Goal: Task Accomplishment & Management: Manage account settings

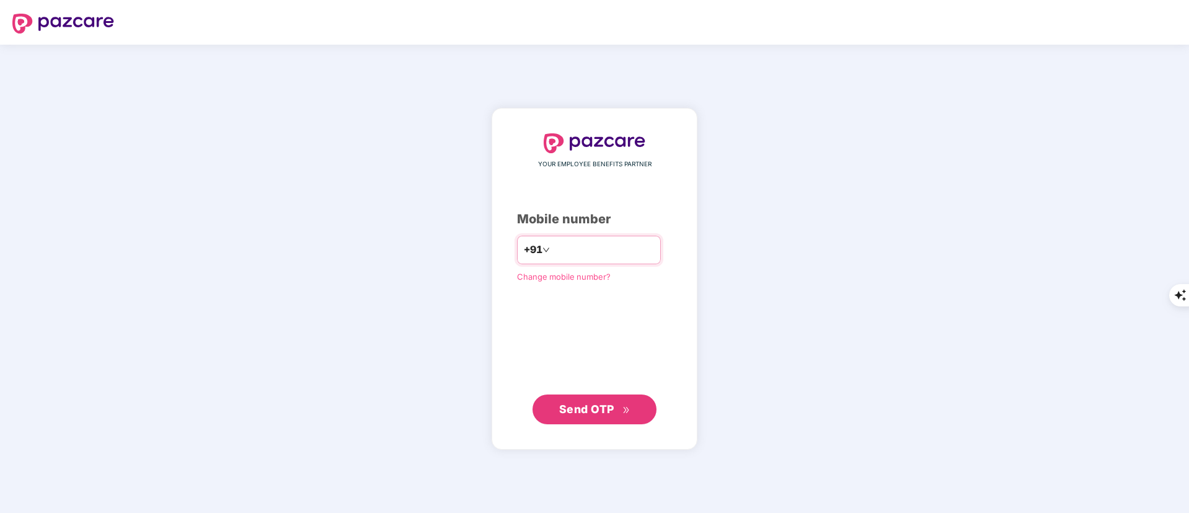
click at [582, 253] on input "number" at bounding box center [603, 250] width 102 height 20
type input "**********"
click at [581, 416] on span "Send OTP" at bounding box center [594, 408] width 71 height 17
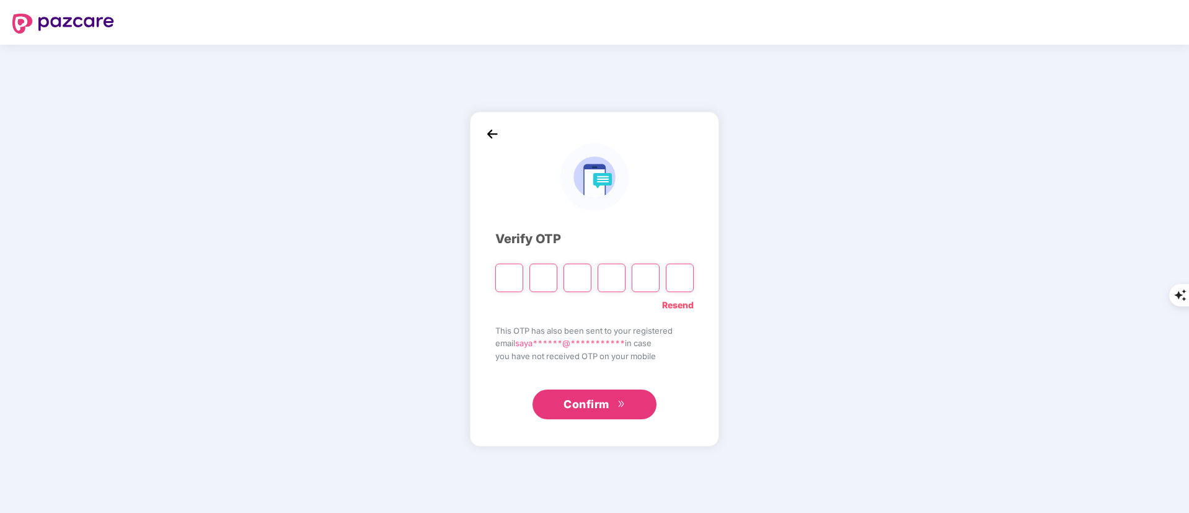
type input "*"
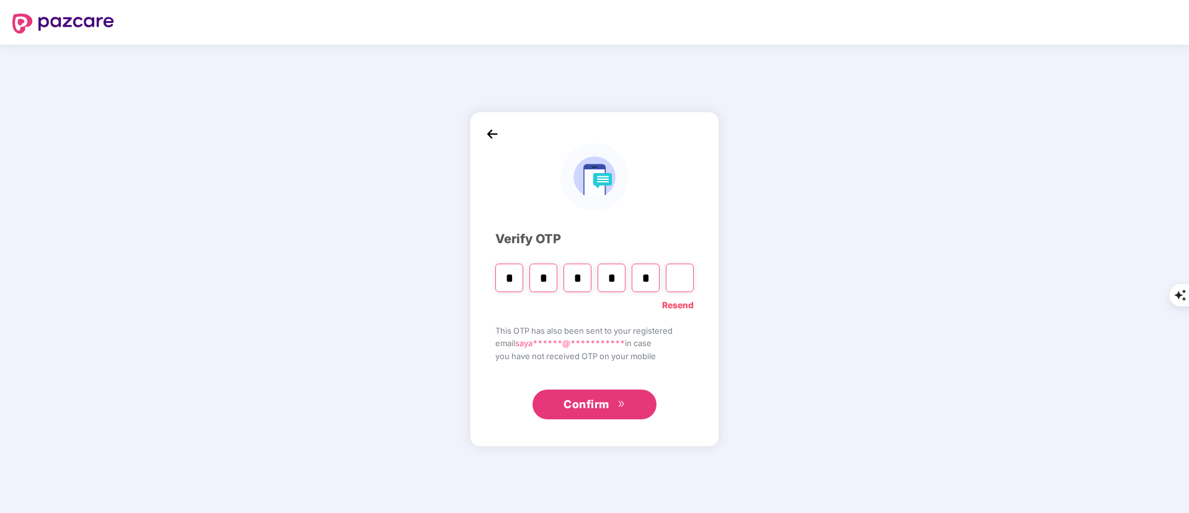
type input "*"
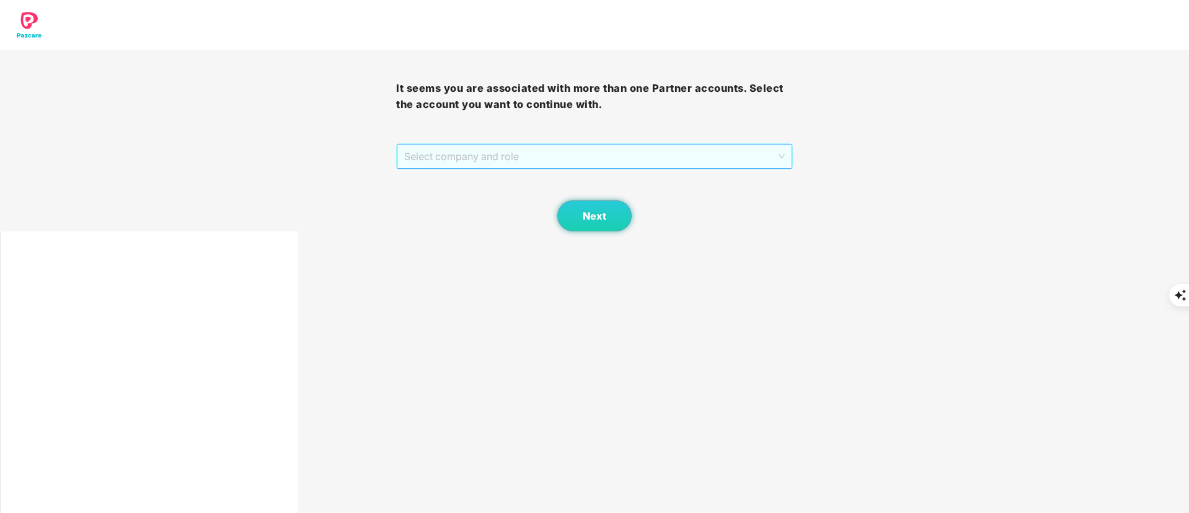
click at [514, 167] on span "Select company and role" at bounding box center [594, 156] width 380 height 24
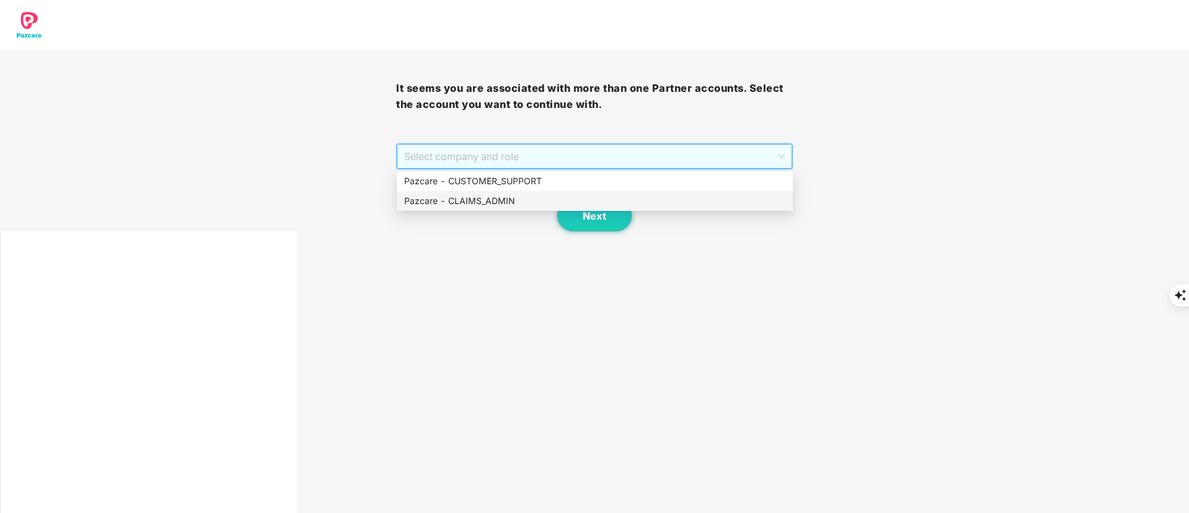
click at [510, 198] on div "Pazcare - CLAIMS_ADMIN" at bounding box center [594, 201] width 381 height 14
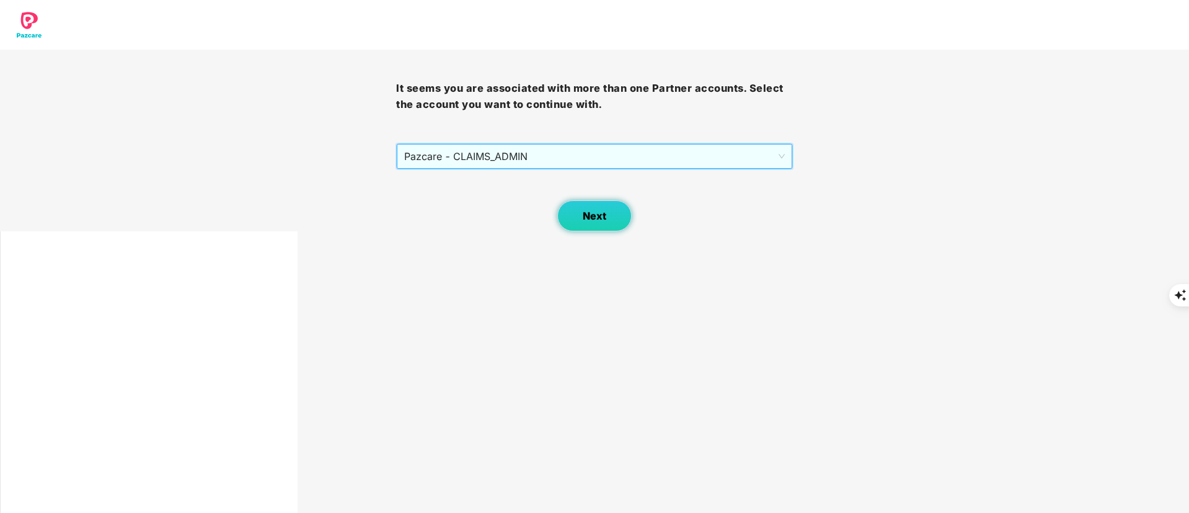
click at [569, 218] on button "Next" at bounding box center [594, 215] width 74 height 31
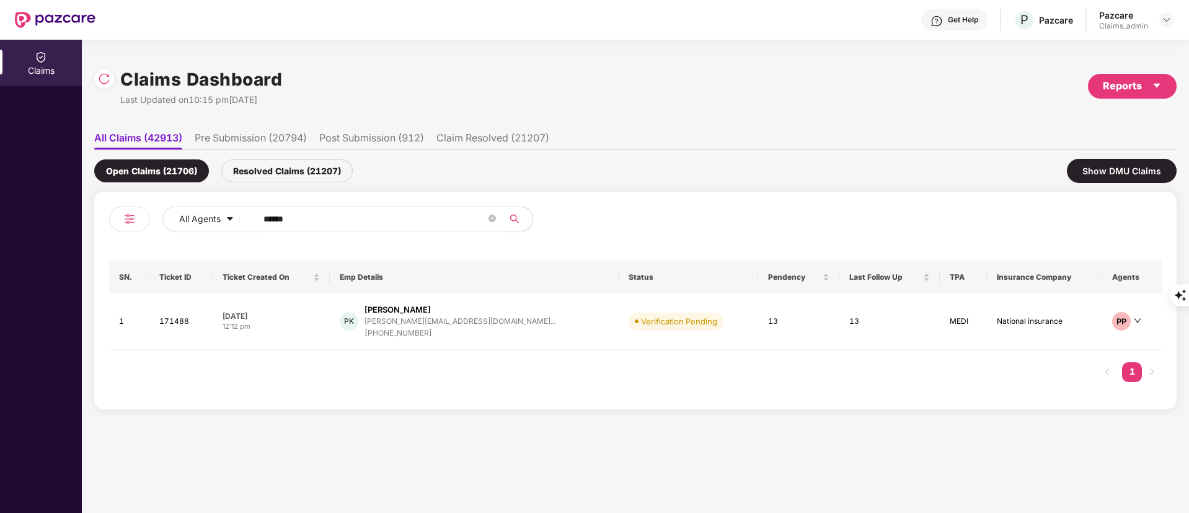
drag, startPoint x: 359, startPoint y: 229, endPoint x: 185, endPoint y: 237, distance: 174.3
click at [190, 237] on div "All Agents ******" at bounding box center [372, 223] width 526 height 35
drag, startPoint x: 315, startPoint y: 218, endPoint x: 179, endPoint y: 223, distance: 137.1
click at [179, 223] on div "All Agents ******" at bounding box center [478, 218] width 632 height 25
paste input "text"
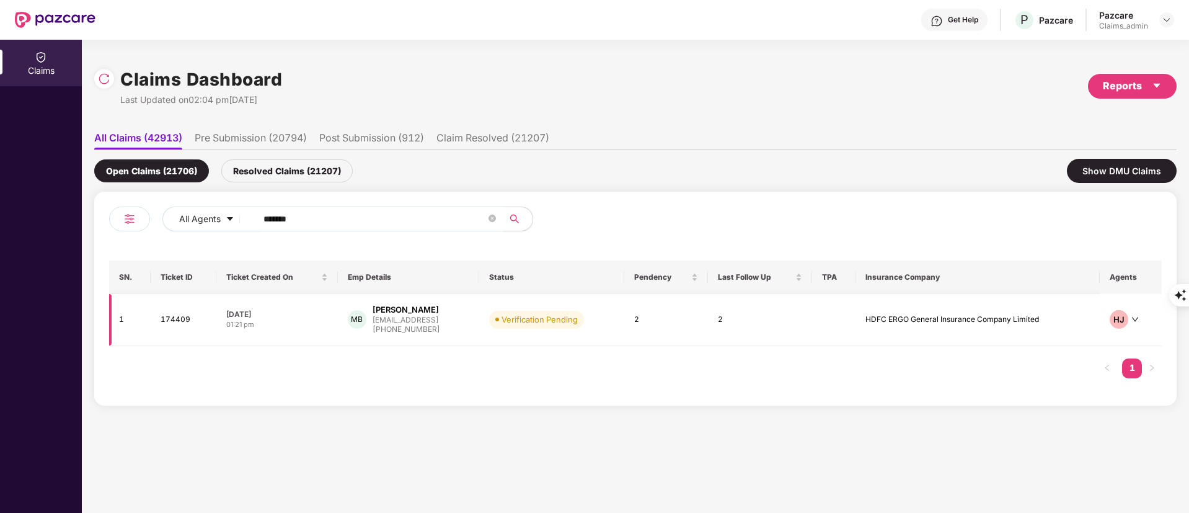
type input "******"
click at [440, 319] on div "mbaskar@eightfold.ai" at bounding box center [407, 319] width 68 height 8
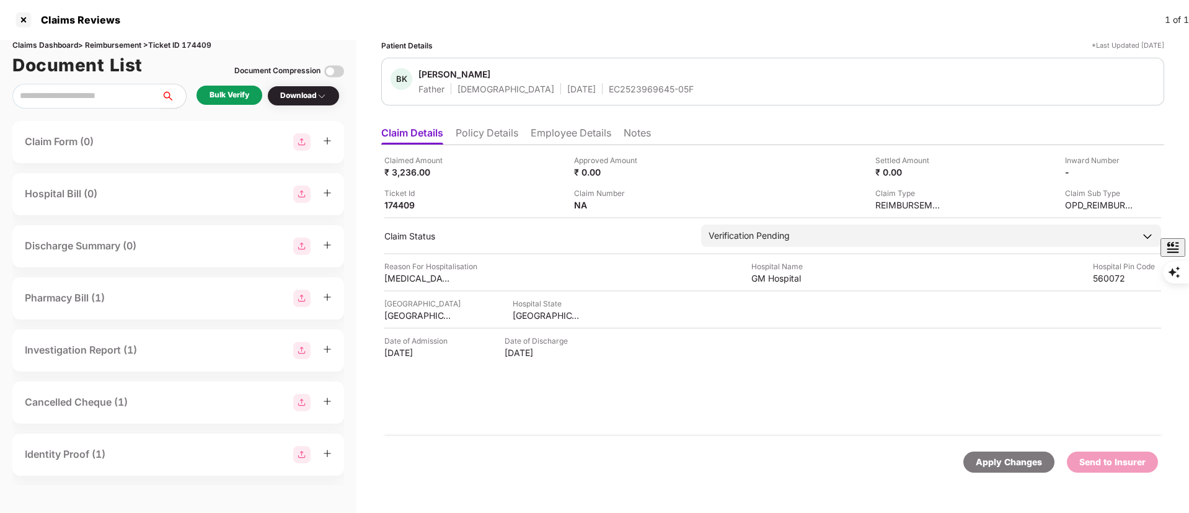
click at [509, 140] on li "Policy Details" at bounding box center [487, 135] width 63 height 18
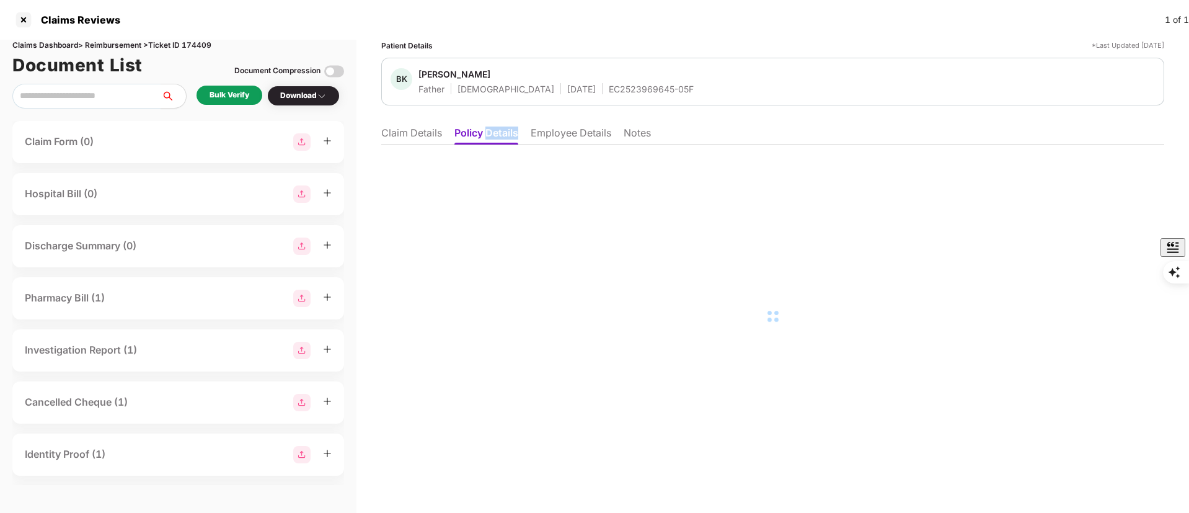
click at [403, 133] on li "Claim Details" at bounding box center [411, 135] width 61 height 18
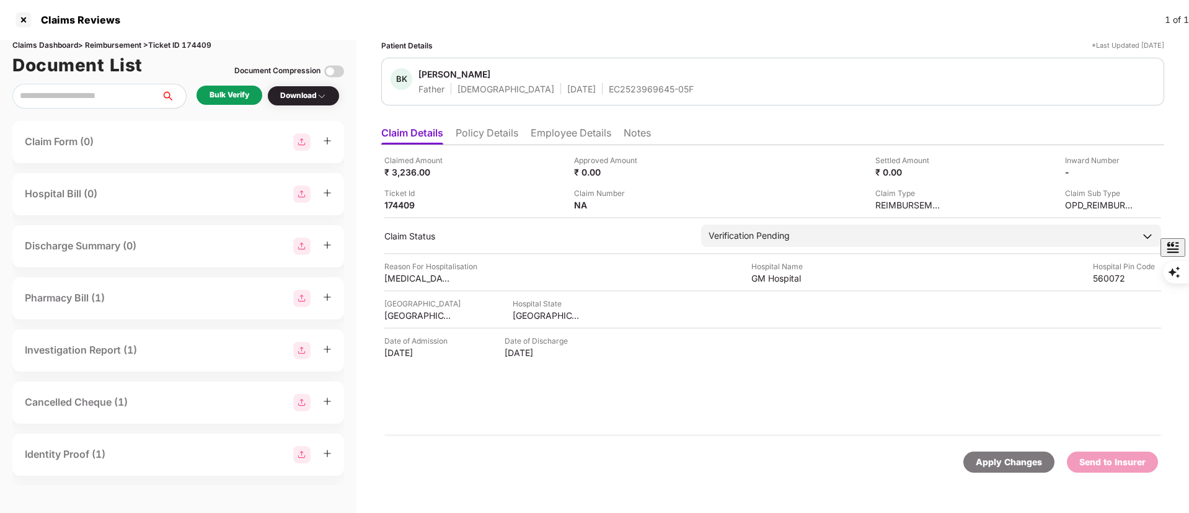
click at [609, 90] on div "EC2523969645-05F" at bounding box center [651, 89] width 85 height 12
copy div "EC2523969645-05F"
click at [554, 140] on li "Employee Details" at bounding box center [571, 135] width 81 height 18
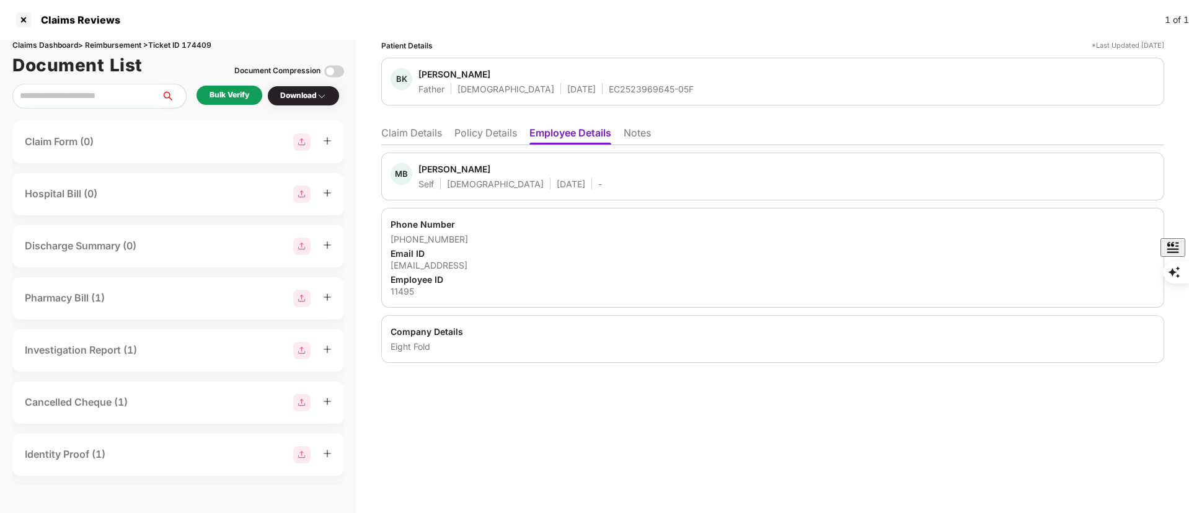
click at [405, 296] on div "11495" at bounding box center [772, 291] width 764 height 12
click at [402, 293] on div "11495" at bounding box center [772, 291] width 764 height 12
copy div "11495"
click at [208, 97] on div "Bulk Verify" at bounding box center [229, 95] width 66 height 19
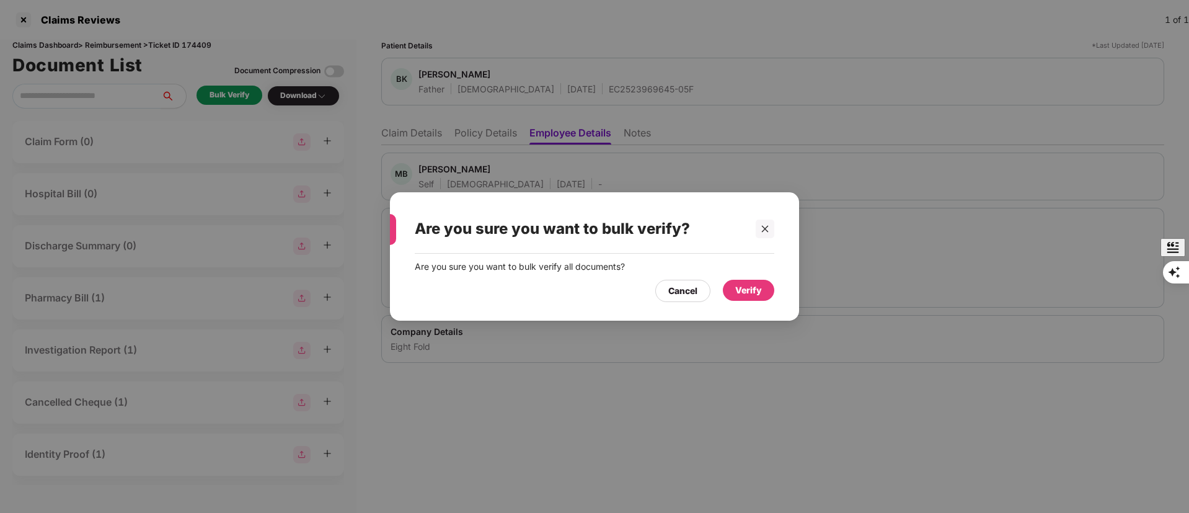
click at [742, 294] on div "Verify" at bounding box center [748, 290] width 27 height 14
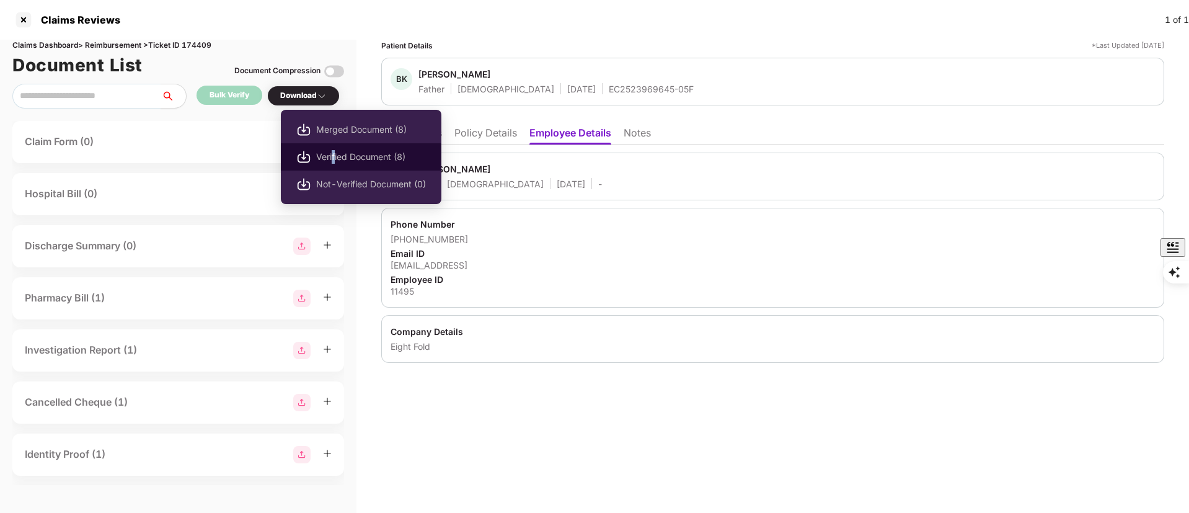
click at [335, 156] on span "Verified Document (8)" at bounding box center [371, 157] width 110 height 14
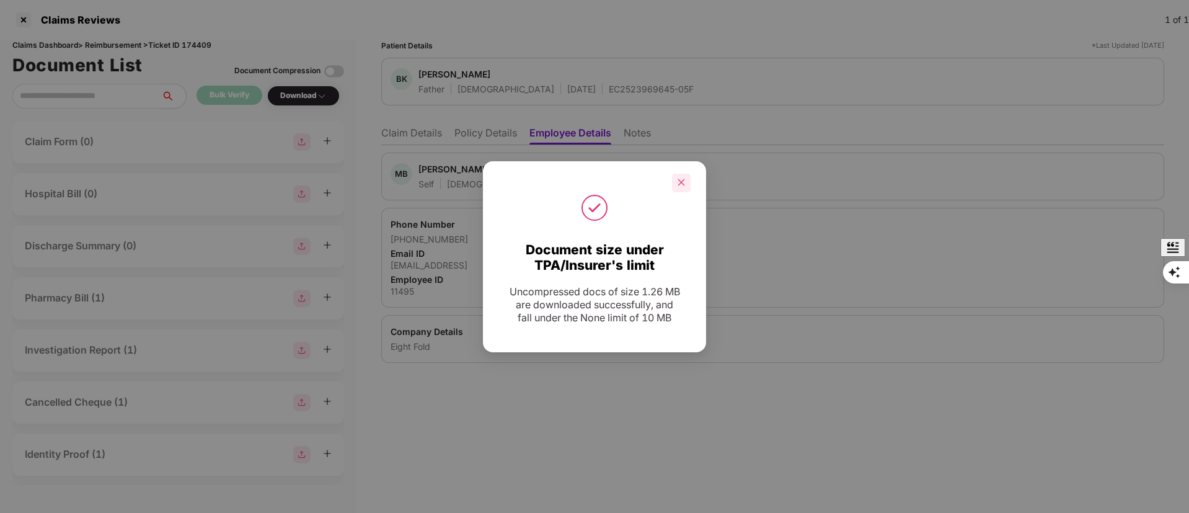
click at [682, 179] on icon "close" at bounding box center [681, 182] width 9 height 9
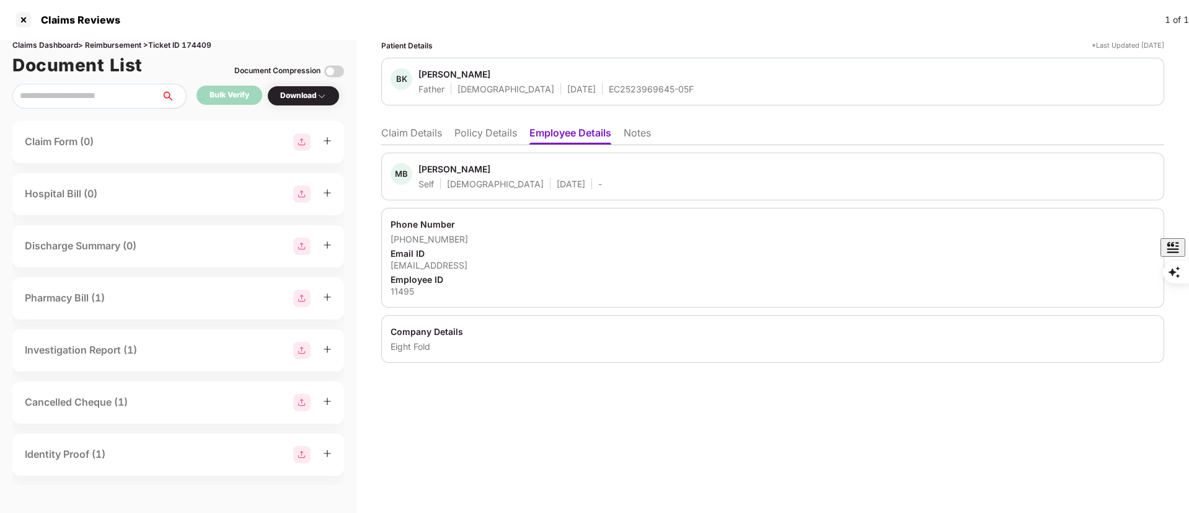
drag, startPoint x: 413, startPoint y: 115, endPoint x: 420, endPoint y: 144, distance: 29.8
click at [413, 115] on div "Patient Details *Last Updated 16 Sep 2025 BK Bhaskar K Father Male 06 June 1967…" at bounding box center [772, 201] width 783 height 323
click at [420, 145] on div "MB Mageshwaran Baskar Self Male 30 June 1995 - Phone Number +918553804712 Email…" at bounding box center [772, 254] width 783 height 218
click at [414, 130] on li "Claim Details" at bounding box center [411, 135] width 61 height 18
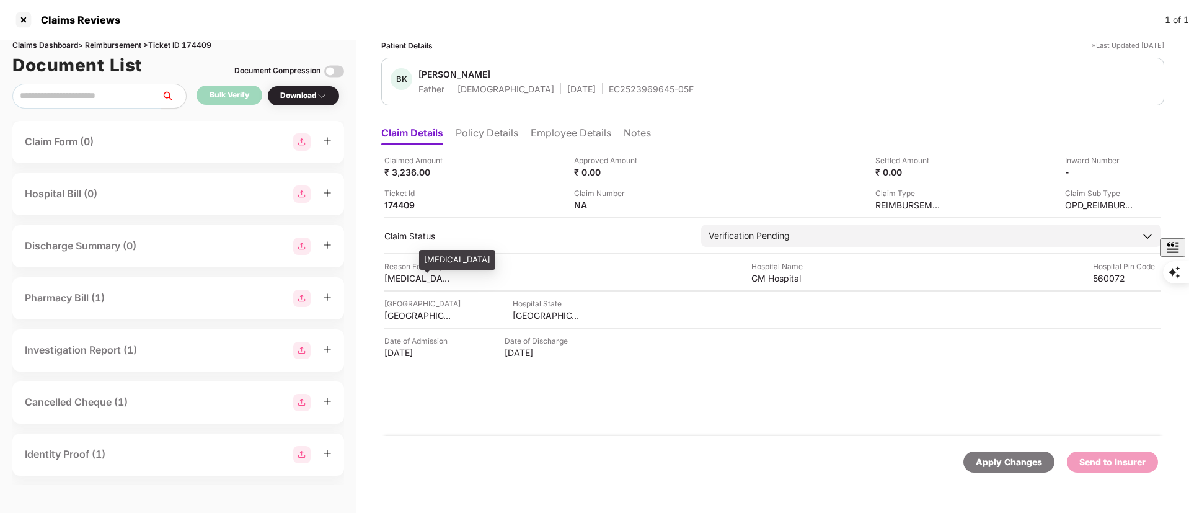
click at [426, 280] on div "Viral Pneumonia" at bounding box center [418, 278] width 68 height 12
copy div "Viral Pneumonia"
click at [777, 278] on div "GM Hospital" at bounding box center [785, 278] width 68 height 12
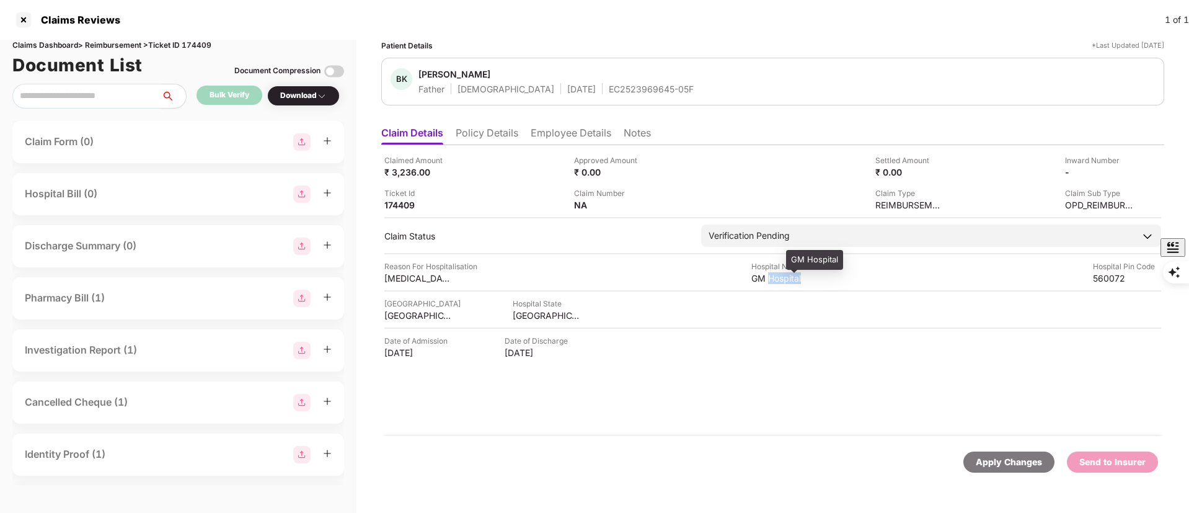
click at [777, 278] on div "GM Hospital" at bounding box center [785, 278] width 68 height 12
copy div "GM Hospital"
click at [642, 244] on div "Claim Status Verification Pending Stage Pre-Submission Post-Submission Status V…" at bounding box center [772, 235] width 777 height 22
click at [1128, 172] on img at bounding box center [1128, 171] width 10 height 10
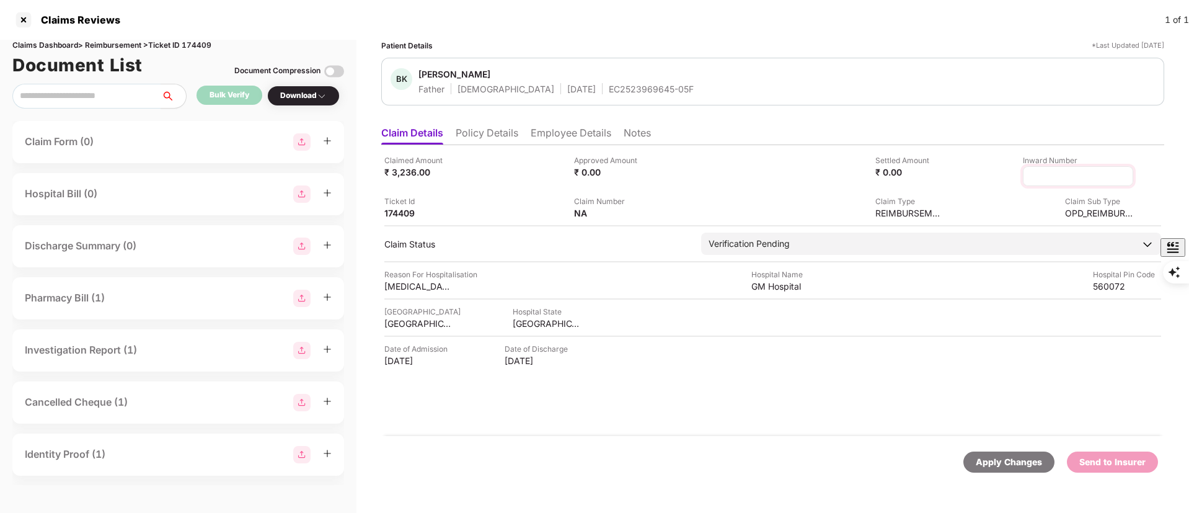
type input "**********"
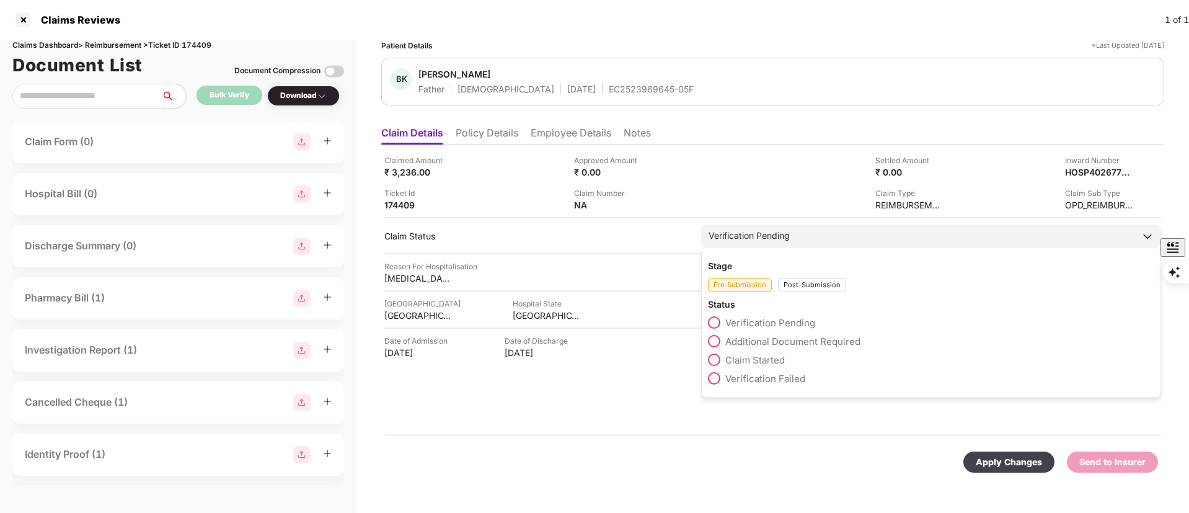
click at [820, 290] on div "Post-Submission" at bounding box center [812, 285] width 68 height 14
click at [779, 340] on span "Claim Under Process" at bounding box center [772, 341] width 94 height 12
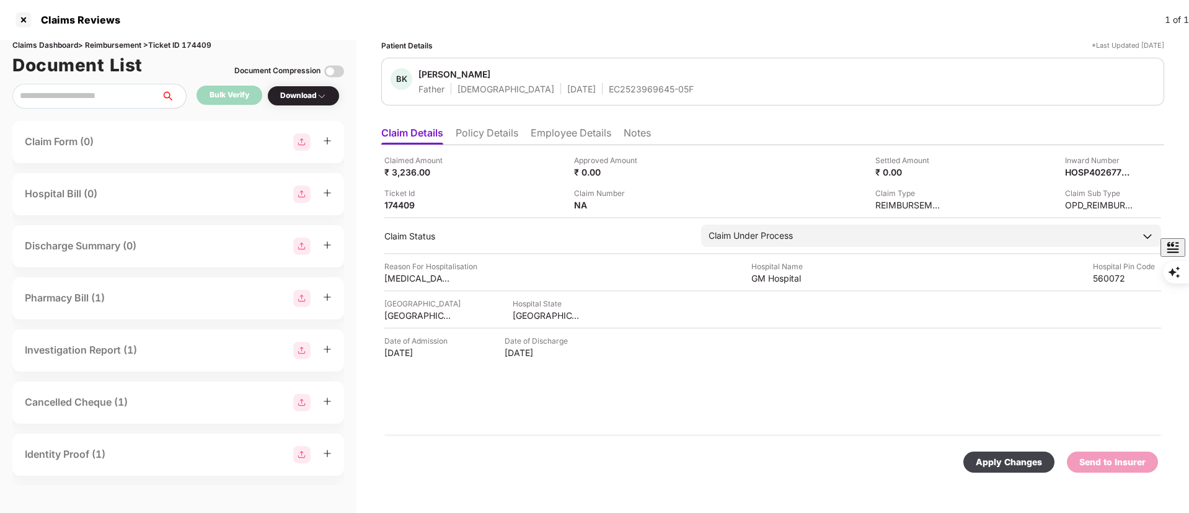
click at [1025, 454] on div "Apply Changes" at bounding box center [1008, 461] width 91 height 21
click at [17, 17] on div at bounding box center [24, 20] width 20 height 20
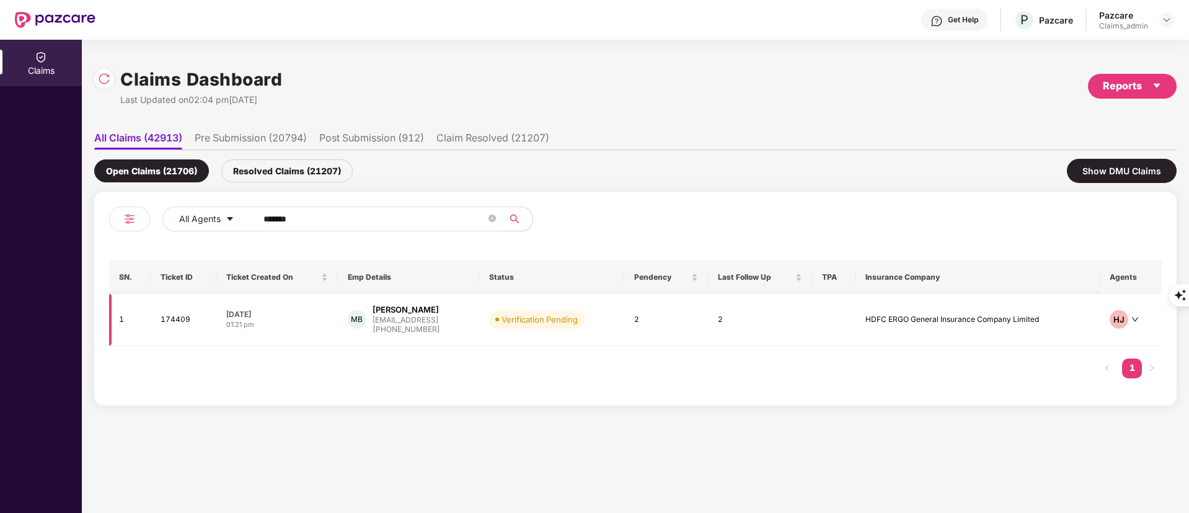
click at [395, 326] on div "+918553804712" at bounding box center [407, 330] width 68 height 12
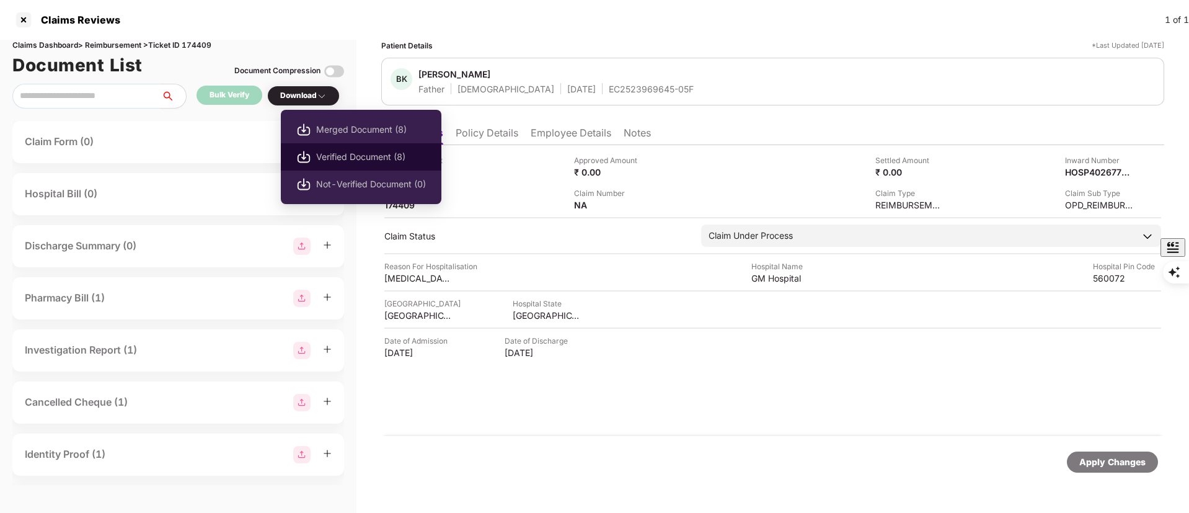
click at [327, 154] on span "Verified Document (8)" at bounding box center [371, 157] width 110 height 14
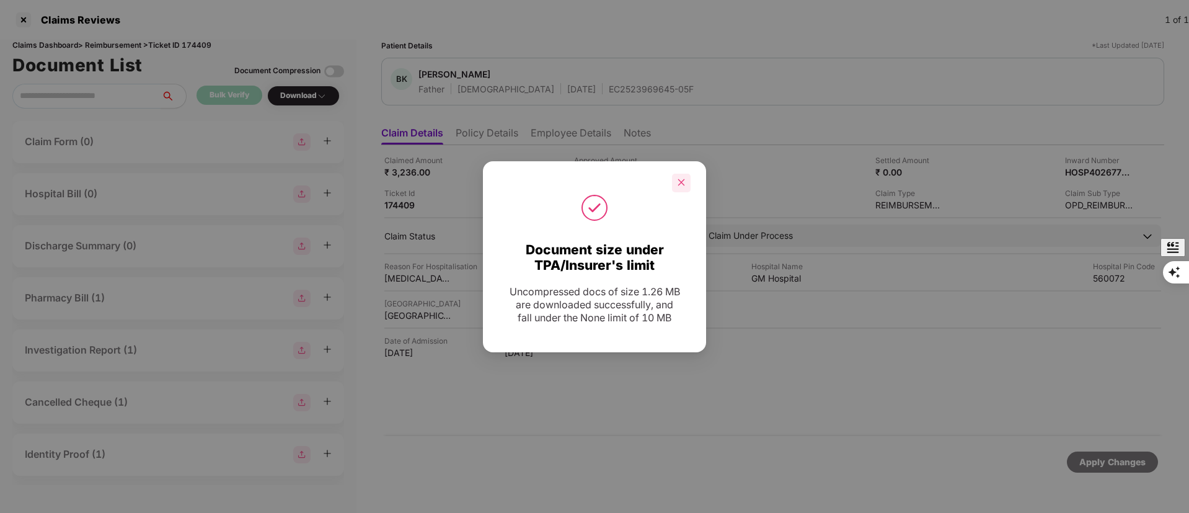
click at [679, 179] on icon "close" at bounding box center [681, 182] width 7 height 7
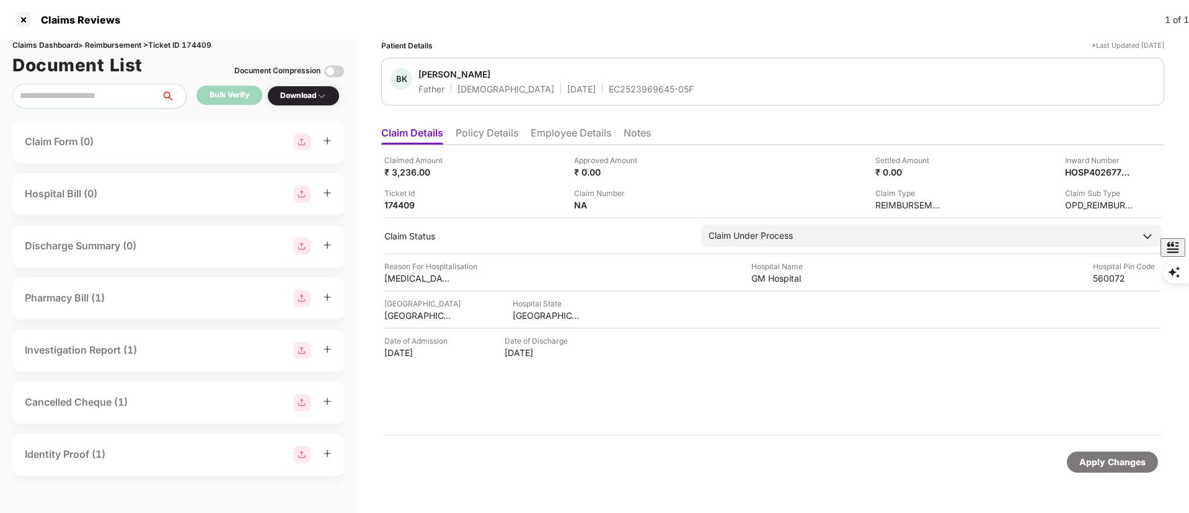
click at [570, 137] on li "Employee Details" at bounding box center [571, 135] width 81 height 18
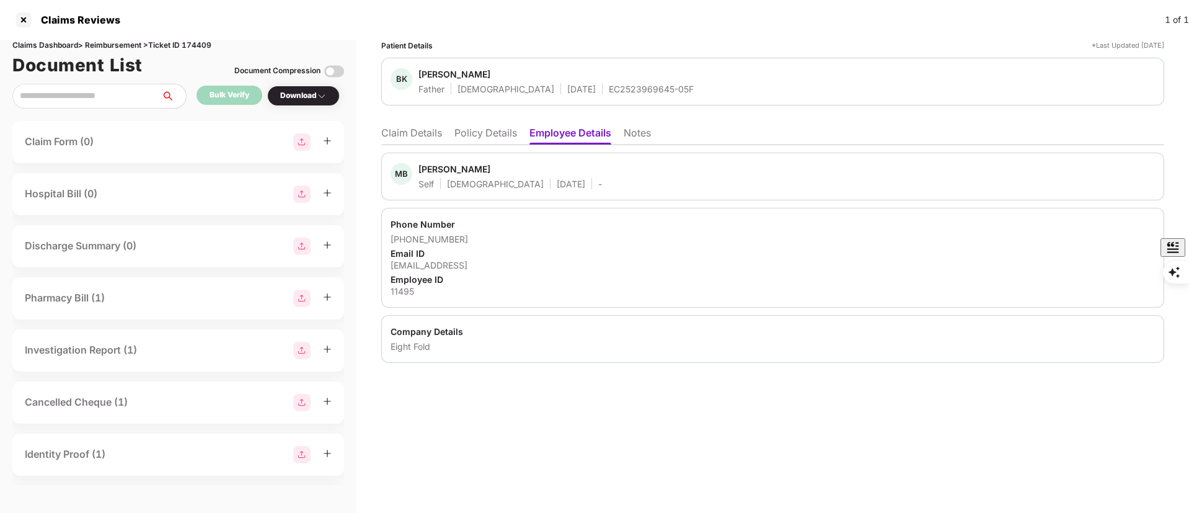
click at [409, 288] on div "11495" at bounding box center [772, 291] width 764 height 12
copy div "11495"
click at [402, 127] on li "Claim Details" at bounding box center [411, 135] width 61 height 18
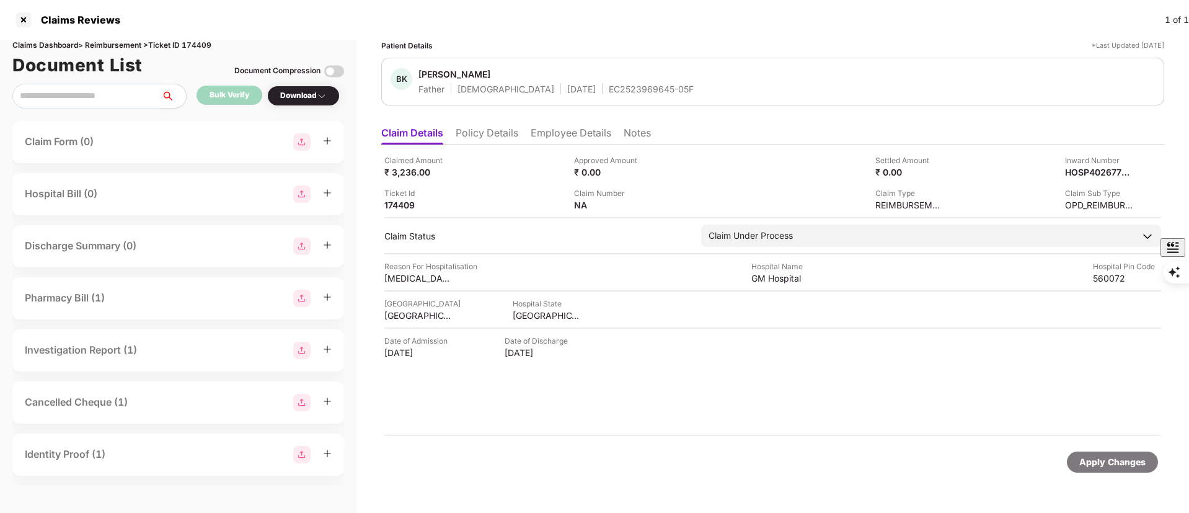
click at [609, 83] on div "EC2523969645-05F" at bounding box center [651, 89] width 85 height 12
click at [609, 84] on div "EC2523969645-05F" at bounding box center [651, 89] width 85 height 12
copy div "EC2523969645-05F"
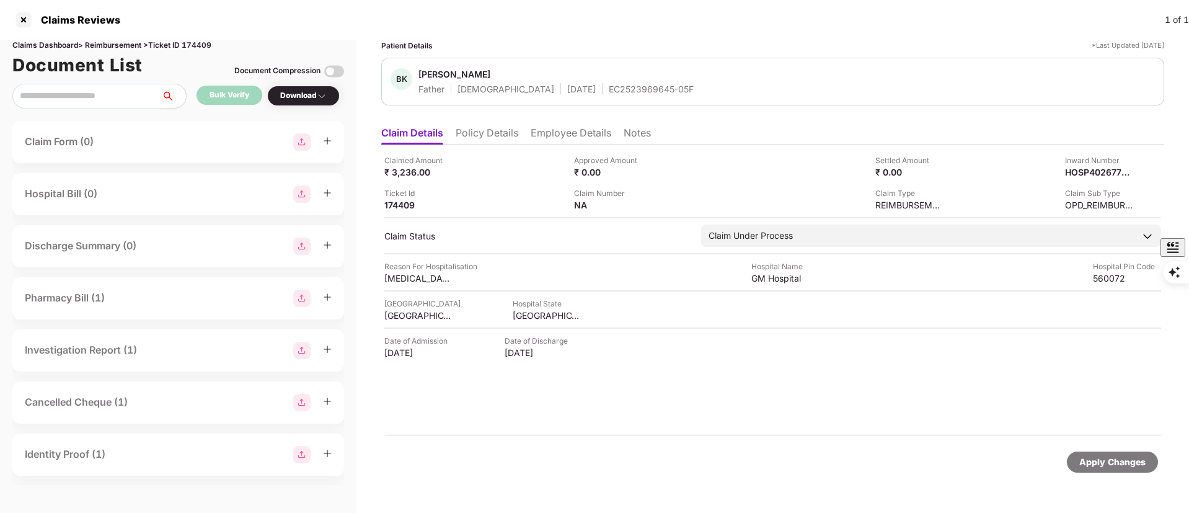
click at [583, 129] on li "Employee Details" at bounding box center [571, 135] width 81 height 18
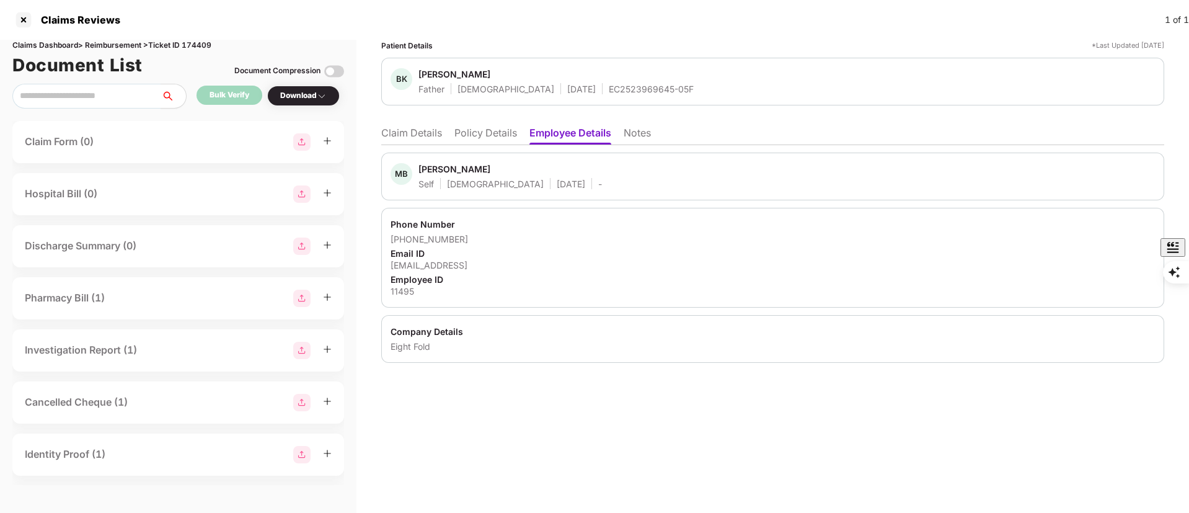
click at [400, 291] on div "11495" at bounding box center [772, 291] width 764 height 12
click at [399, 291] on div "11495" at bounding box center [772, 291] width 764 height 12
click at [402, 295] on div "11495" at bounding box center [772, 291] width 764 height 12
copy div "11495"
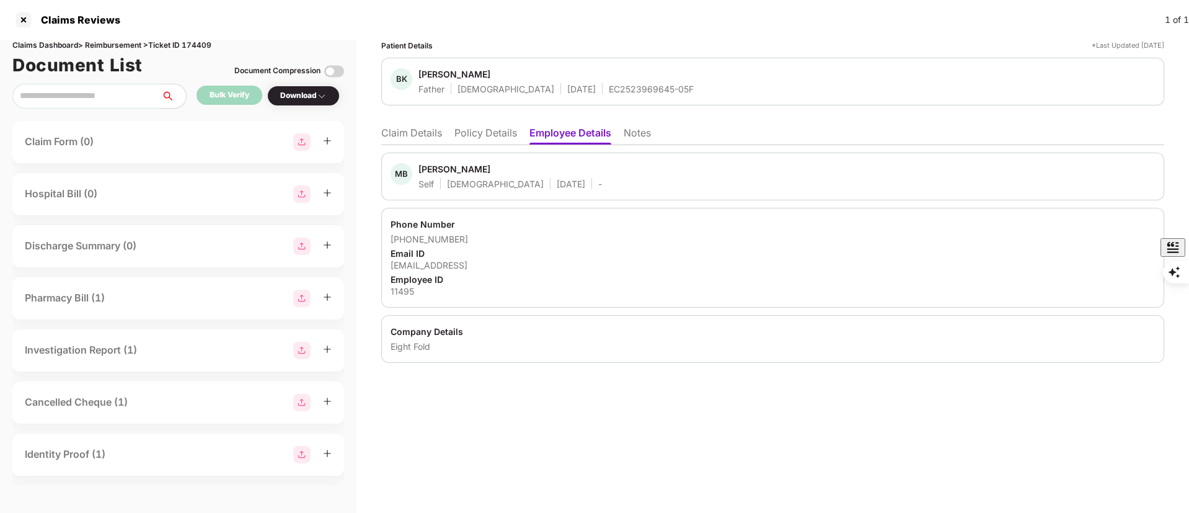
click at [394, 128] on li "Claim Details" at bounding box center [411, 135] width 61 height 18
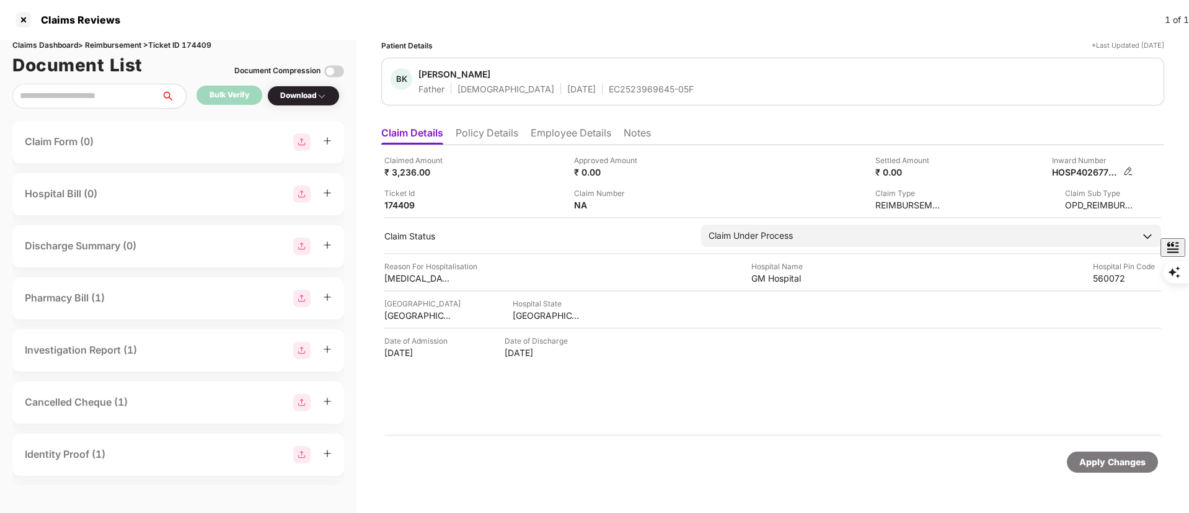
click at [1129, 170] on img at bounding box center [1128, 171] width 10 height 10
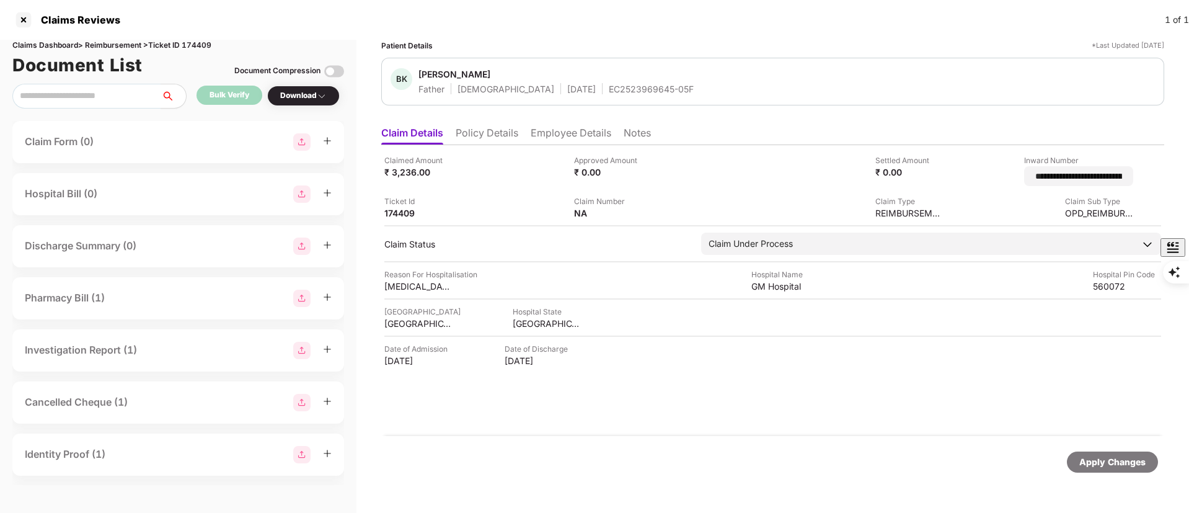
scroll to position [0, 33]
click at [1096, 172] on input "**********" at bounding box center [1062, 176] width 121 height 13
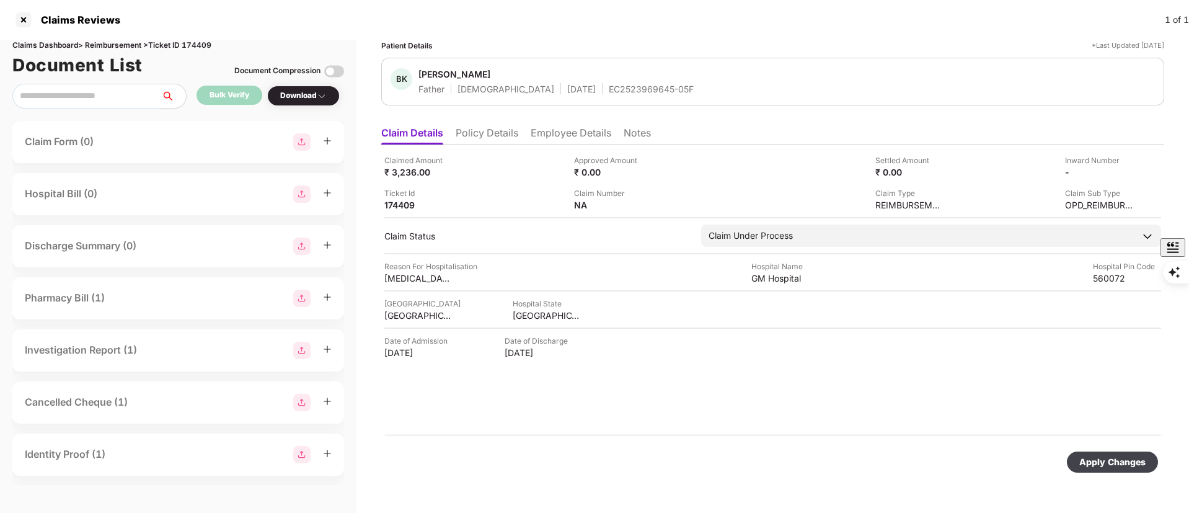
click at [482, 136] on li "Policy Details" at bounding box center [487, 135] width 63 height 18
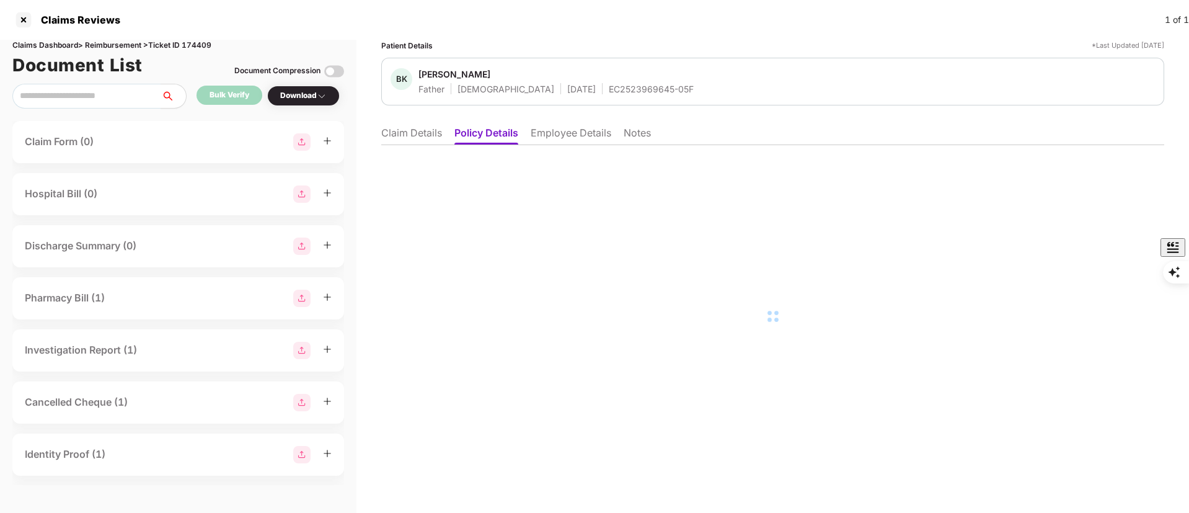
click at [562, 130] on li "Employee Details" at bounding box center [571, 135] width 81 height 18
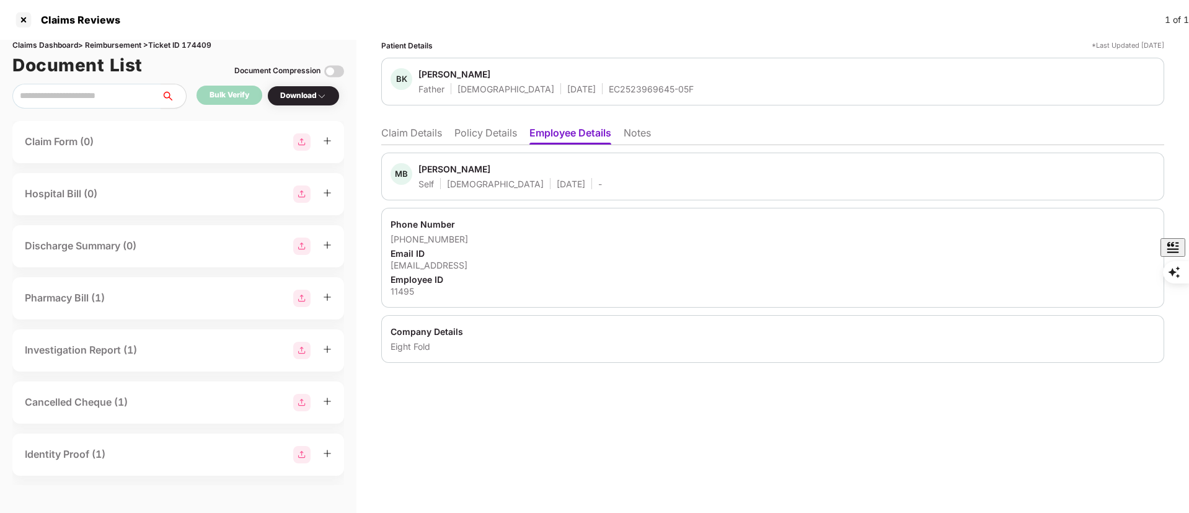
click at [423, 128] on li "Claim Details" at bounding box center [411, 135] width 61 height 18
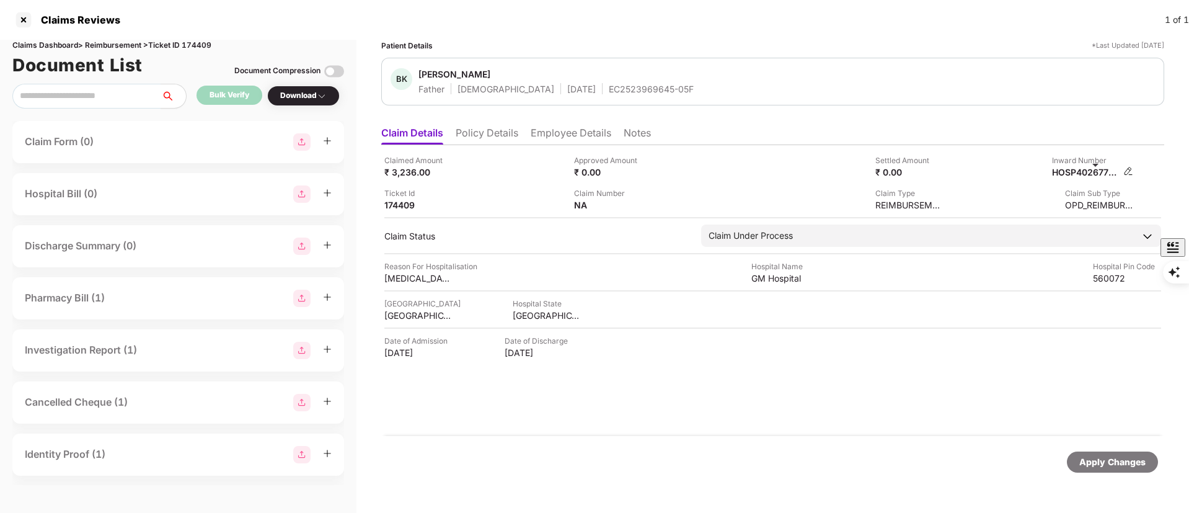
click at [1130, 173] on img at bounding box center [1128, 171] width 10 height 10
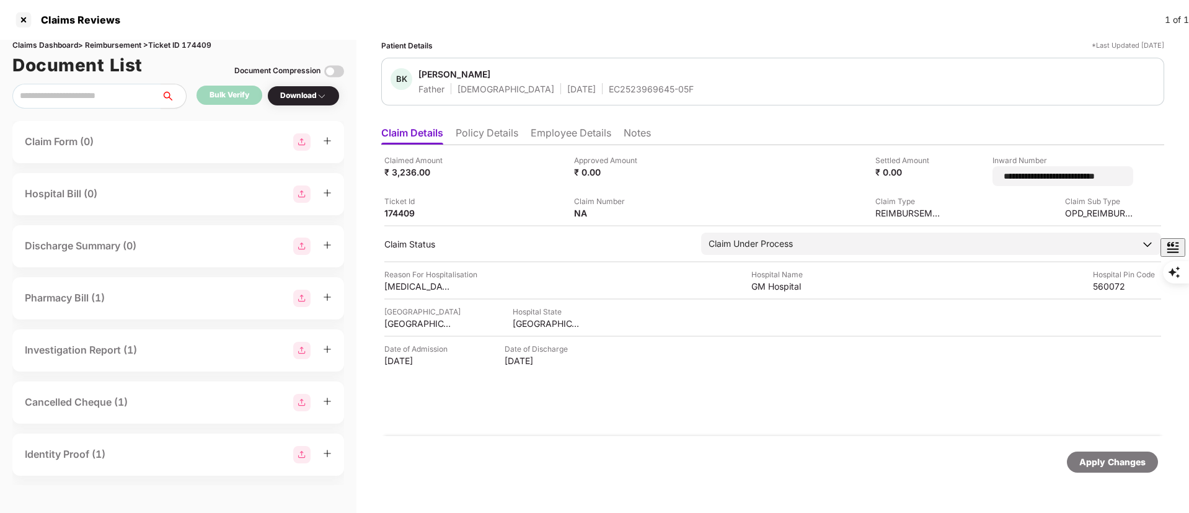
drag, startPoint x: 1121, startPoint y: 175, endPoint x: 853, endPoint y: 187, distance: 268.6
click at [837, 177] on div "**********" at bounding box center [772, 186] width 777 height 64
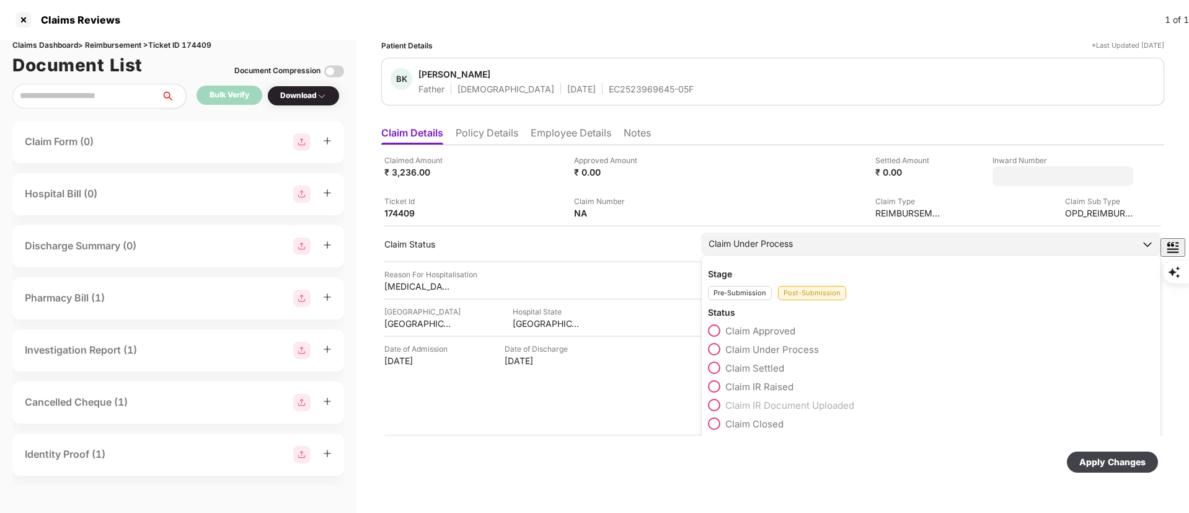
type input "**********"
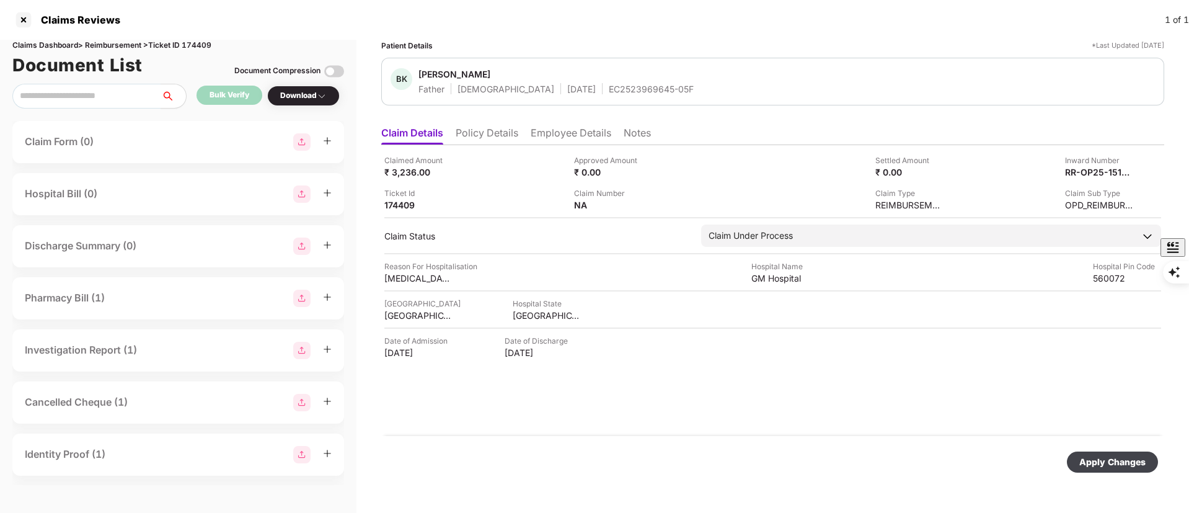
drag, startPoint x: 582, startPoint y: 405, endPoint x: 929, endPoint y: 420, distance: 346.8
click at [585, 407] on div "Claimed Amount ₹ 3,236.00 Approved Amount ₹ 0.00 Settled Amount ₹ 0.00 Inward N…" at bounding box center [772, 290] width 783 height 291
click at [1100, 467] on div "Apply Changes" at bounding box center [1112, 462] width 66 height 14
click at [658, 409] on div "Claimed Amount ₹ 3,236.00 Approved Amount ₹ 0.00 Settled Amount ₹ 0.00 Inward N…" at bounding box center [772, 290] width 783 height 291
click at [508, 134] on li "Policy Details" at bounding box center [487, 135] width 63 height 18
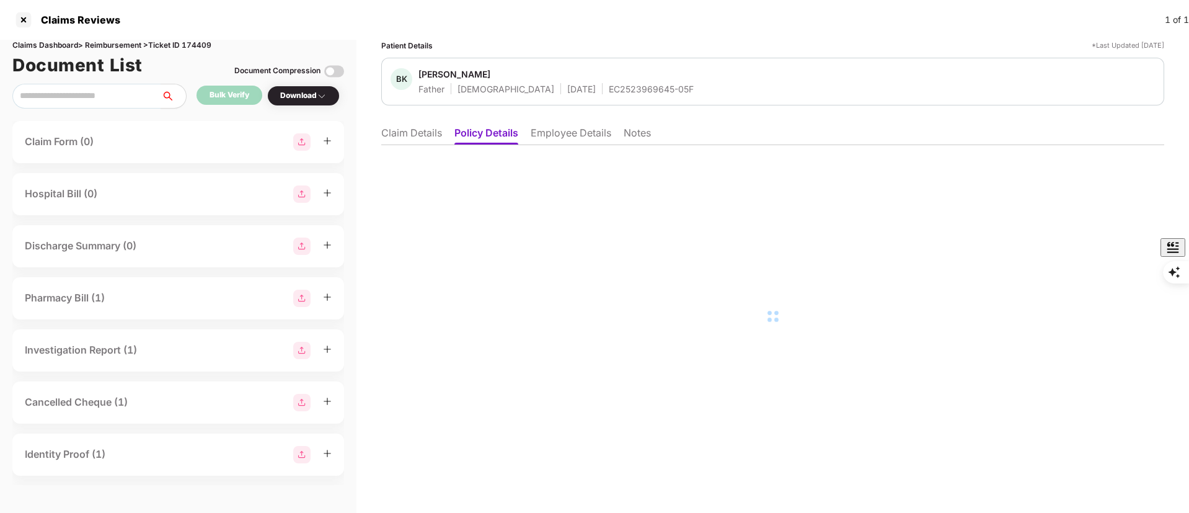
click at [571, 129] on li "Employee Details" at bounding box center [571, 135] width 81 height 18
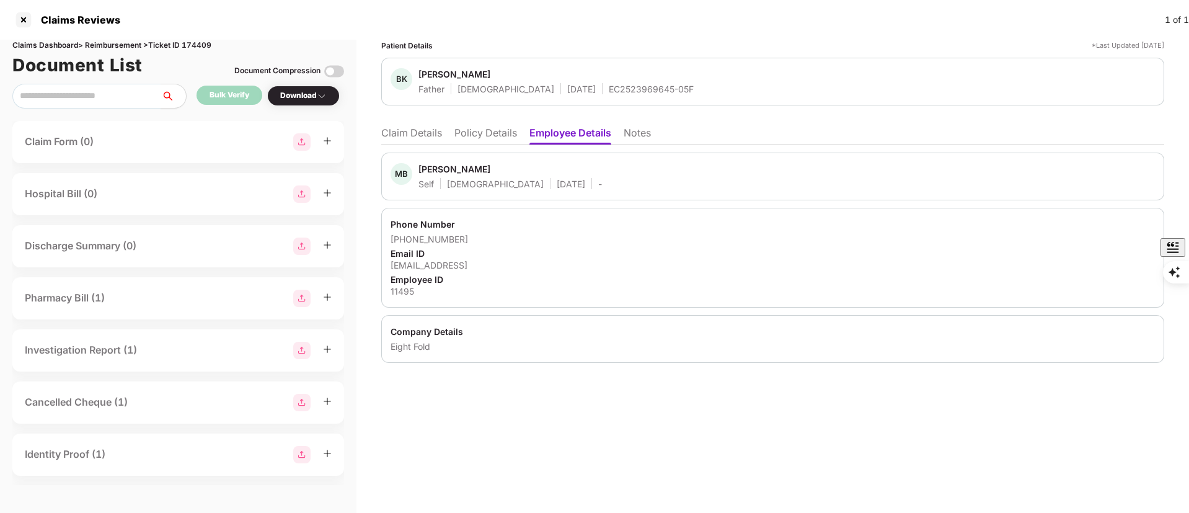
click at [444, 173] on div "Mageshwaran Baskar" at bounding box center [454, 169] width 72 height 12
click at [443, 172] on div "Mageshwaran Baskar" at bounding box center [454, 169] width 72 height 12
copy div "Mageshwaran"
click at [22, 22] on div at bounding box center [24, 20] width 20 height 20
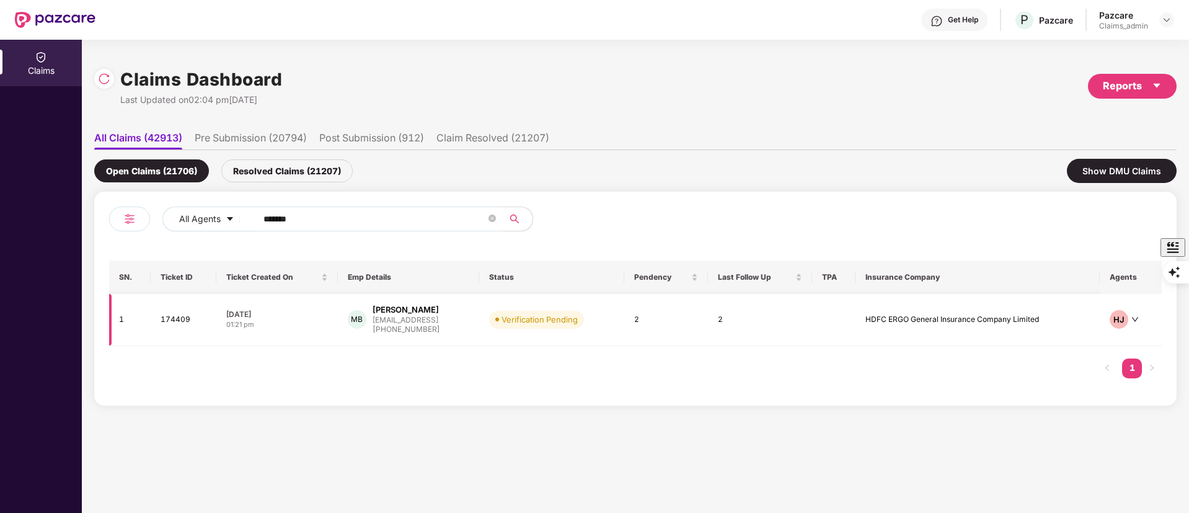
drag, startPoint x: 339, startPoint y: 216, endPoint x: 299, endPoint y: 308, distance: 100.5
click at [59, 250] on div "Claims Claims Dashboard Last Updated on 02:04 pm, 18 Sep 2025 Reports All Claim…" at bounding box center [594, 276] width 1189 height 473
paste input "text"
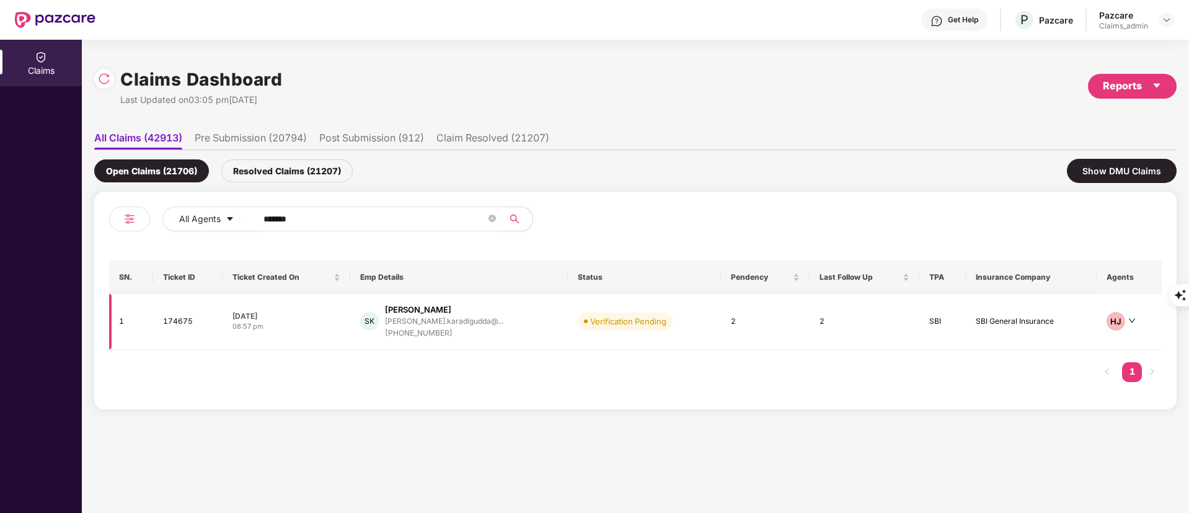
type input "******"
click at [410, 329] on div "+919529981183" at bounding box center [444, 333] width 118 height 12
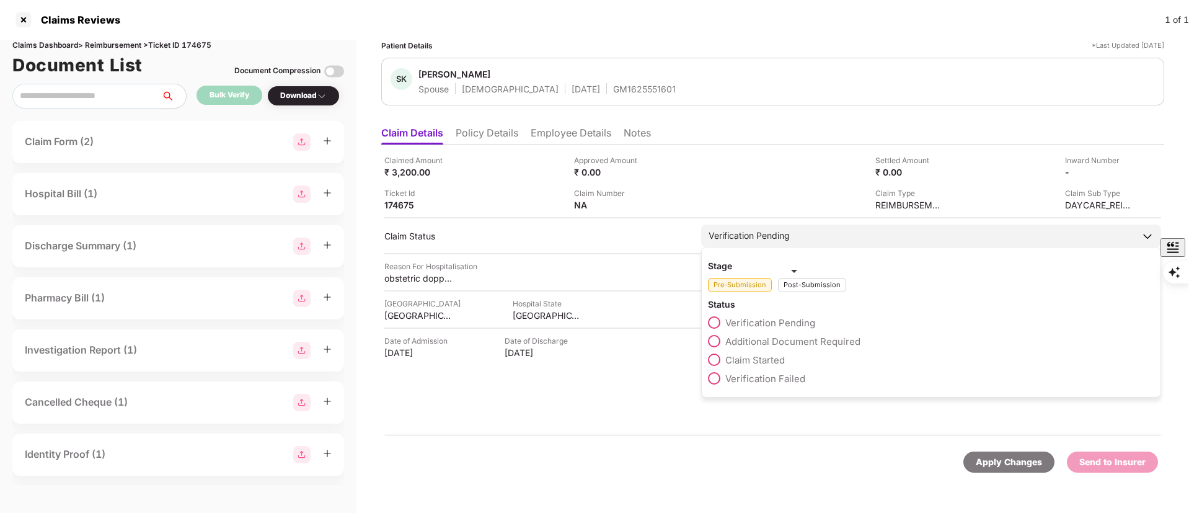
click at [787, 282] on div "Post-Submission" at bounding box center [812, 285] width 68 height 14
click at [770, 341] on span "Claim Under Process" at bounding box center [772, 341] width 94 height 12
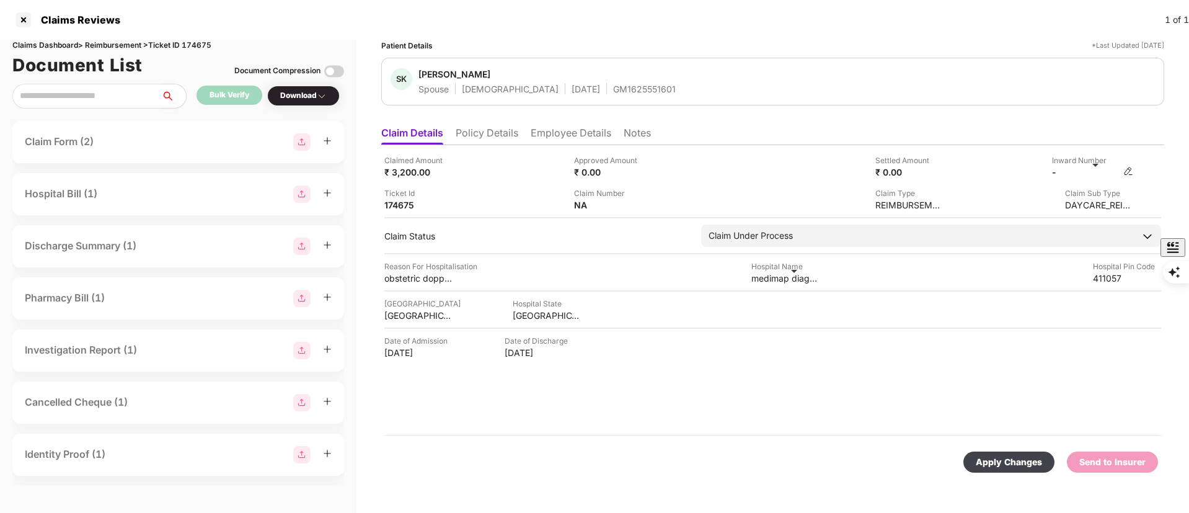
click at [1126, 169] on img at bounding box center [1128, 171] width 10 height 10
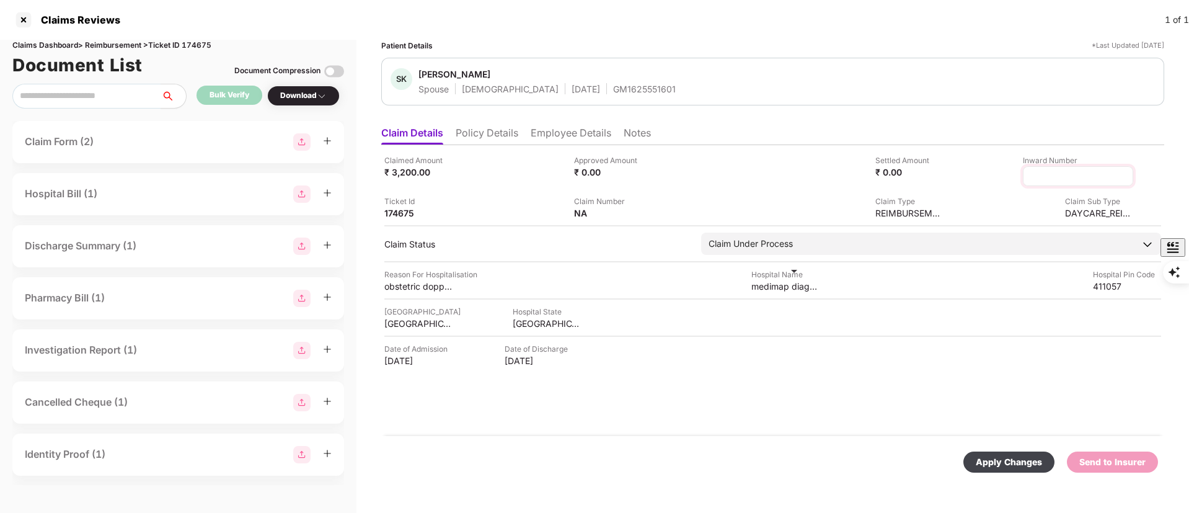
type input "**********"
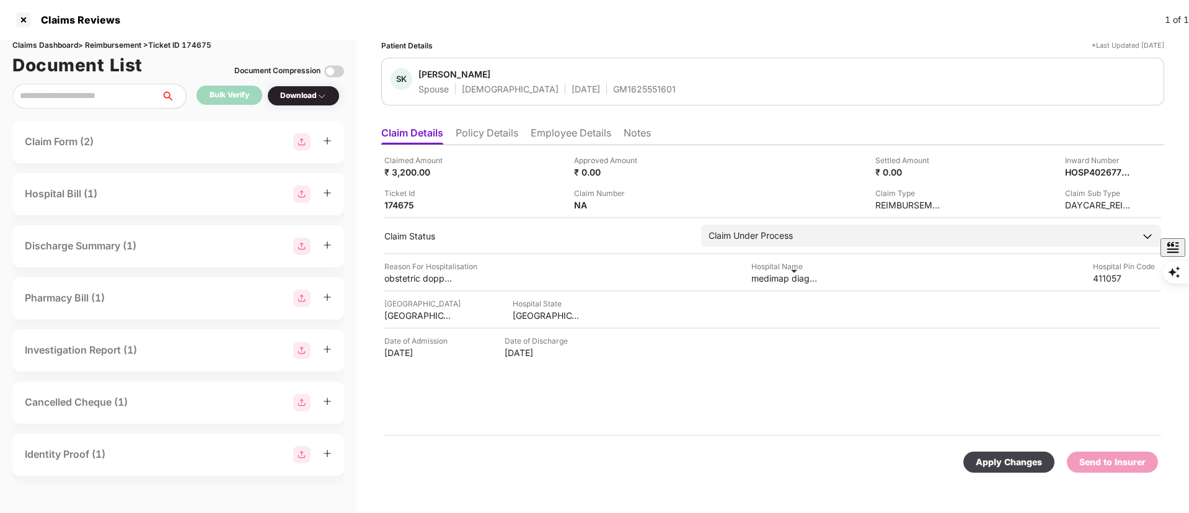
click at [1024, 459] on div "Apply Changes" at bounding box center [1009, 462] width 66 height 14
click at [593, 134] on li "Employee Details" at bounding box center [571, 135] width 81 height 18
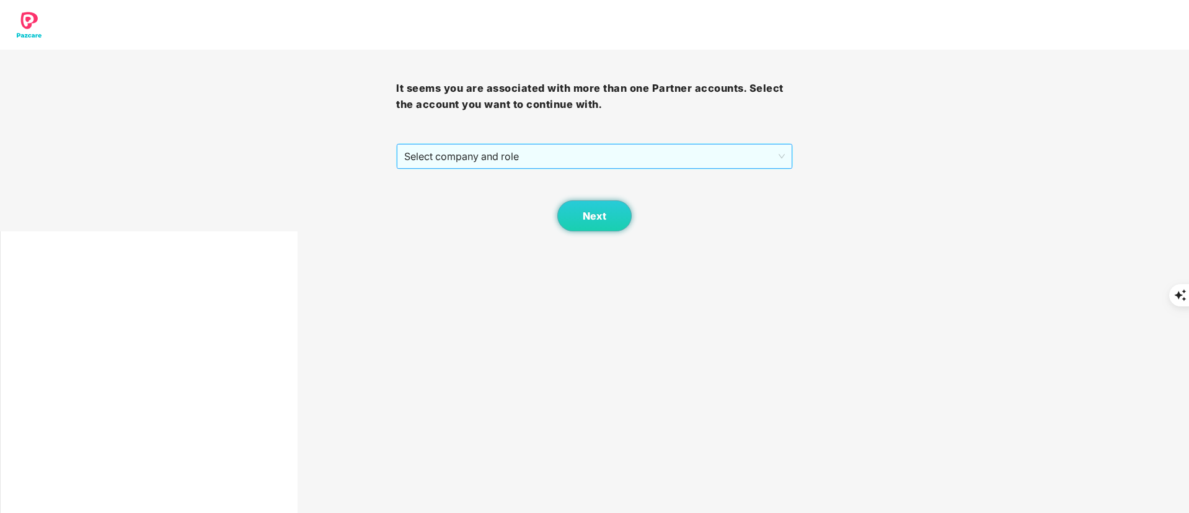
click at [501, 149] on span "Select company and role" at bounding box center [594, 156] width 380 height 24
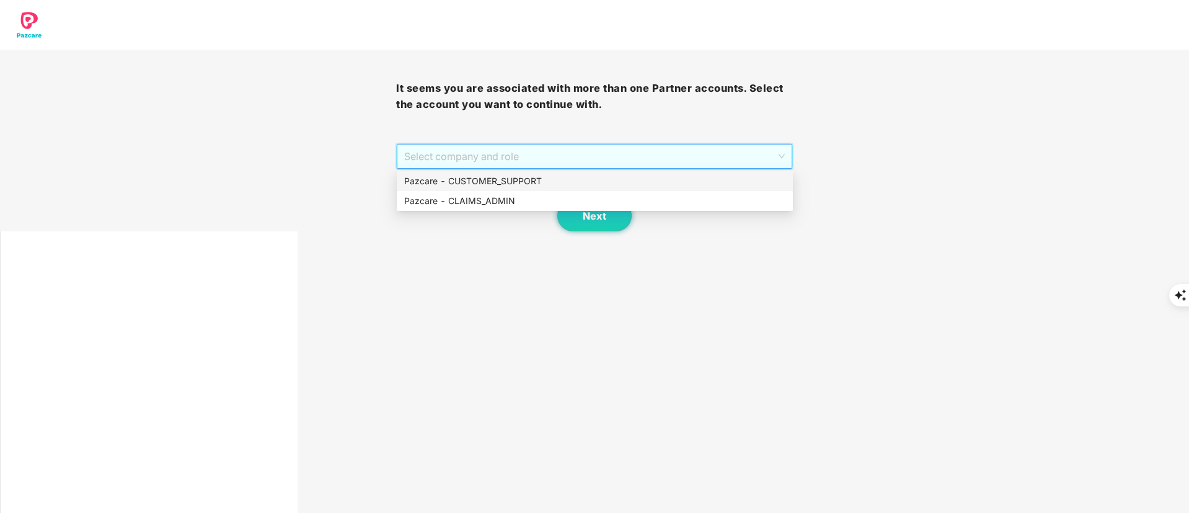
click at [499, 188] on div "Pazcare - CUSTOMER_SUPPORT" at bounding box center [595, 181] width 396 height 20
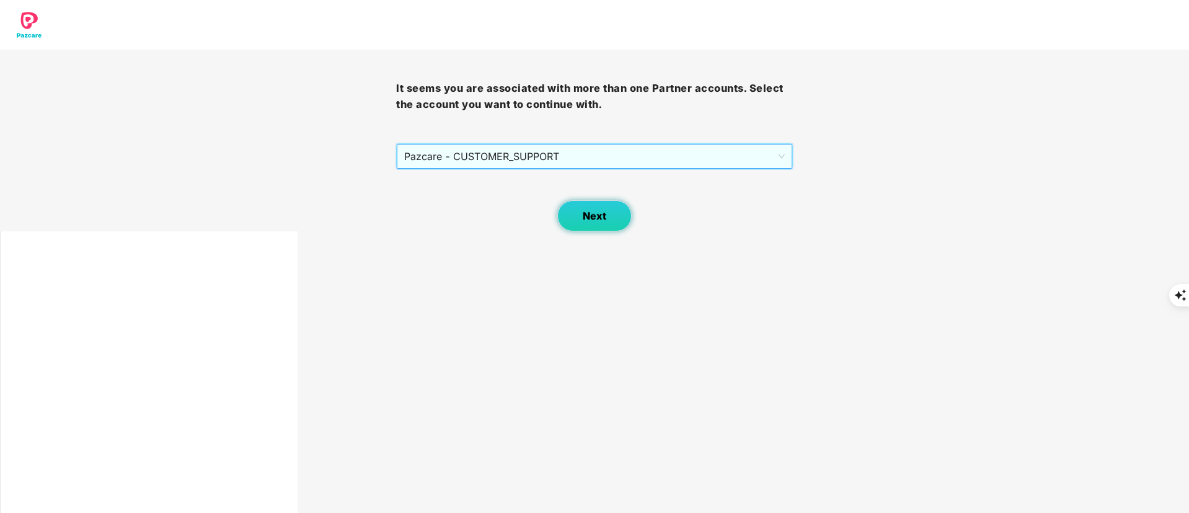
click at [577, 218] on button "Next" at bounding box center [594, 215] width 74 height 31
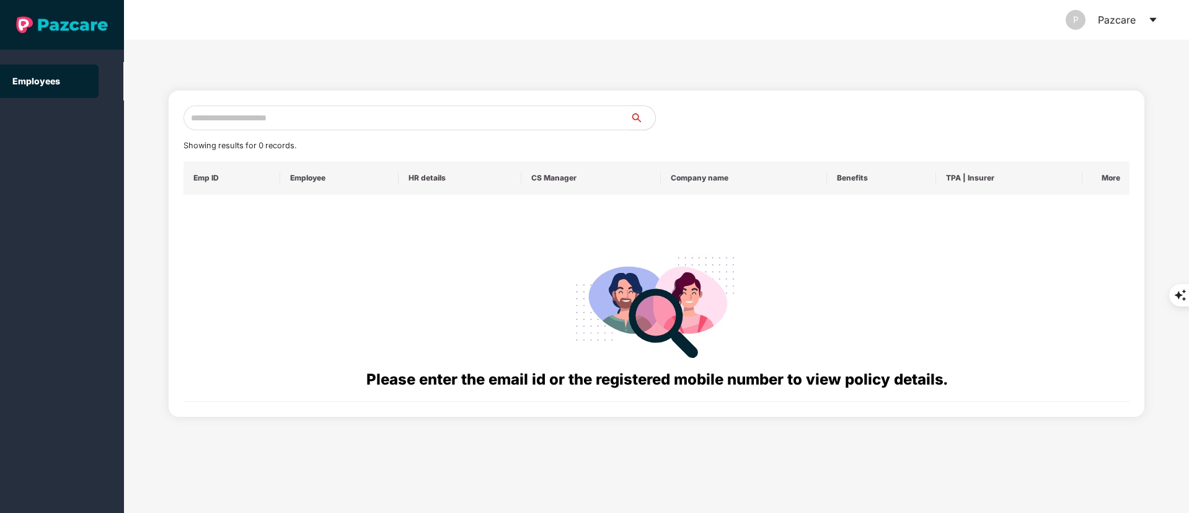
click at [327, 118] on input "text" at bounding box center [406, 117] width 447 height 25
paste input "**********"
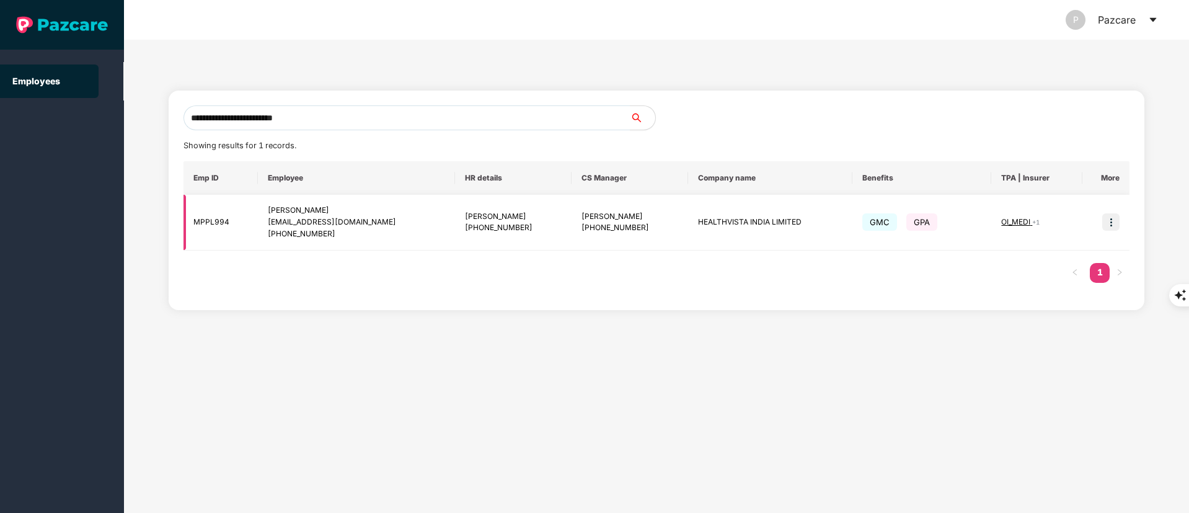
click at [594, 211] on div "Sugandha Singh" at bounding box center [629, 217] width 97 height 12
drag, startPoint x: 329, startPoint y: 128, endPoint x: 136, endPoint y: 134, distance: 192.9
click at [136, 134] on div "**********" at bounding box center [656, 276] width 1065 height 473
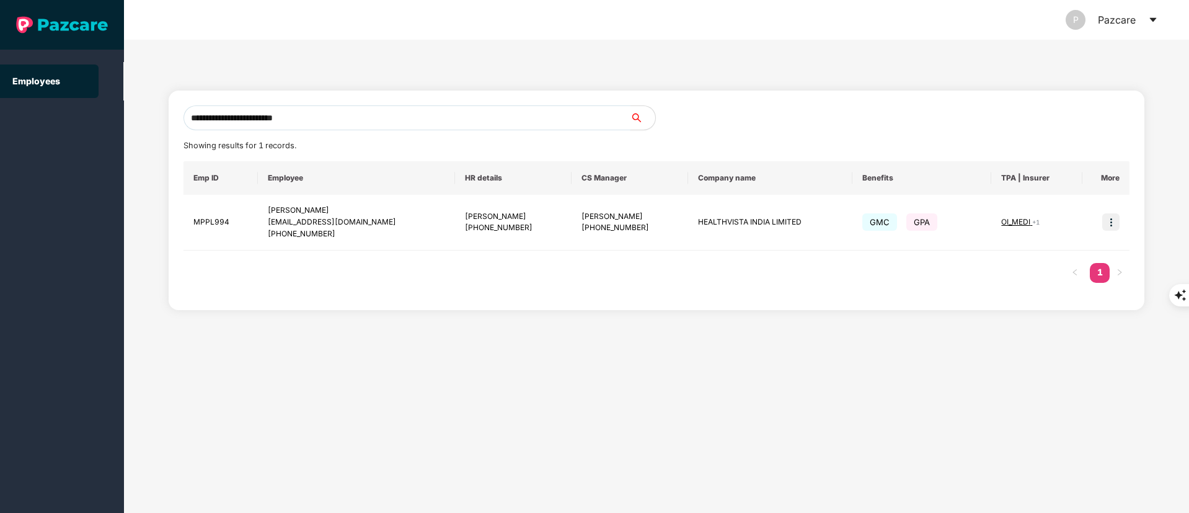
paste input "text"
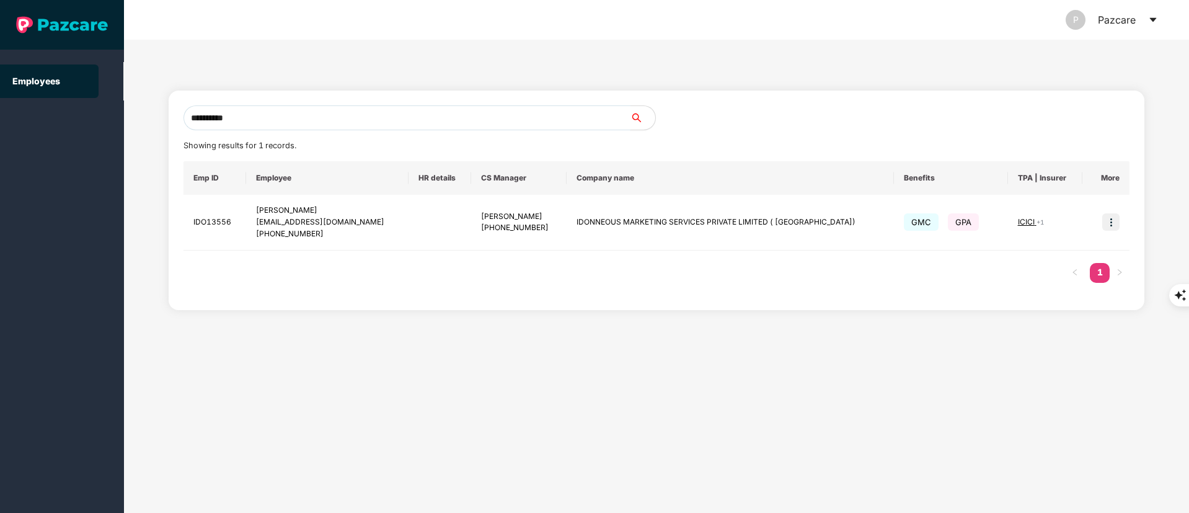
drag, startPoint x: 302, startPoint y: 115, endPoint x: 14, endPoint y: 156, distance: 291.1
click at [14, 156] on section "**********" at bounding box center [594, 256] width 1189 height 513
paste input "text"
type input "**********"
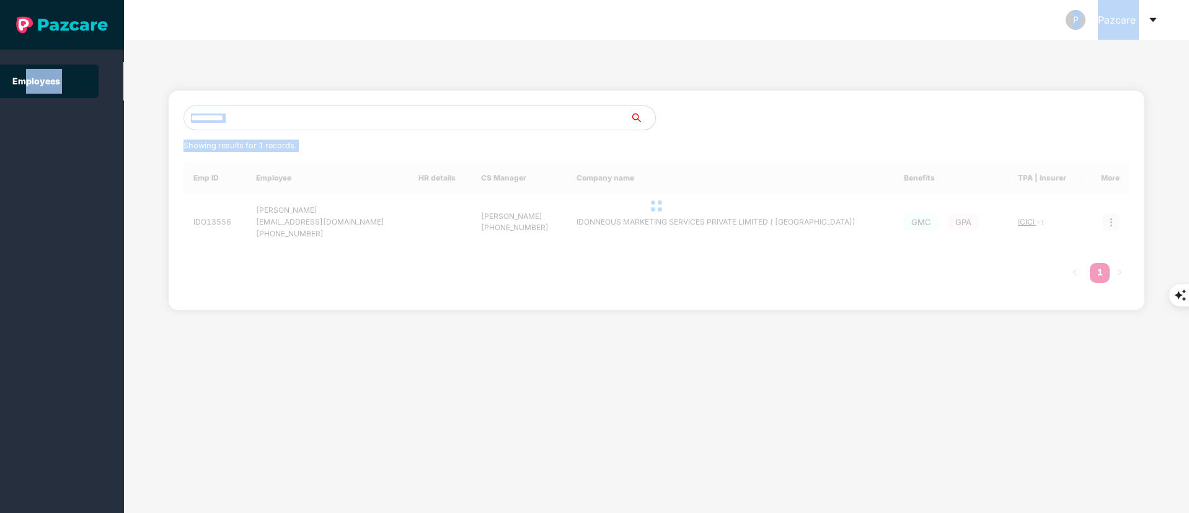
drag, startPoint x: 80, startPoint y: 156, endPoint x: 503, endPoint y: 157, distance: 422.7
click at [503, 157] on section "**********" at bounding box center [594, 256] width 1189 height 513
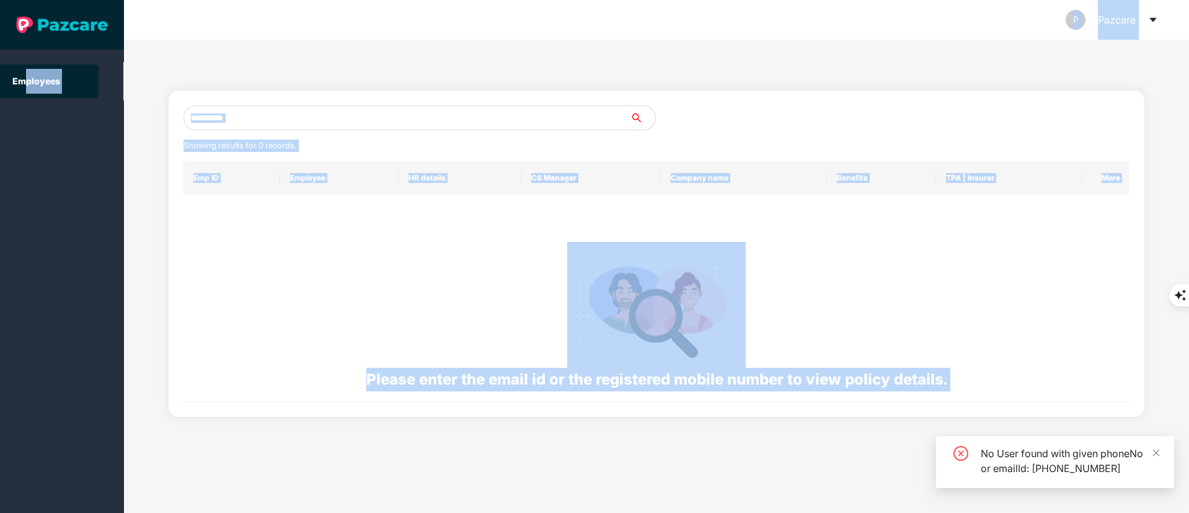
click at [337, 138] on div "**********" at bounding box center [656, 253] width 946 height 296
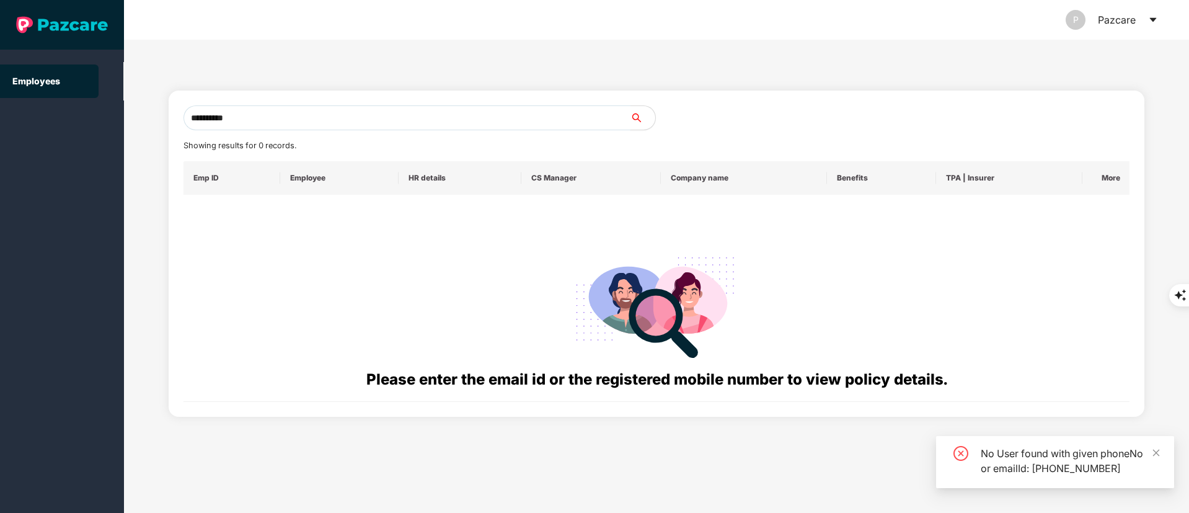
click at [283, 115] on input "**********" at bounding box center [406, 117] width 447 height 25
click at [299, 136] on div "**********" at bounding box center [656, 253] width 946 height 296
click at [264, 114] on input "**********" at bounding box center [406, 117] width 447 height 25
click at [638, 118] on icon "search" at bounding box center [637, 118] width 10 height 10
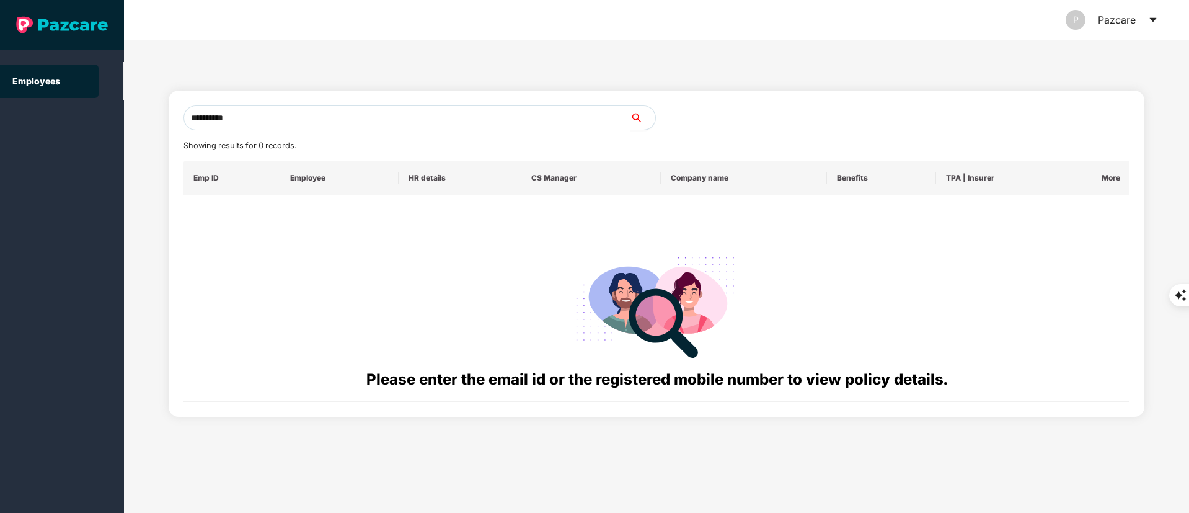
click at [638, 118] on icon "search" at bounding box center [637, 118] width 10 height 10
drag, startPoint x: 376, startPoint y: 116, endPoint x: 89, endPoint y: 127, distance: 287.2
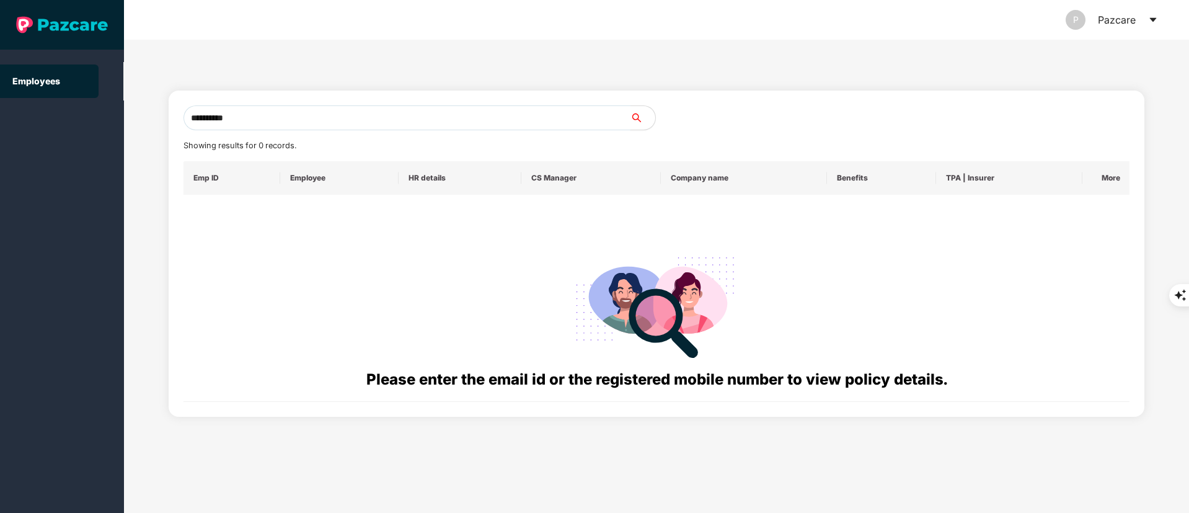
click at [89, 127] on section "**********" at bounding box center [594, 256] width 1189 height 513
paste input "**********"
drag, startPoint x: 275, startPoint y: 118, endPoint x: 128, endPoint y: 118, distance: 146.9
click at [128, 118] on div "**********" at bounding box center [656, 276] width 1065 height 473
drag, startPoint x: 282, startPoint y: 104, endPoint x: 265, endPoint y: 121, distance: 25.0
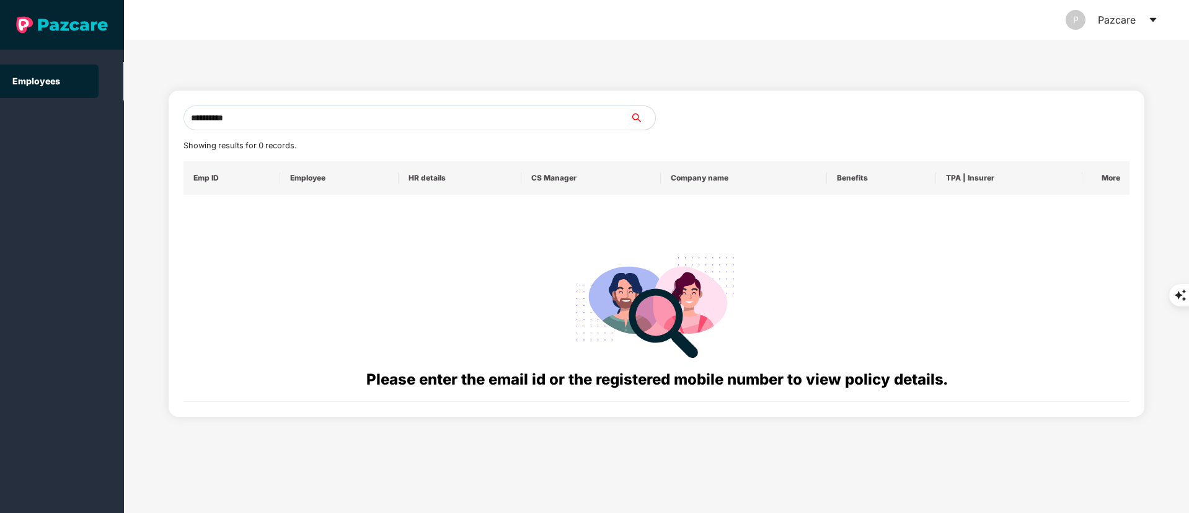
click at [277, 107] on div "**********" at bounding box center [657, 253] width 976 height 326
drag, startPoint x: 265, startPoint y: 121, endPoint x: 99, endPoint y: 123, distance: 166.1
click at [99, 123] on section "**********" at bounding box center [594, 256] width 1189 height 513
paste input "text"
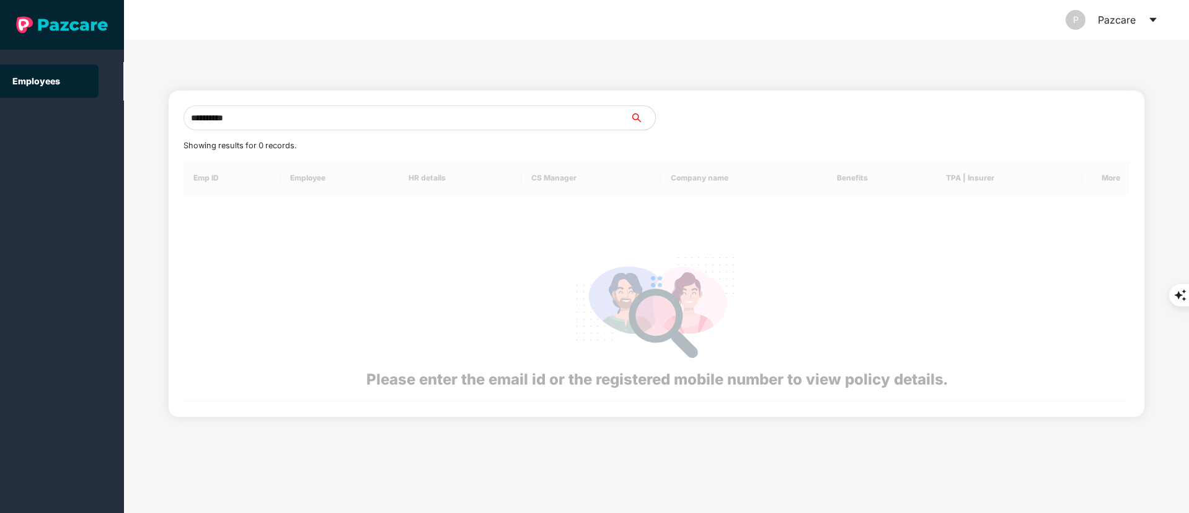
type input "**********"
drag, startPoint x: 429, startPoint y: 182, endPoint x: 394, endPoint y: 190, distance: 36.2
click at [402, 187] on div at bounding box center [656, 281] width 946 height 240
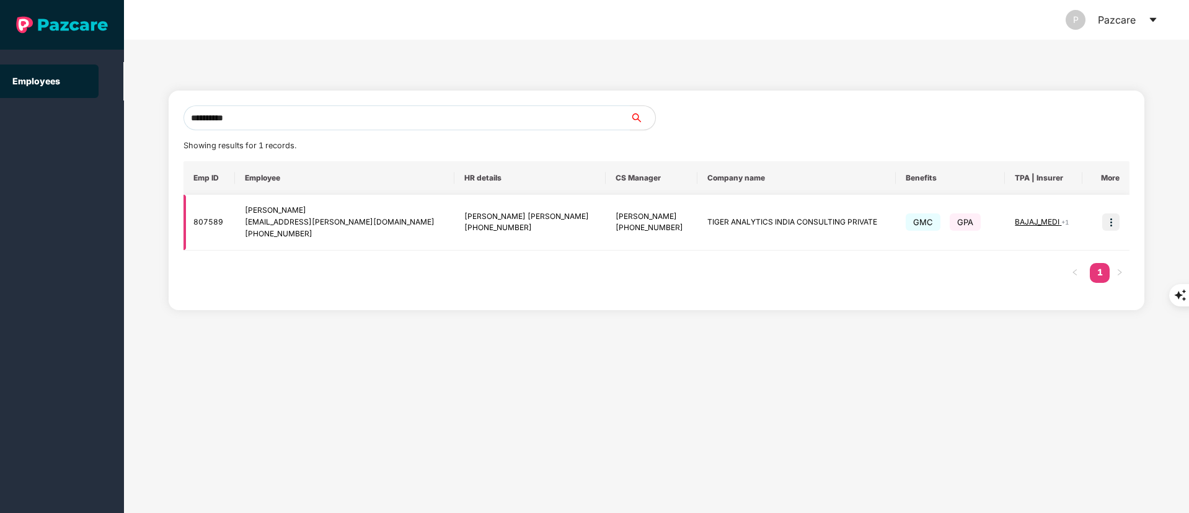
click at [1118, 222] on img at bounding box center [1110, 221] width 17 height 17
click at [1062, 257] on span "Switch to user interface" at bounding box center [1055, 253] width 96 height 11
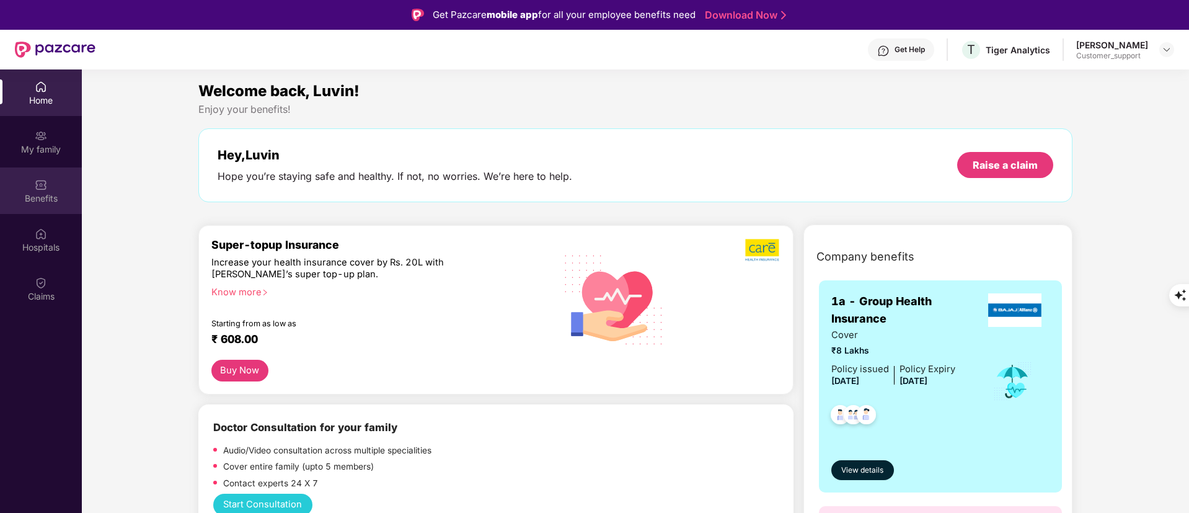
click at [38, 190] on img at bounding box center [41, 185] width 12 height 12
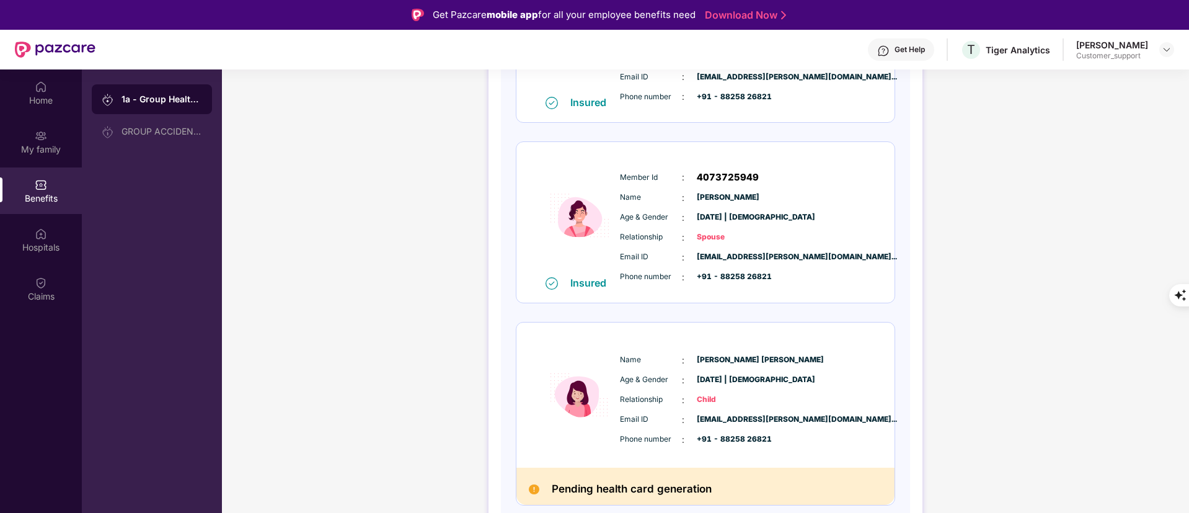
scroll to position [69, 0]
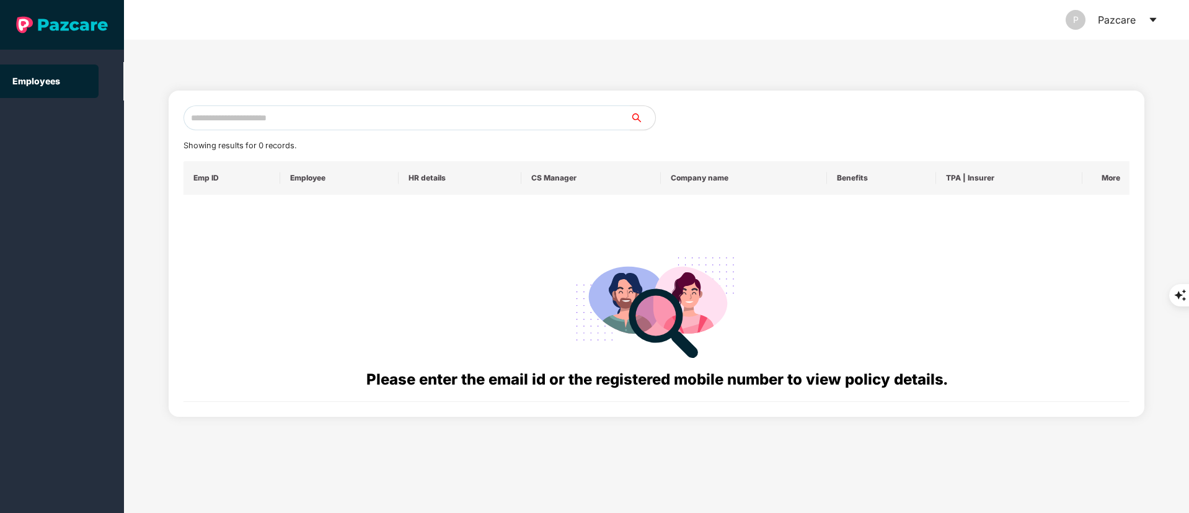
click at [271, 100] on div "Showing results for 0 records. Emp ID Employee HR details CS Manager Company na…" at bounding box center [657, 253] width 976 height 326
paste input "**********"
click at [242, 116] on input "text" at bounding box center [406, 117] width 447 height 25
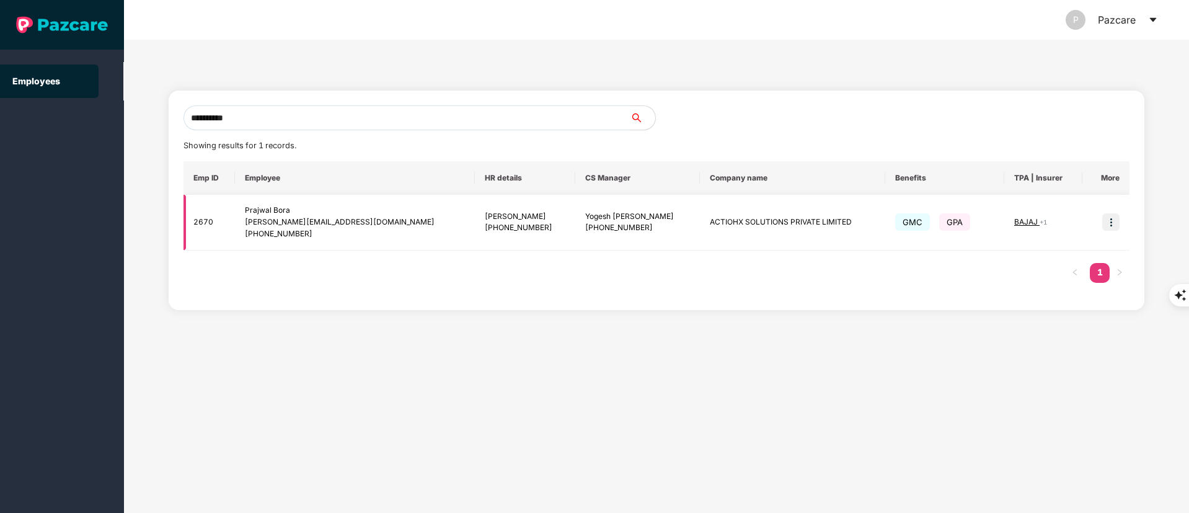
type input "**********"
click at [1107, 226] on img at bounding box center [1110, 221] width 17 height 17
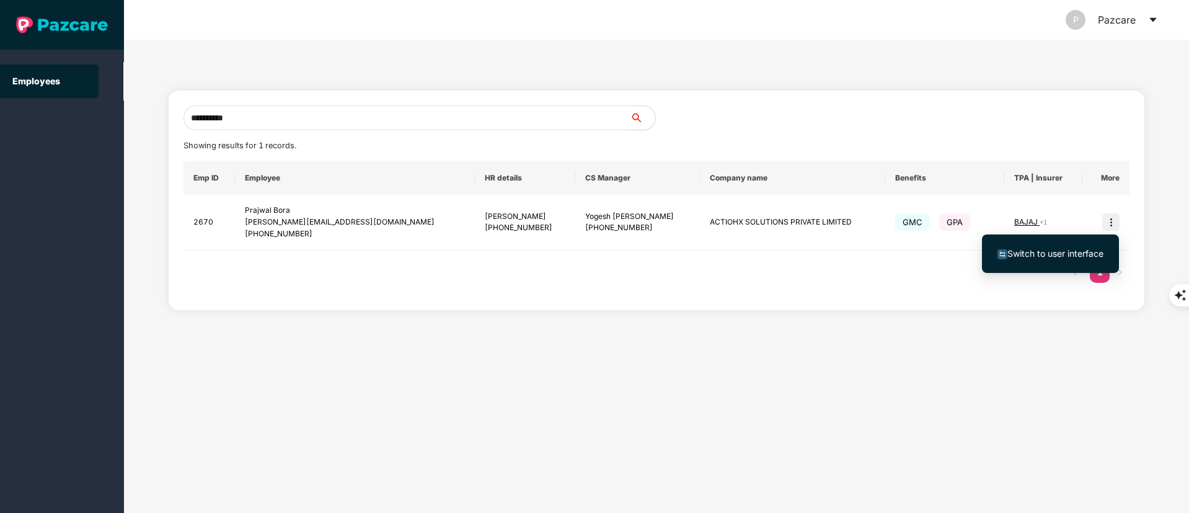
click at [1071, 241] on li "Switch to user interface" at bounding box center [1050, 253] width 137 height 26
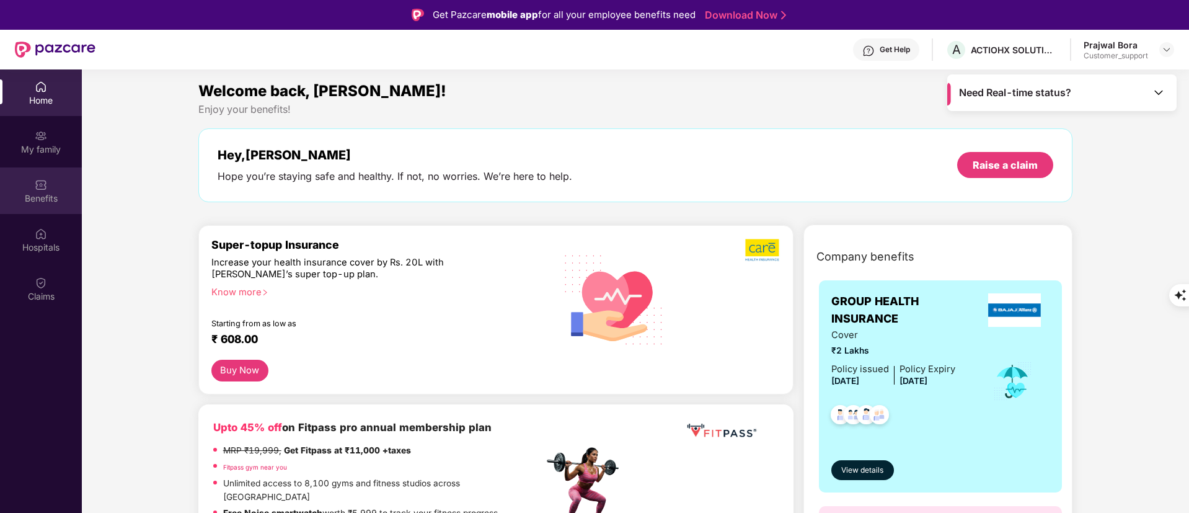
click at [42, 203] on div "Benefits" at bounding box center [41, 198] width 82 height 12
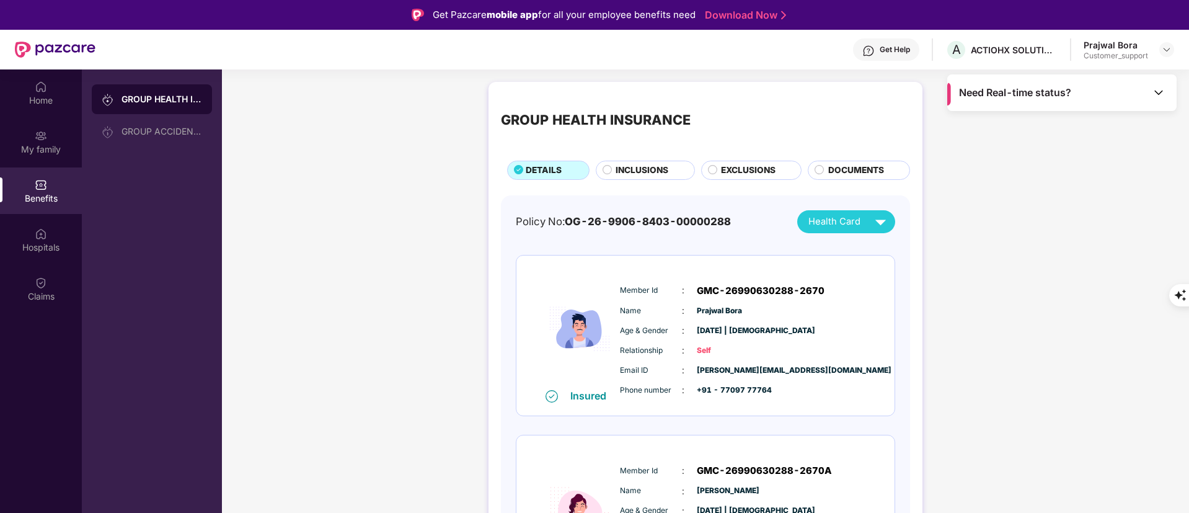
click at [844, 226] on span "Health Card" at bounding box center [834, 221] width 52 height 14
click at [827, 298] on div "Viaan Bora" at bounding box center [846, 300] width 82 height 14
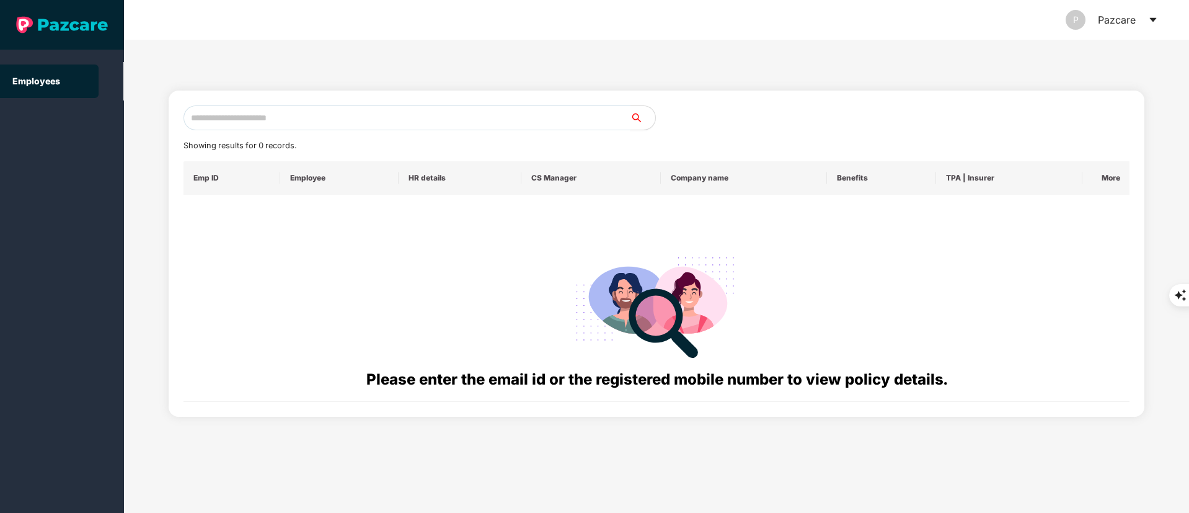
click at [254, 115] on input "text" at bounding box center [406, 117] width 447 height 25
paste input "**********"
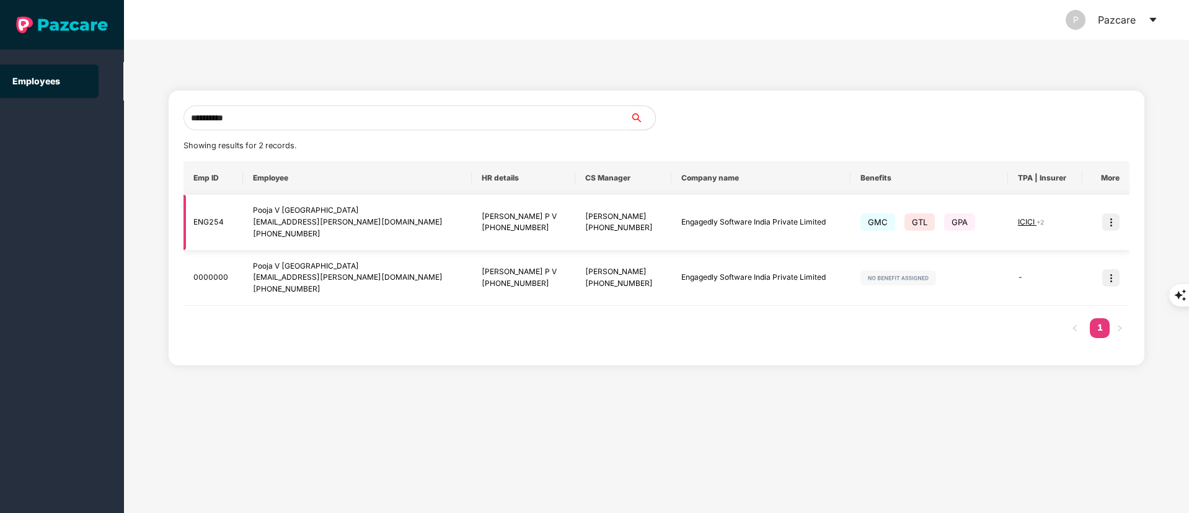
type input "**********"
click at [1111, 227] on img at bounding box center [1110, 221] width 17 height 17
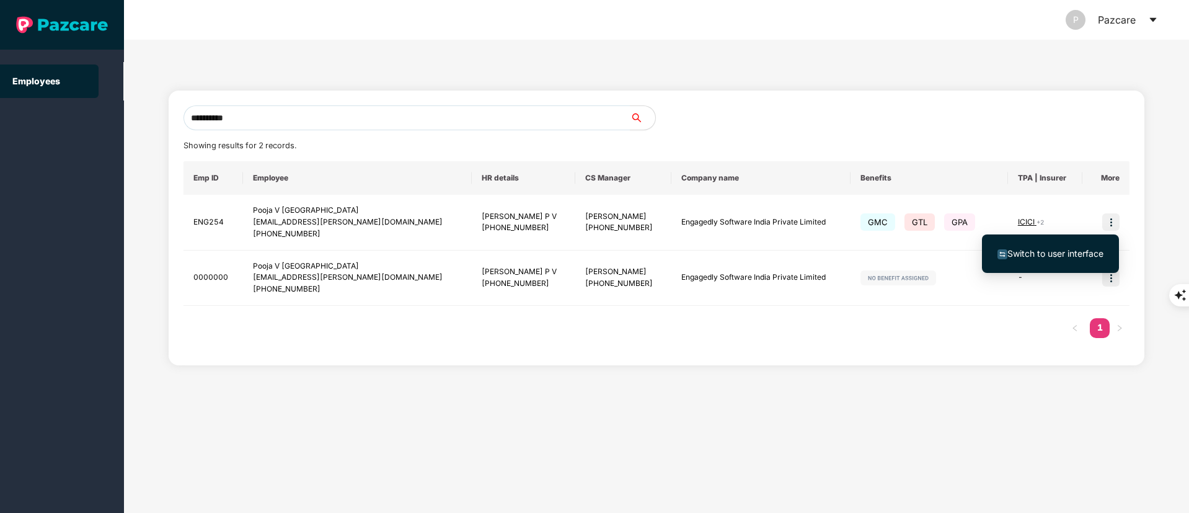
click at [1062, 255] on span "Switch to user interface" at bounding box center [1055, 253] width 96 height 11
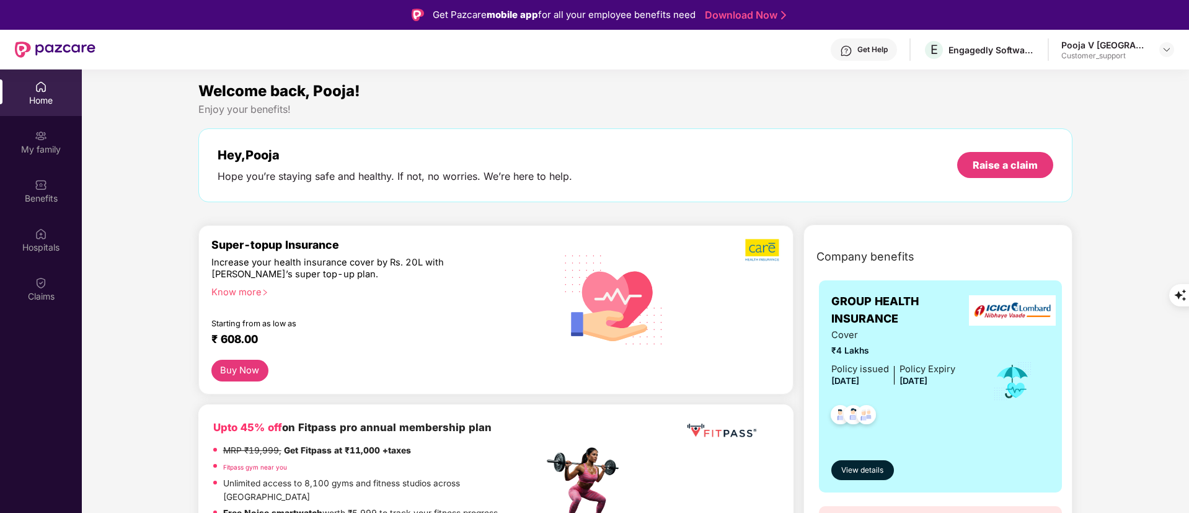
click at [42, 267] on div "Claims" at bounding box center [41, 288] width 82 height 46
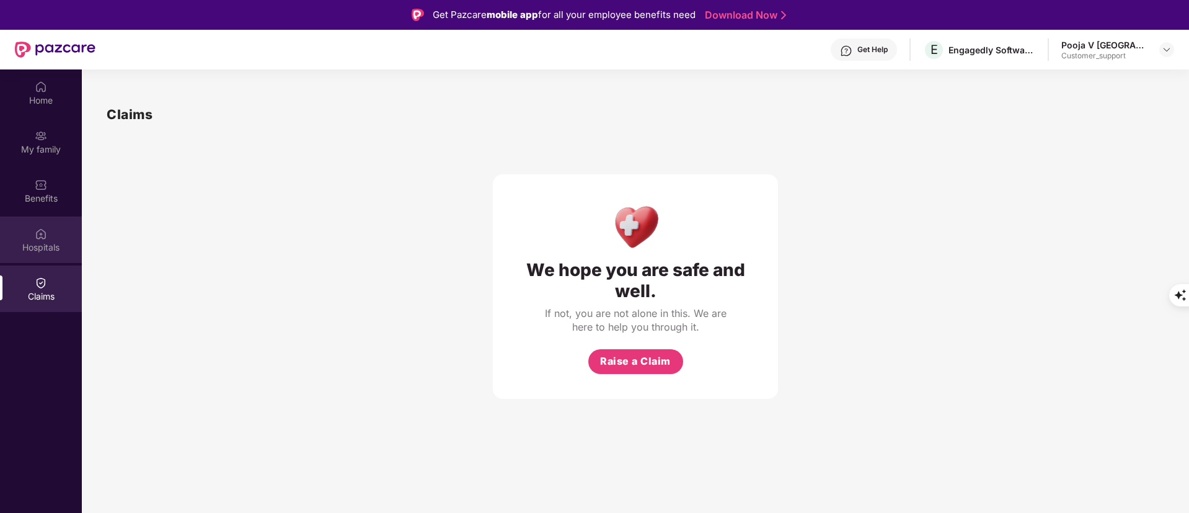
click at [36, 242] on div "Hospitals" at bounding box center [41, 247] width 82 height 12
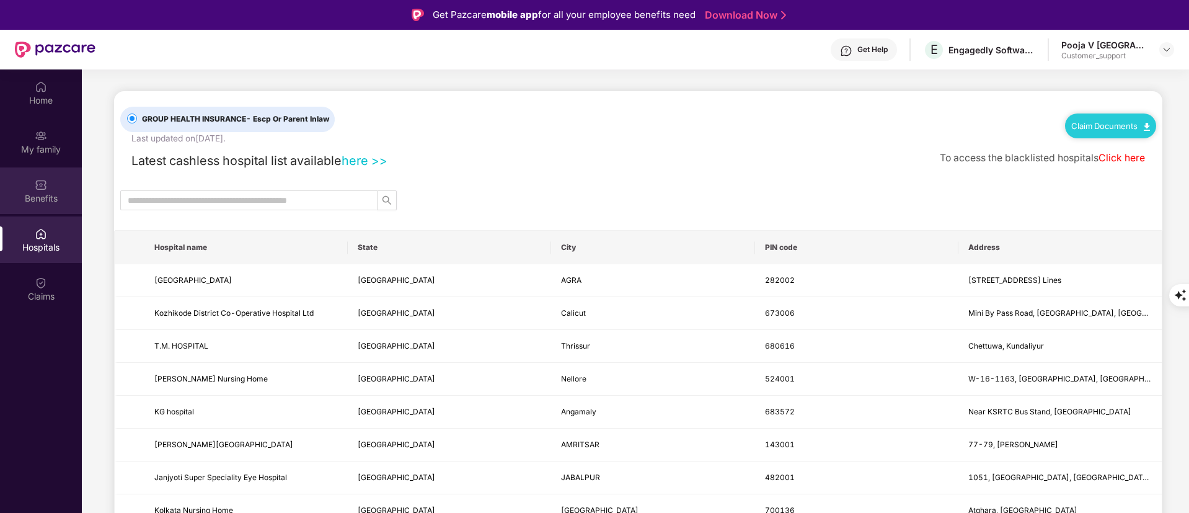
click at [30, 198] on div "Benefits" at bounding box center [41, 198] width 82 height 12
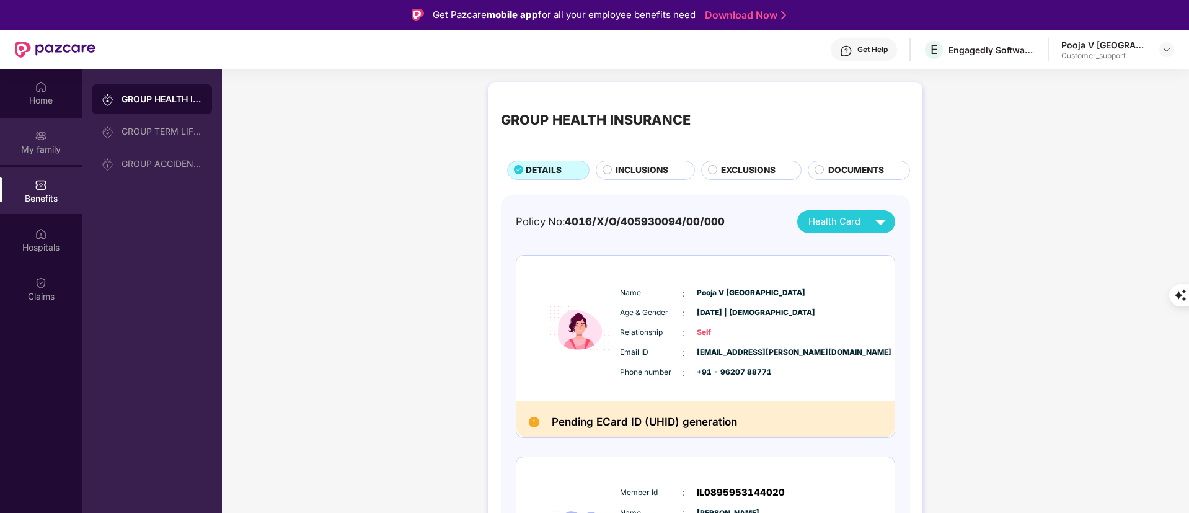
click at [53, 156] on div "My family" at bounding box center [41, 141] width 82 height 46
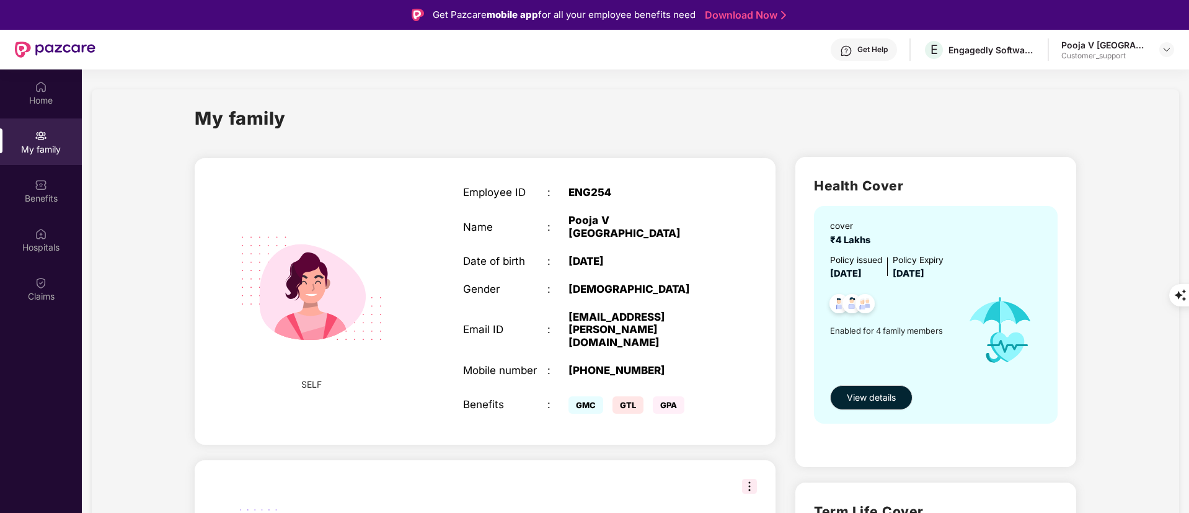
click at [577, 311] on div "pooja.meharwade@engagedly.com" at bounding box center [642, 330] width 148 height 38
copy div "pooja.meharwade@engagedly.com"
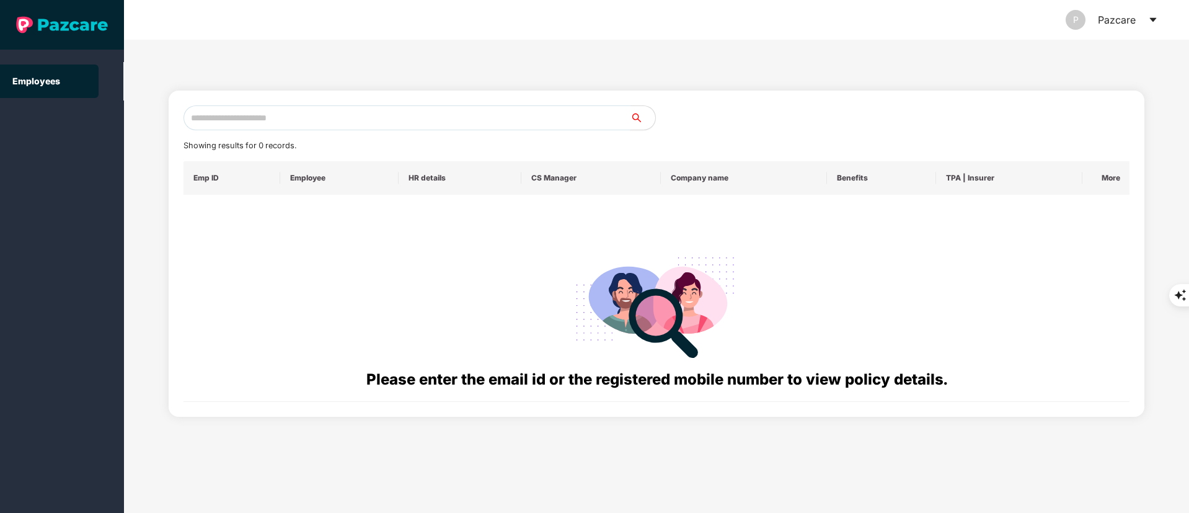
click at [227, 108] on input "text" at bounding box center [406, 117] width 447 height 25
paste input "**********"
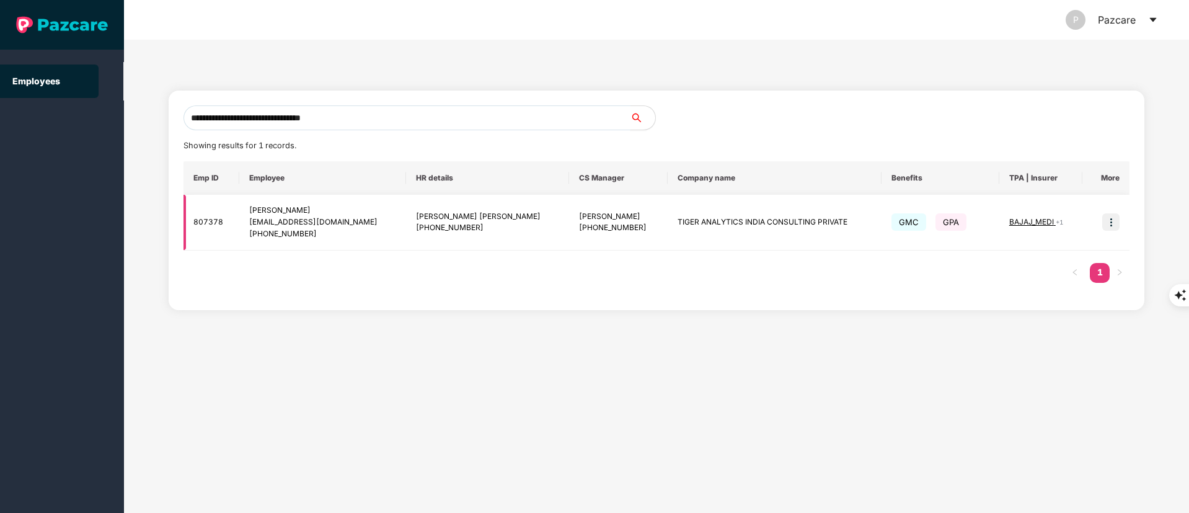
type input "**********"
click at [471, 222] on div "+919940052658" at bounding box center [487, 228] width 143 height 12
click at [1108, 220] on img at bounding box center [1110, 221] width 17 height 17
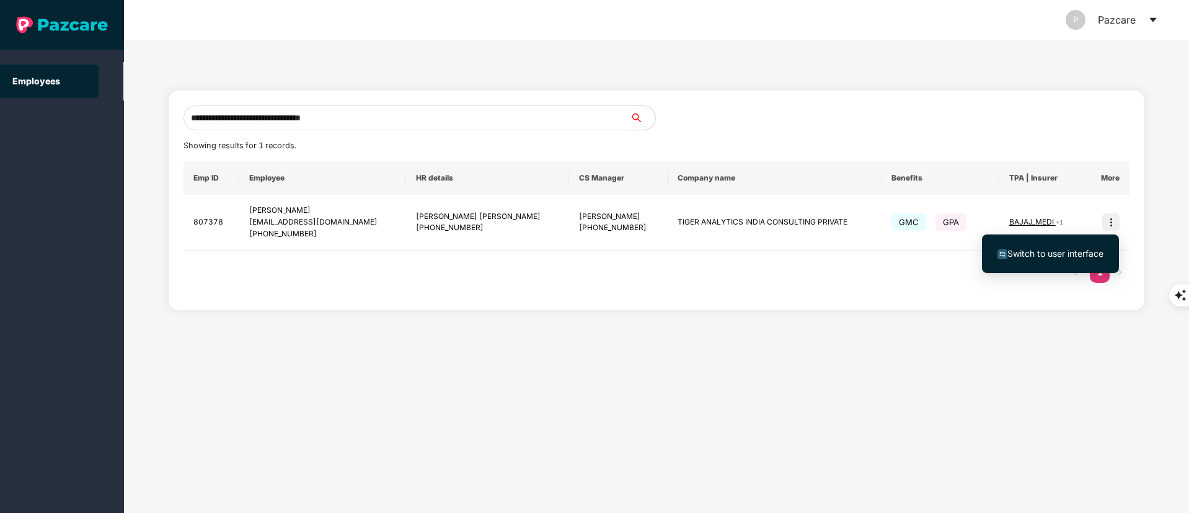
click at [1089, 247] on span "Switch to user interface" at bounding box center [1050, 254] width 106 height 14
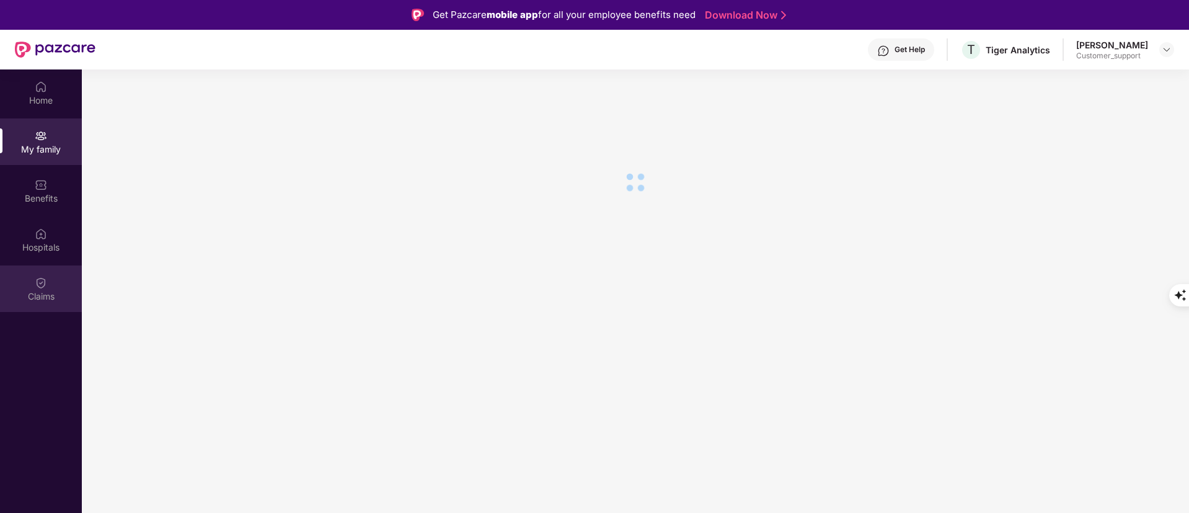
click at [42, 291] on div "Claims" at bounding box center [41, 296] width 82 height 12
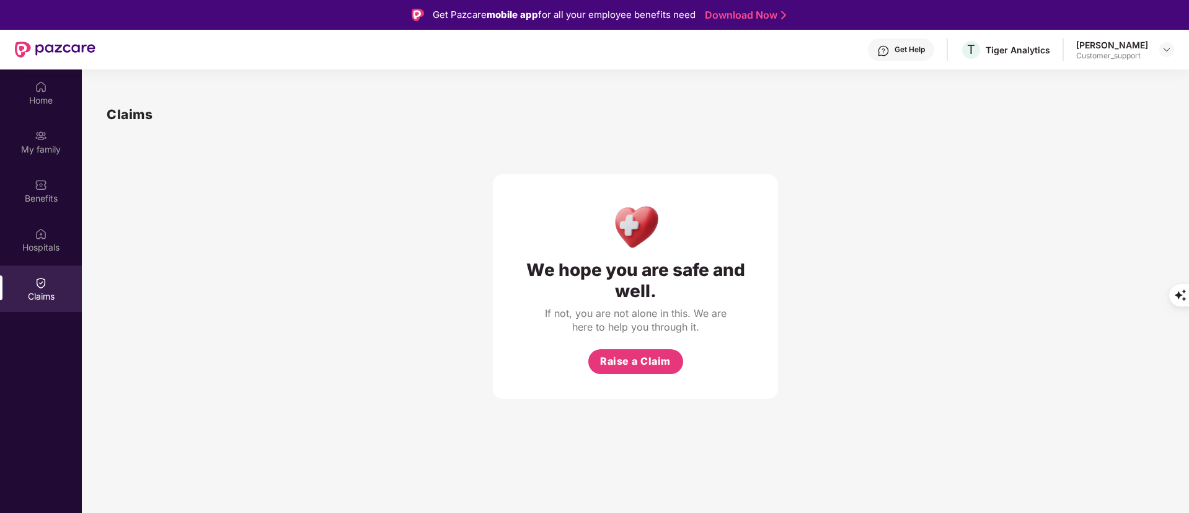
click at [55, 185] on div "Benefits" at bounding box center [41, 190] width 82 height 46
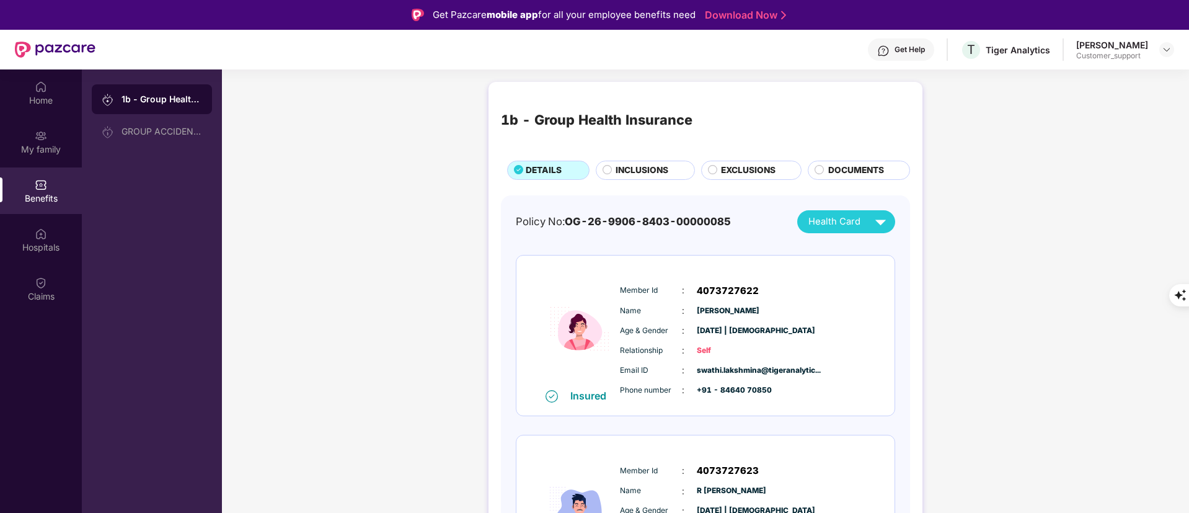
click at [635, 173] on span "INCLUSIONS" at bounding box center [642, 171] width 53 height 14
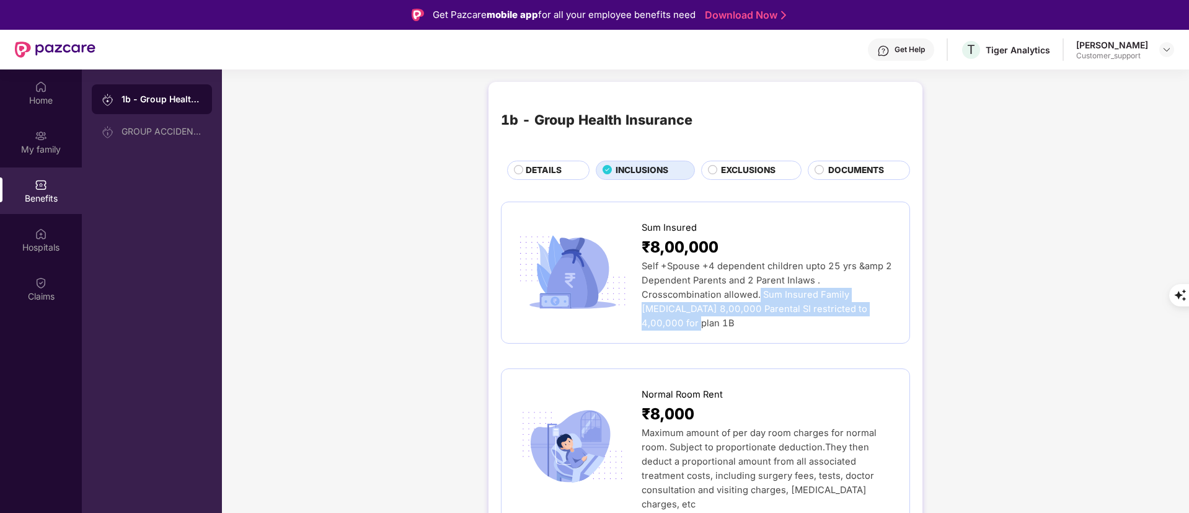
drag, startPoint x: 677, startPoint y: 292, endPoint x: 801, endPoint y: 319, distance: 126.8
click at [801, 319] on div "Sum Insured ₹8,00,000 Self +Spouse +4 dependent children upto 25 yrs &amp 2 Dep…" at bounding box center [705, 272] width 409 height 142
copy span "Sum Insured Family Floater 8,00,000 Parental SI restricted to 4,00,000 for plan…"
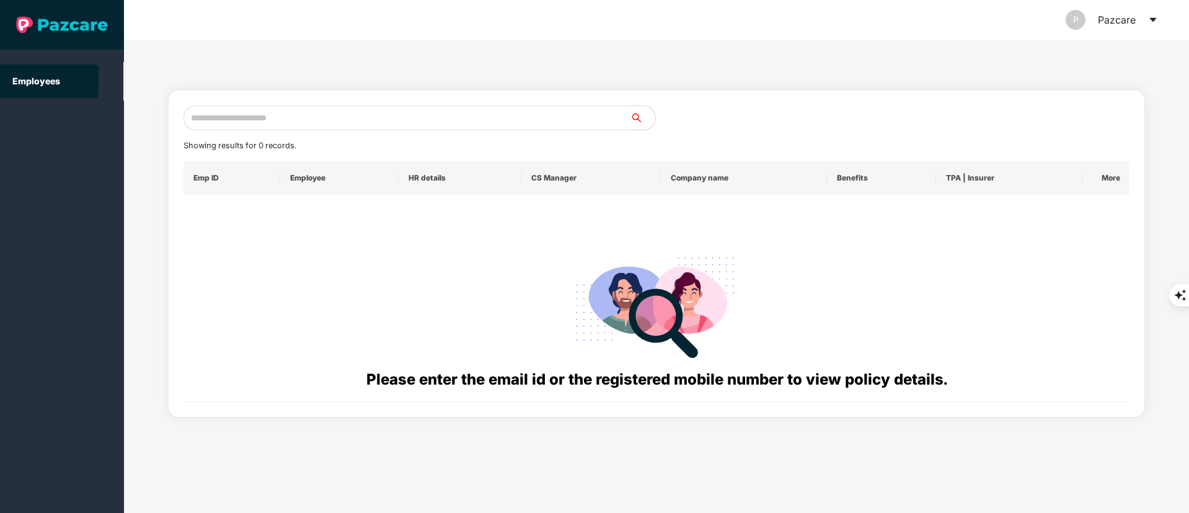
click at [269, 105] on input "text" at bounding box center [406, 117] width 447 height 25
click at [273, 116] on input "text" at bounding box center [406, 117] width 447 height 25
paste input "**********"
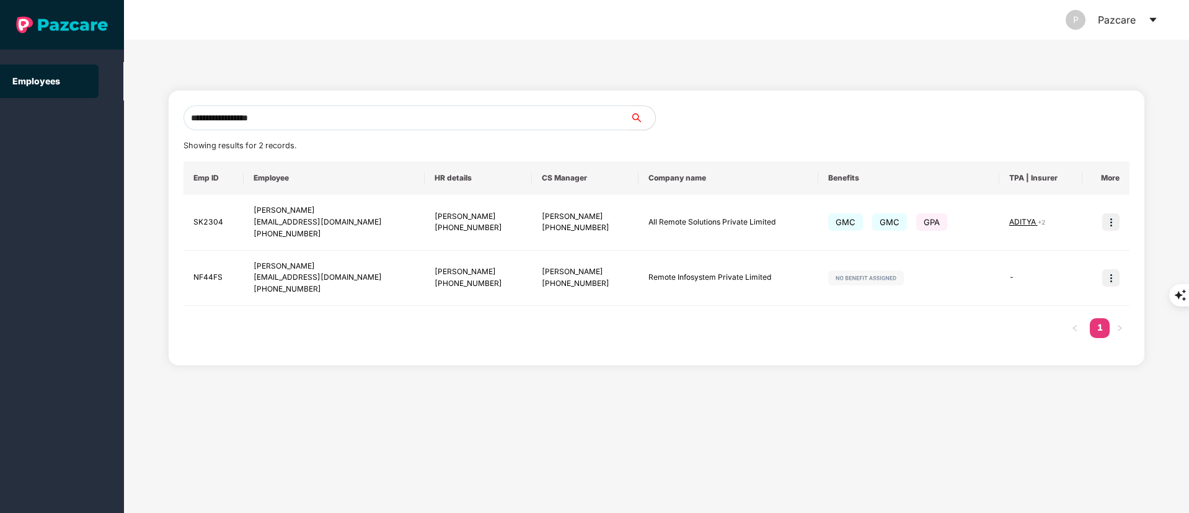
type input "**********"
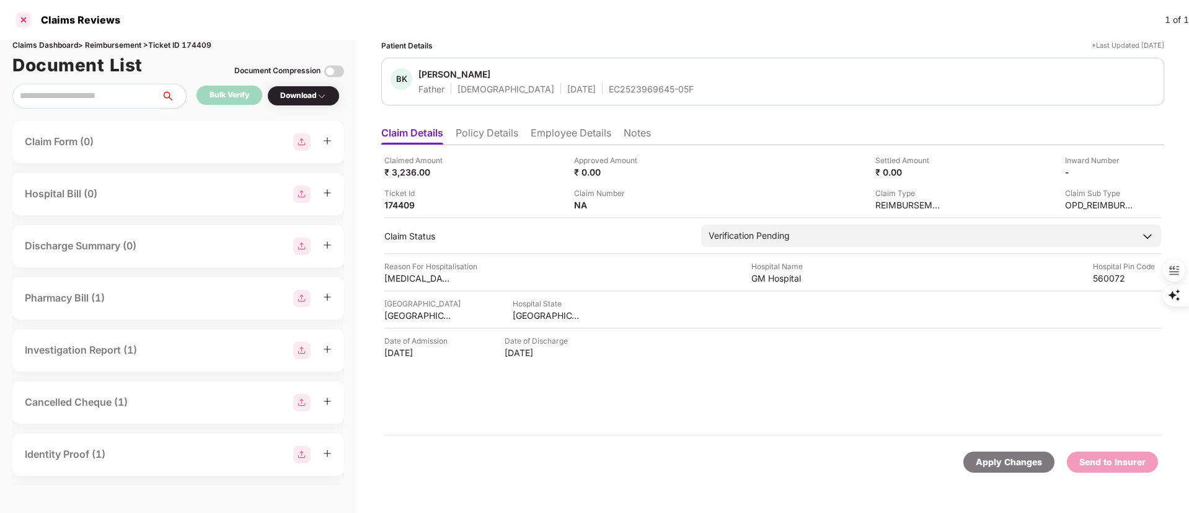
click at [21, 17] on div at bounding box center [24, 20] width 20 height 20
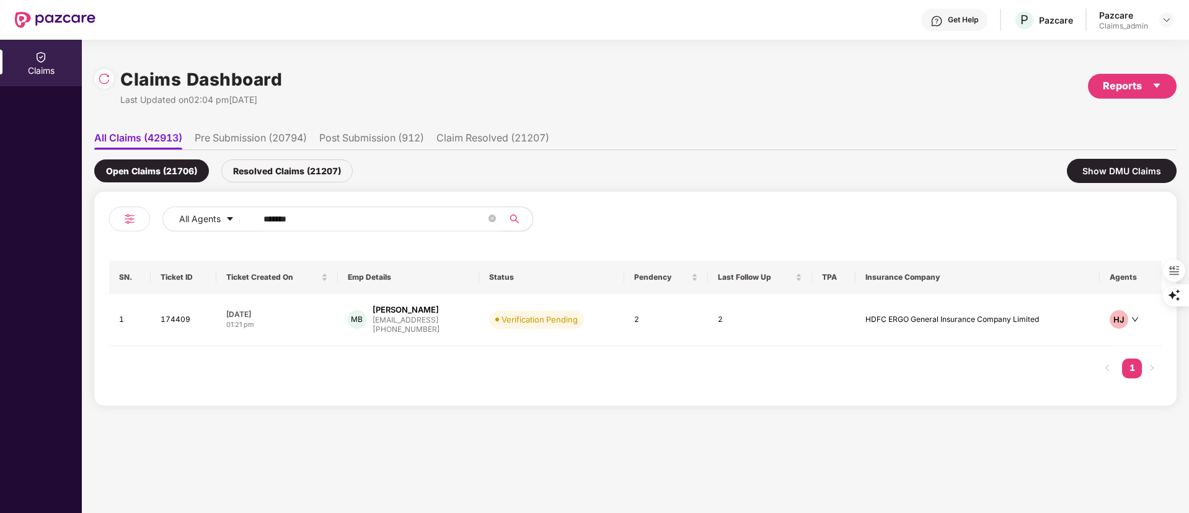
drag, startPoint x: 319, startPoint y: 210, endPoint x: 147, endPoint y: 241, distance: 174.6
click at [147, 241] on div "All Agents ****** SN. Ticket ID Ticket Created On Emp Details Status Pendency L…" at bounding box center [635, 298] width 1052 height 184
paste input "text"
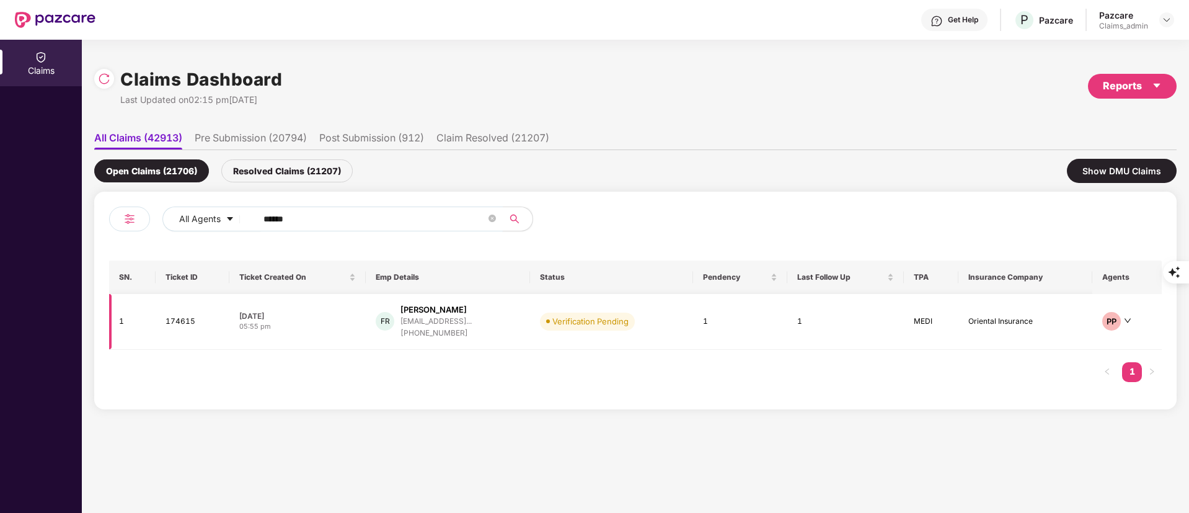
type input "******"
click at [443, 332] on div "+918553749015" at bounding box center [435, 333] width 71 height 12
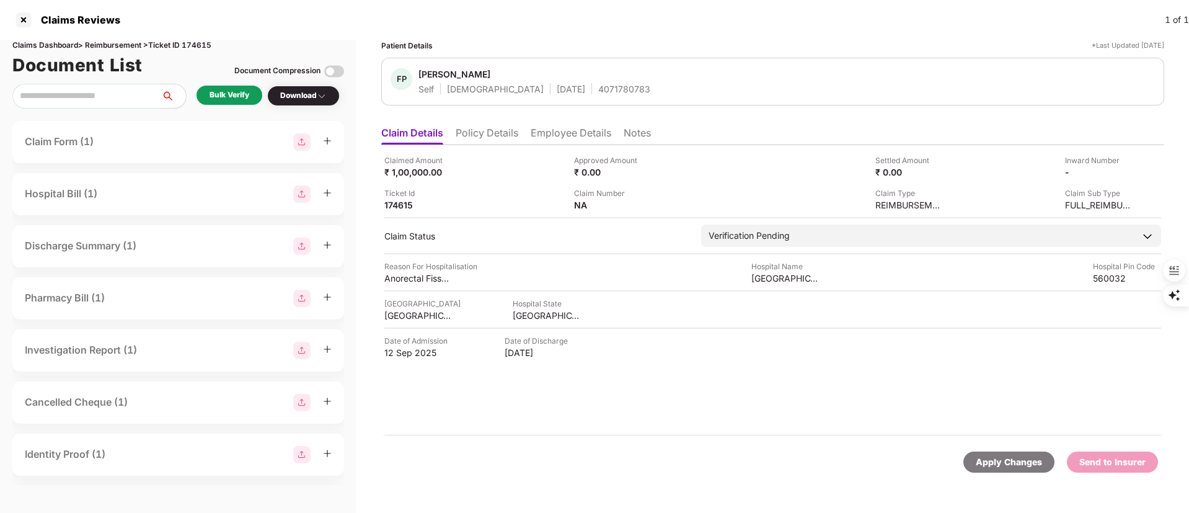
click at [230, 92] on div "Bulk Verify" at bounding box center [230, 95] width 40 height 12
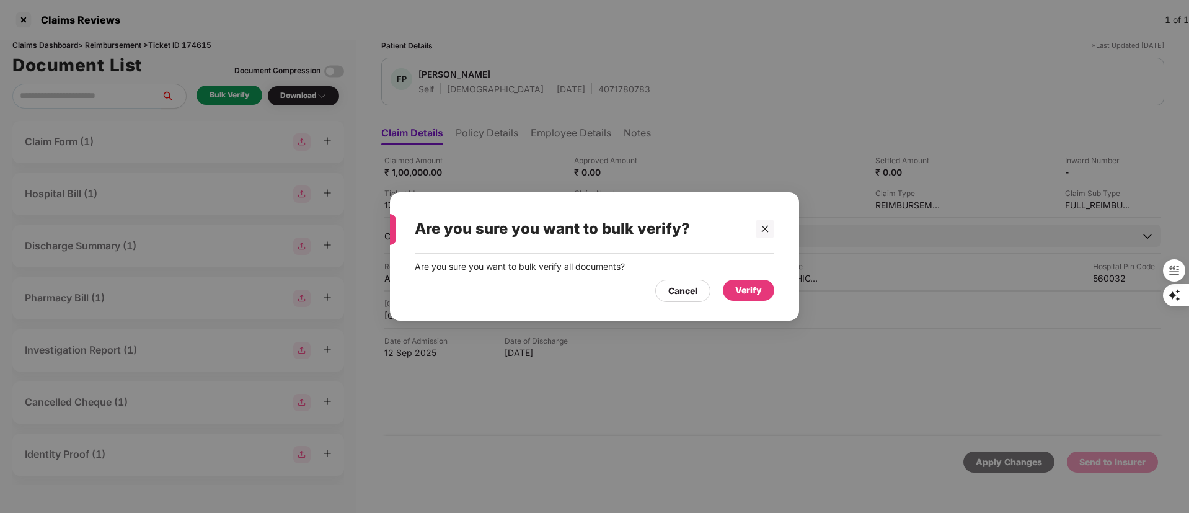
click at [743, 299] on div "Verify" at bounding box center [748, 290] width 51 height 21
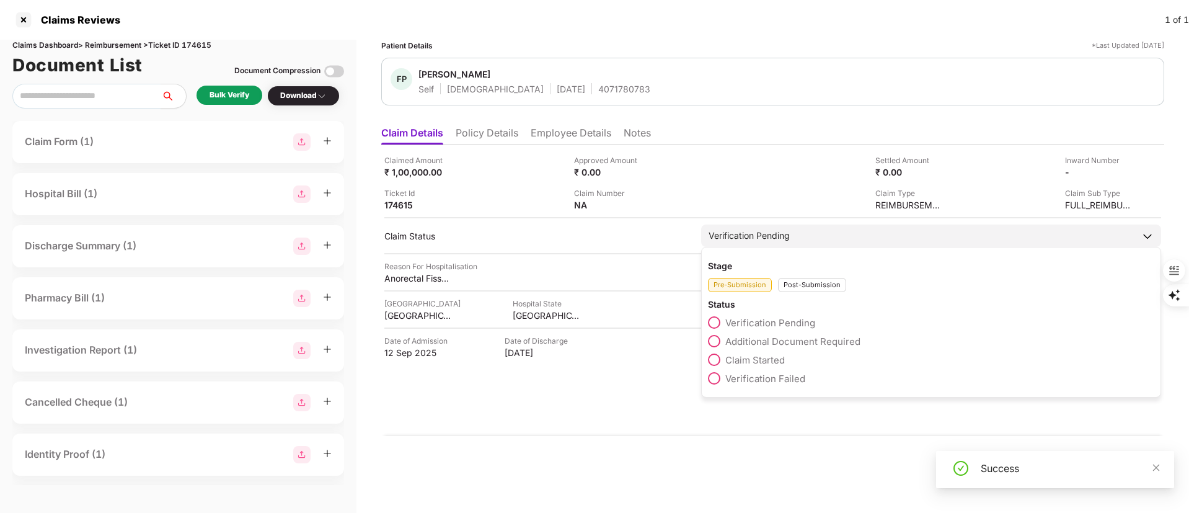
click at [767, 226] on div "Verification Pending" at bounding box center [931, 235] width 460 height 22
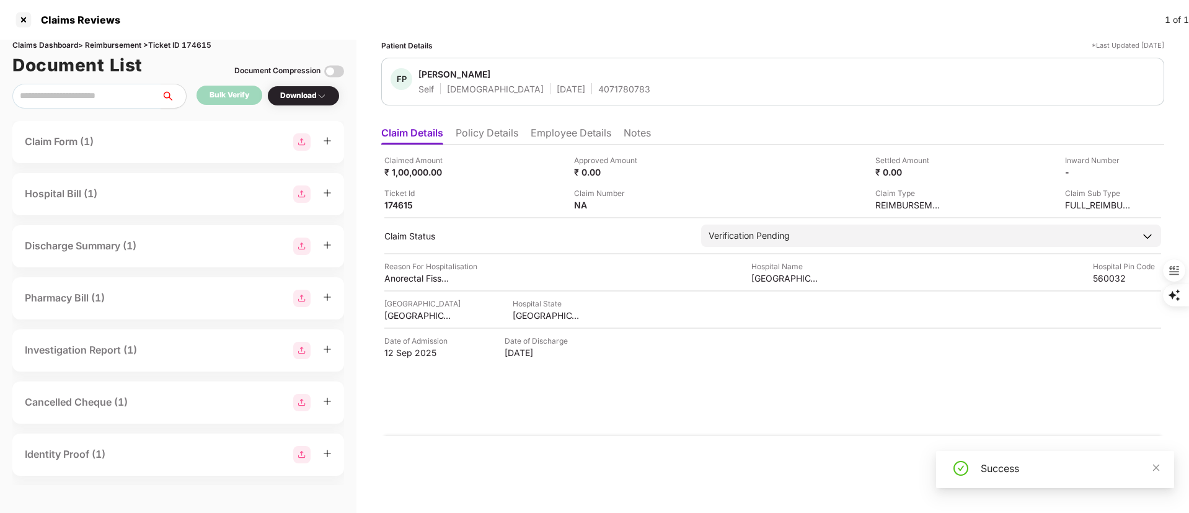
click at [484, 126] on li "Policy Details" at bounding box center [487, 135] width 63 height 18
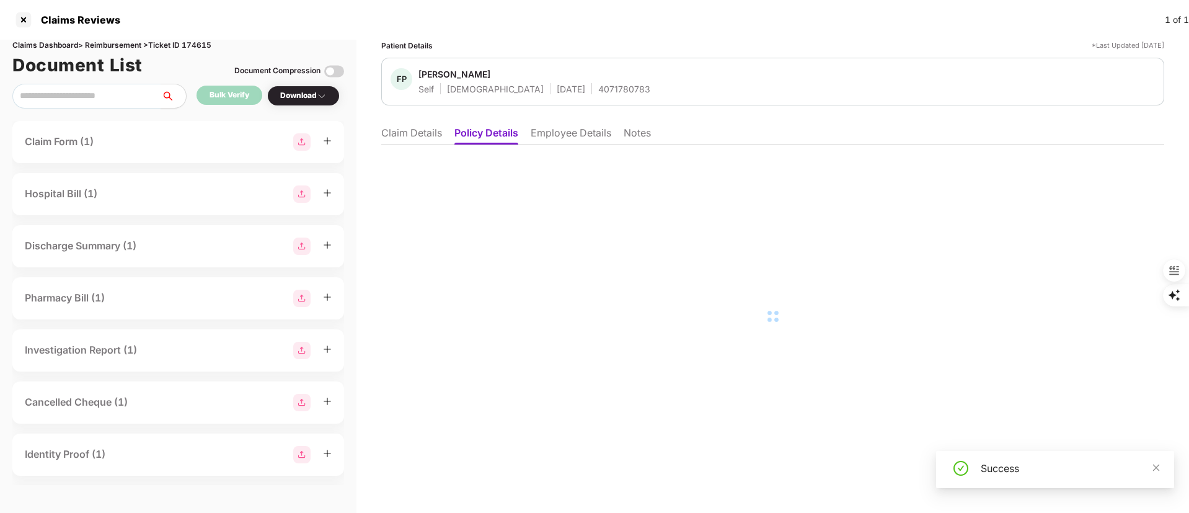
click at [422, 139] on li "Claim Details" at bounding box center [411, 135] width 61 height 18
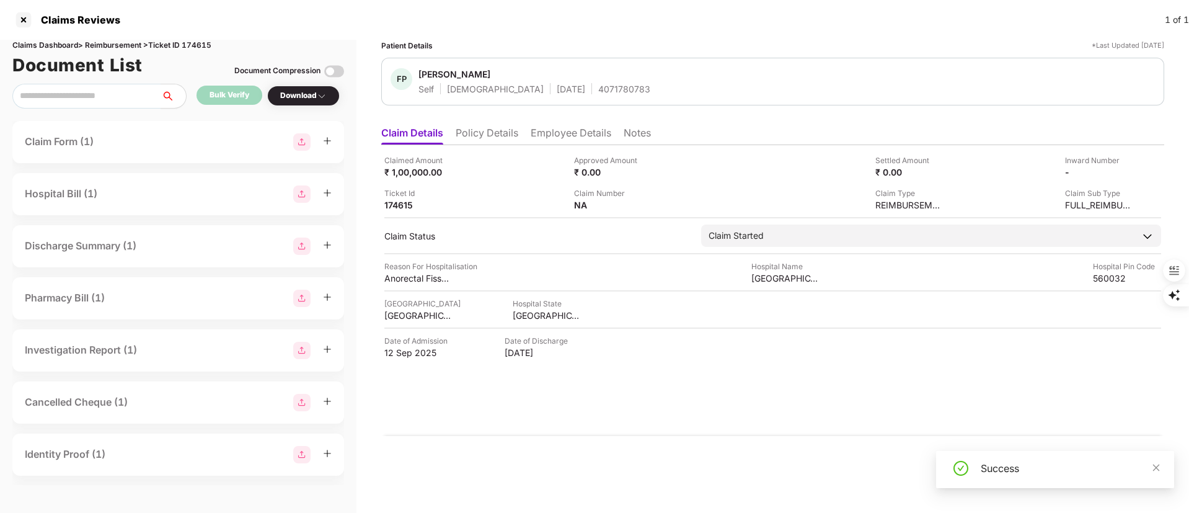
click at [565, 126] on li "Employee Details" at bounding box center [571, 135] width 81 height 18
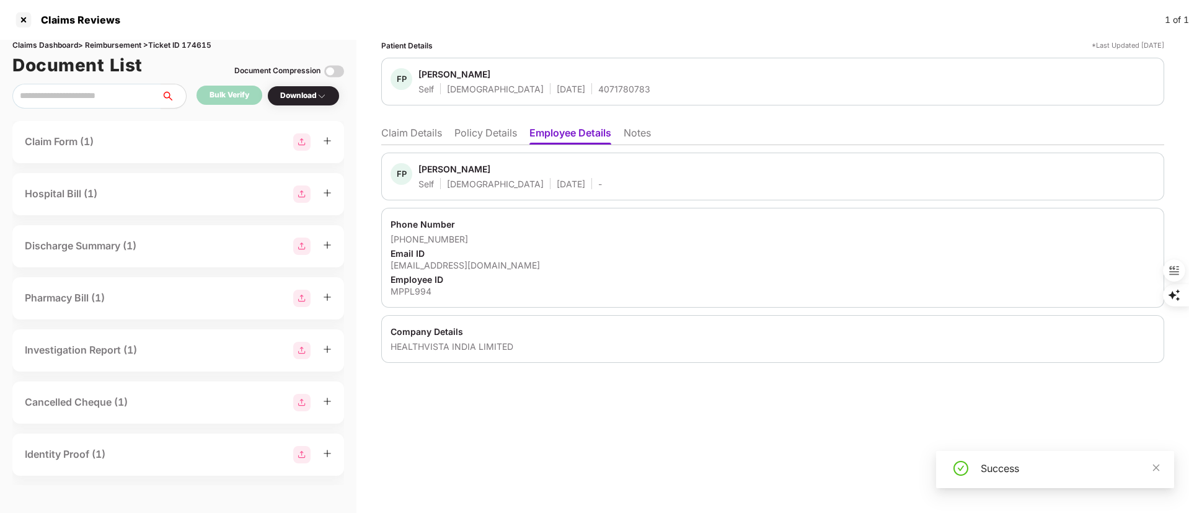
click at [469, 138] on li "Policy Details" at bounding box center [485, 135] width 63 height 18
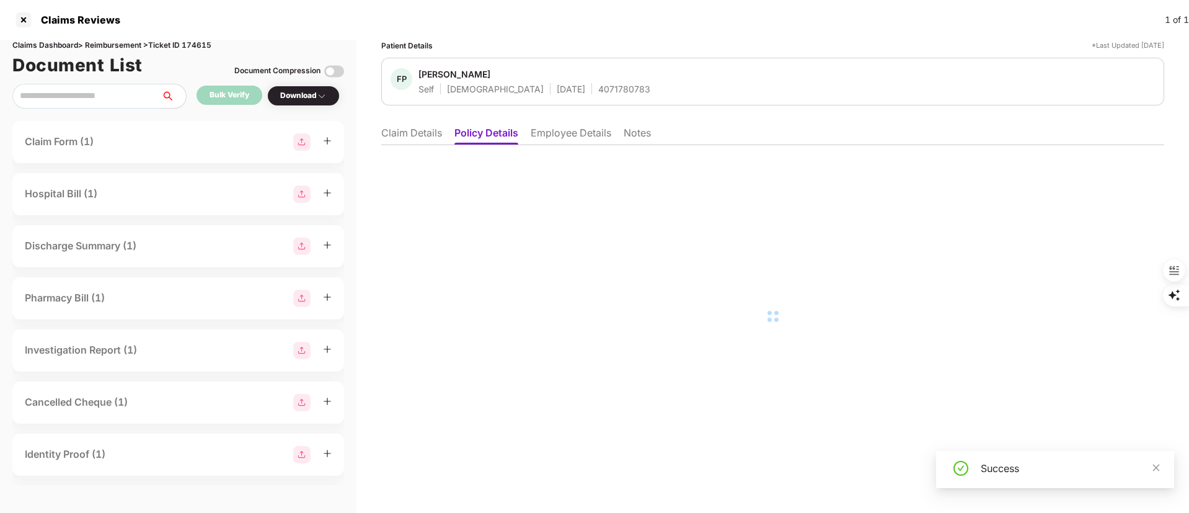
click at [410, 137] on li "Claim Details" at bounding box center [411, 135] width 61 height 18
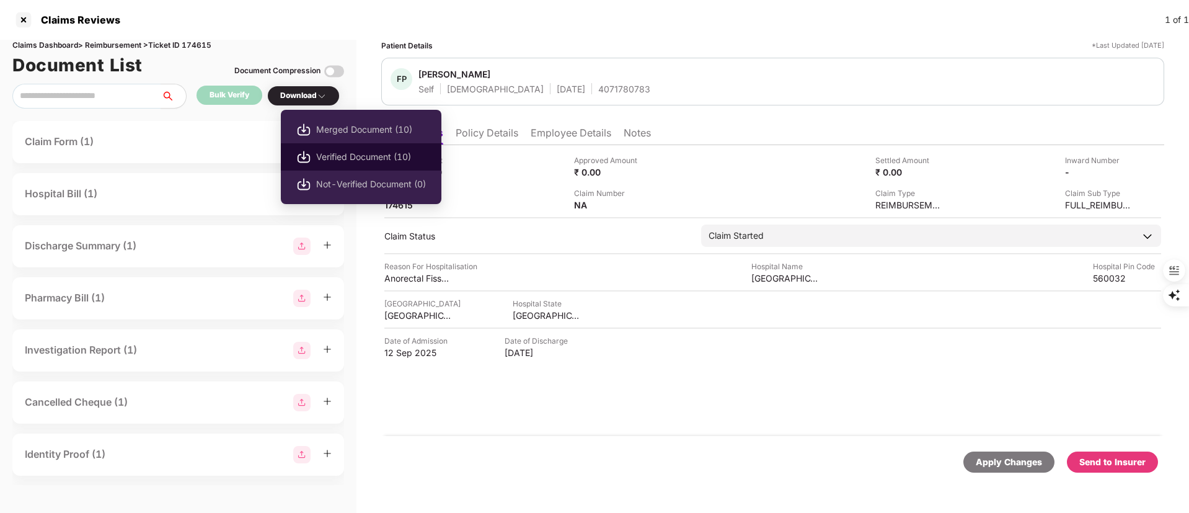
click at [351, 162] on span "Verified Document (10)" at bounding box center [371, 157] width 110 height 14
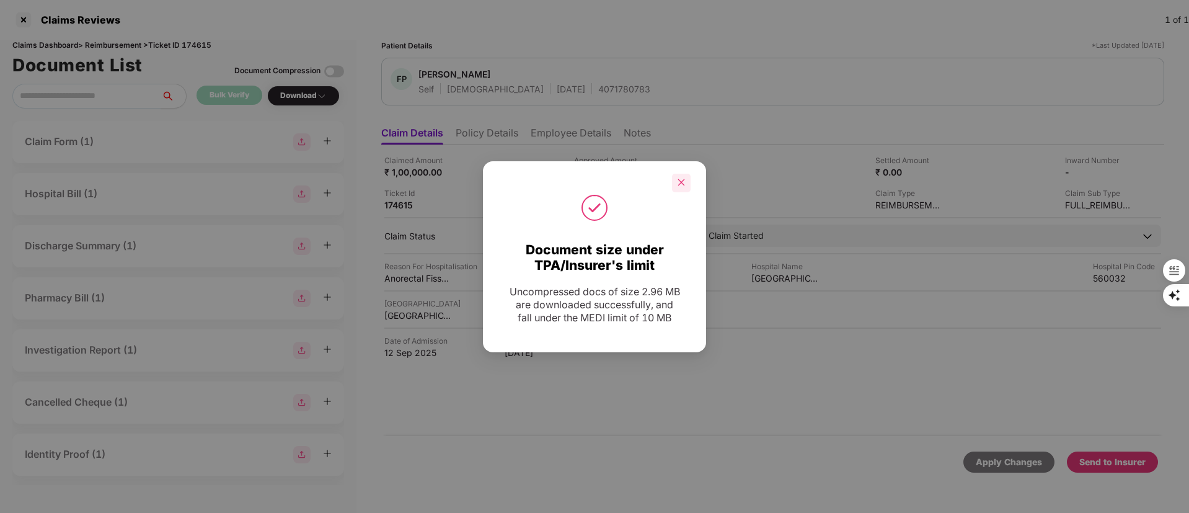
click at [680, 178] on icon "close" at bounding box center [681, 182] width 9 height 9
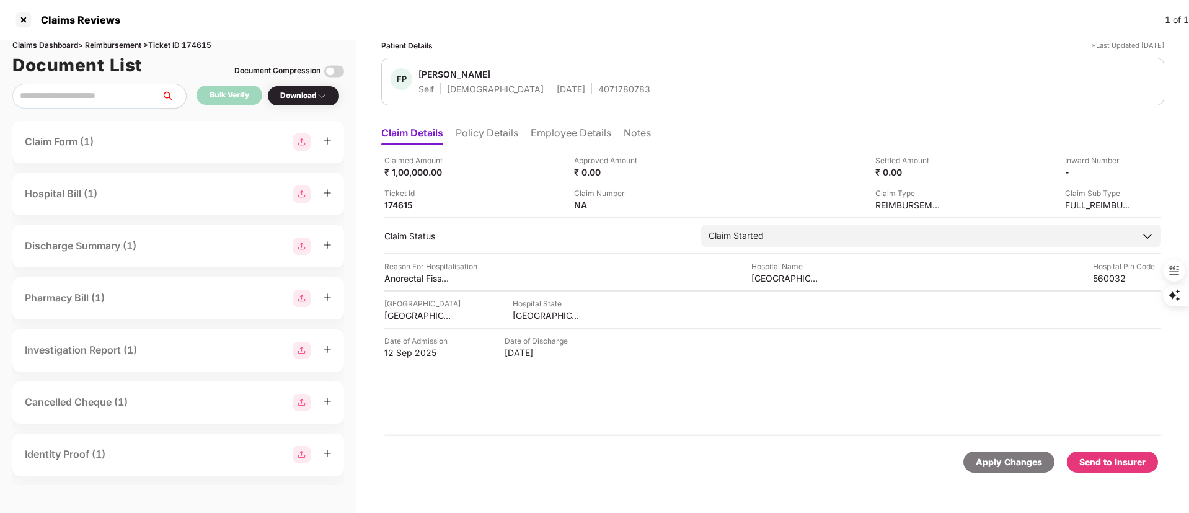
click at [1113, 464] on div "Send to Insurer" at bounding box center [1112, 462] width 66 height 14
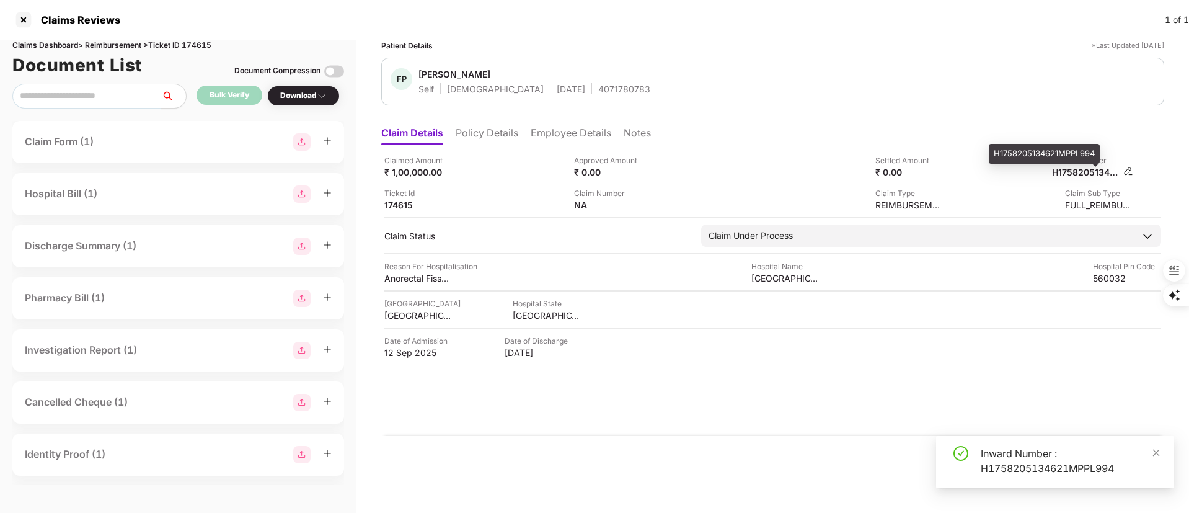
click at [1081, 174] on div "H1758205134621MPPL994" at bounding box center [1086, 172] width 68 height 12
copy div "H1758205134621MPPL994"
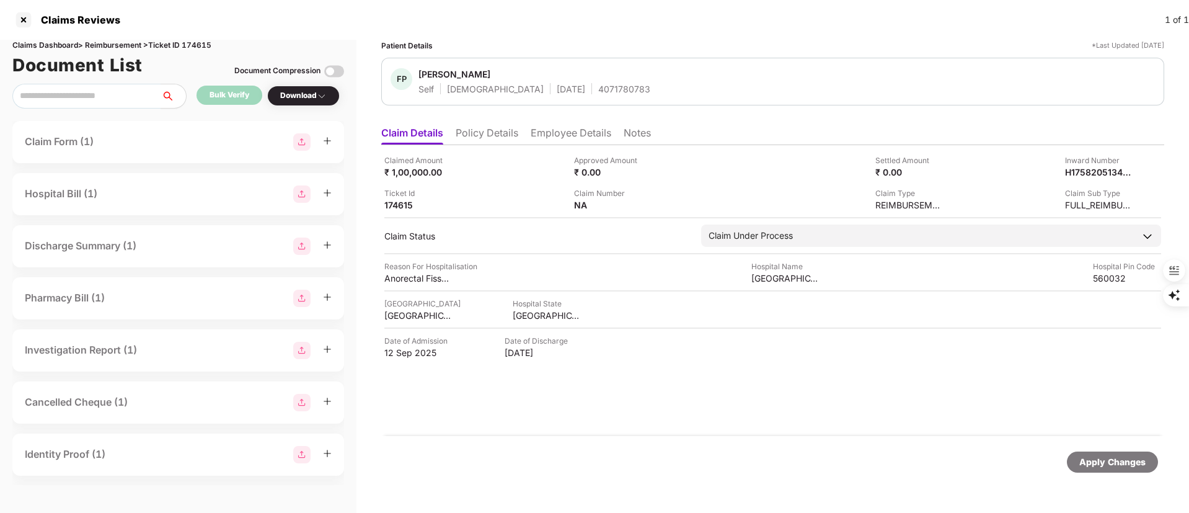
click at [580, 131] on li "Employee Details" at bounding box center [571, 135] width 81 height 18
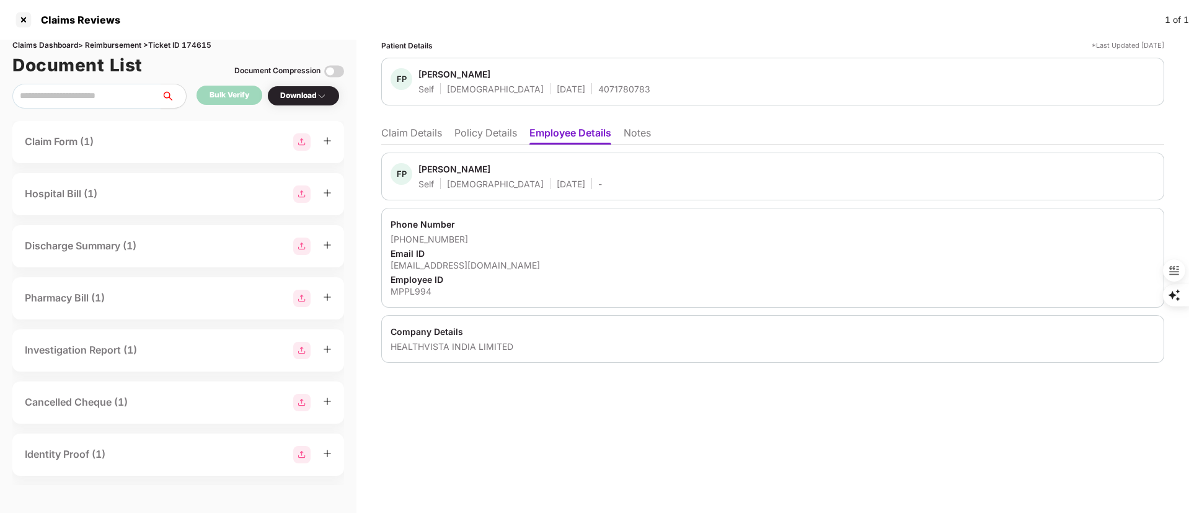
click at [485, 127] on li "Policy Details" at bounding box center [485, 135] width 63 height 18
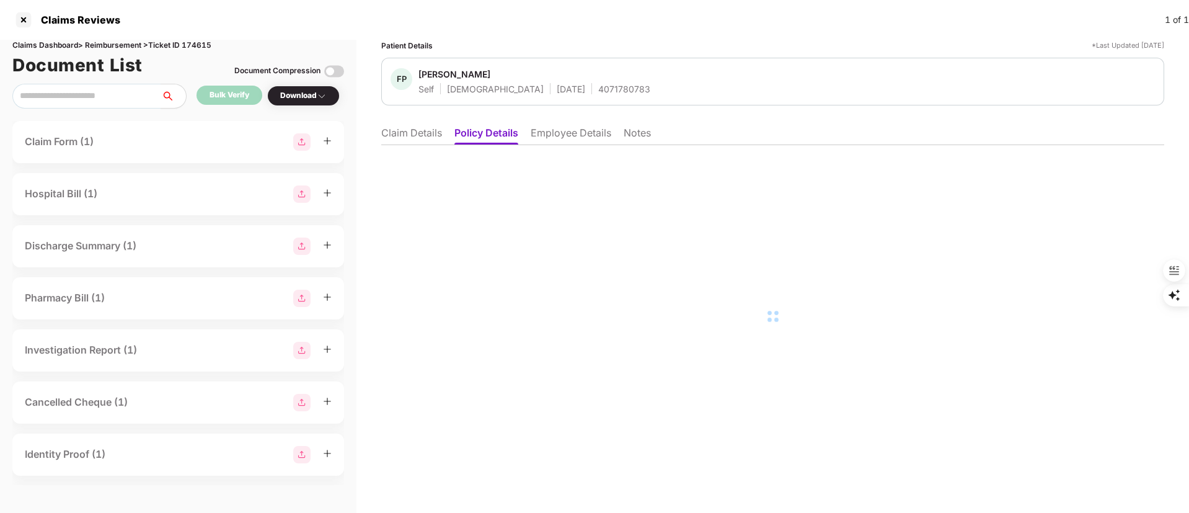
click at [589, 131] on li "Employee Details" at bounding box center [571, 135] width 81 height 18
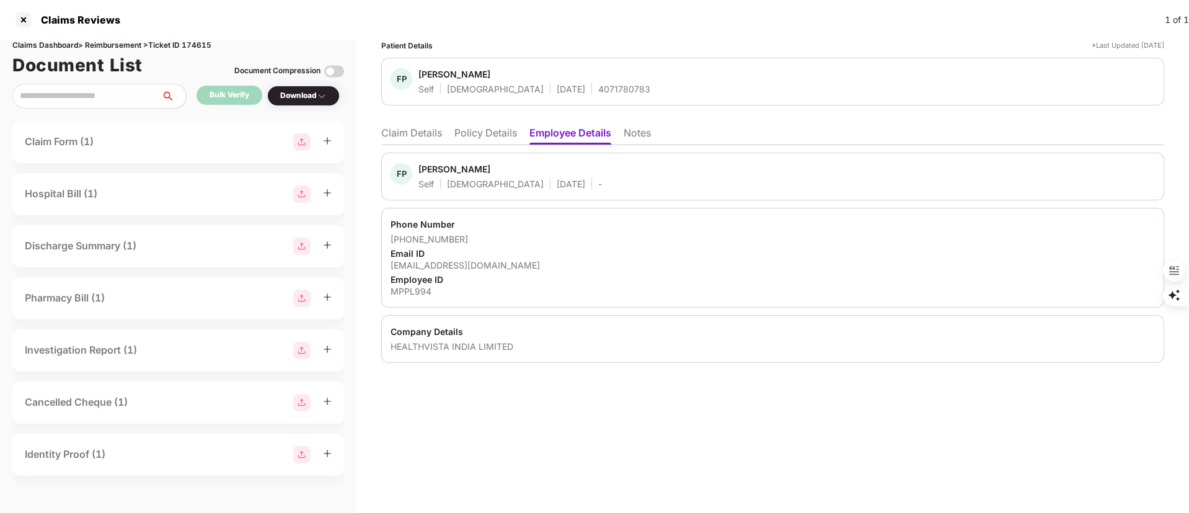
click at [420, 130] on li "Claim Details" at bounding box center [411, 135] width 61 height 18
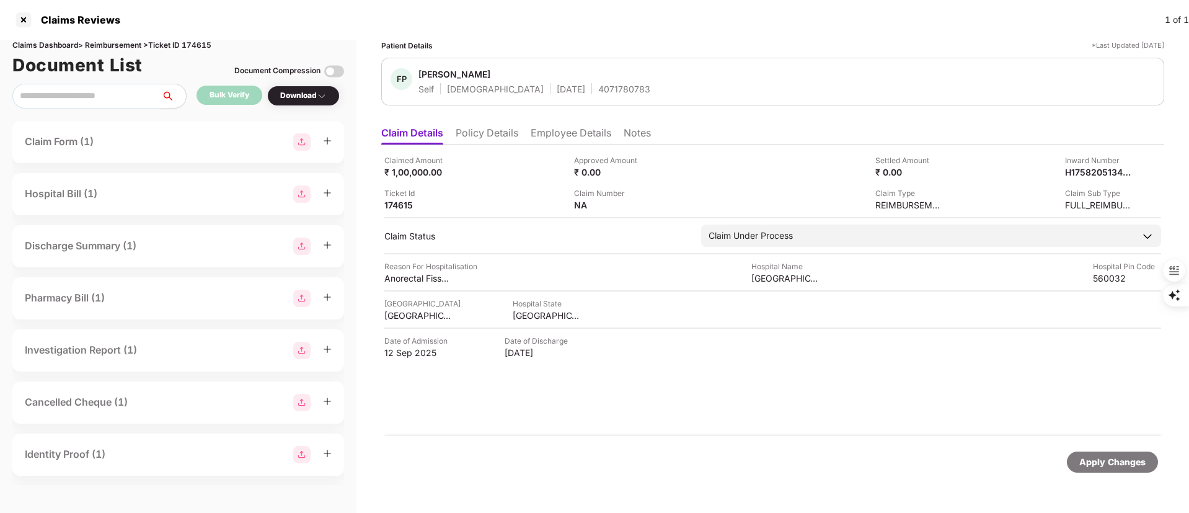
click at [571, 125] on ul "Claim Details Policy Details Employee Details Notes" at bounding box center [772, 132] width 783 height 25
click at [552, 136] on li "Employee Details" at bounding box center [571, 135] width 81 height 18
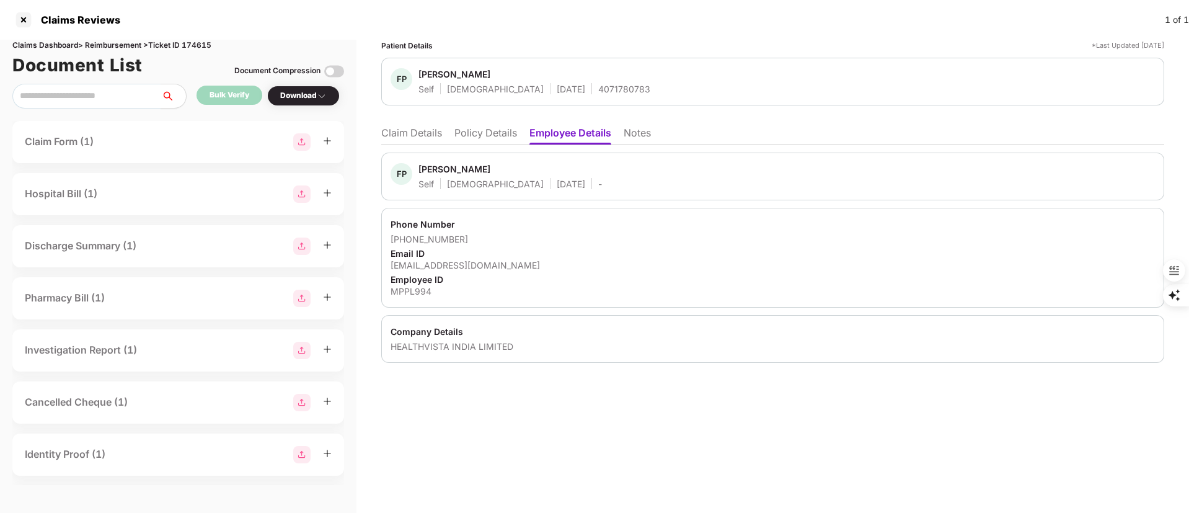
click at [474, 268] on div "farhan.pashar123@gmail.com" at bounding box center [772, 265] width 764 height 12
copy div "farhan.pashar123@gmail.com"
click at [394, 138] on li "Claim Details" at bounding box center [411, 135] width 61 height 18
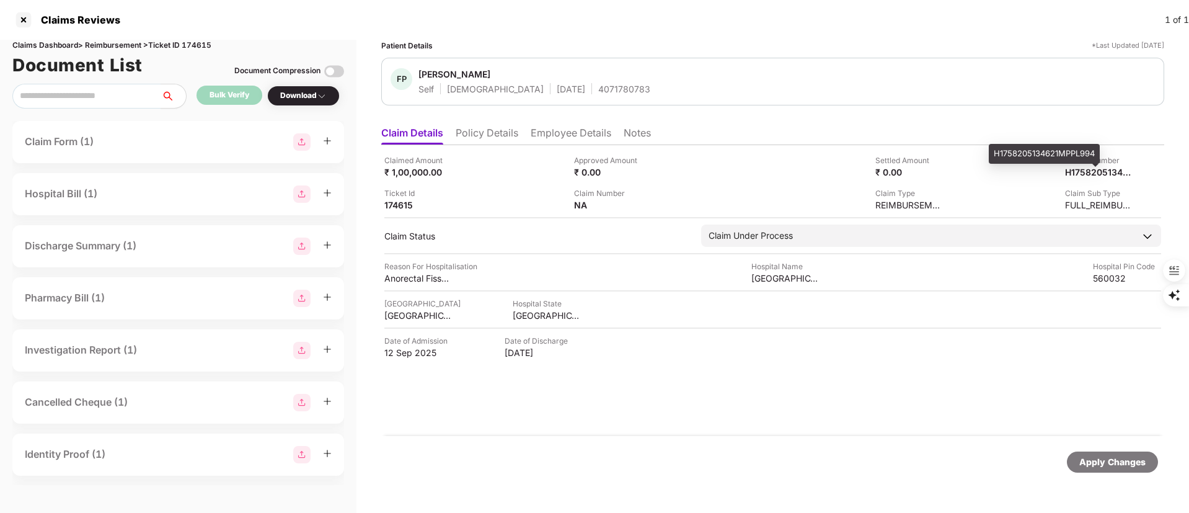
click at [1076, 154] on div "H1758205134621MPPL994" at bounding box center [1044, 154] width 111 height 20
click at [1075, 154] on div "H1758205134621MPPL994" at bounding box center [1044, 154] width 111 height 20
copy div "H1758205134621MPPL994"
click at [24, 19] on div at bounding box center [24, 20] width 20 height 20
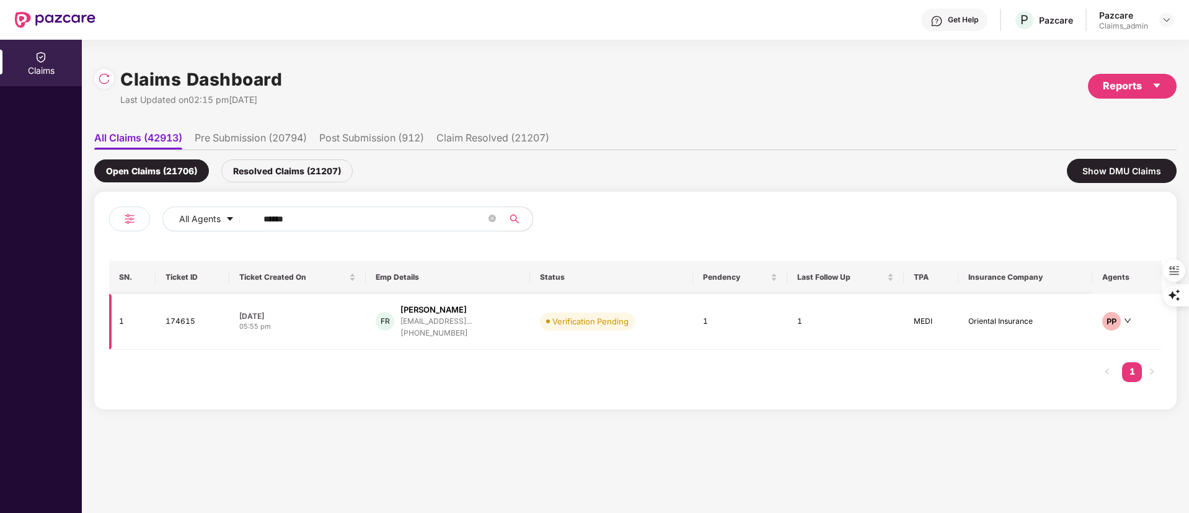
drag, startPoint x: 346, startPoint y: 217, endPoint x: 361, endPoint y: 306, distance: 89.9
click at [131, 239] on div "All Agents ******" at bounding box center [372, 223] width 526 height 35
paste input "text"
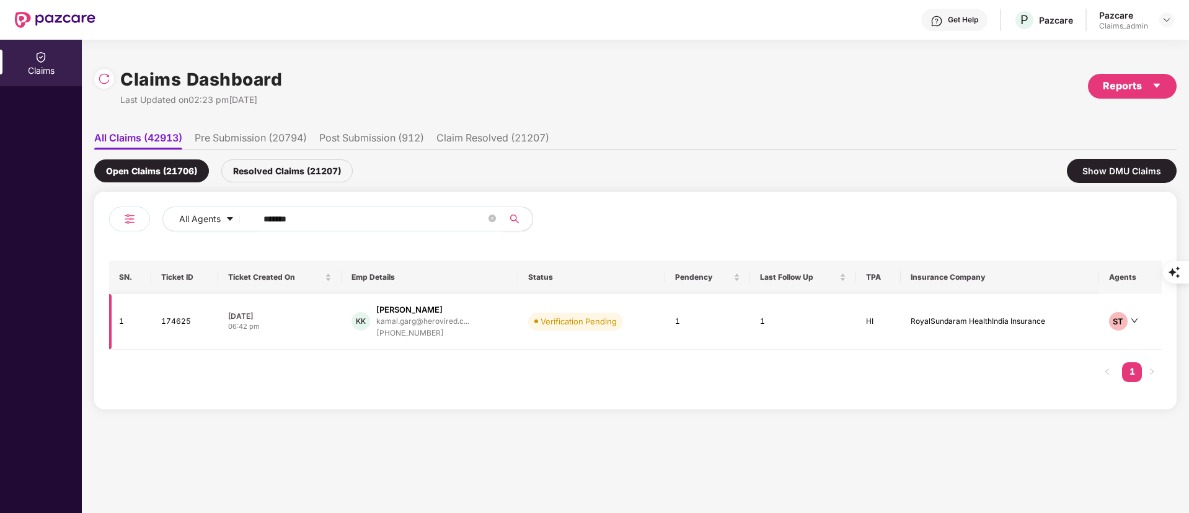
type input "******"
click at [442, 327] on div "kamal.garg@herovired.c..." at bounding box center [422, 321] width 93 height 12
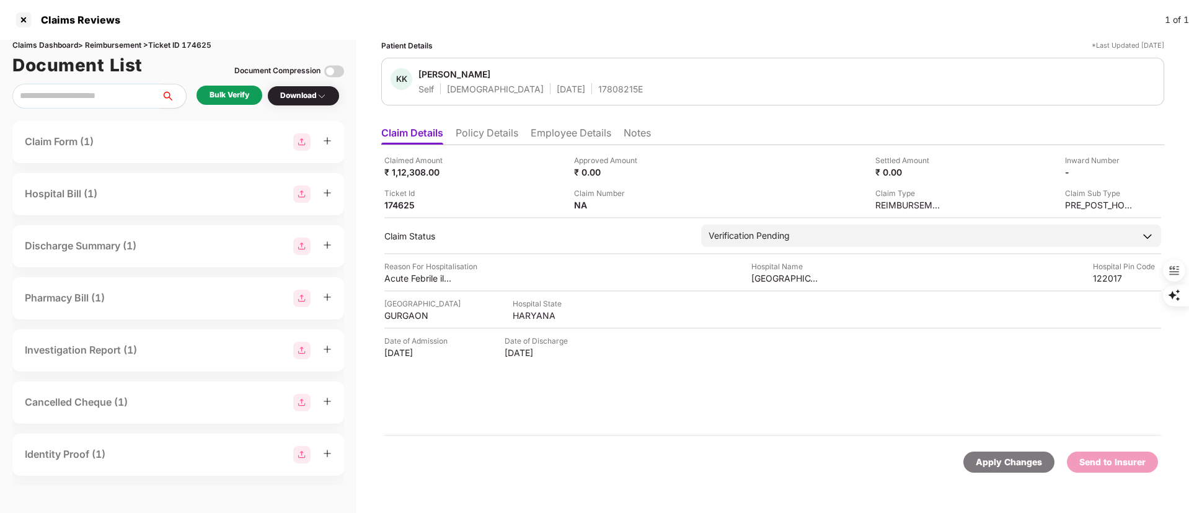
click at [494, 133] on li "Policy Details" at bounding box center [487, 135] width 63 height 18
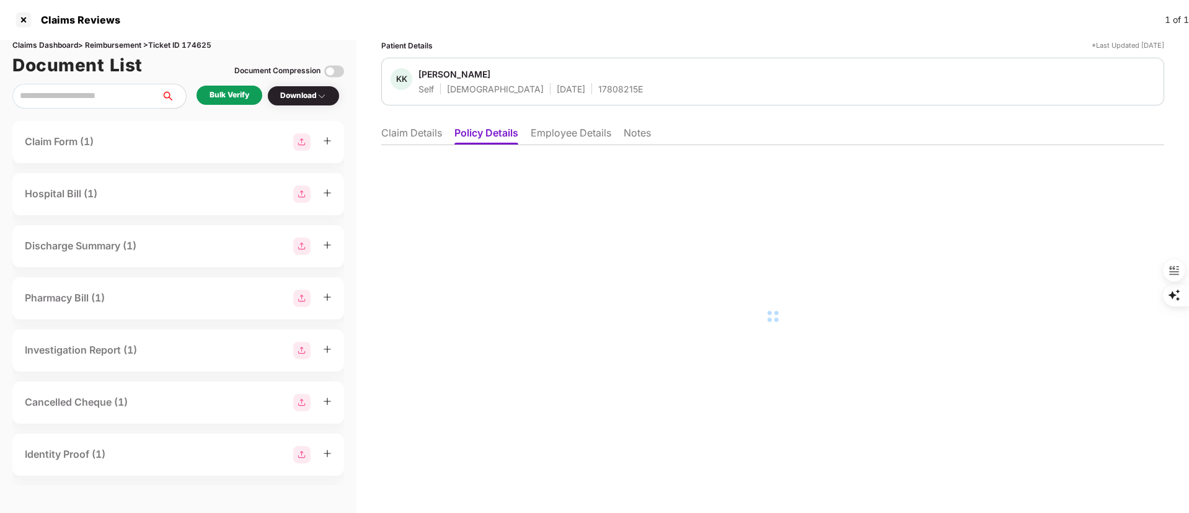
click at [565, 131] on li "Employee Details" at bounding box center [571, 135] width 81 height 18
click at [457, 136] on li "Policy Details" at bounding box center [485, 135] width 63 height 18
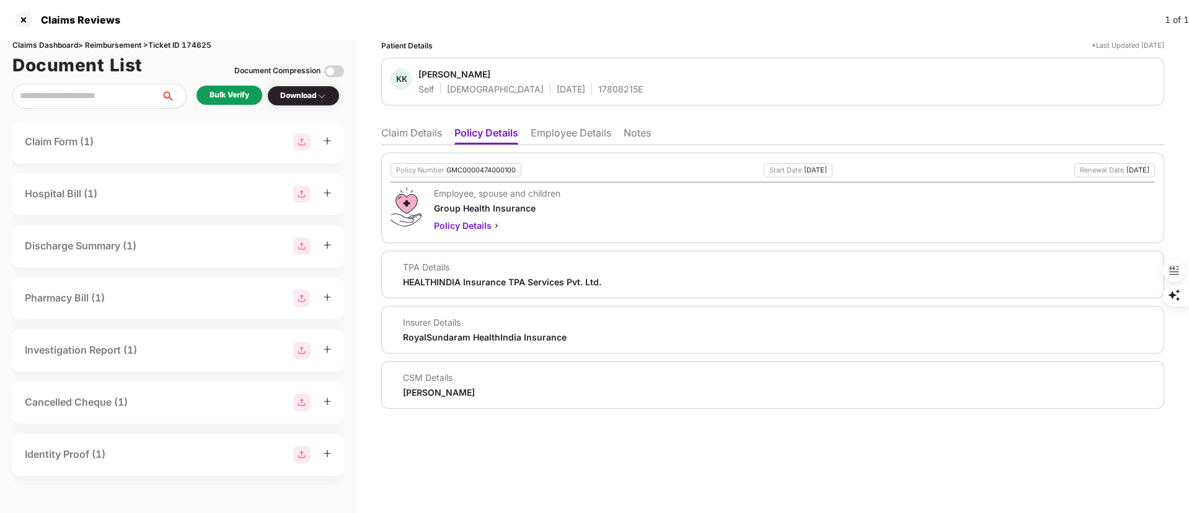
click at [421, 137] on li "Claim Details" at bounding box center [411, 135] width 61 height 18
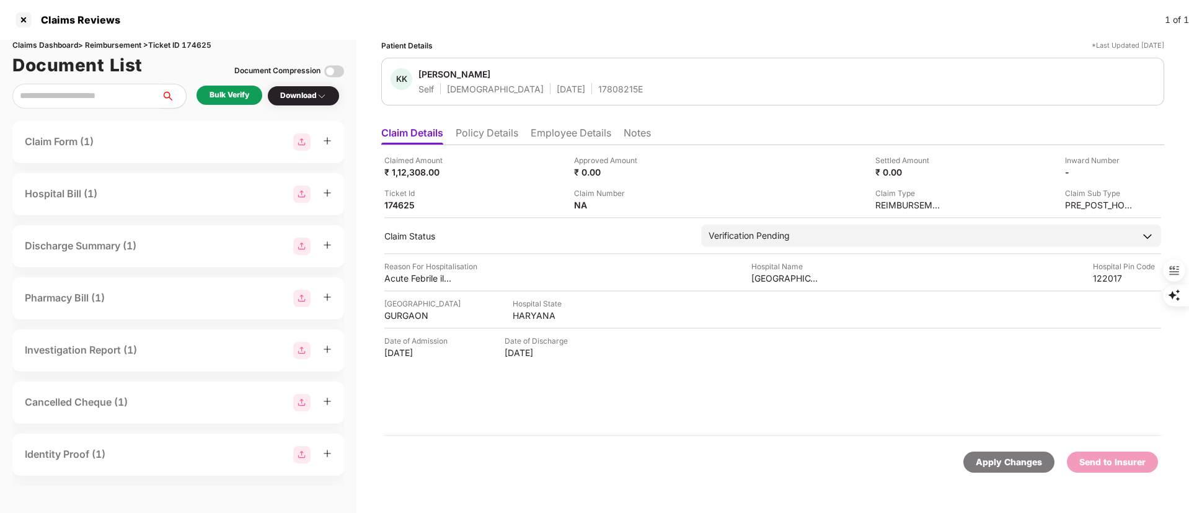
drag, startPoint x: 421, startPoint y: 137, endPoint x: 387, endPoint y: 430, distance: 295.2
click at [387, 430] on div "Claimed Amount ₹ 1,12,308.00 Approved Amount ₹ 0.00 Settled Amount ₹ 0.00 Inwar…" at bounding box center [772, 290] width 783 height 291
click at [232, 84] on div "Bulk Verify Download" at bounding box center [178, 96] width 332 height 25
click at [240, 98] on div "Bulk Verify" at bounding box center [230, 95] width 40 height 12
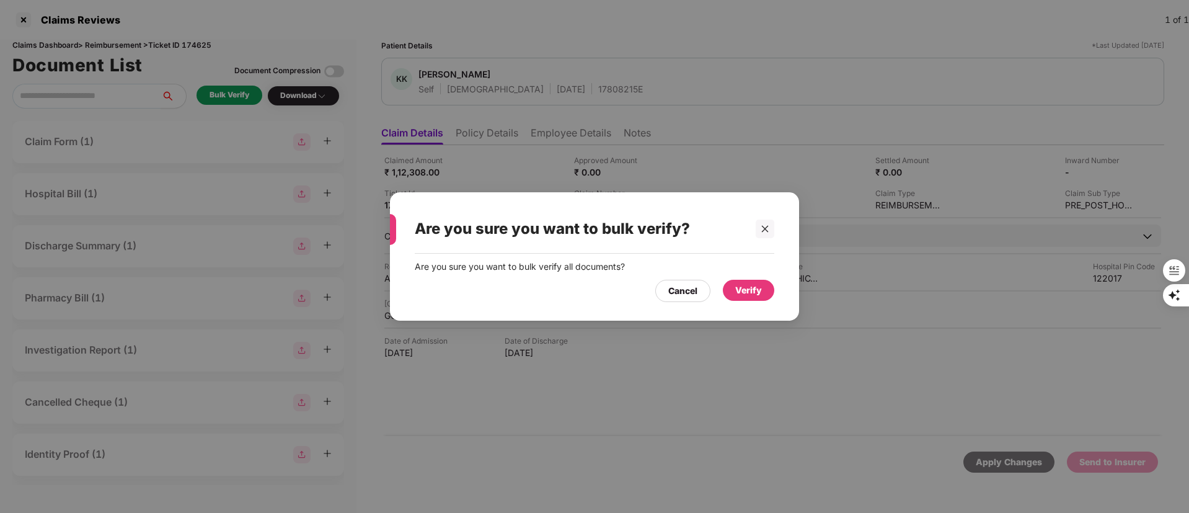
click at [769, 294] on div "Verify" at bounding box center [748, 290] width 51 height 21
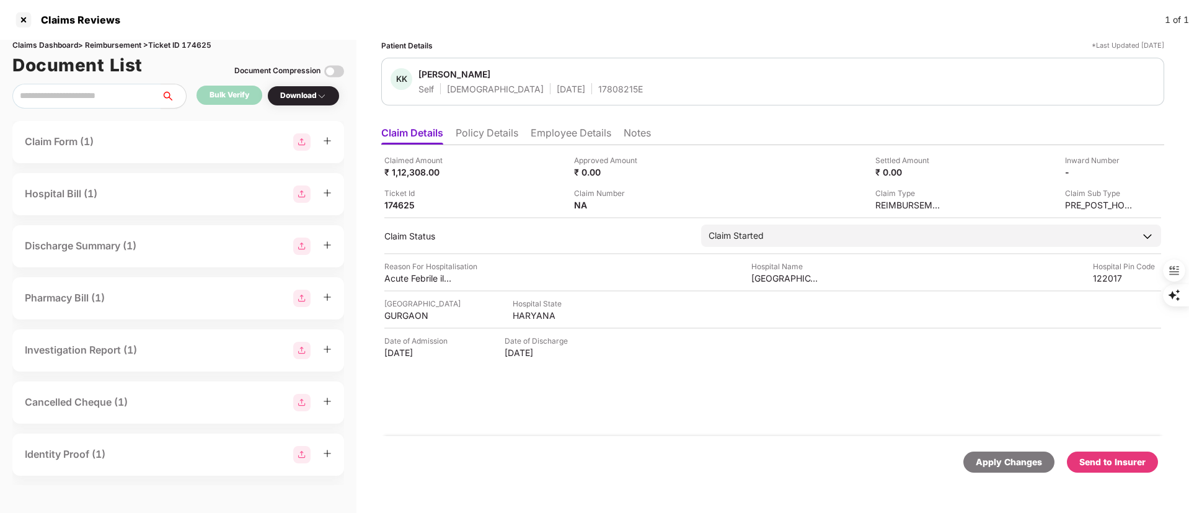
click at [298, 92] on div "Download" at bounding box center [303, 96] width 46 height 12
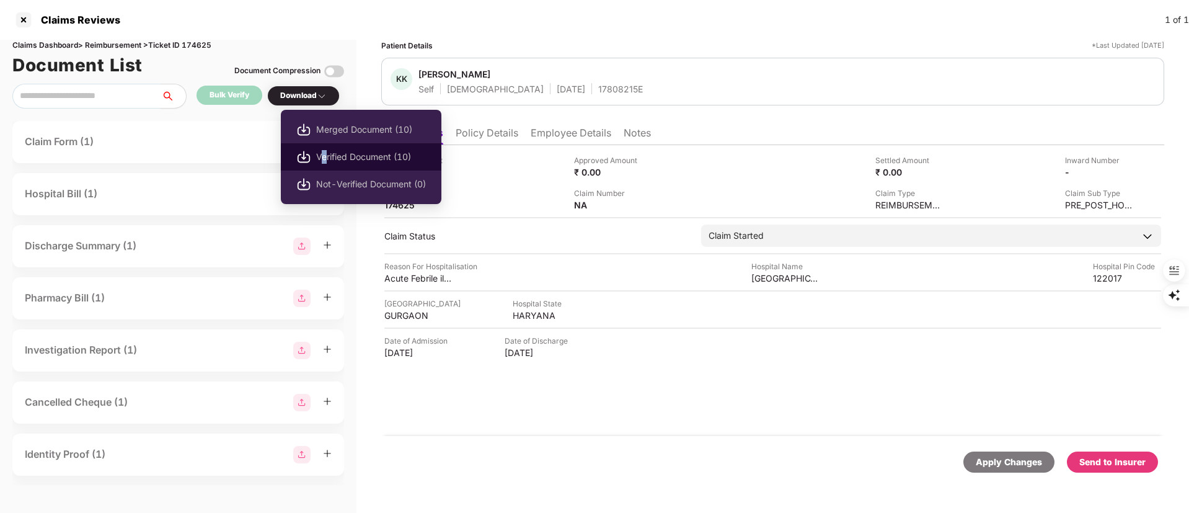
click at [325, 157] on span "Verified Document (10)" at bounding box center [371, 157] width 110 height 14
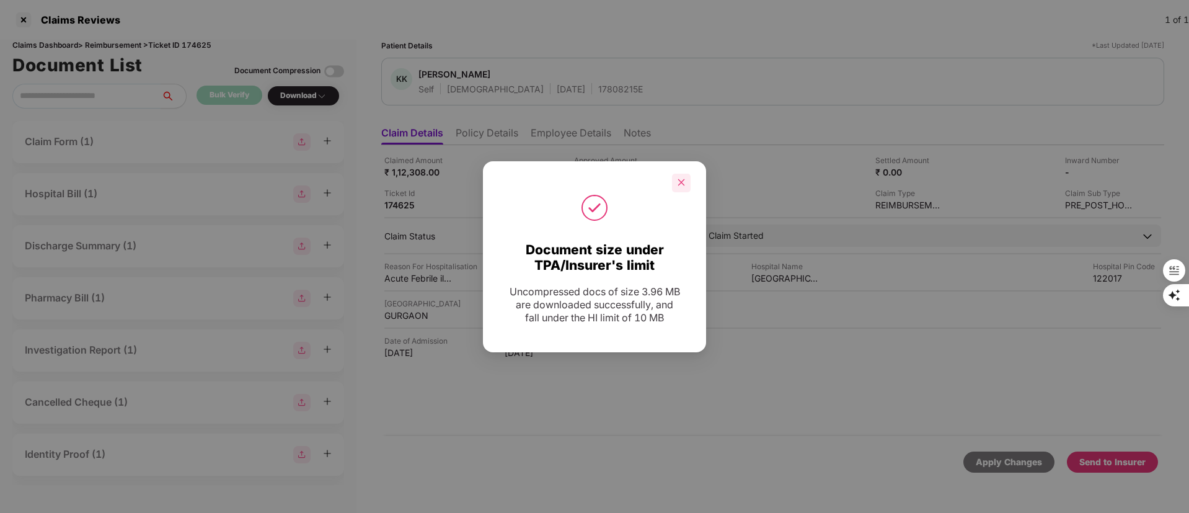
drag, startPoint x: 684, startPoint y: 181, endPoint x: 616, endPoint y: 185, distance: 67.7
click at [682, 181] on icon "close" at bounding box center [681, 182] width 9 height 9
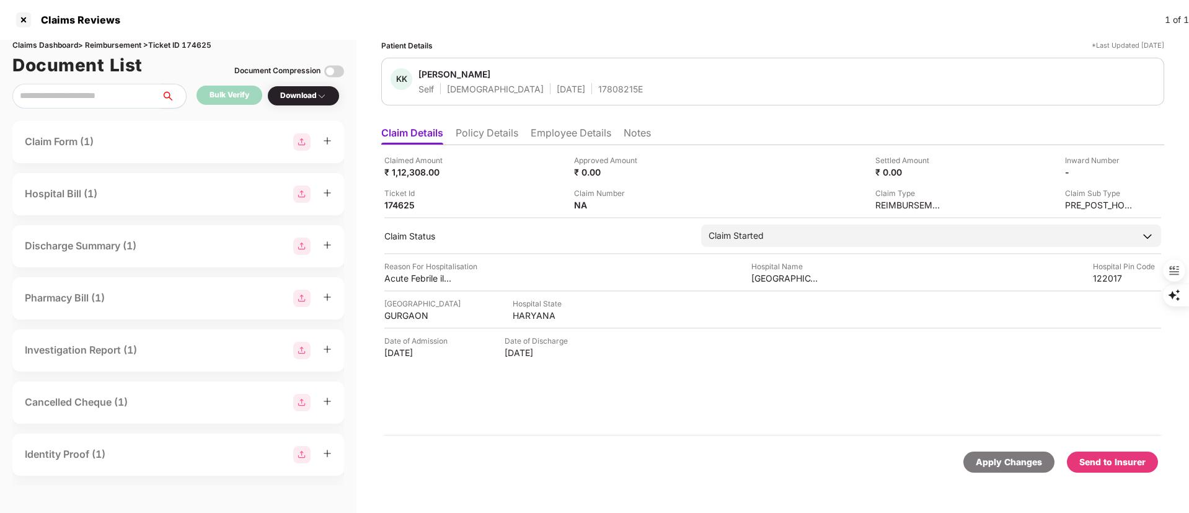
click at [1119, 455] on div "Send to Insurer" at bounding box center [1112, 462] width 66 height 14
click at [487, 141] on li "Policy Details" at bounding box center [487, 135] width 63 height 18
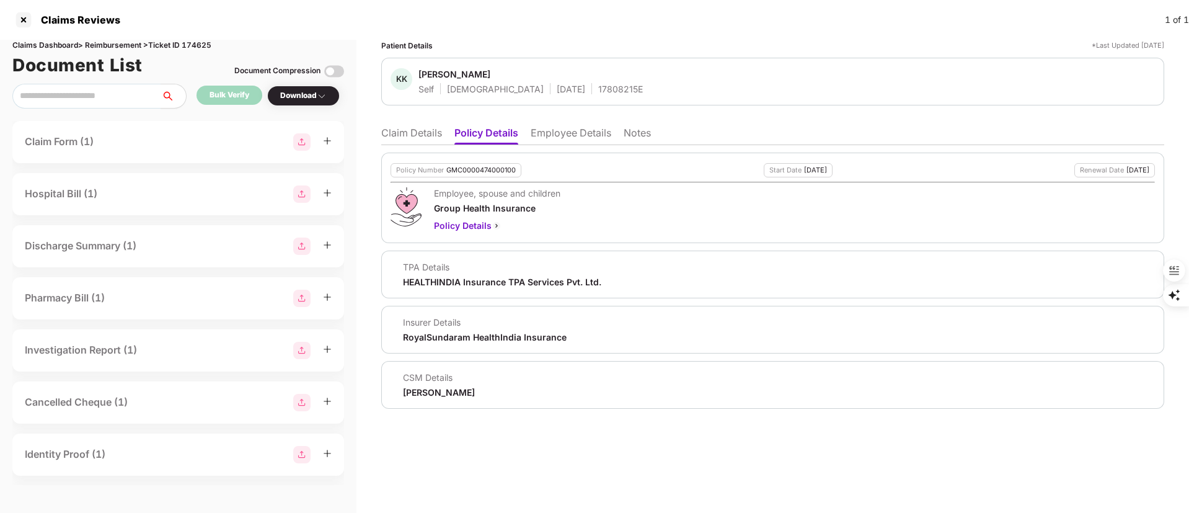
click at [421, 135] on li "Claim Details" at bounding box center [411, 135] width 61 height 18
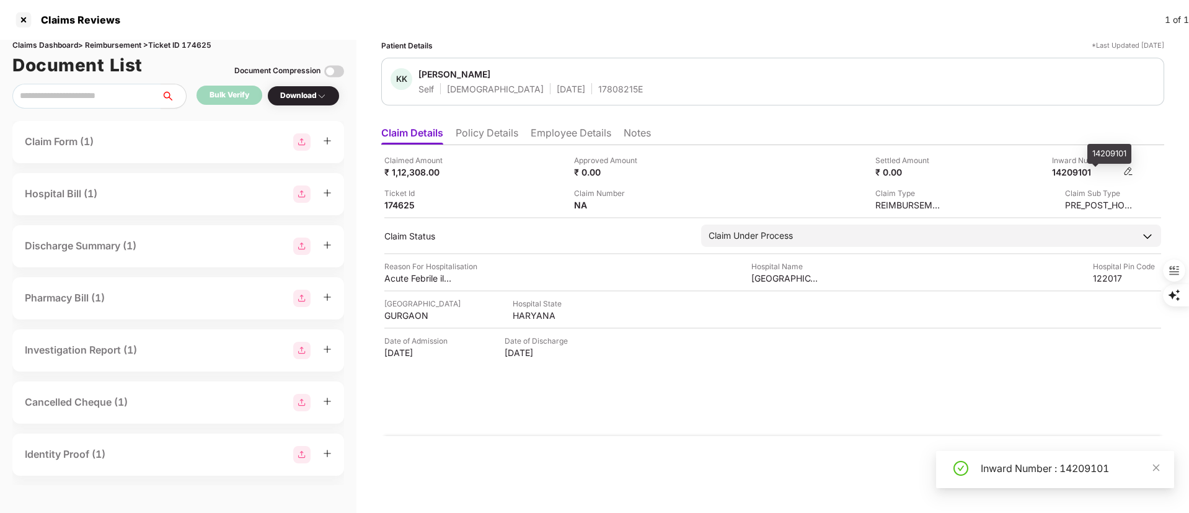
click at [1077, 173] on div "14209101" at bounding box center [1086, 172] width 68 height 12
copy div "14209101"
click at [1083, 171] on div "14209101" at bounding box center [1086, 172] width 68 height 12
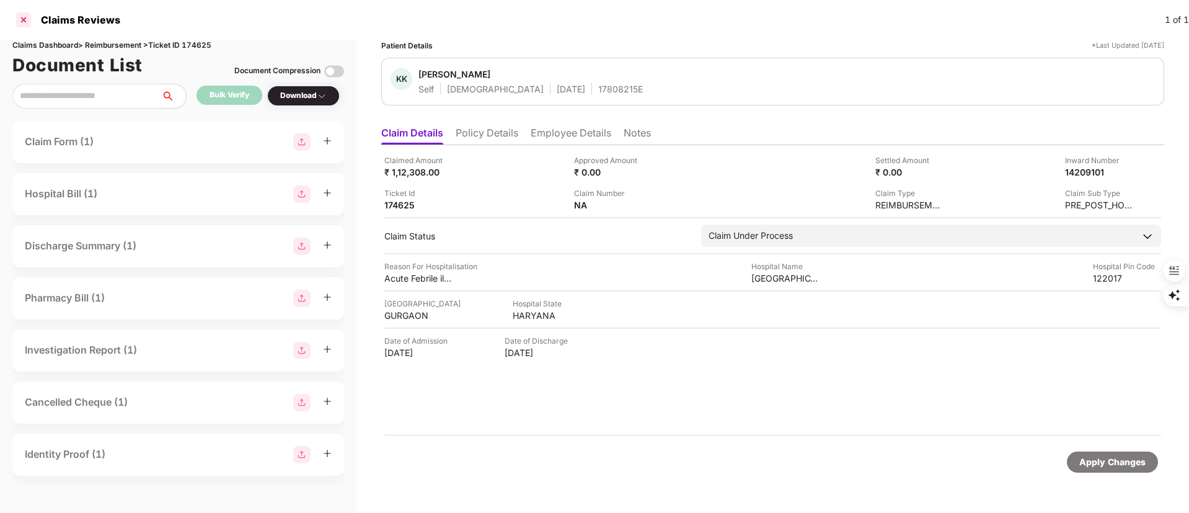
click at [25, 16] on div at bounding box center [24, 20] width 20 height 20
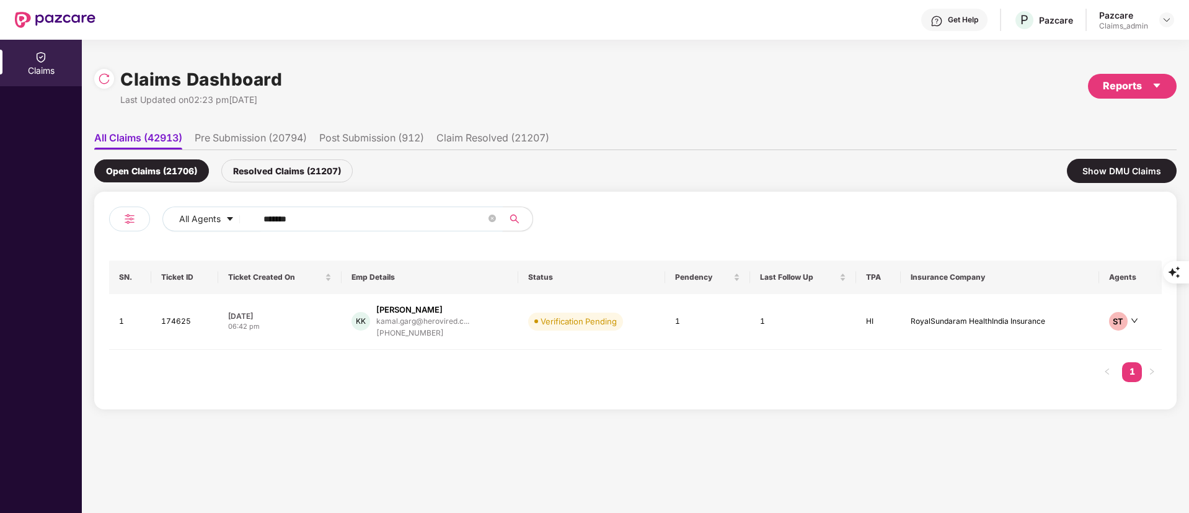
drag, startPoint x: 330, startPoint y: 223, endPoint x: 216, endPoint y: 232, distance: 114.4
click at [216, 232] on div "All Agents ******" at bounding box center [372, 223] width 526 height 35
paste input "text"
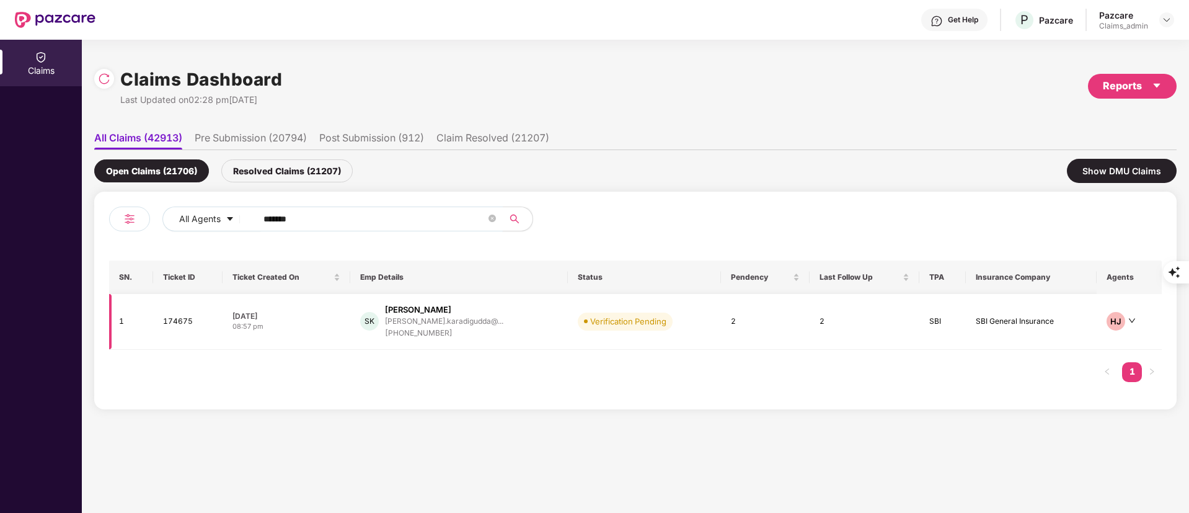
type input "******"
click at [450, 324] on div "shahnavaz.karadigudda@..." at bounding box center [444, 321] width 118 height 8
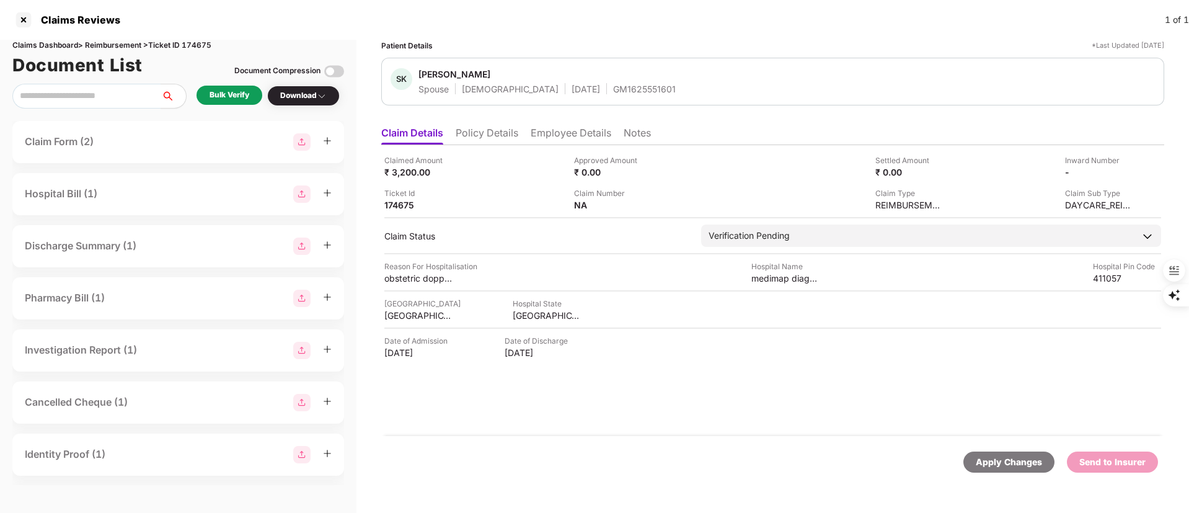
click at [477, 131] on li "Policy Details" at bounding box center [487, 135] width 63 height 18
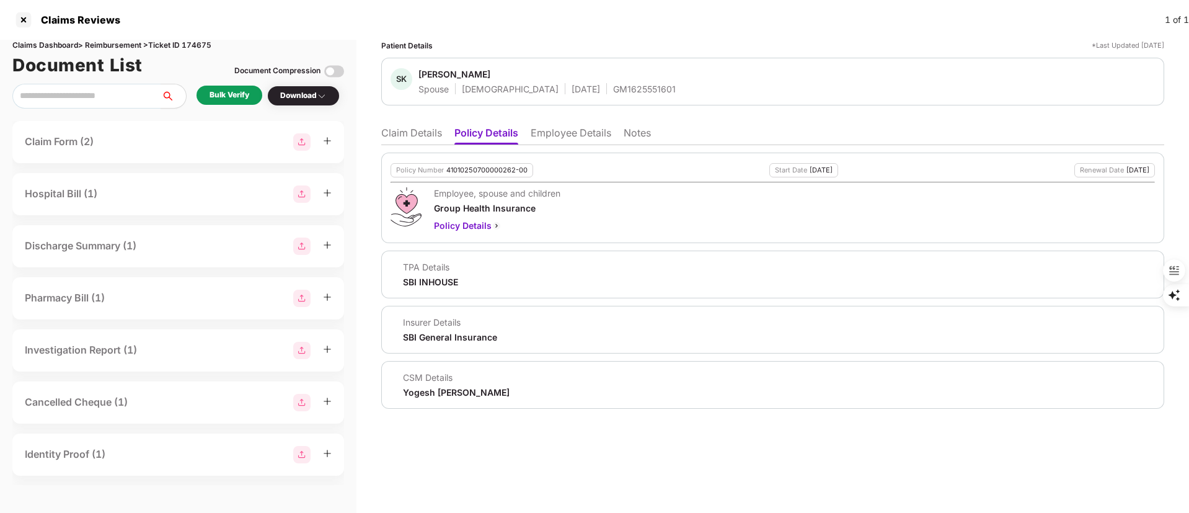
click at [222, 88] on div "Bulk Verify" at bounding box center [229, 95] width 66 height 19
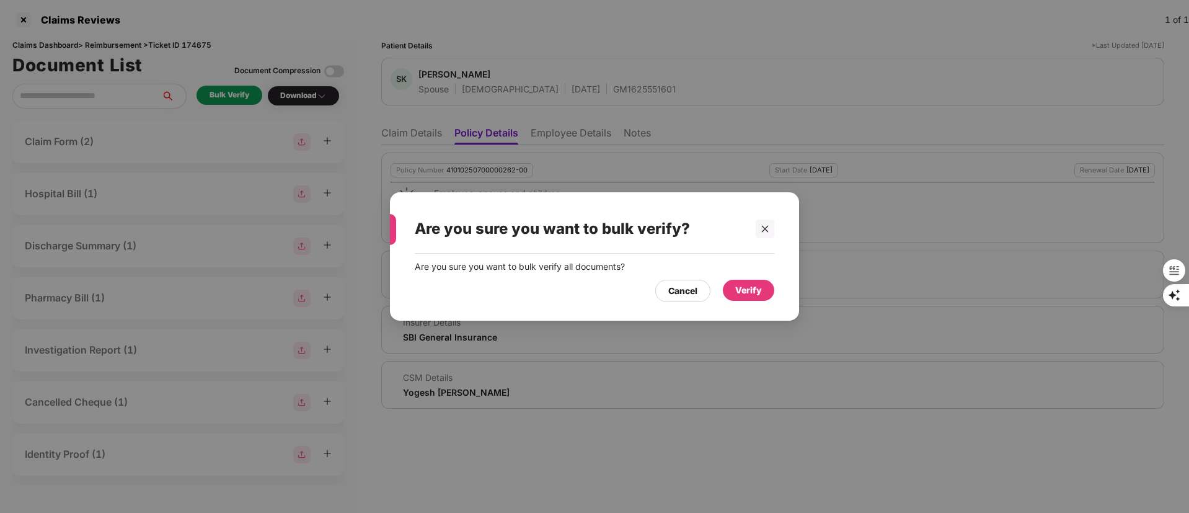
click at [751, 293] on div "Verify" at bounding box center [748, 290] width 27 height 14
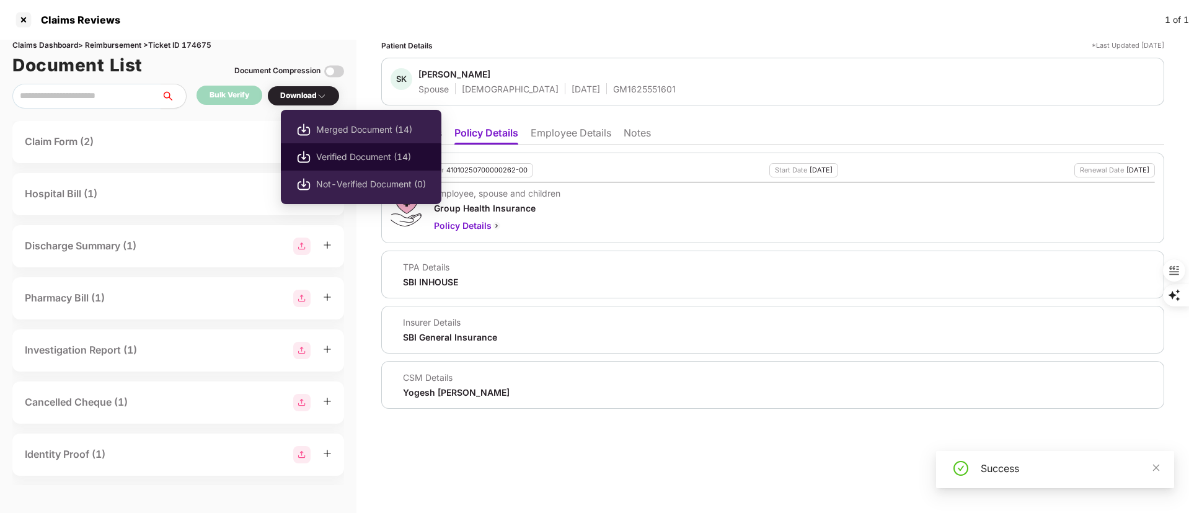
click at [348, 155] on span "Verified Document (14)" at bounding box center [371, 157] width 110 height 14
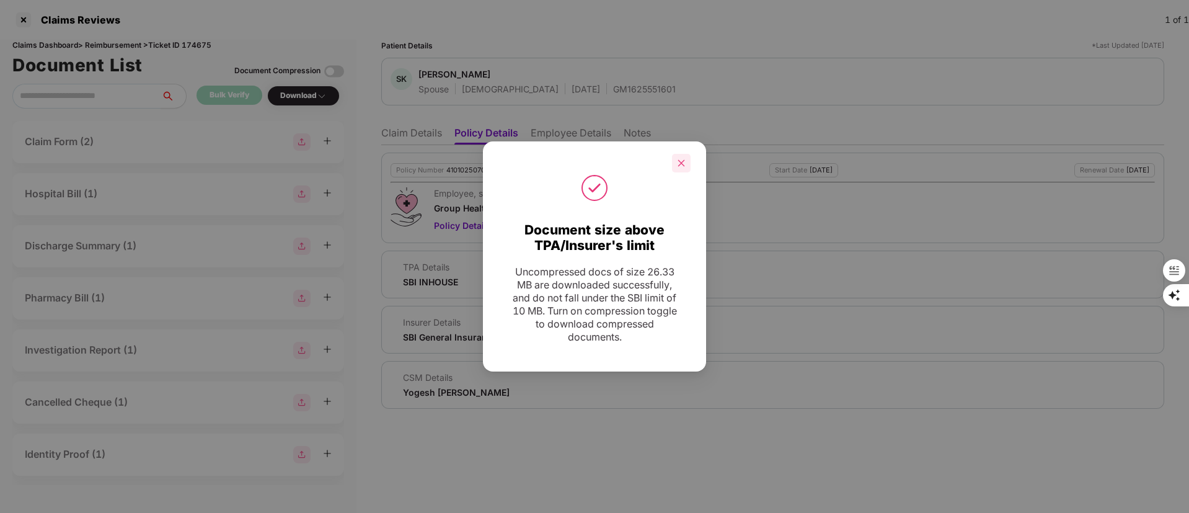
click at [685, 161] on icon "close" at bounding box center [681, 163] width 9 height 9
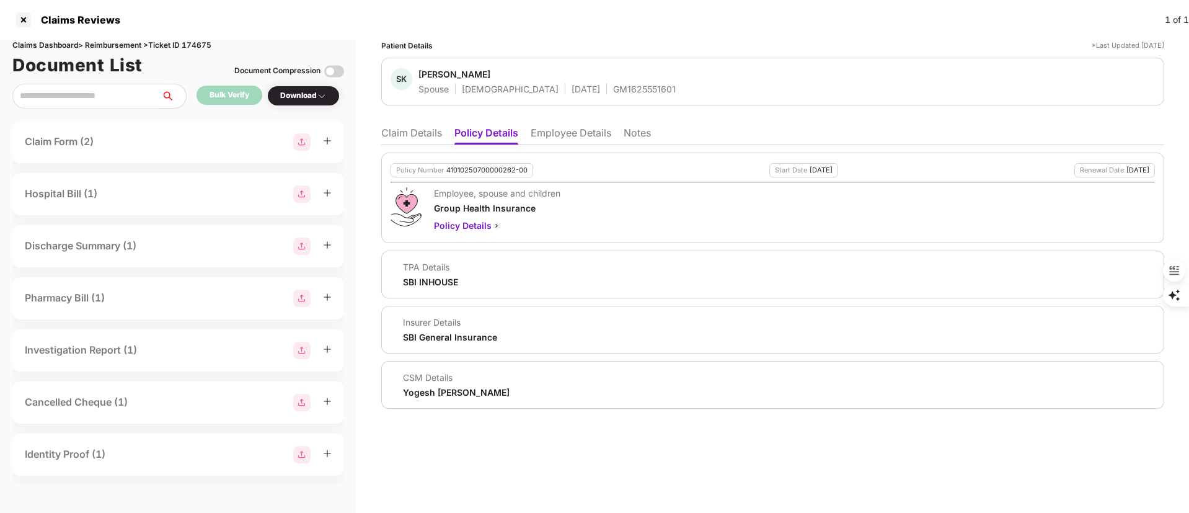
click at [560, 122] on ul "Claim Details Policy Details Employee Details Notes" at bounding box center [772, 132] width 783 height 25
click at [560, 131] on li "Employee Details" at bounding box center [571, 135] width 81 height 18
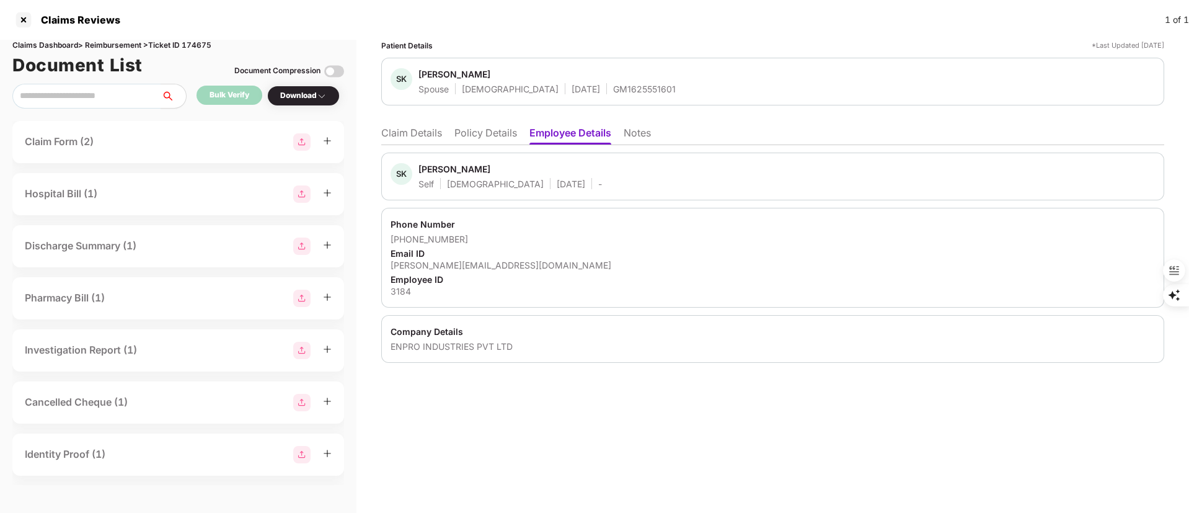
click at [488, 130] on li "Policy Details" at bounding box center [485, 135] width 63 height 18
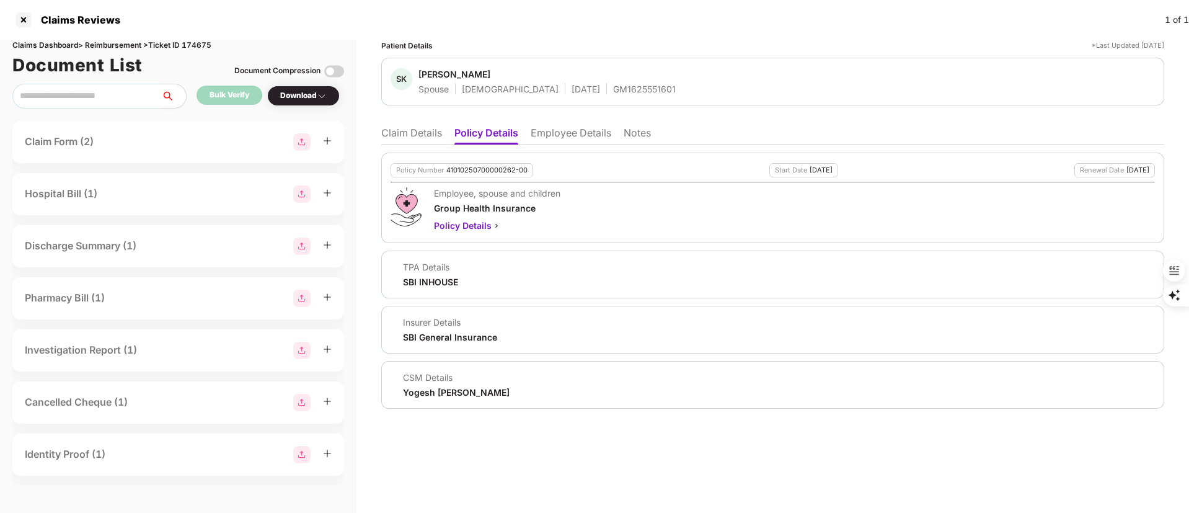
click at [493, 172] on div "41010250700000262-00" at bounding box center [486, 170] width 81 height 8
copy div "41010250700000262-00"
click at [567, 133] on li "Employee Details" at bounding box center [571, 135] width 81 height 18
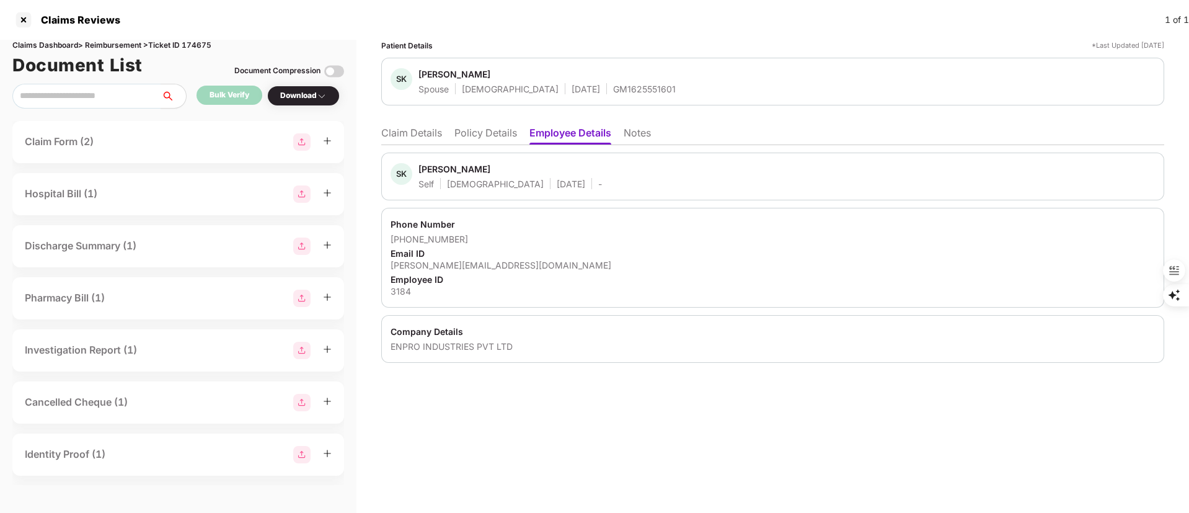
click at [398, 289] on div "3184" at bounding box center [772, 291] width 764 height 12
click at [399, 289] on div "3184" at bounding box center [772, 291] width 764 height 12
copy div "3184"
click at [394, 132] on li "Claim Details" at bounding box center [411, 135] width 61 height 18
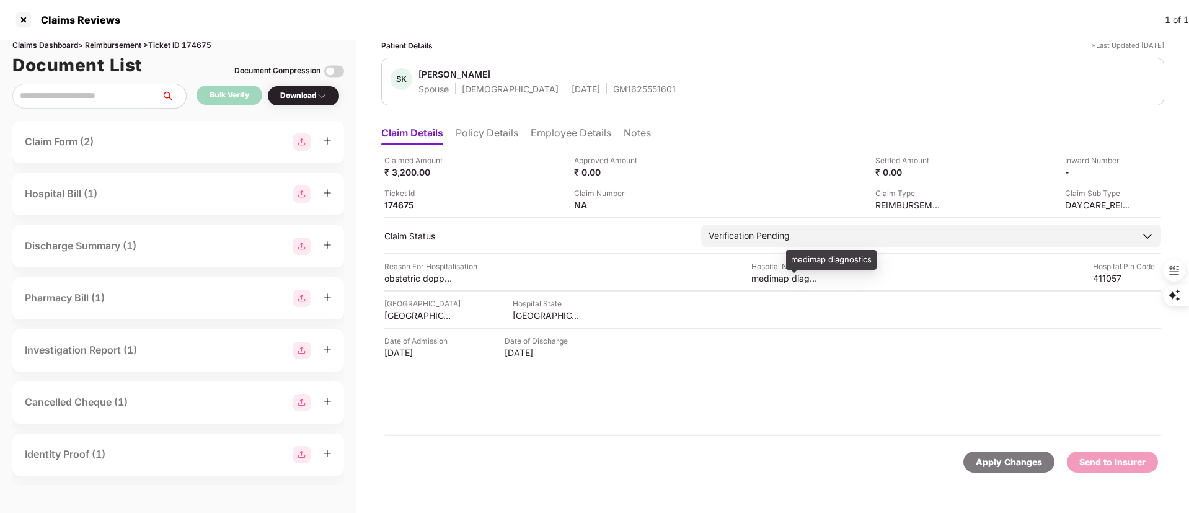
click at [810, 260] on div "medimap diagnostics" at bounding box center [831, 260] width 90 height 20
copy div "medimap diagnostics"
click at [520, 245] on div "Claim Status Verification Pending Stage Pre-Submission Post-Submission Status V…" at bounding box center [772, 235] width 777 height 22
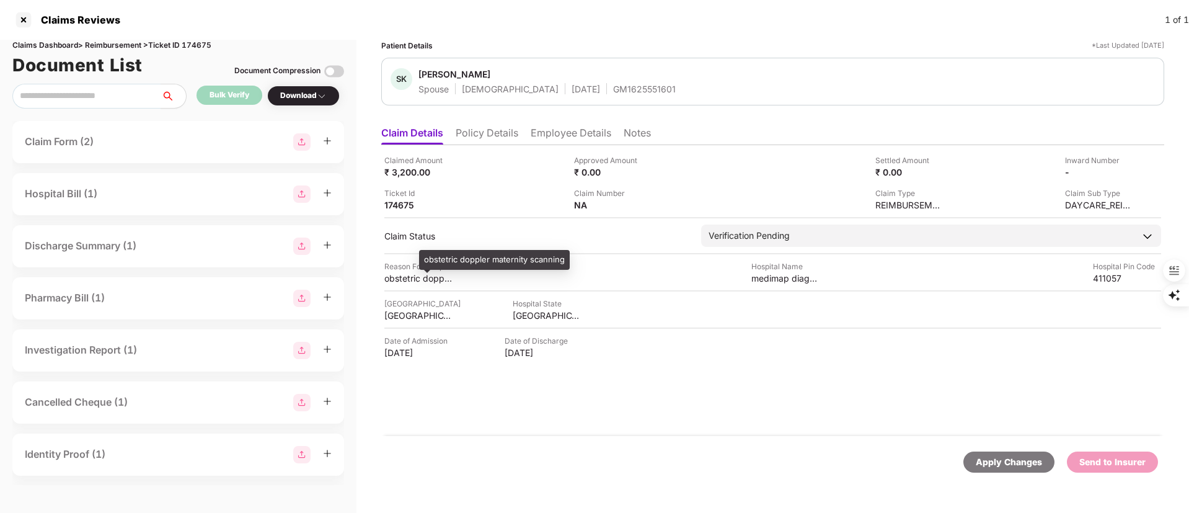
click at [428, 276] on div "obstetric doppler maternity scanning" at bounding box center [418, 278] width 68 height 12
click at [444, 258] on div "obstetric doppler maternity scanning" at bounding box center [494, 260] width 151 height 20
copy div "obstetric doppler maternity scanning"
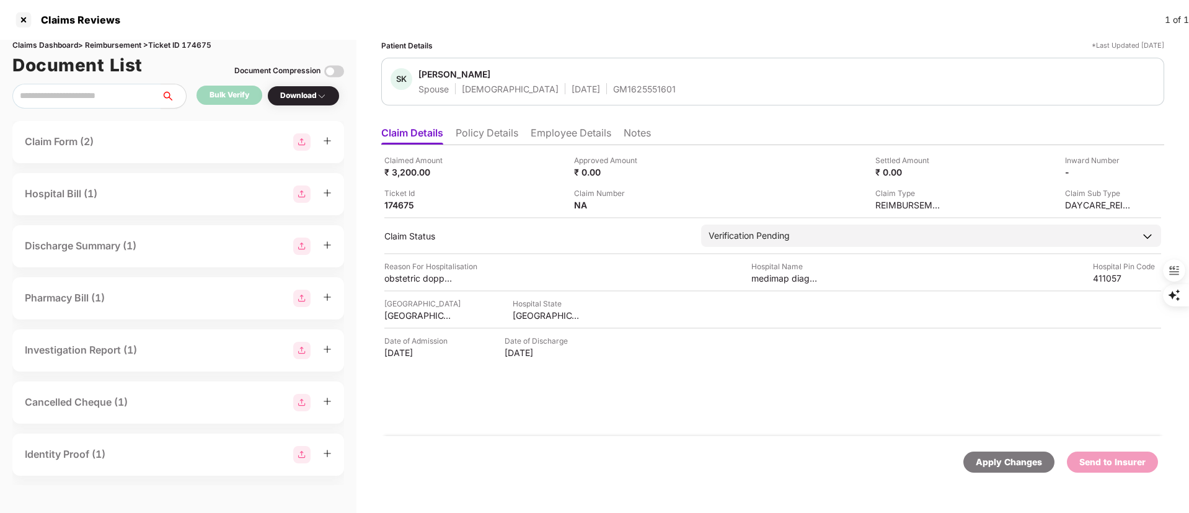
click at [514, 133] on li "Policy Details" at bounding box center [487, 135] width 63 height 18
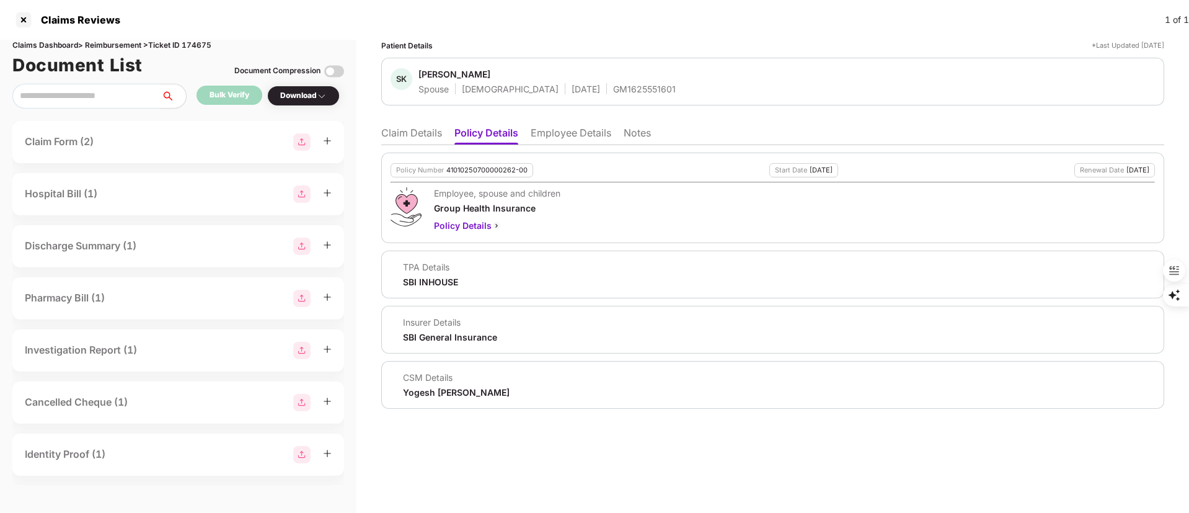
click at [561, 131] on li "Employee Details" at bounding box center [571, 135] width 81 height 18
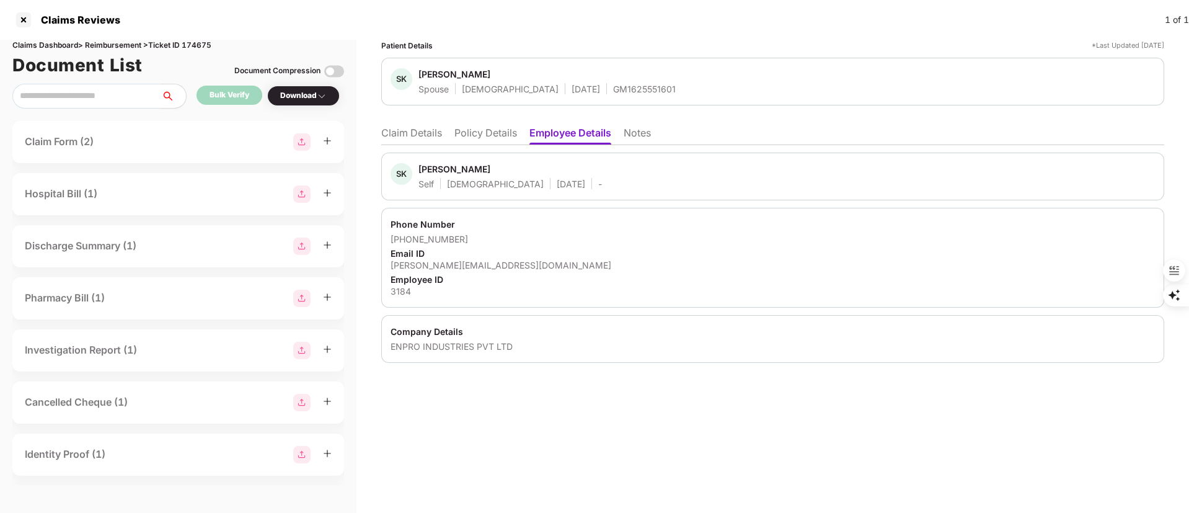
click at [456, 166] on div "Shahnavaz Karadigudda" at bounding box center [454, 169] width 72 height 12
click at [455, 166] on div "Shahnavaz Karadigudda" at bounding box center [454, 169] width 72 height 12
copy div "Shahnavaz"
click at [30, 11] on div at bounding box center [24, 20] width 20 height 20
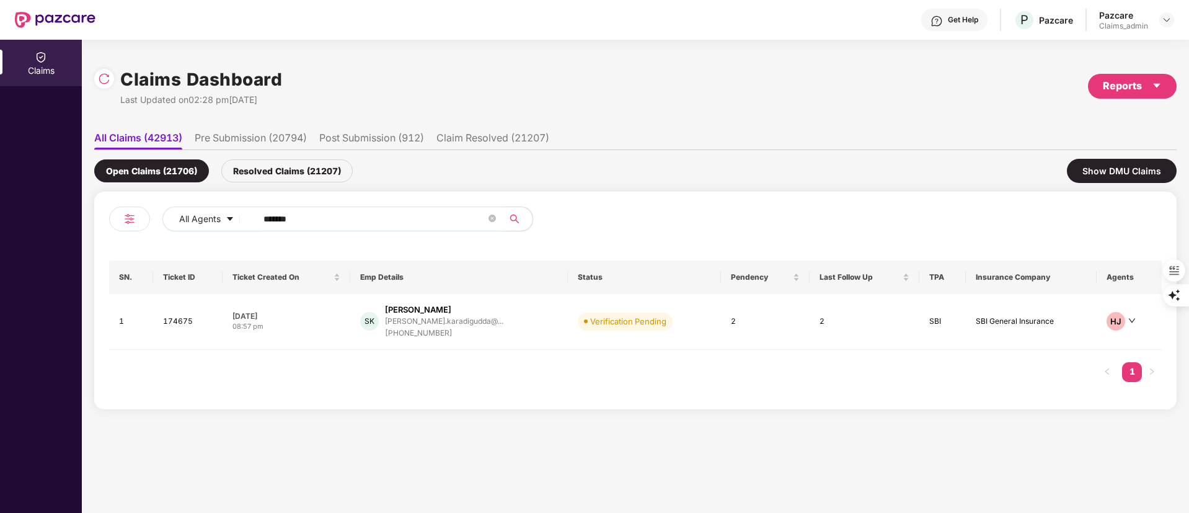
drag, startPoint x: 351, startPoint y: 209, endPoint x: 153, endPoint y: 236, distance: 199.5
click at [156, 236] on div "All Agents ******" at bounding box center [372, 223] width 526 height 35
paste input "text"
type input "******"
click at [451, 317] on div "mamindla.padma@cambrid..." at bounding box center [443, 321] width 128 height 8
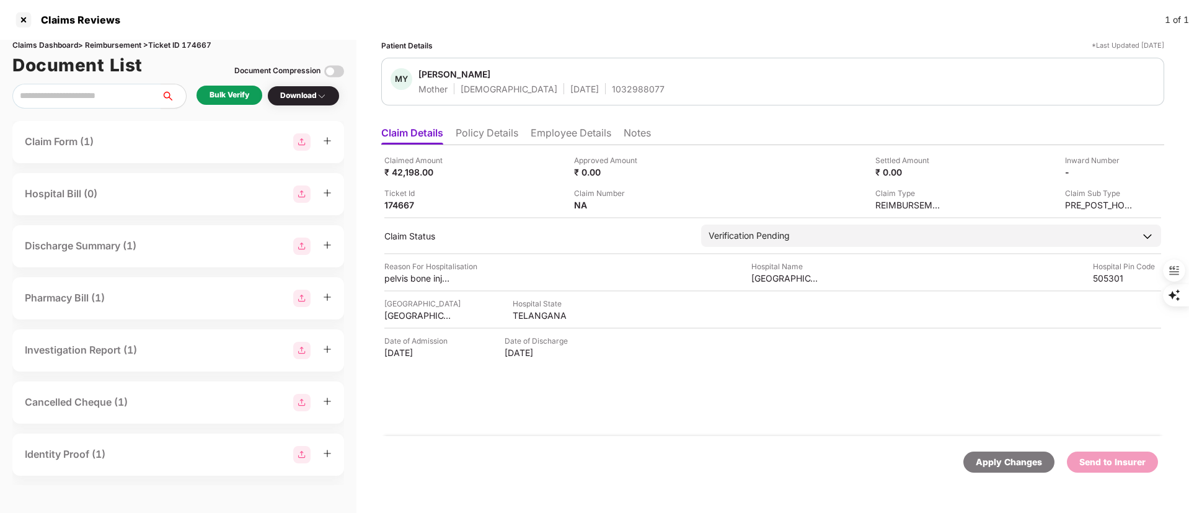
click at [479, 129] on li "Policy Details" at bounding box center [487, 135] width 63 height 18
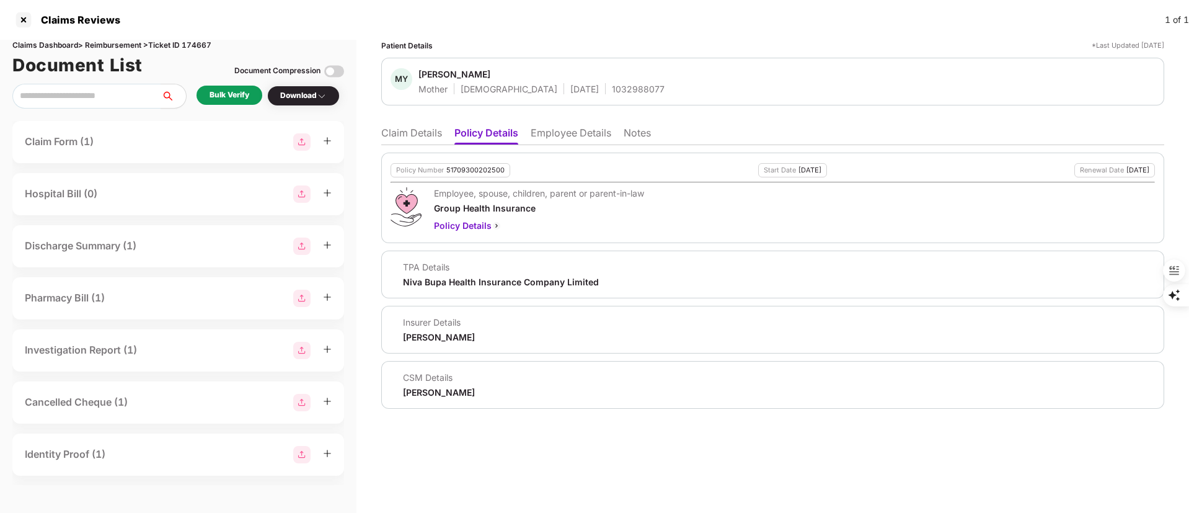
click at [411, 131] on li "Claim Details" at bounding box center [411, 135] width 61 height 18
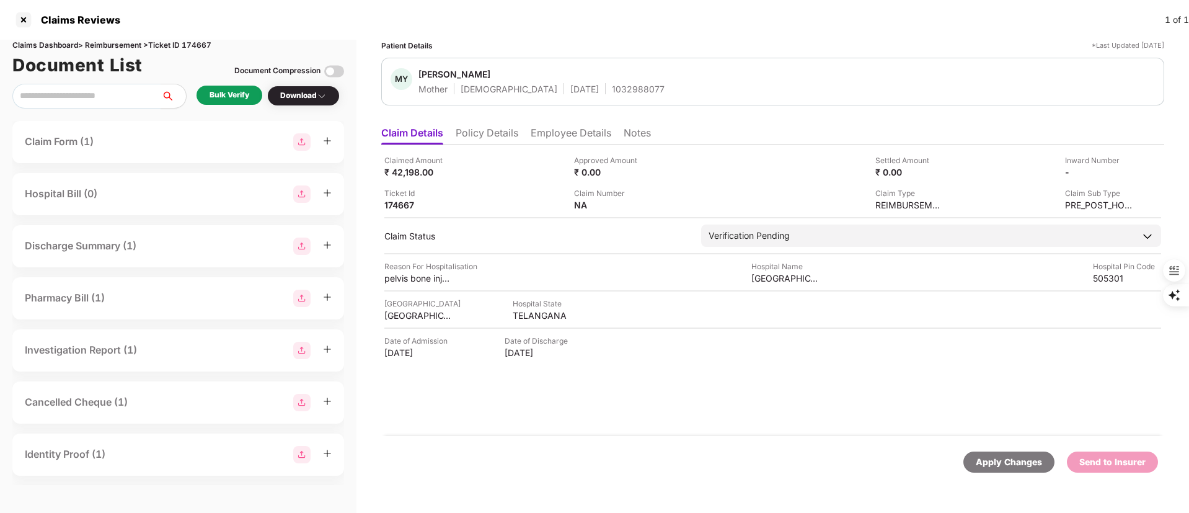
click at [236, 92] on div "Bulk Verify" at bounding box center [230, 95] width 40 height 12
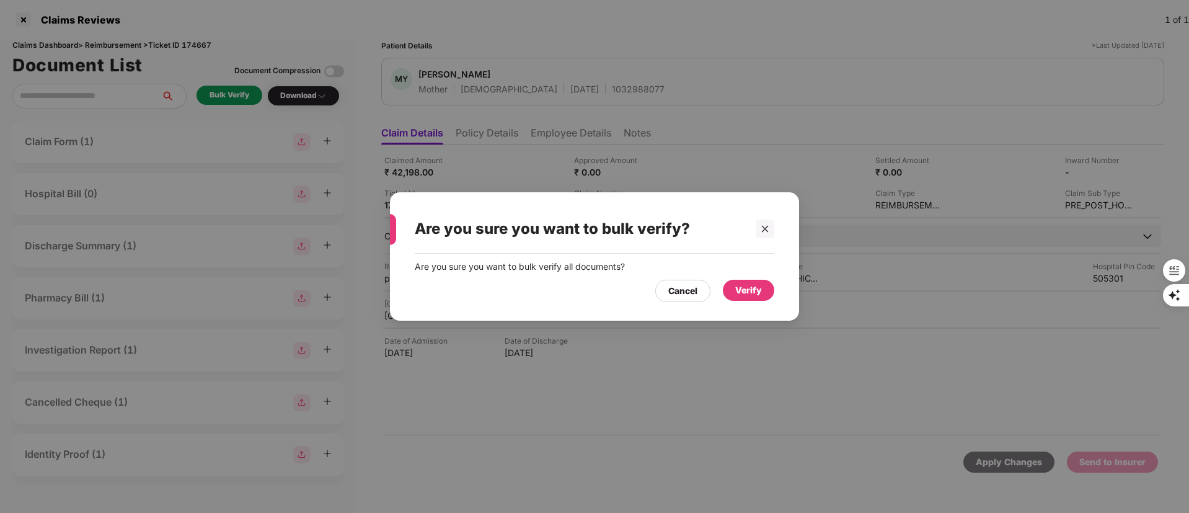
click at [751, 285] on div "Verify" at bounding box center [748, 290] width 27 height 14
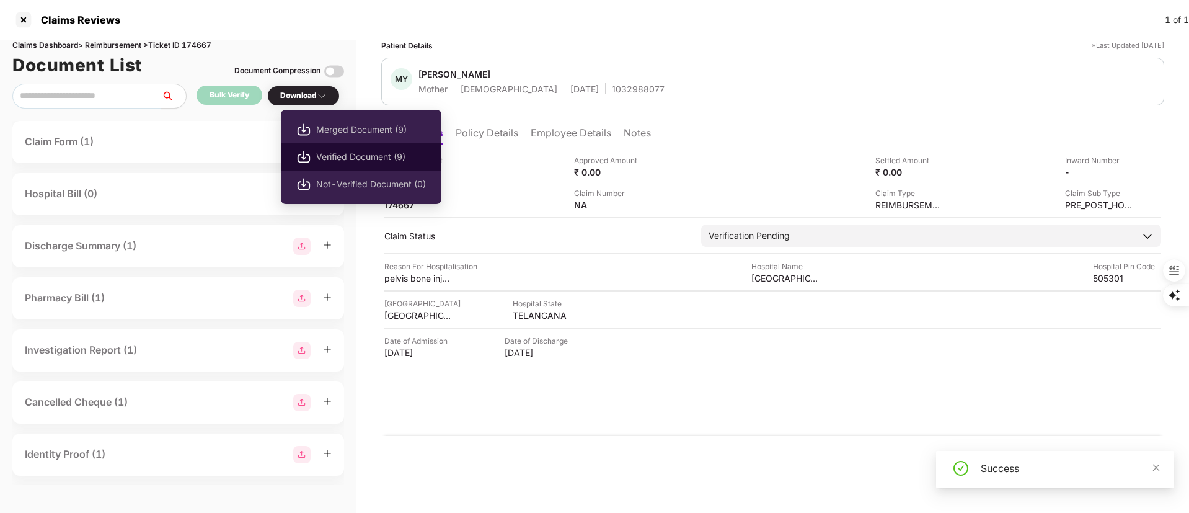
click at [350, 156] on span "Verified Document (9)" at bounding box center [371, 157] width 110 height 14
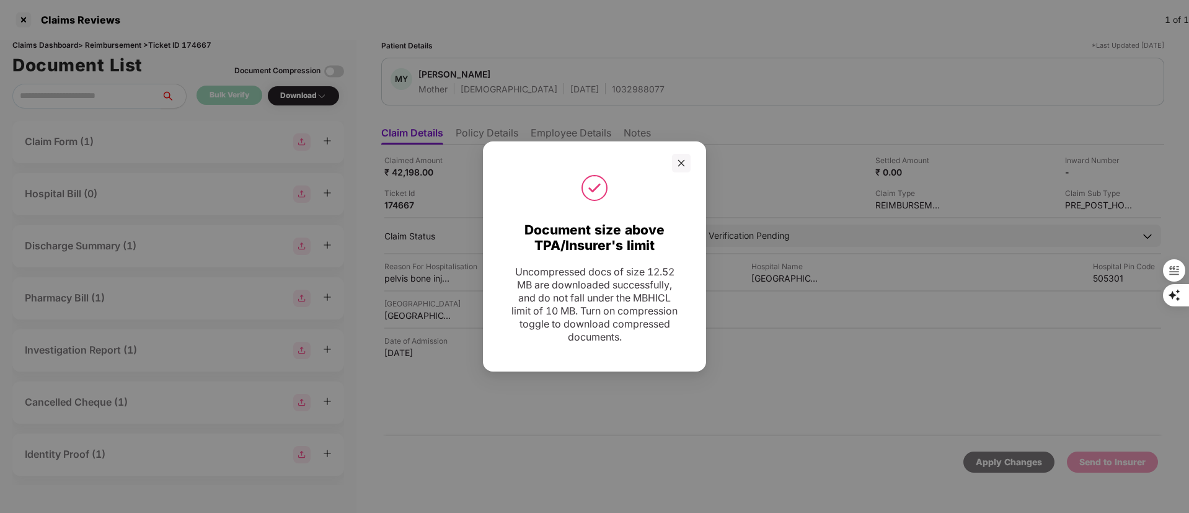
click at [425, 81] on div "Document size above TPA/Insurer's limit Uncompressed docs of size 12.52 MB are …" at bounding box center [594, 256] width 1189 height 513
click at [681, 164] on icon "close" at bounding box center [681, 163] width 9 height 9
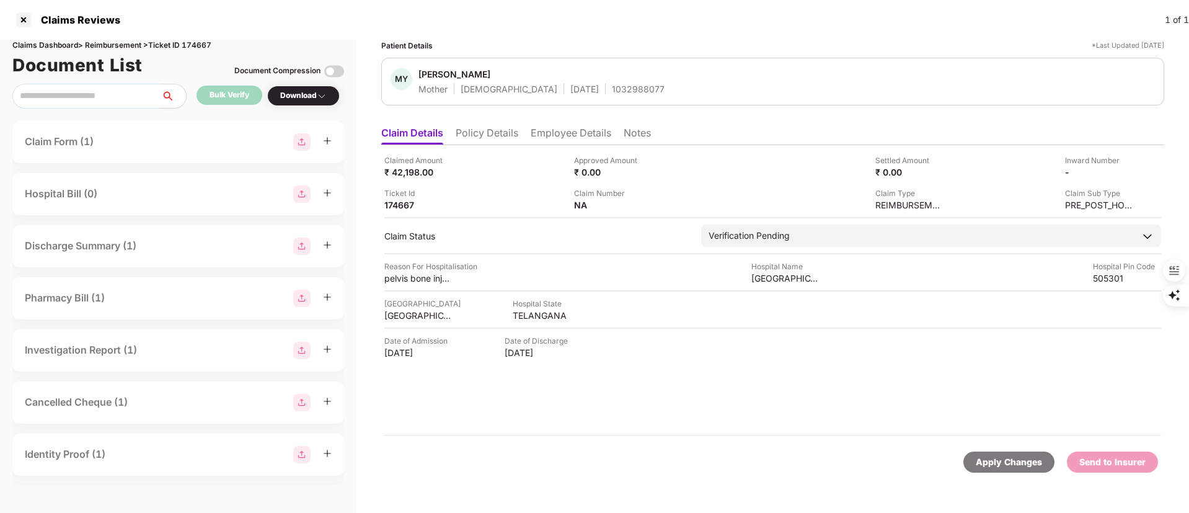
click at [514, 131] on li "Policy Details" at bounding box center [487, 135] width 63 height 18
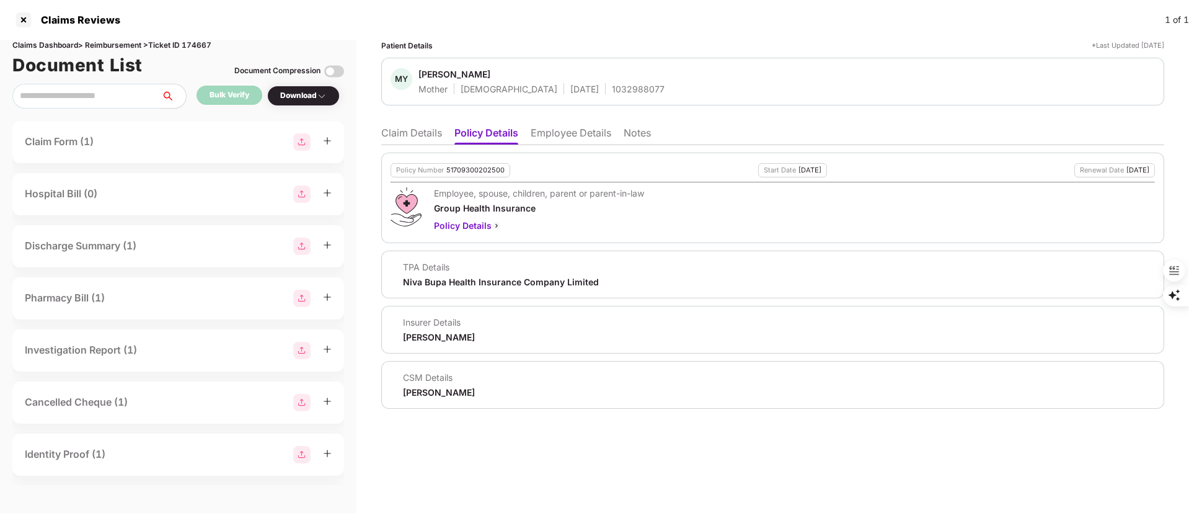
drag, startPoint x: 472, startPoint y: 179, endPoint x: 474, endPoint y: 169, distance: 10.6
click at [474, 179] on div "Policy Number 51709300202500 Start Date 01 Jun 2025 Renewal Date 31 May 2026 Em…" at bounding box center [772, 197] width 783 height 90
click at [475, 168] on div "51709300202500" at bounding box center [475, 170] width 58 height 8
copy div "51709300202500"
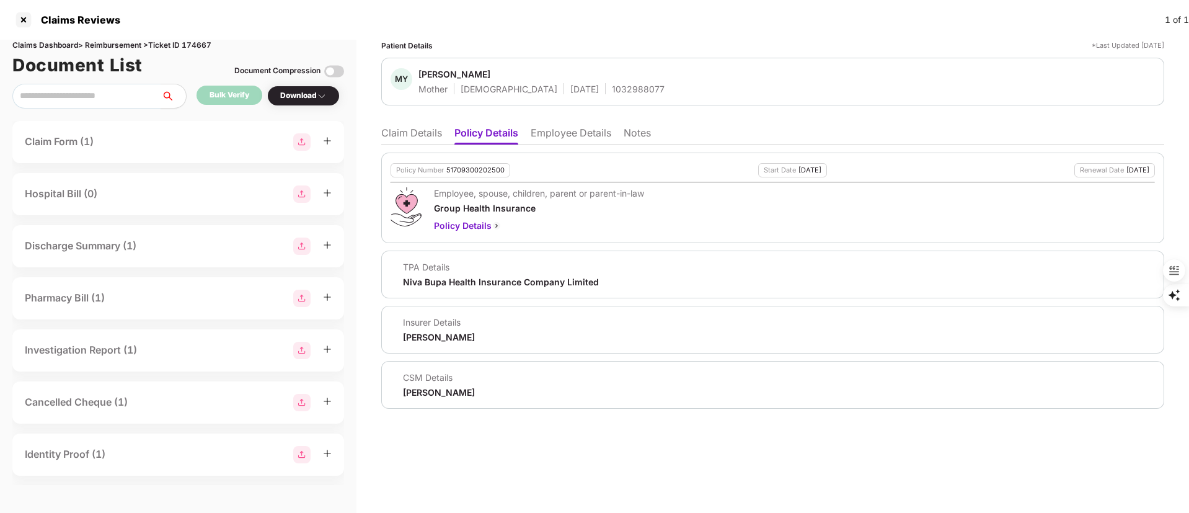
click at [612, 92] on div "1032988077" at bounding box center [638, 89] width 53 height 12
click at [575, 133] on li "Employee Details" at bounding box center [571, 135] width 81 height 18
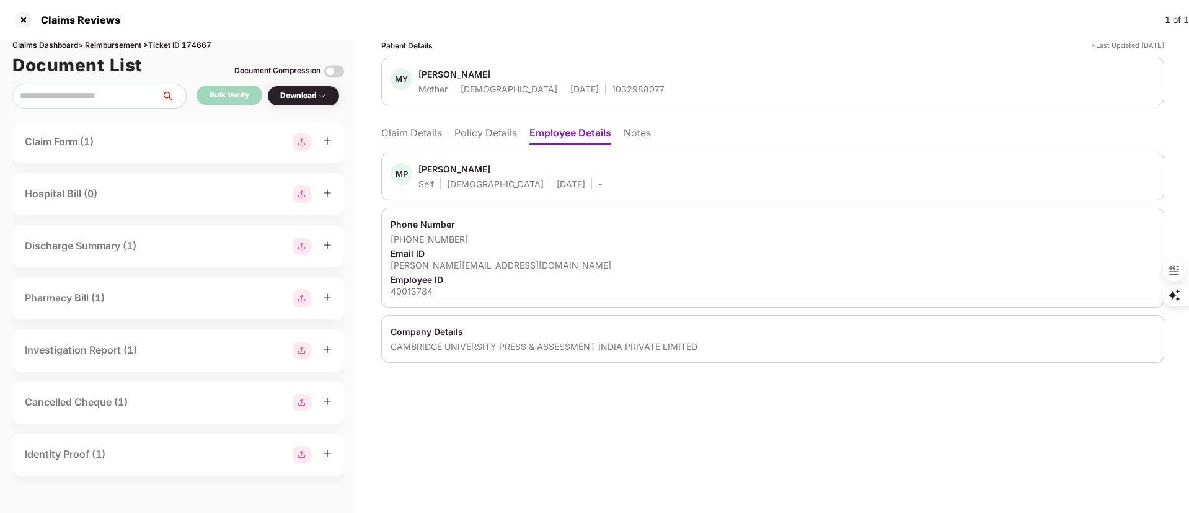
click at [487, 265] on div "mamindla.padma@cambridge.org" at bounding box center [772, 265] width 764 height 12
drag, startPoint x: 459, startPoint y: 239, endPoint x: 448, endPoint y: 248, distance: 15.0
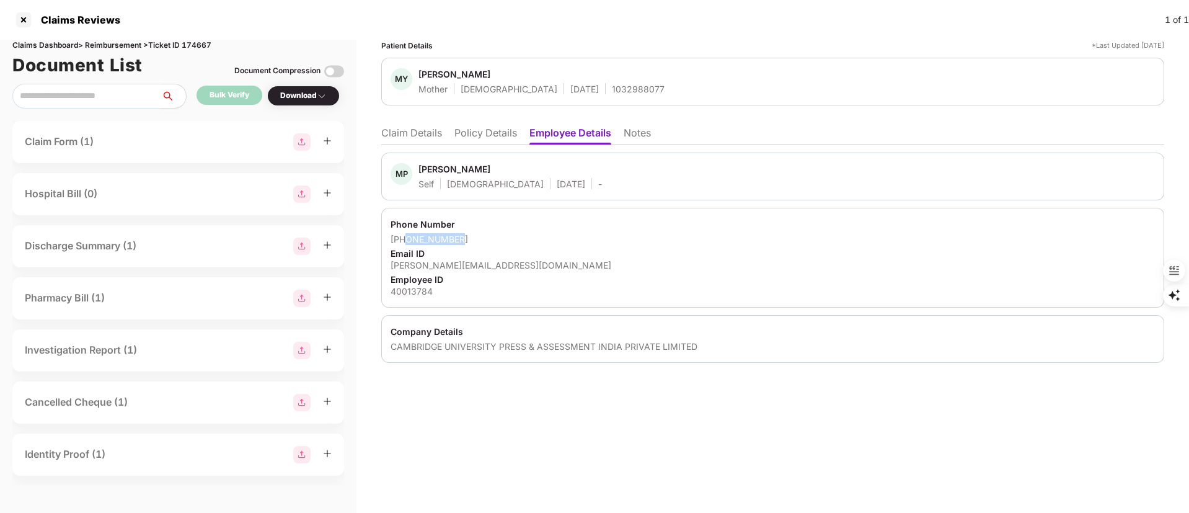
click at [407, 241] on div "+919701190995" at bounding box center [772, 239] width 764 height 12
click at [412, 134] on li "Claim Details" at bounding box center [411, 135] width 61 height 18
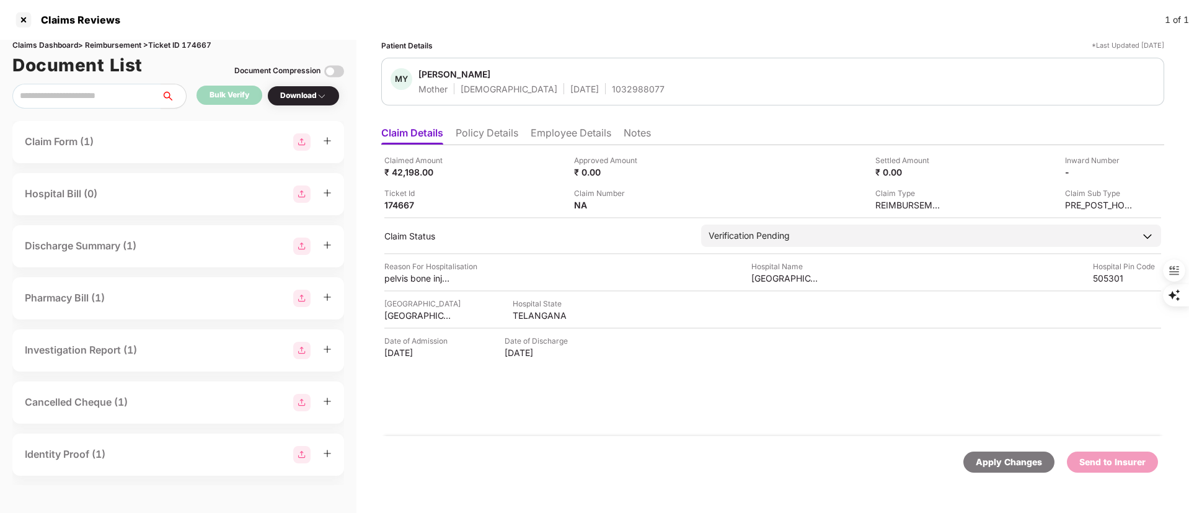
click at [560, 129] on li "Employee Details" at bounding box center [571, 135] width 81 height 18
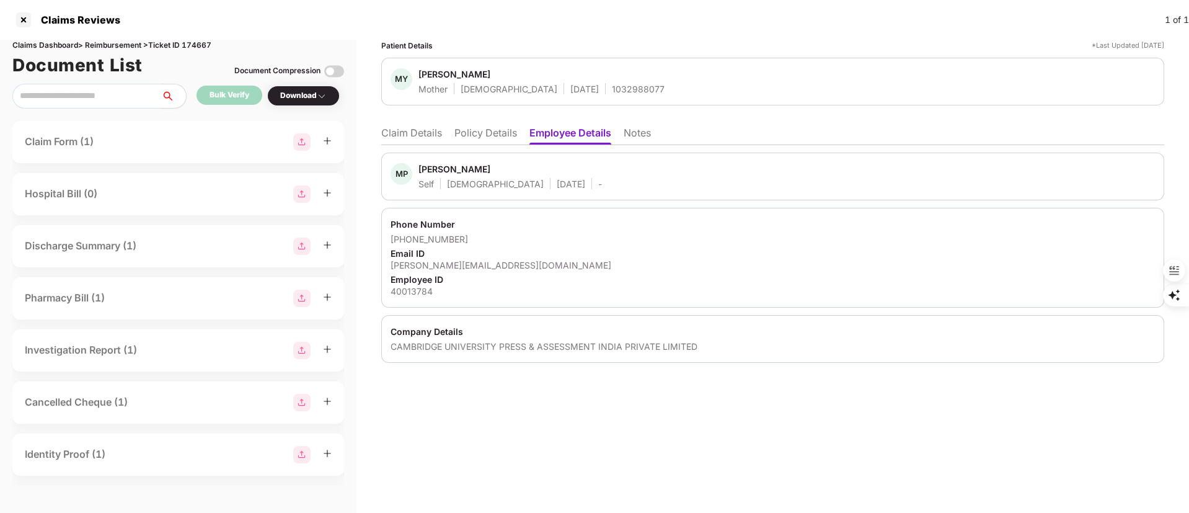
click at [501, 129] on li "Policy Details" at bounding box center [485, 135] width 63 height 18
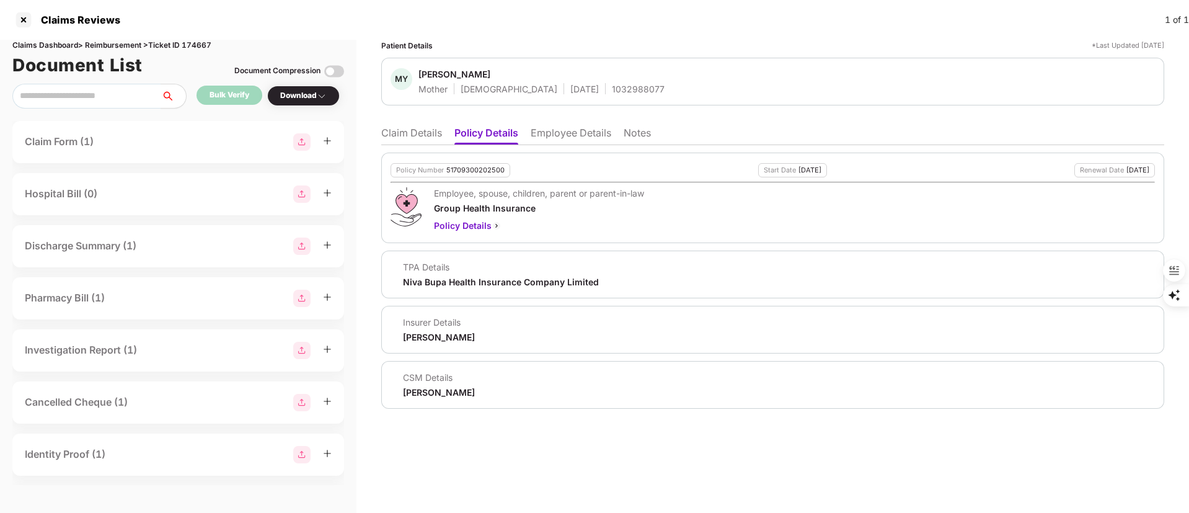
click at [393, 136] on li "Claim Details" at bounding box center [411, 135] width 61 height 18
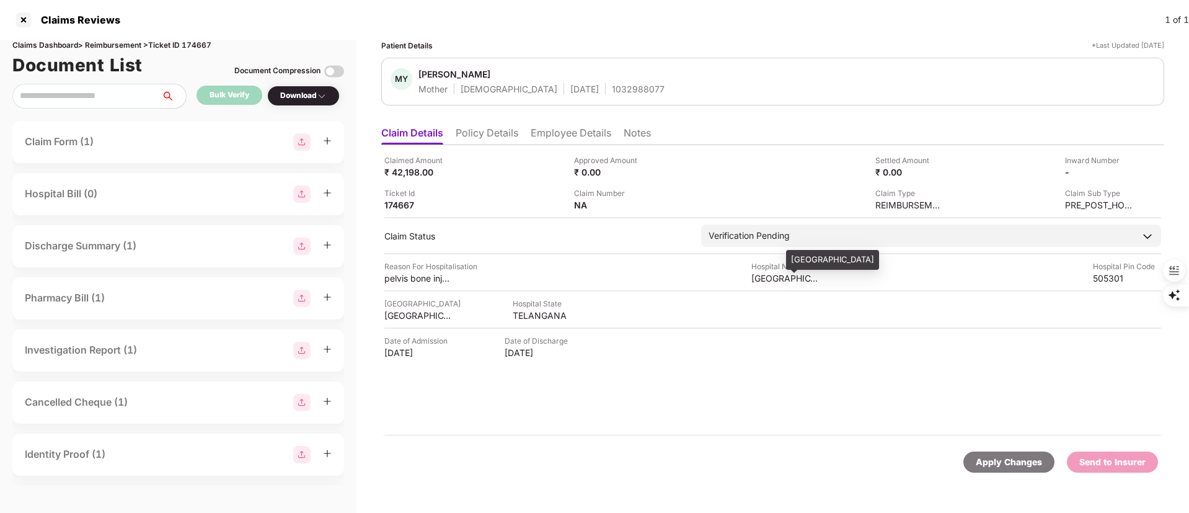
click at [782, 278] on div "Ashwini Hospital" at bounding box center [785, 278] width 68 height 12
click at [781, 278] on div "Ashwini Hospital" at bounding box center [785, 278] width 68 height 12
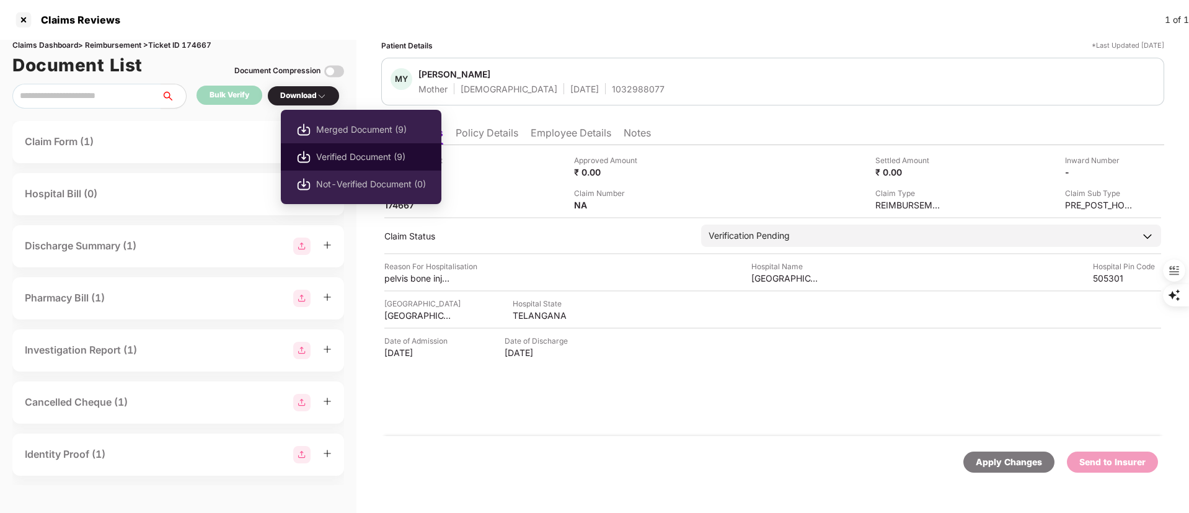
click at [329, 157] on span "Verified Document (9)" at bounding box center [371, 157] width 110 height 14
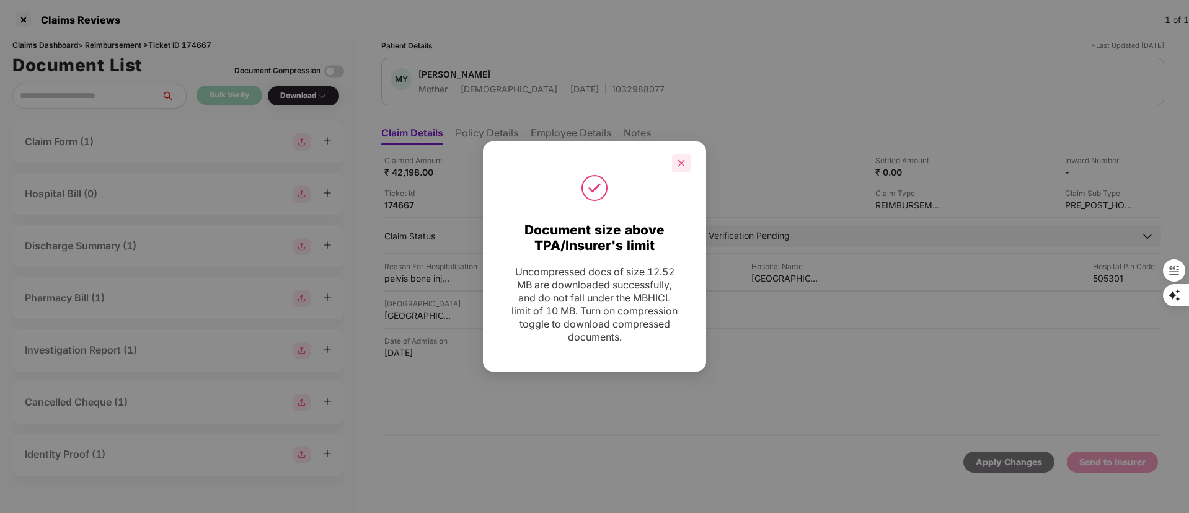
click at [686, 163] on div at bounding box center [681, 163] width 19 height 19
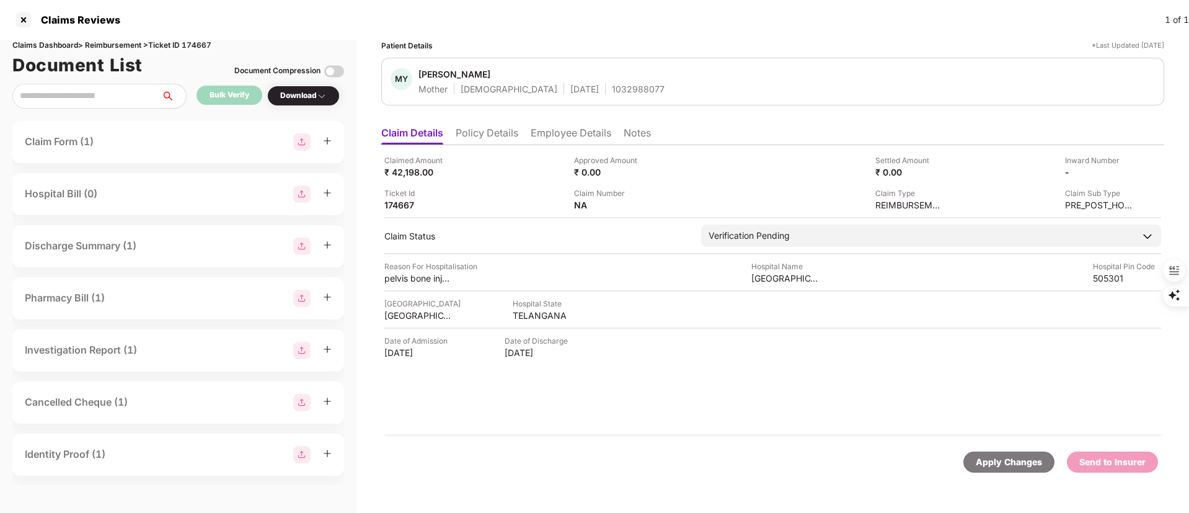
drag, startPoint x: 1071, startPoint y: 178, endPoint x: 1129, endPoint y: 176, distance: 58.3
click at [1072, 178] on div "Claimed Amount ₹ 42,198.00 Approved Amount ₹ 0.00 Settled Amount ₹ 0.00 Inward …" at bounding box center [772, 182] width 777 height 56
click at [1134, 174] on div "Claimed Amount ₹ 42,198.00 Approved Amount ₹ 0.00 Settled Amount ₹ 0.00 Inward …" at bounding box center [772, 182] width 777 height 56
click at [1127, 169] on img at bounding box center [1128, 171] width 10 height 10
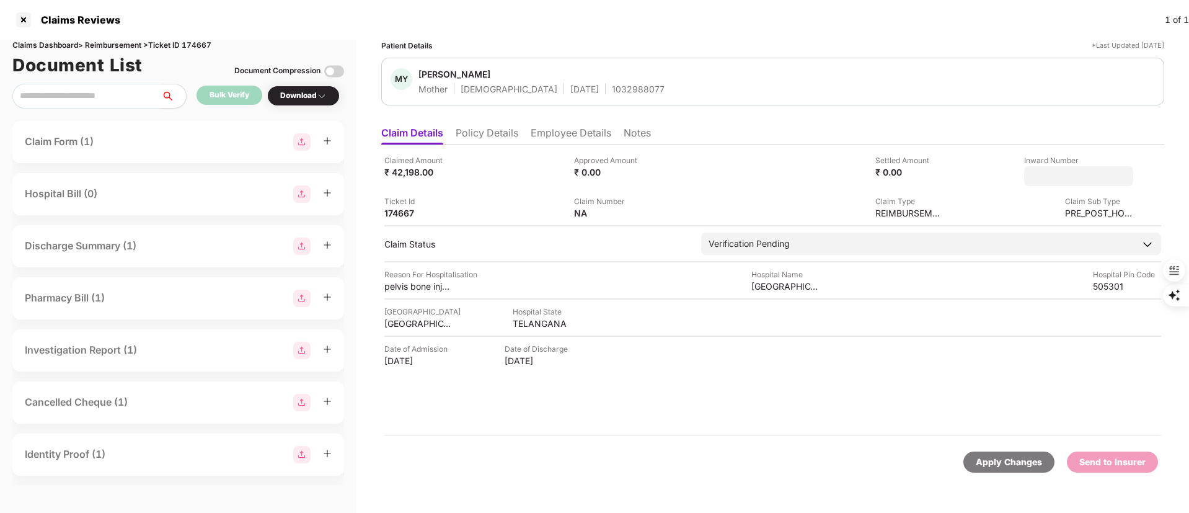
click at [1085, 177] on input at bounding box center [1078, 176] width 89 height 13
type input "**********"
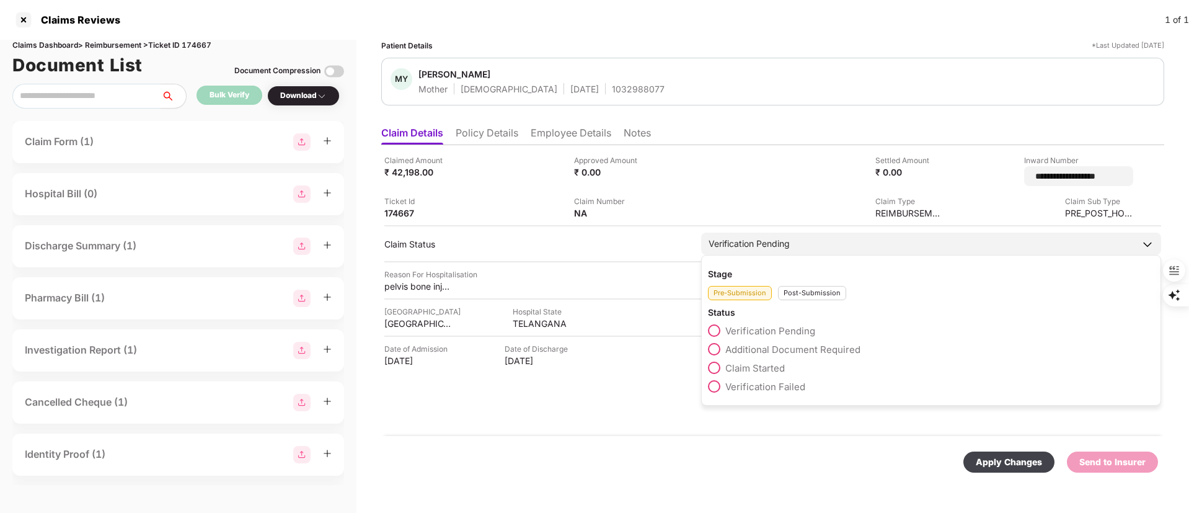
click at [791, 293] on div "Stage Pre-Submission Post-Submission Status Verification Pending Additional Doc…" at bounding box center [931, 330] width 460 height 151
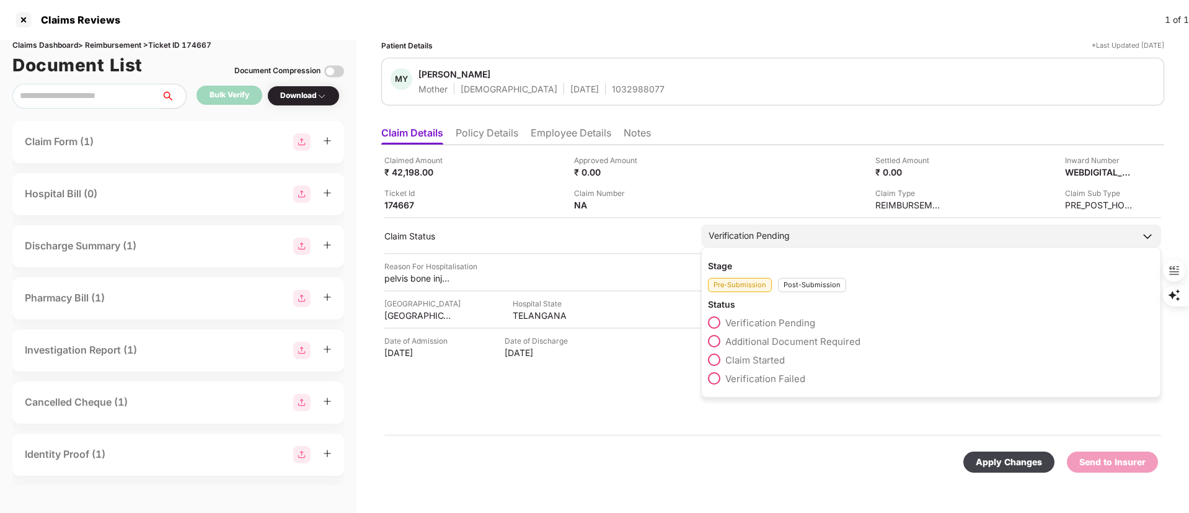
click at [795, 285] on div "Post-Submission" at bounding box center [812, 285] width 68 height 14
click at [785, 339] on span "Claim Under Process" at bounding box center [772, 341] width 94 height 12
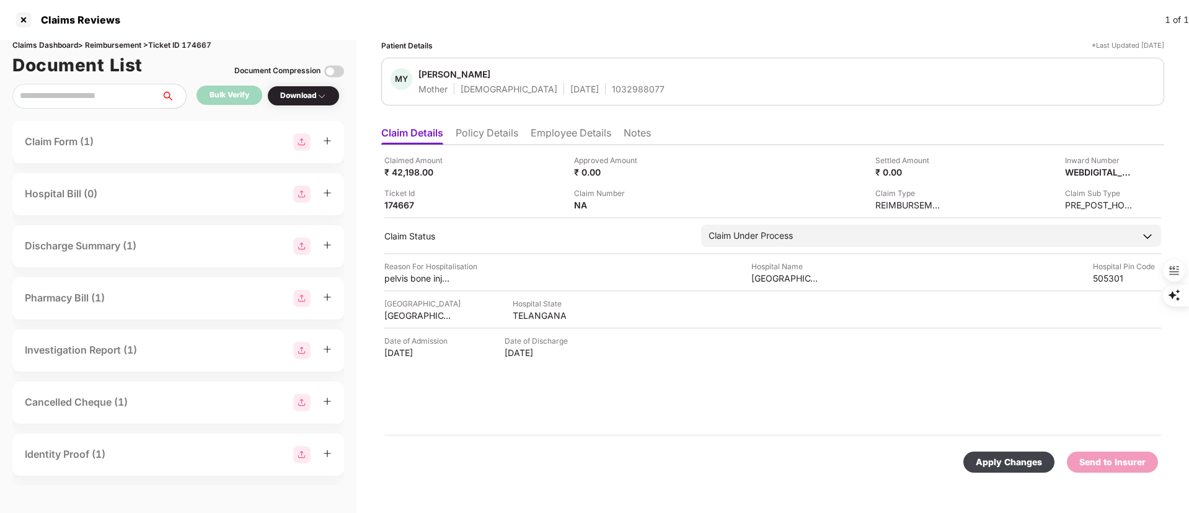
click at [995, 460] on div "Apply Changes" at bounding box center [1009, 462] width 66 height 14
click at [591, 132] on li "Employee Details" at bounding box center [571, 135] width 81 height 18
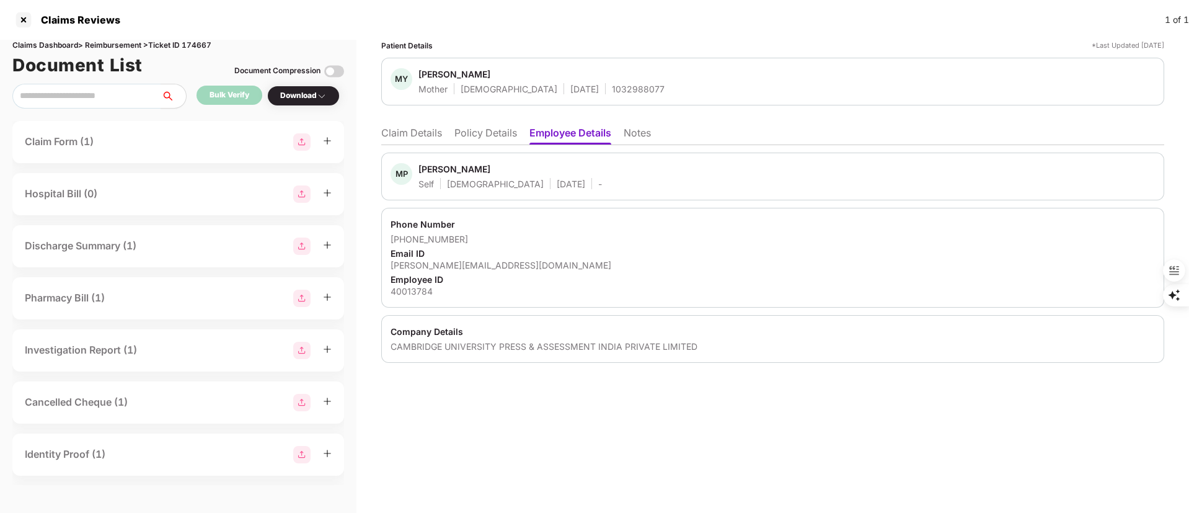
click at [434, 170] on div "Mamindla Padma" at bounding box center [454, 169] width 72 height 12
click at [421, 128] on li "Claim Details" at bounding box center [411, 135] width 61 height 18
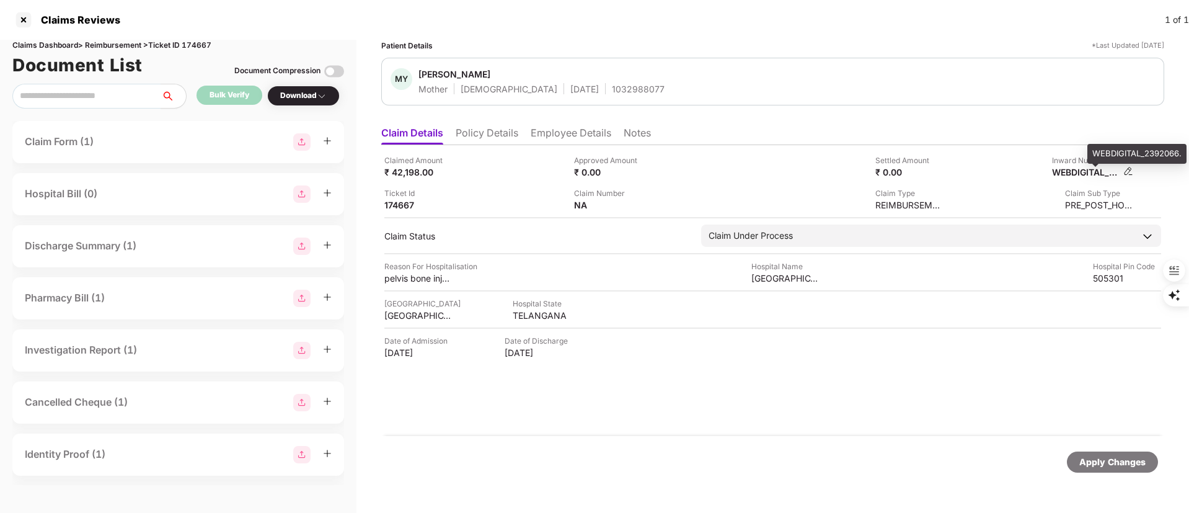
click at [1097, 177] on div "WEBDIGITAL_2392066." at bounding box center [1086, 172] width 68 height 12
click at [1123, 156] on div "WEBDIGITAL_2392066." at bounding box center [1136, 154] width 99 height 20
click at [1123, 155] on div "WEBDIGITAL_2392066." at bounding box center [1136, 154] width 99 height 20
click at [1083, 456] on div "Apply Changes" at bounding box center [1112, 462] width 66 height 14
click at [29, 24] on div at bounding box center [24, 20] width 20 height 20
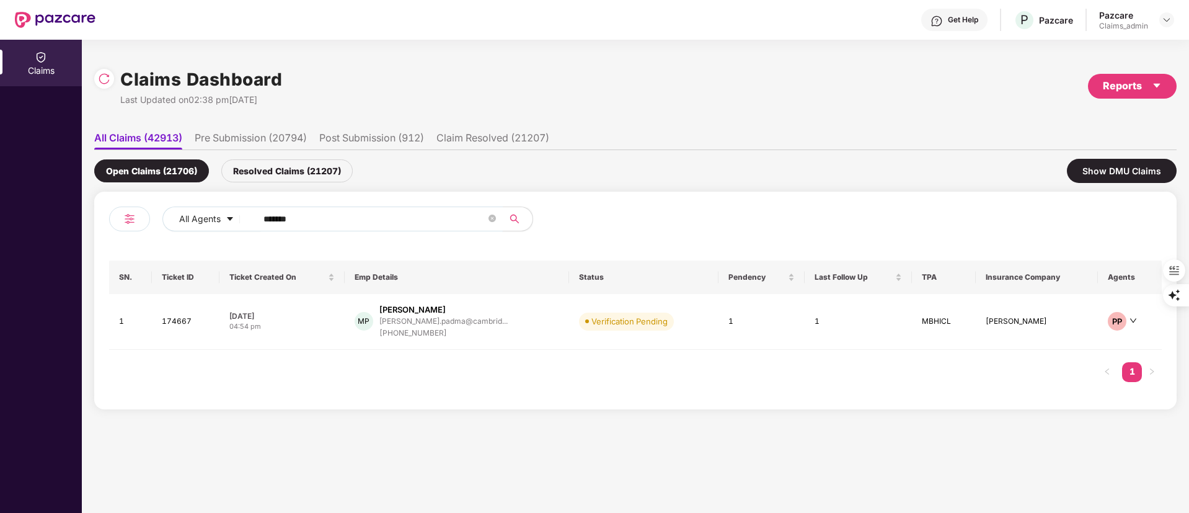
drag, startPoint x: 339, startPoint y: 214, endPoint x: 183, endPoint y: 232, distance: 157.2
click at [183, 232] on div "All Agents ******" at bounding box center [372, 223] width 526 height 35
paste input "text"
type input "******"
click at [438, 337] on div "+918082303644" at bounding box center [445, 333] width 118 height 12
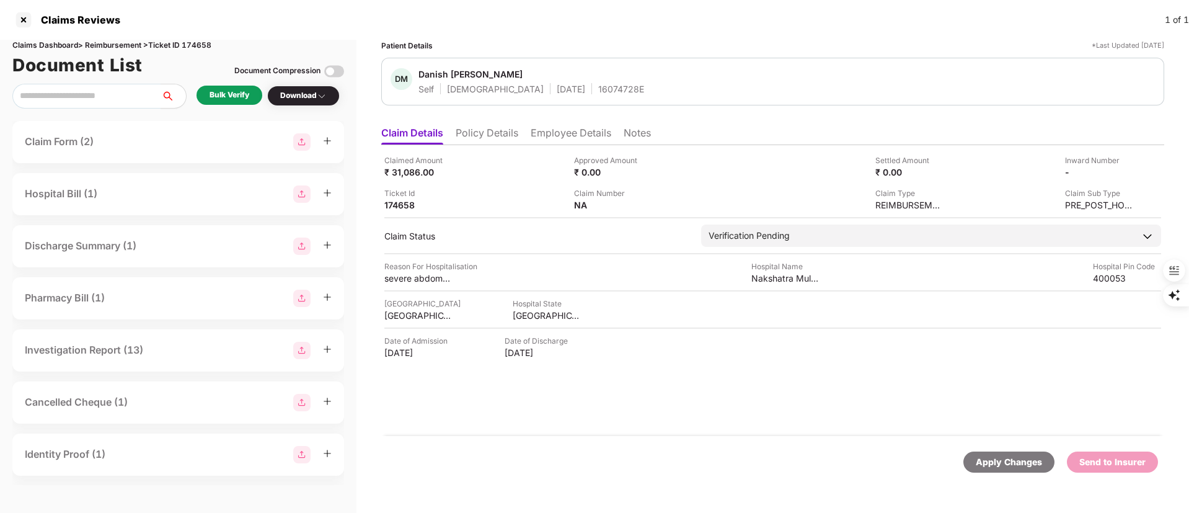
click at [387, 19] on div "Claims Reviews 1 of 1" at bounding box center [594, 20] width 1189 height 40
click at [488, 131] on li "Policy Details" at bounding box center [487, 135] width 63 height 18
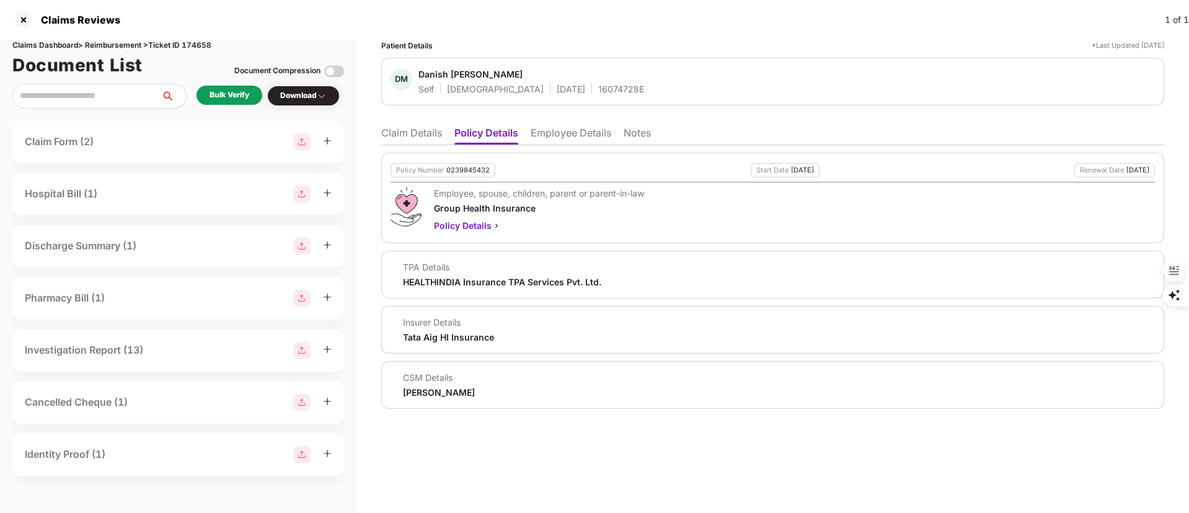
click at [227, 92] on div "Bulk Verify" at bounding box center [230, 95] width 40 height 12
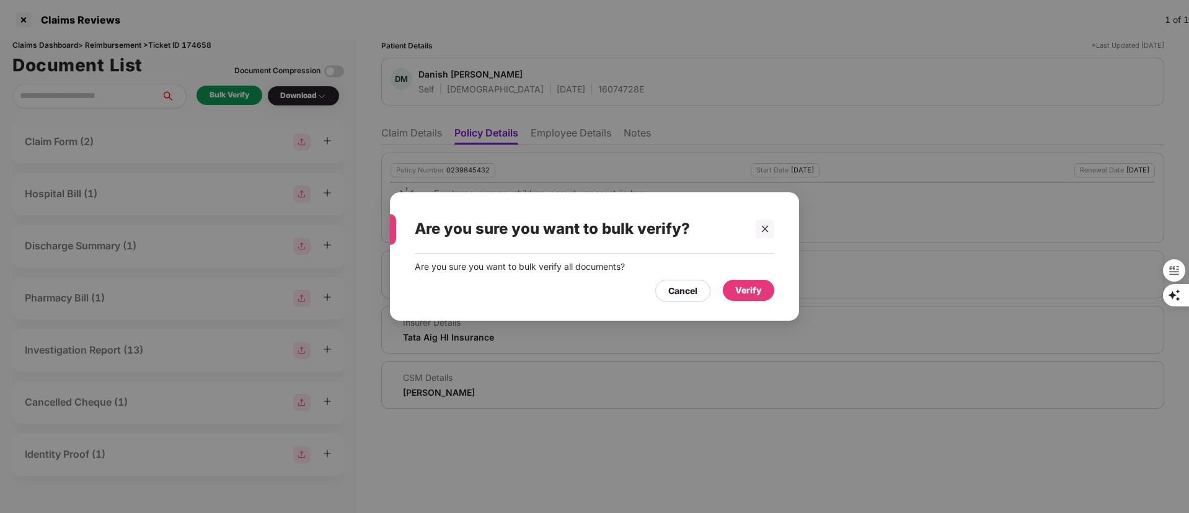
click at [761, 291] on div "Verify" at bounding box center [748, 290] width 27 height 14
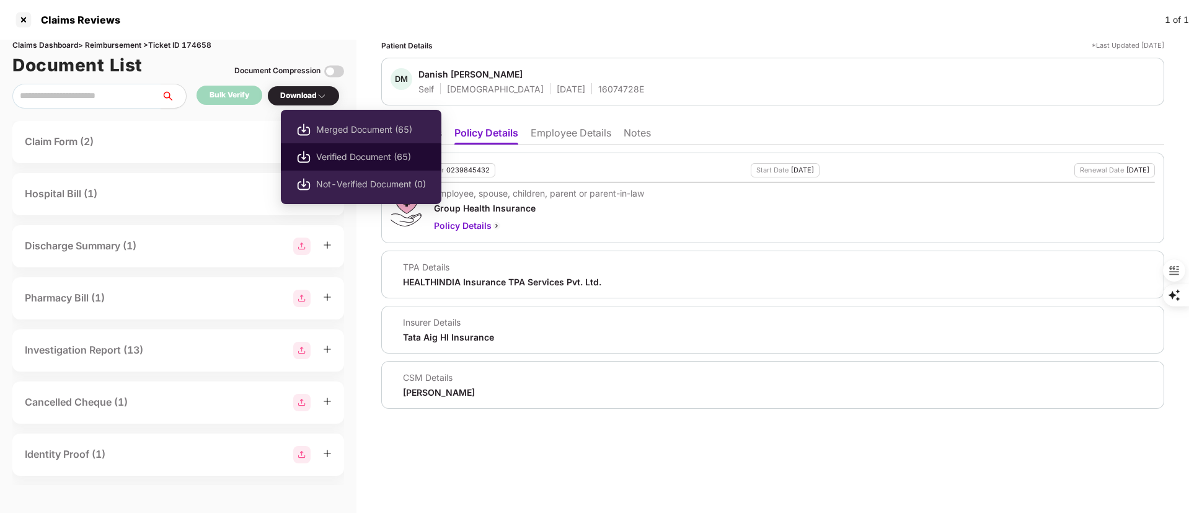
click at [329, 156] on span "Verified Document (65)" at bounding box center [371, 157] width 110 height 14
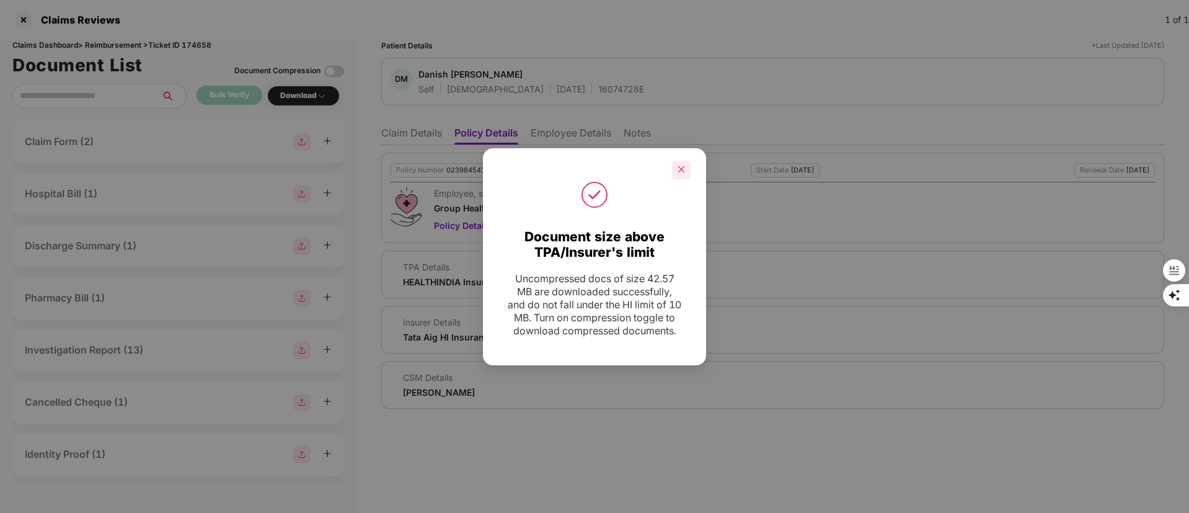
click at [681, 170] on div at bounding box center [681, 170] width 19 height 19
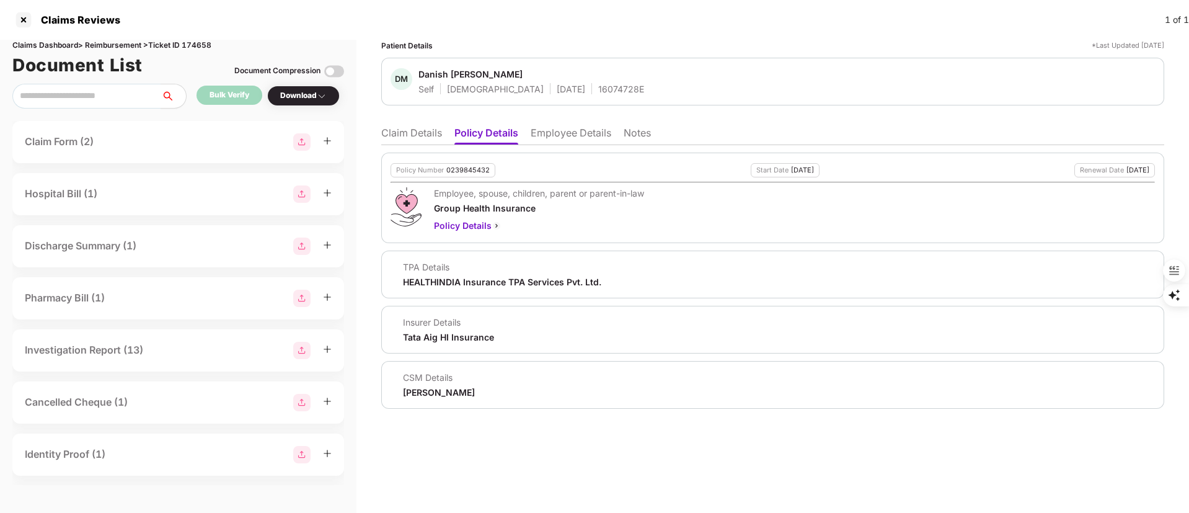
click at [392, 139] on li "Claim Details" at bounding box center [411, 135] width 61 height 18
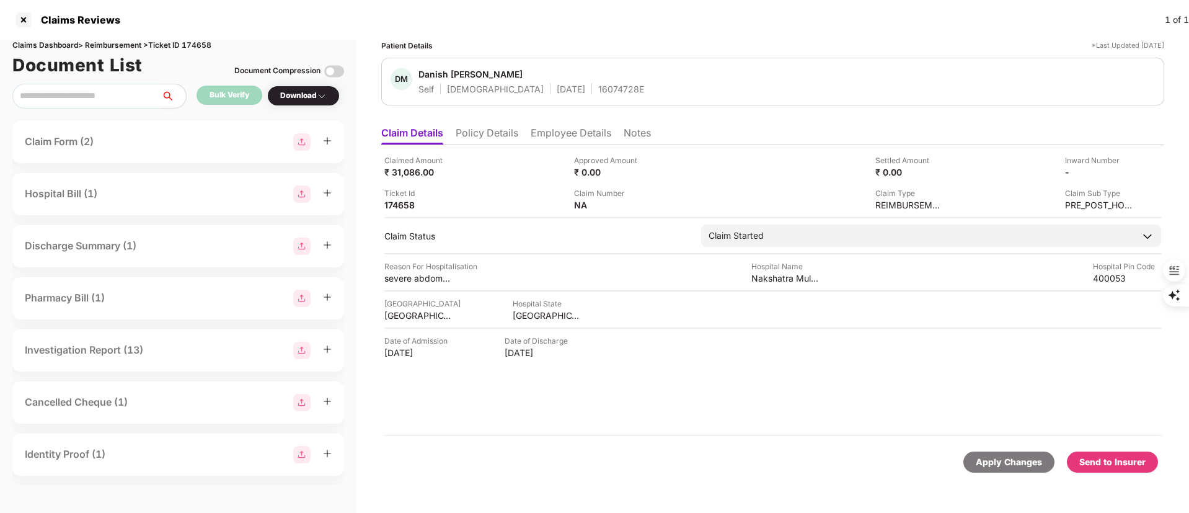
click at [1113, 469] on div "Send to Insurer" at bounding box center [1112, 461] width 91 height 21
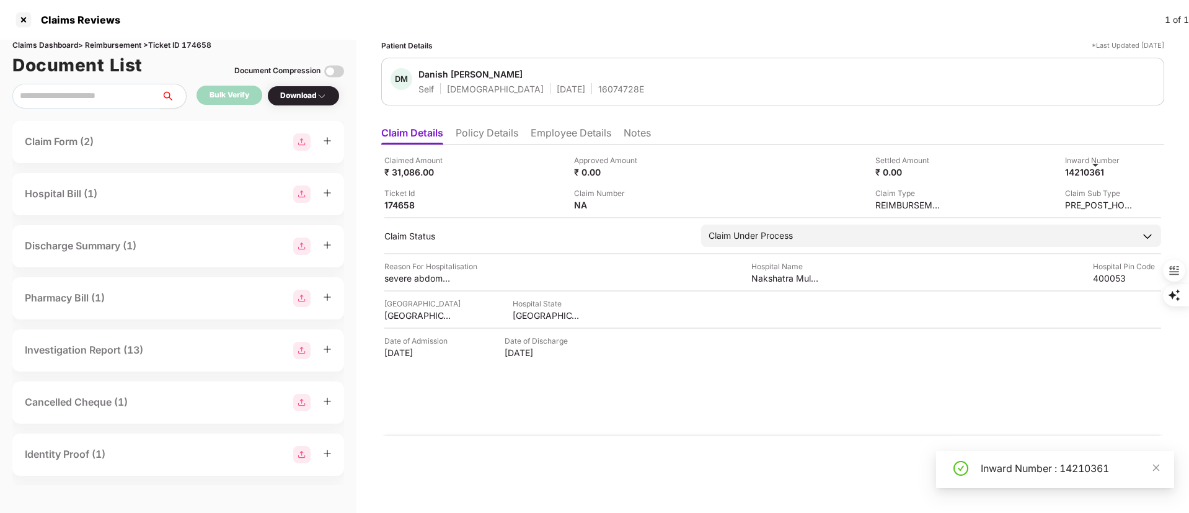
click at [1092, 179] on div "Claimed Amount ₹ 31,086.00 Approved Amount ₹ 0.00 Settled Amount ₹ 0.00 Inward …" at bounding box center [772, 182] width 777 height 56
click at [1087, 172] on div "14210361" at bounding box center [1086, 172] width 68 height 12
click at [554, 130] on li "Employee Details" at bounding box center [571, 135] width 81 height 18
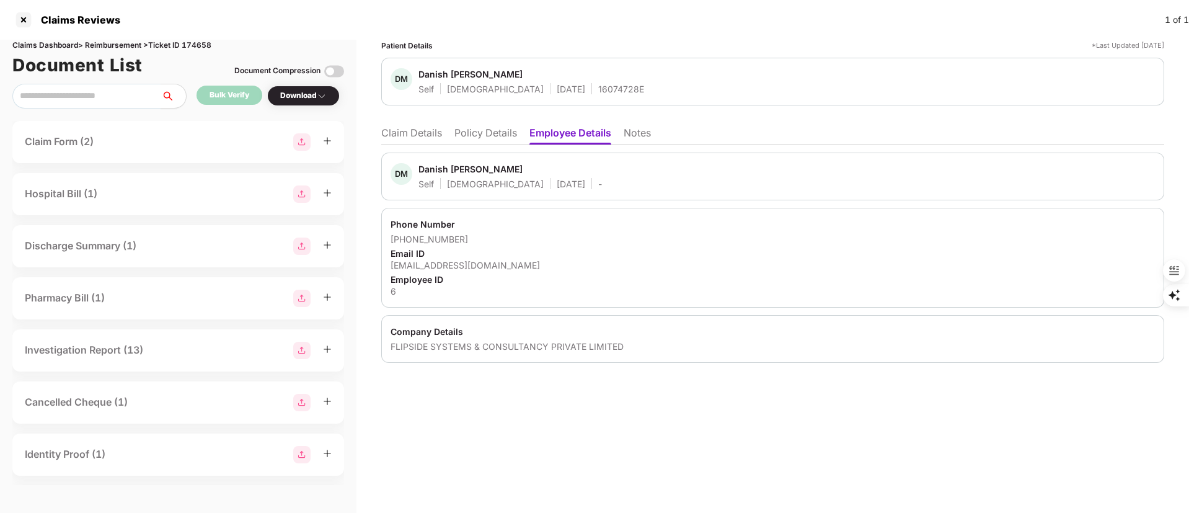
click at [426, 174] on div "Danish Mushtaq Ali Punjabi" at bounding box center [470, 169] width 104 height 12
click at [425, 169] on div "Danish Mushtaq Ali Punjabi" at bounding box center [470, 169] width 104 height 12
drag, startPoint x: 487, startPoint y: 169, endPoint x: 420, endPoint y: 167, distance: 67.0
click at [420, 167] on div "Danish Mushtaq Ali Punjabi" at bounding box center [470, 169] width 104 height 12
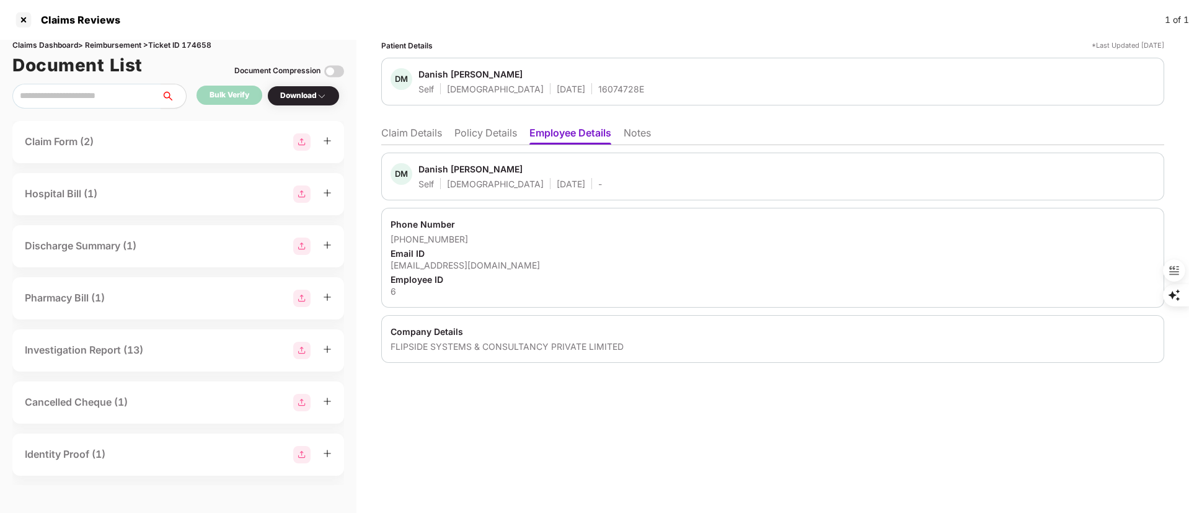
click at [410, 132] on li "Claim Details" at bounding box center [411, 135] width 61 height 18
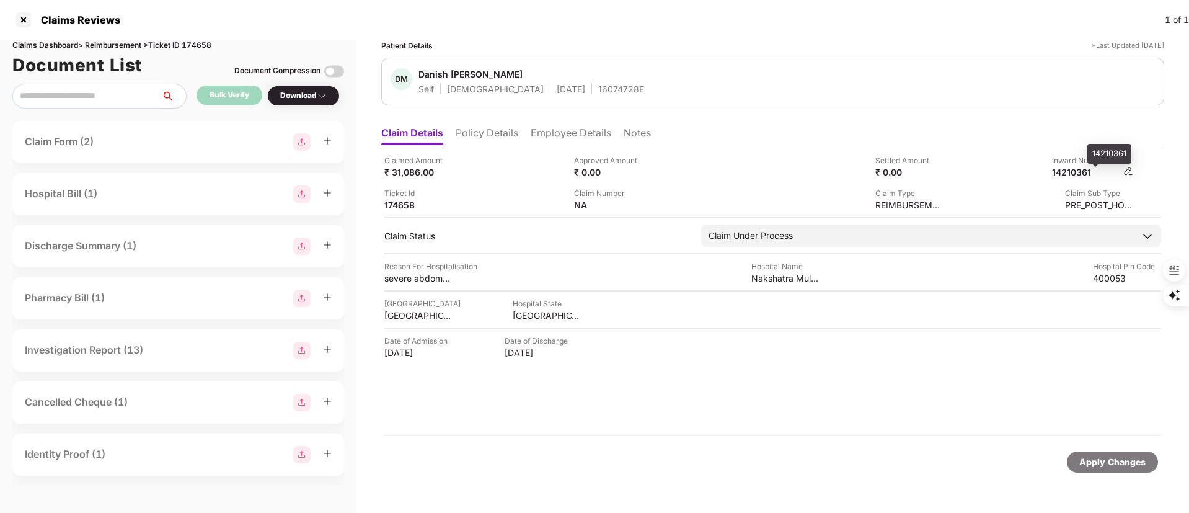
click at [1070, 177] on div "14210361" at bounding box center [1086, 172] width 68 height 12
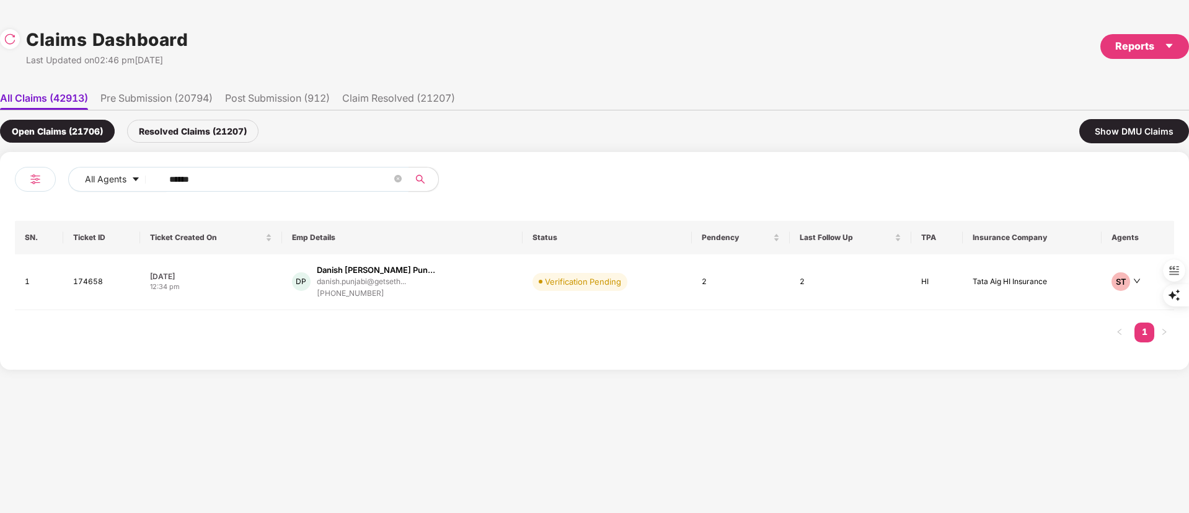
drag, startPoint x: 283, startPoint y: 191, endPoint x: 0, endPoint y: 178, distance: 283.6
click at [0, 178] on div "All Agents ****** SN. Ticket ID Ticket Created On Emp Details Status Pendency L…" at bounding box center [594, 261] width 1189 height 218
paste input "text"
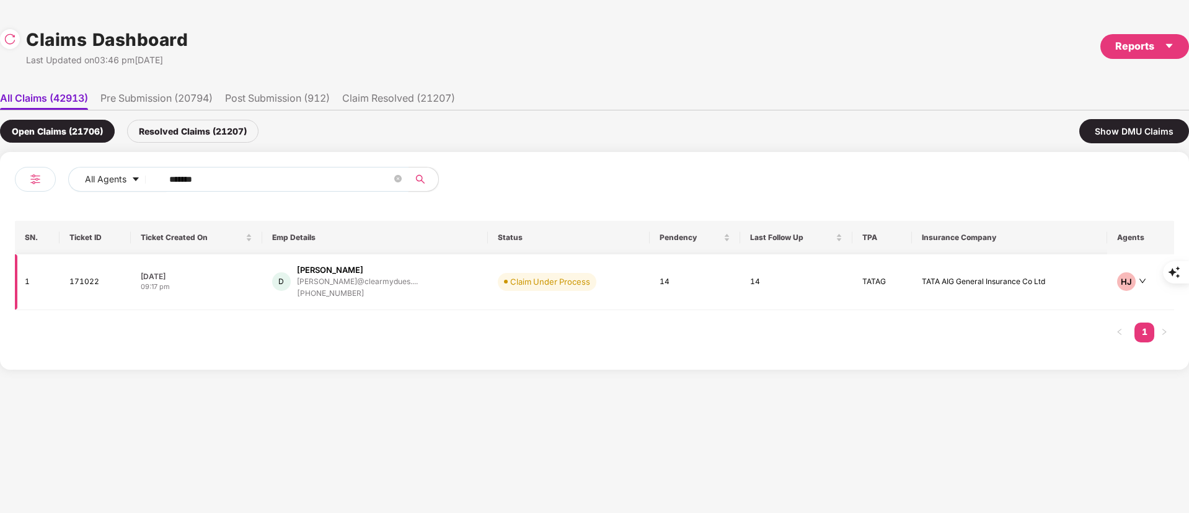
type input "******"
click at [340, 289] on div "+918198971924" at bounding box center [357, 294] width 121 height 12
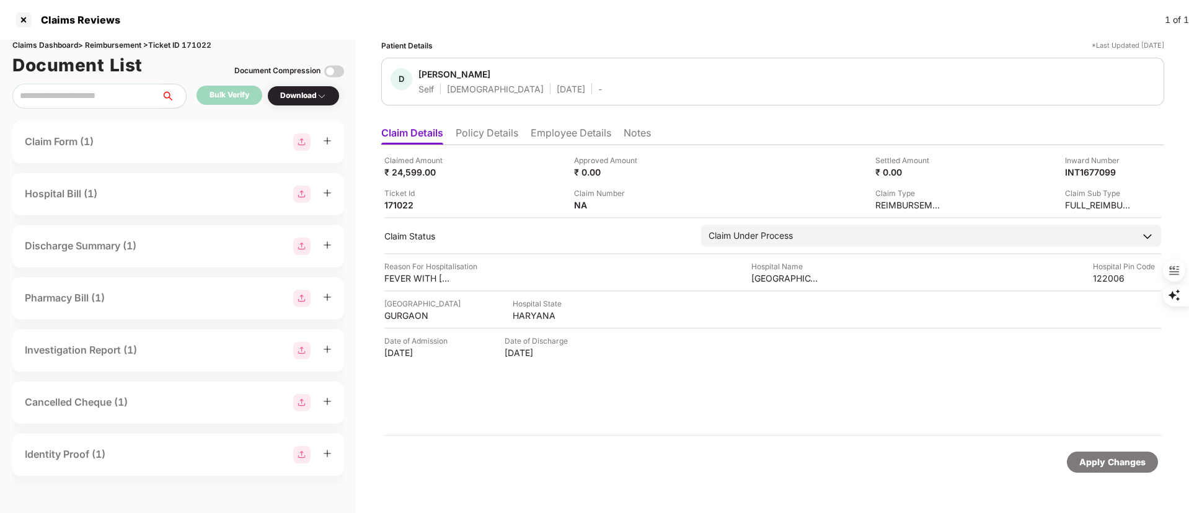
click at [487, 131] on li "Policy Details" at bounding box center [487, 135] width 63 height 18
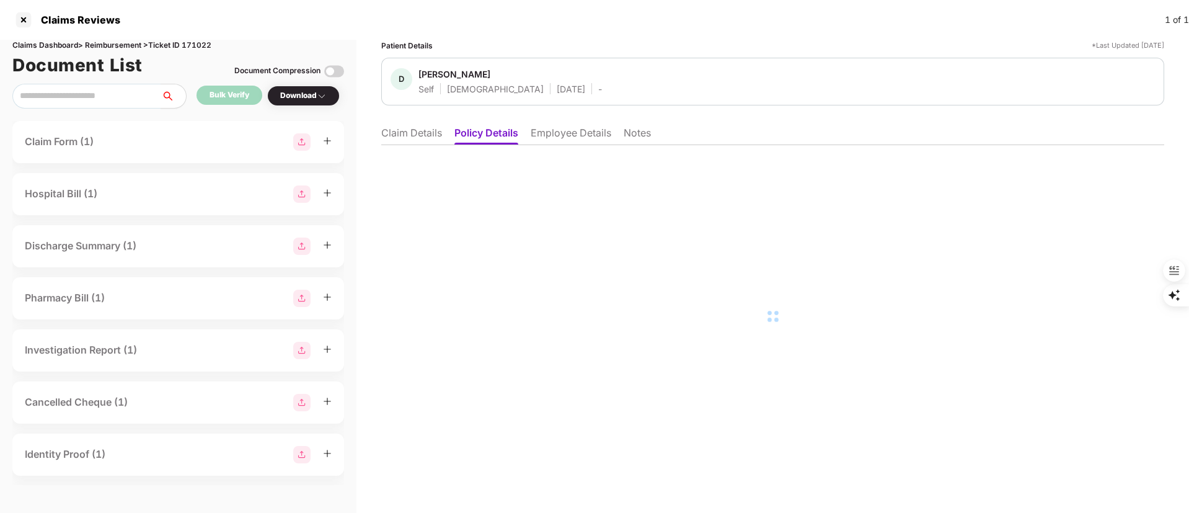
click at [562, 134] on li "Employee Details" at bounding box center [571, 135] width 81 height 18
click at [403, 130] on li "Claim Details" at bounding box center [411, 135] width 61 height 18
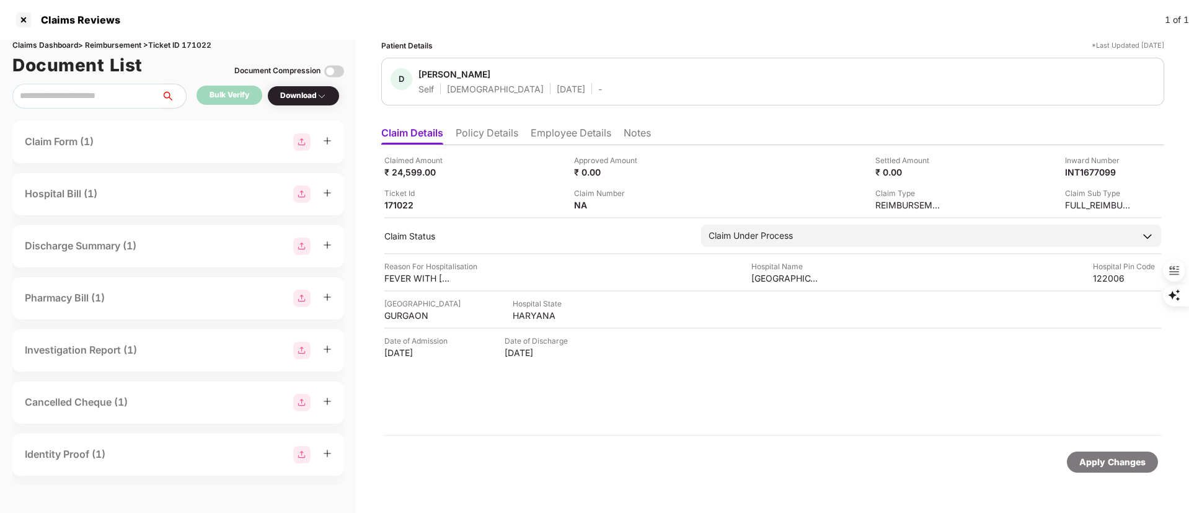
click at [477, 130] on li "Policy Details" at bounding box center [487, 135] width 63 height 18
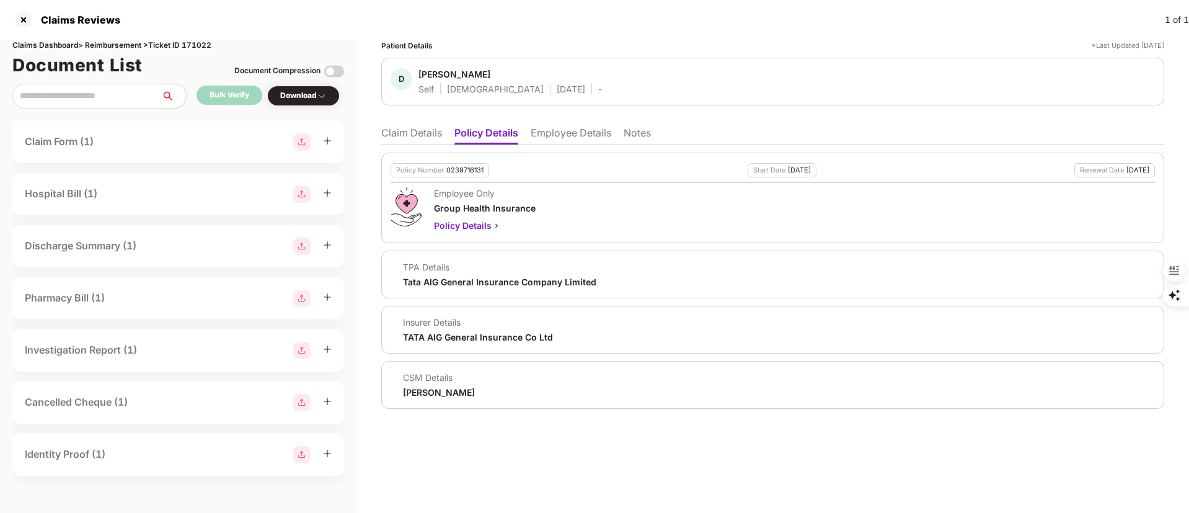
click at [560, 141] on li "Employee Details" at bounding box center [571, 135] width 81 height 18
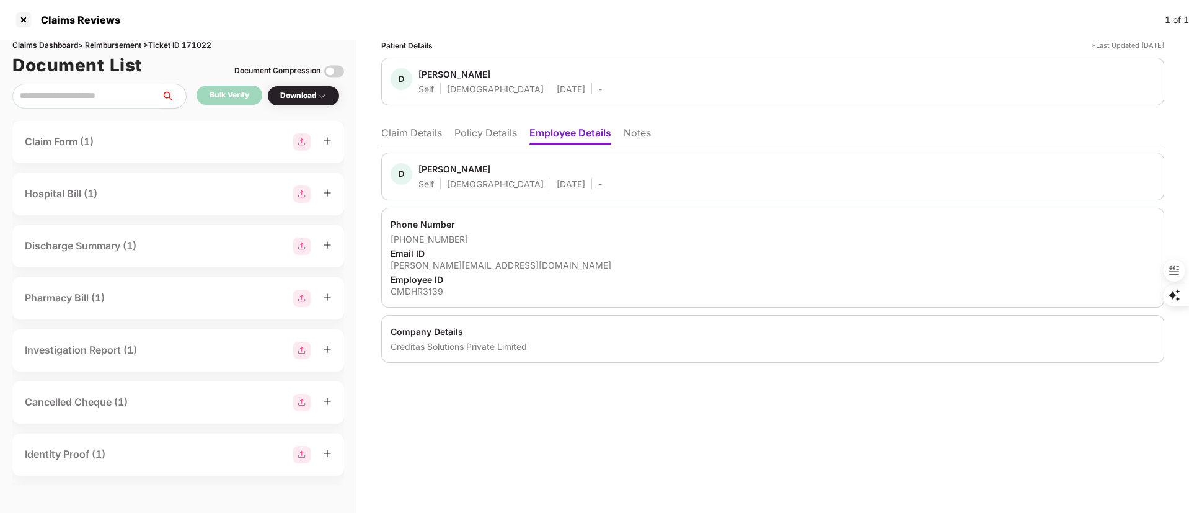
drag, startPoint x: 396, startPoint y: 139, endPoint x: 366, endPoint y: 58, distance: 86.1
click at [394, 138] on li "Claim Details" at bounding box center [411, 135] width 61 height 18
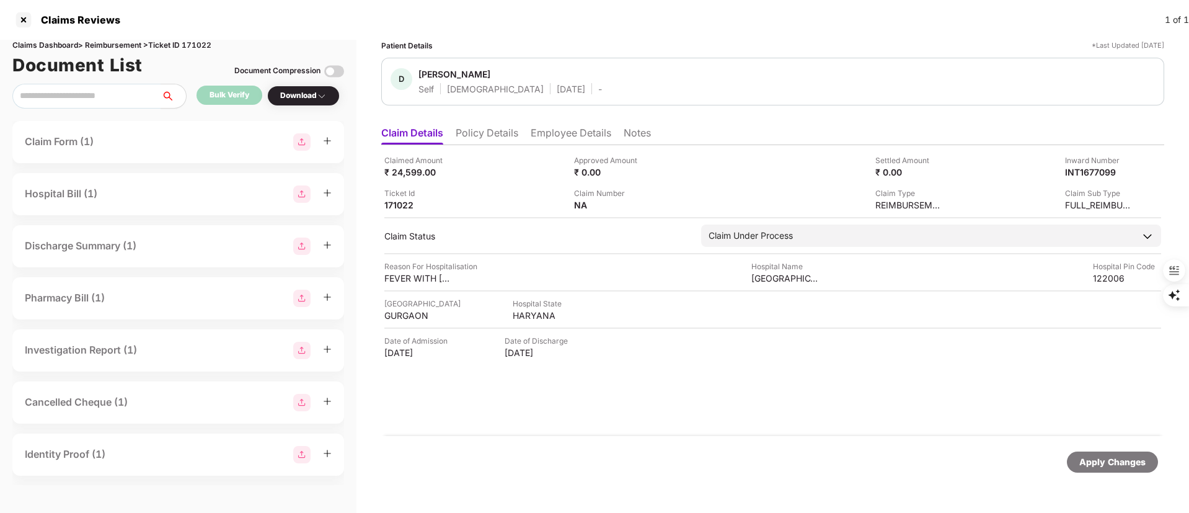
click at [677, 203] on div "Claim Number NA" at bounding box center [664, 199] width 180 height 24
click at [599, 210] on div "NA" at bounding box center [608, 205] width 68 height 12
click at [611, 203] on div "NA" at bounding box center [608, 205] width 68 height 12
click at [650, 206] on img at bounding box center [650, 204] width 10 height 10
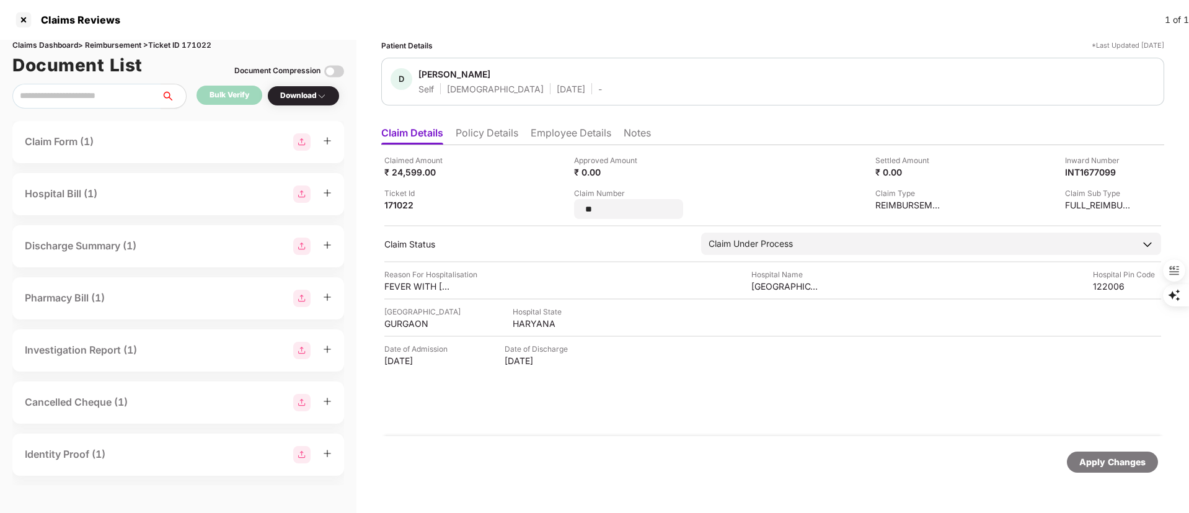
drag, startPoint x: 650, startPoint y: 206, endPoint x: 692, endPoint y: 227, distance: 47.4
click at [503, 213] on div "Claimed Amount ₹ 24,599.00 Approved Amount ₹ 0.00 Settled Amount ₹ 0.00 Inward …" at bounding box center [772, 186] width 777 height 64
type input "**********"
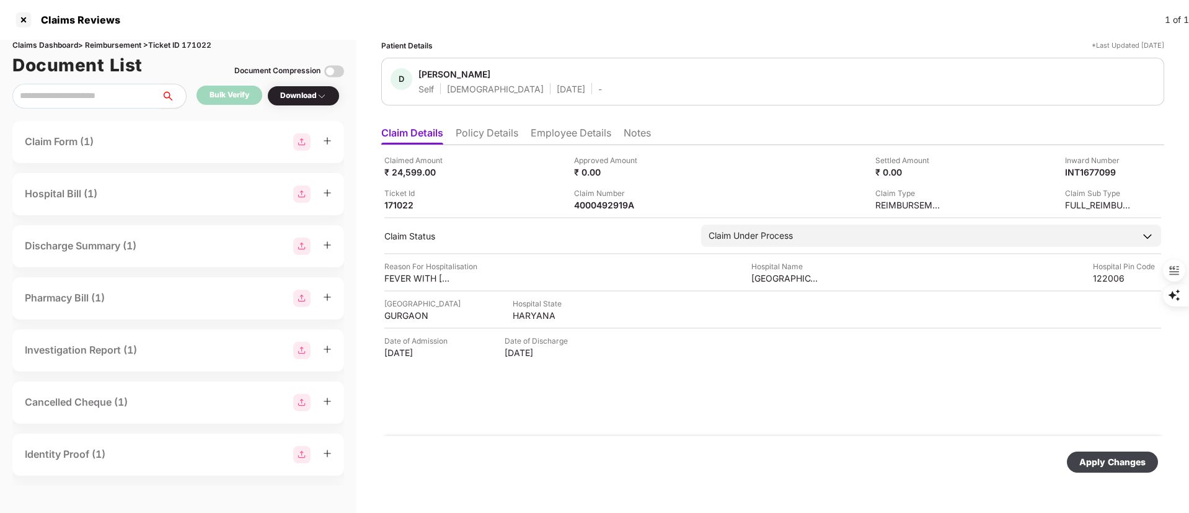
click at [1089, 455] on div "Apply Changes" at bounding box center [1112, 462] width 66 height 14
click at [460, 138] on li "Policy Details" at bounding box center [487, 135] width 63 height 18
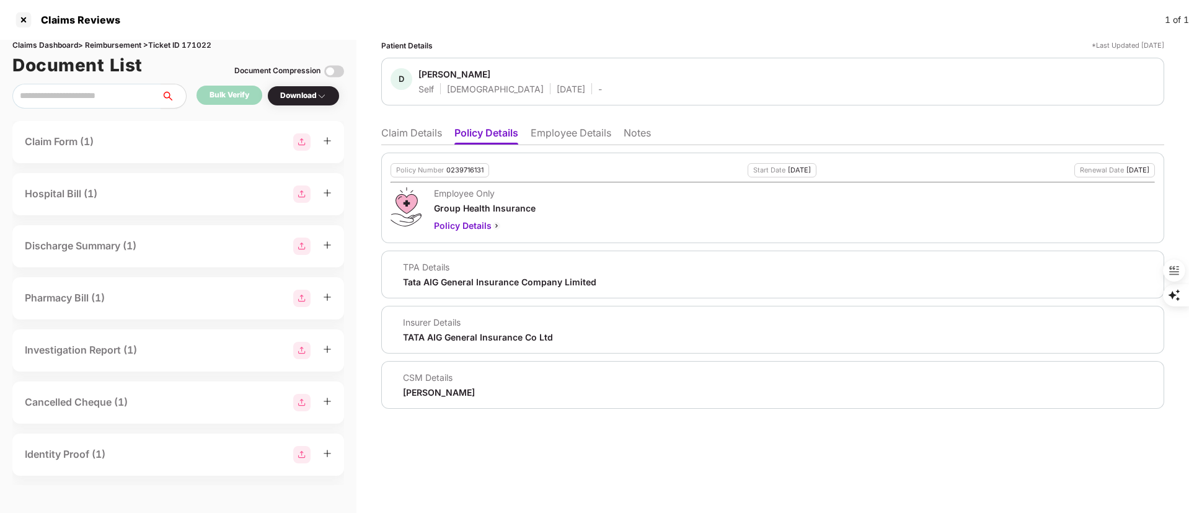
click at [569, 131] on li "Employee Details" at bounding box center [571, 135] width 81 height 18
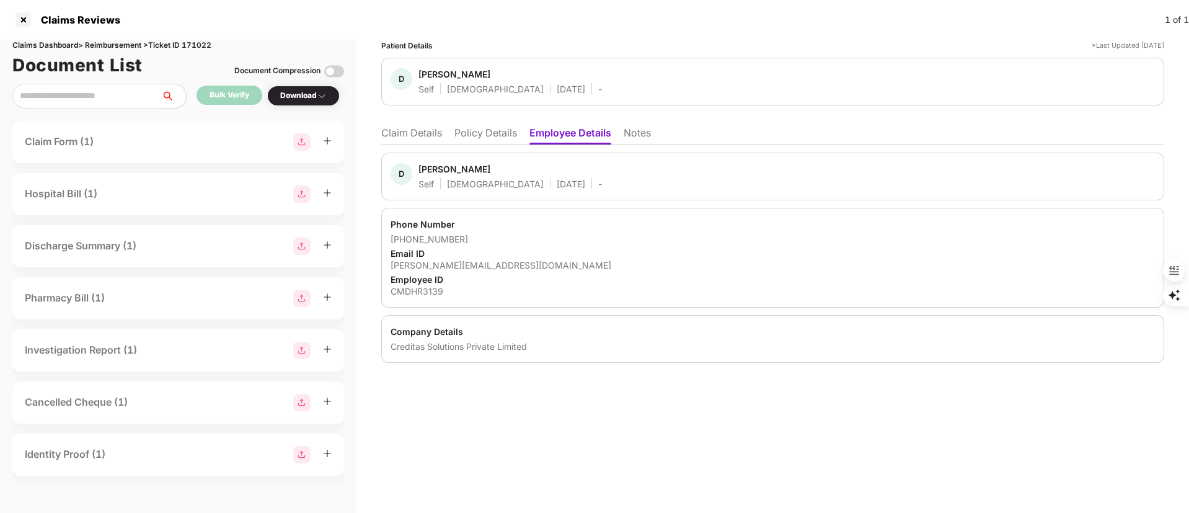
click at [485, 130] on li "Policy Details" at bounding box center [485, 135] width 63 height 18
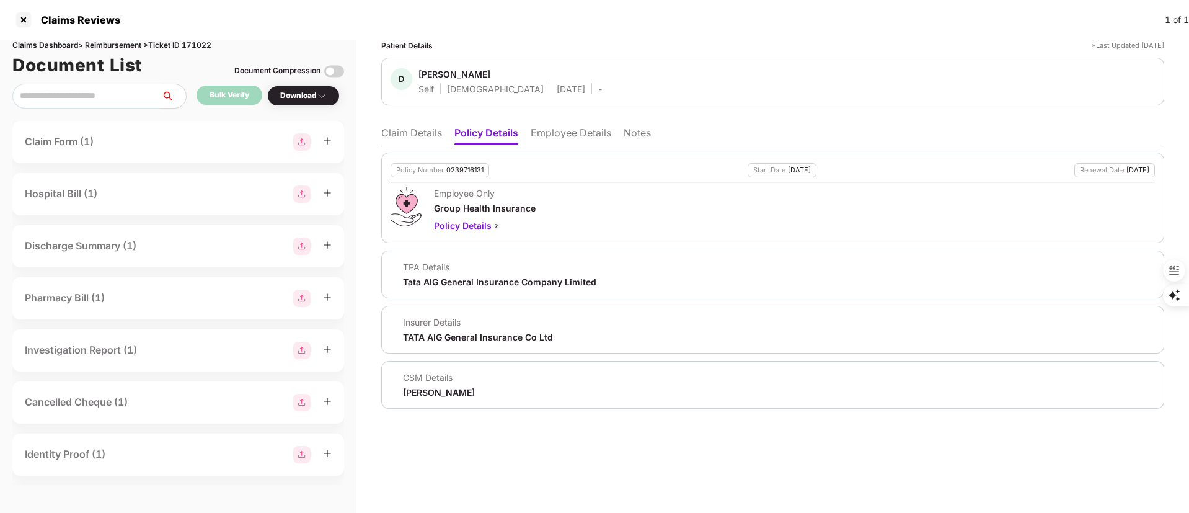
click at [565, 123] on ul "Claim Details Policy Details Employee Details Notes" at bounding box center [772, 132] width 783 height 25
click at [565, 132] on li "Employee Details" at bounding box center [571, 135] width 81 height 18
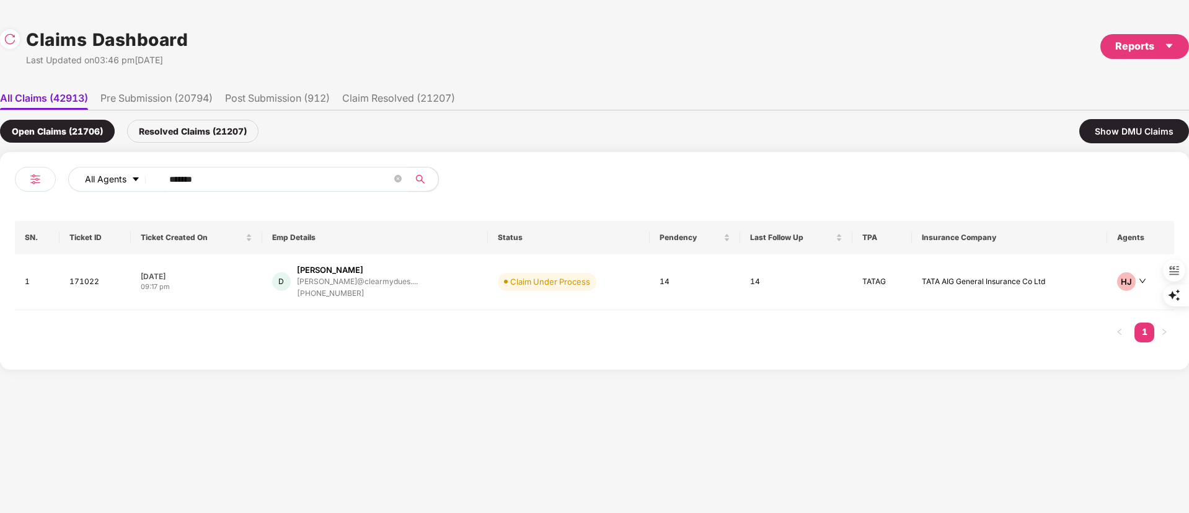
drag, startPoint x: 277, startPoint y: 186, endPoint x: 84, endPoint y: 181, distance: 192.8
click at [70, 184] on div "All Agents ******" at bounding box center [415, 179] width 695 height 25
paste input "text"
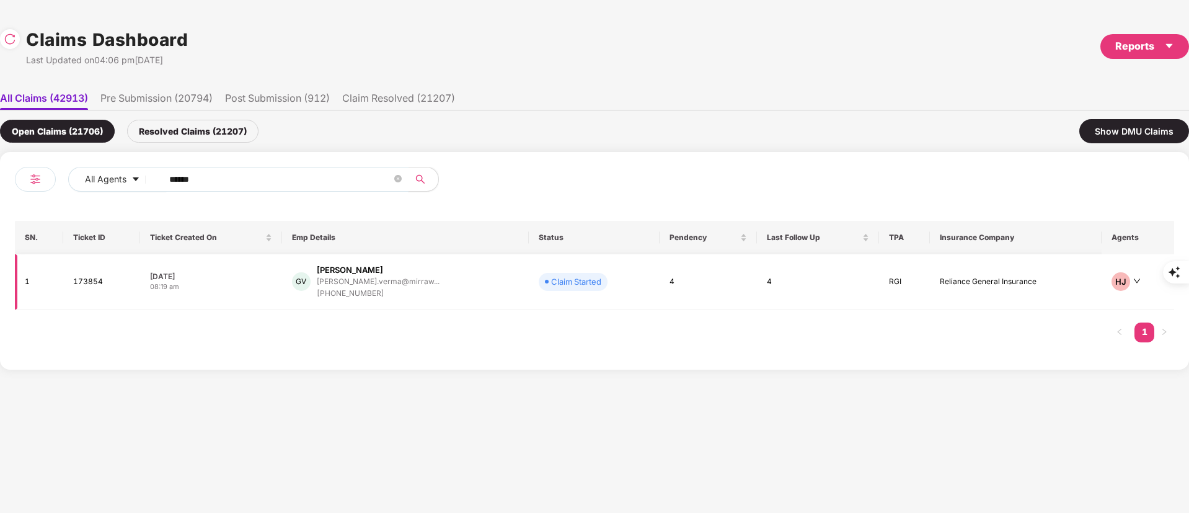
type input "******"
click at [405, 285] on div "ghanshyam.verma@mirraw..." at bounding box center [378, 281] width 123 height 8
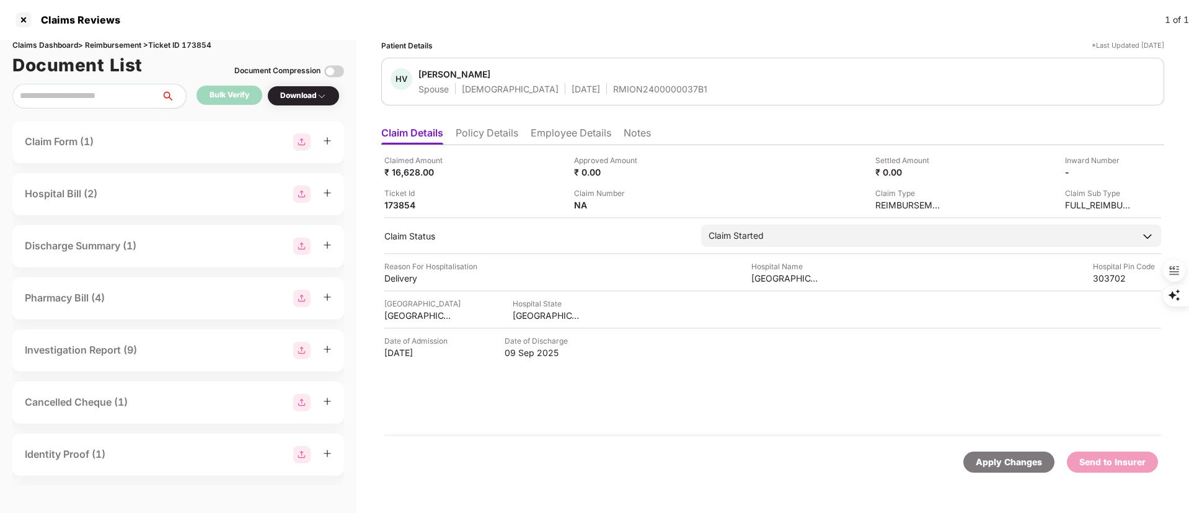
click at [616, 89] on div "RMION2400000037B1" at bounding box center [660, 89] width 94 height 12
click at [503, 129] on li "Policy Details" at bounding box center [487, 135] width 63 height 18
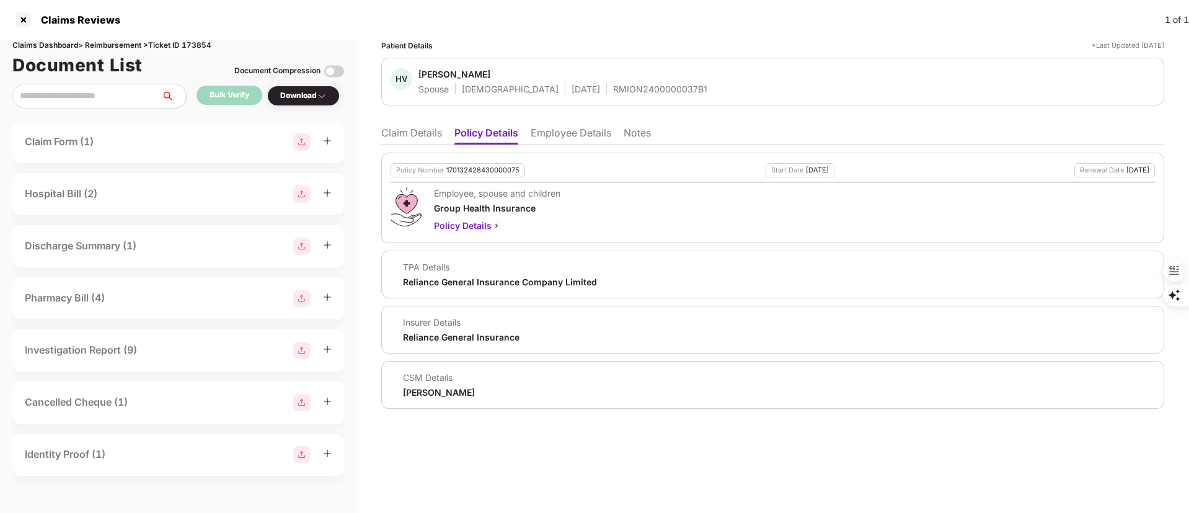
click at [469, 167] on div "170132428430000075" at bounding box center [482, 170] width 73 height 8
click at [569, 125] on ul "Claim Details Policy Details Employee Details Notes" at bounding box center [772, 132] width 783 height 25
click at [551, 139] on li "Employee Details" at bounding box center [571, 135] width 81 height 18
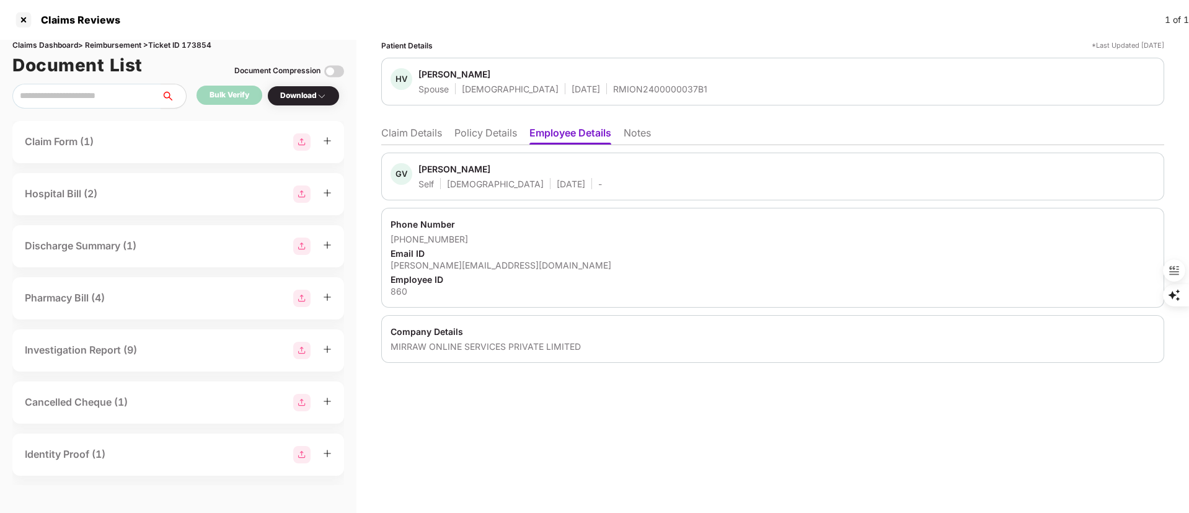
click at [404, 289] on div "860" at bounding box center [772, 291] width 764 height 12
click at [29, 30] on div "Claims Reviews 1 of 1" at bounding box center [594, 20] width 1189 height 40
click at [27, 19] on div at bounding box center [24, 20] width 20 height 20
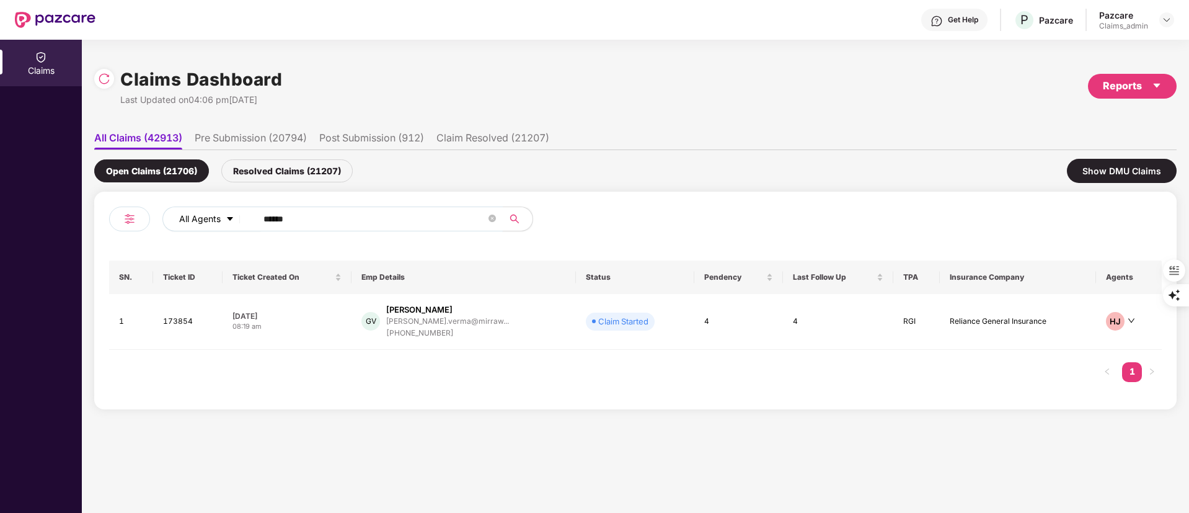
drag, startPoint x: 308, startPoint y: 216, endPoint x: 218, endPoint y: 218, distance: 89.9
click at [172, 216] on div "All Agents ******" at bounding box center [478, 218] width 632 height 25
paste input "text"
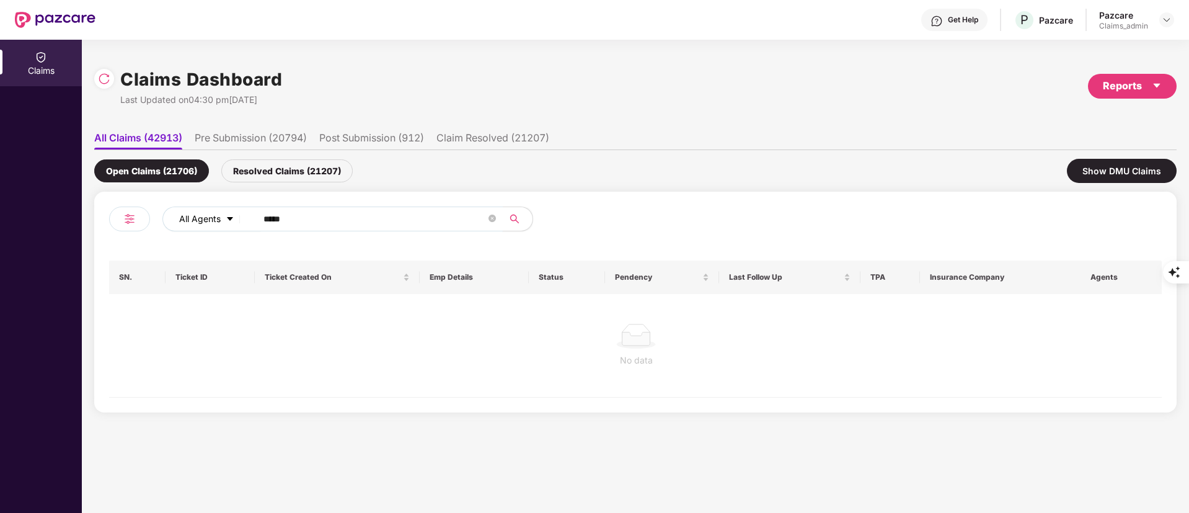
drag, startPoint x: 340, startPoint y: 223, endPoint x: 208, endPoint y: 227, distance: 132.7
click at [208, 227] on div "All Agents ****" at bounding box center [478, 218] width 632 height 25
paste input "text"
type input "*"
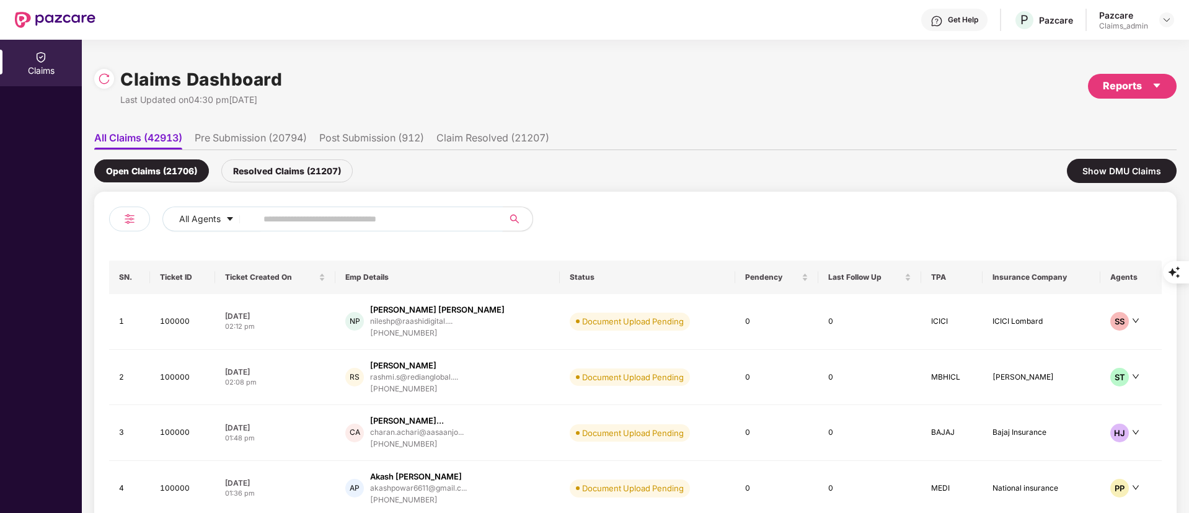
paste input "********"
click at [278, 217] on input "********" at bounding box center [374, 219] width 223 height 19
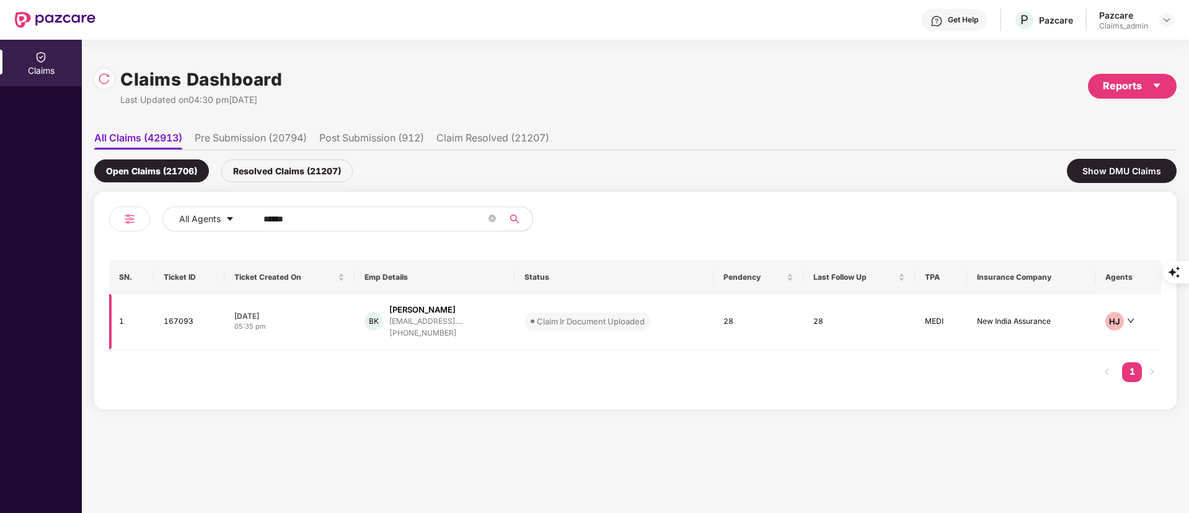
type input "******"
click at [585, 317] on div "Claim Ir Document Uploaded" at bounding box center [591, 321] width 108 height 12
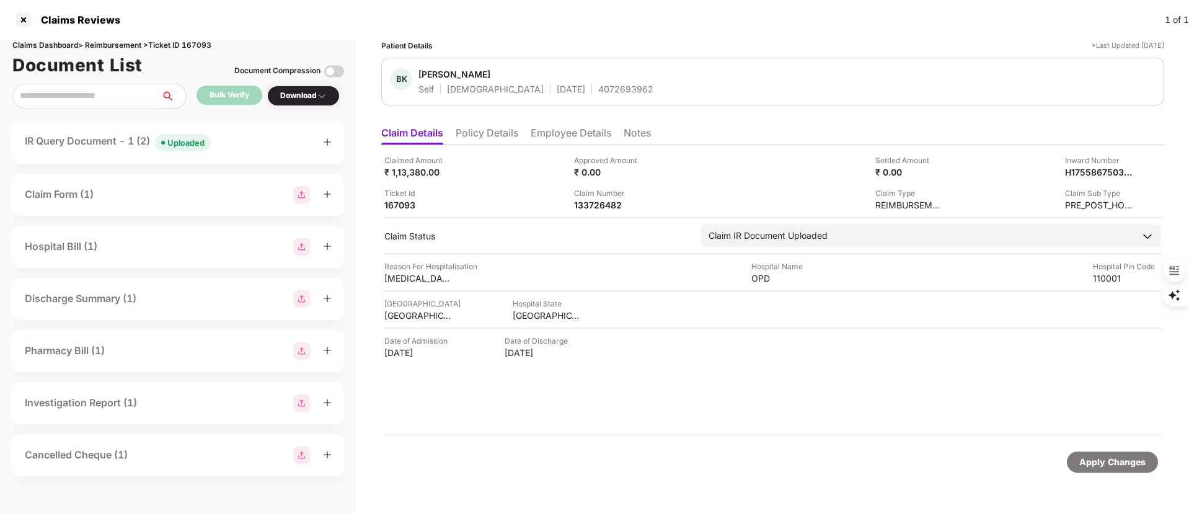
click at [130, 151] on div "IR Query Document - 1 (2) Uploaded" at bounding box center [178, 142] width 332 height 43
click at [126, 144] on div "IR Query Document - 1 (2) Uploaded" at bounding box center [118, 142] width 186 height 18
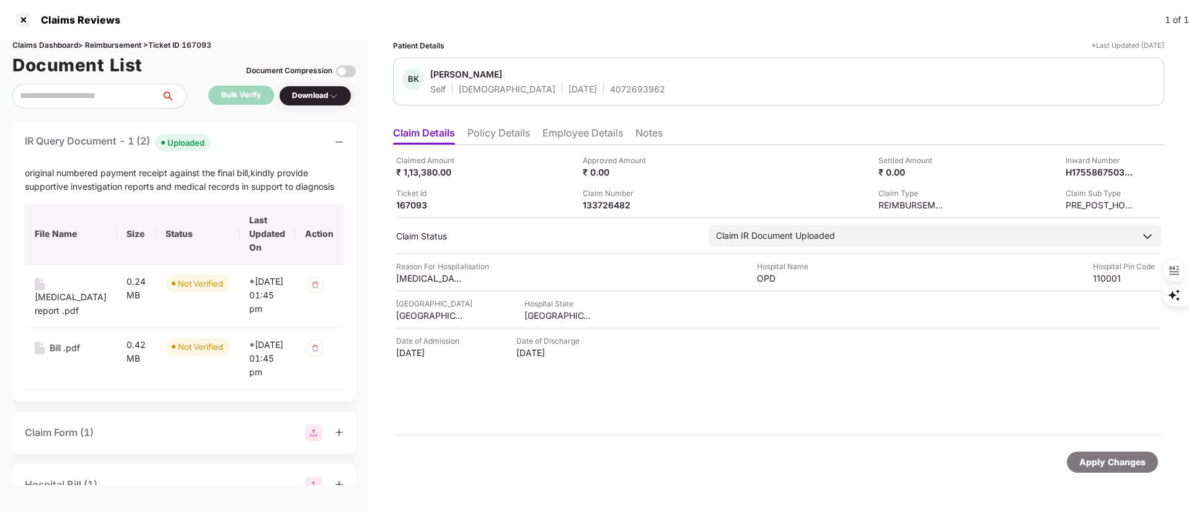
click at [479, 137] on li "Policy Details" at bounding box center [498, 135] width 63 height 18
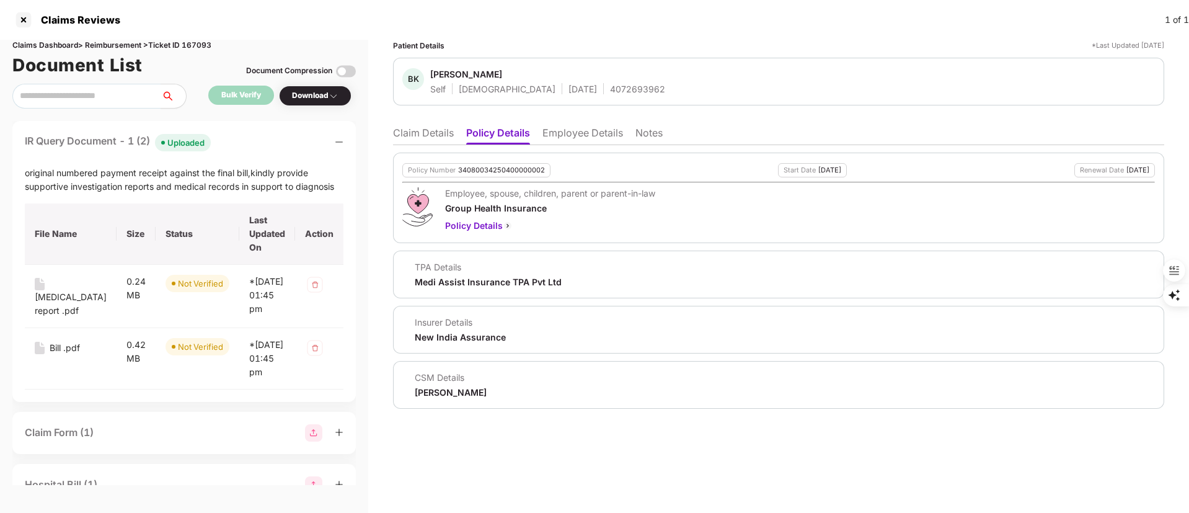
click at [563, 134] on li "Employee Details" at bounding box center [582, 135] width 81 height 18
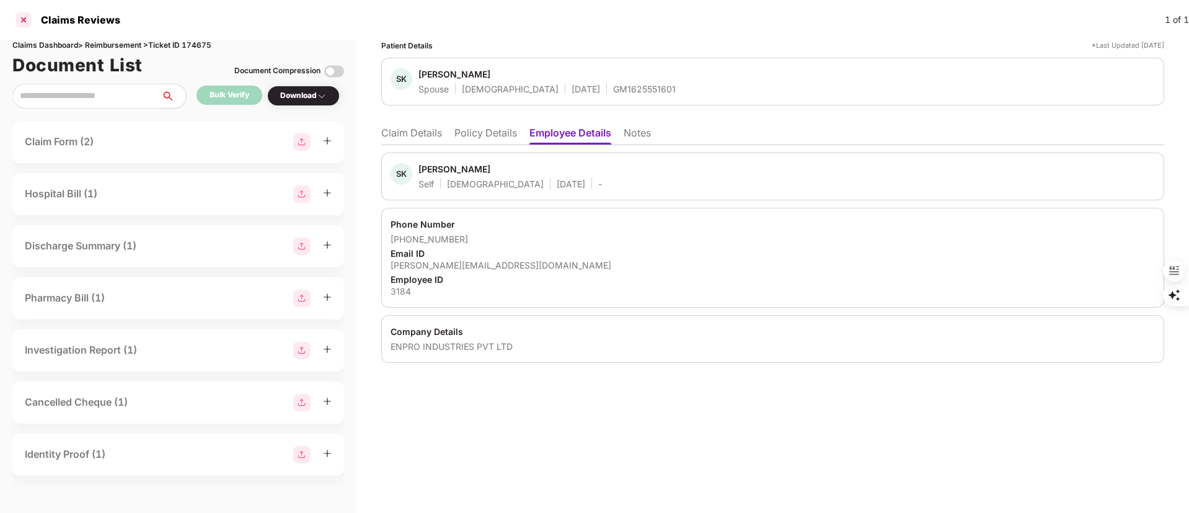
click at [15, 14] on div at bounding box center [24, 20] width 20 height 20
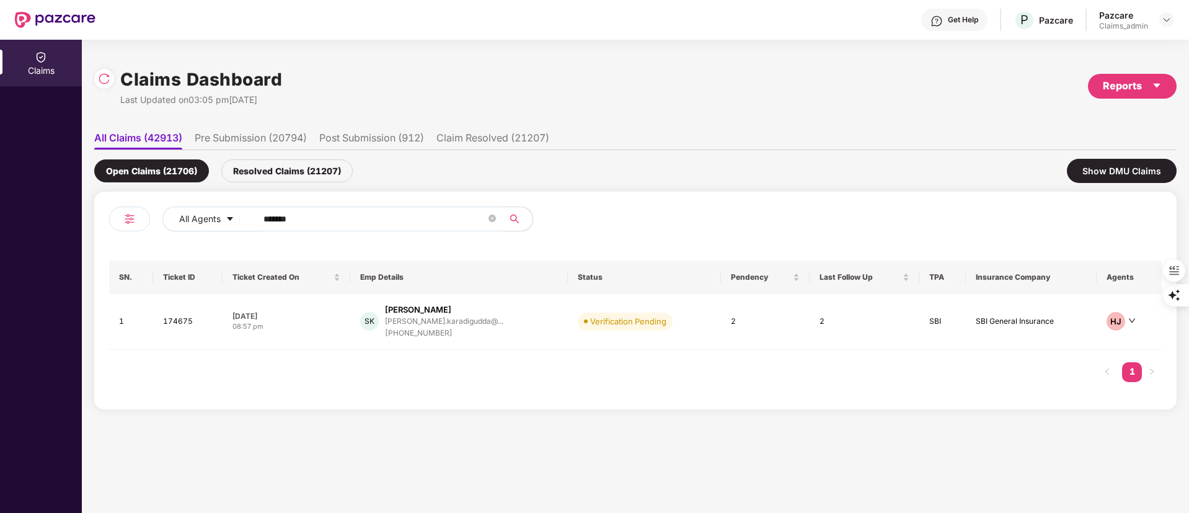
drag, startPoint x: 358, startPoint y: 205, endPoint x: 315, endPoint y: 218, distance: 44.7
click at [325, 215] on div "All Agents ****** SN. Ticket ID Ticket Created On Emp Details Status Pendency L…" at bounding box center [635, 301] width 1082 height 218
drag, startPoint x: 315, startPoint y: 218, endPoint x: 178, endPoint y: 223, distance: 137.1
click at [178, 223] on div "All Agents ******" at bounding box center [478, 218] width 632 height 25
paste input "text"
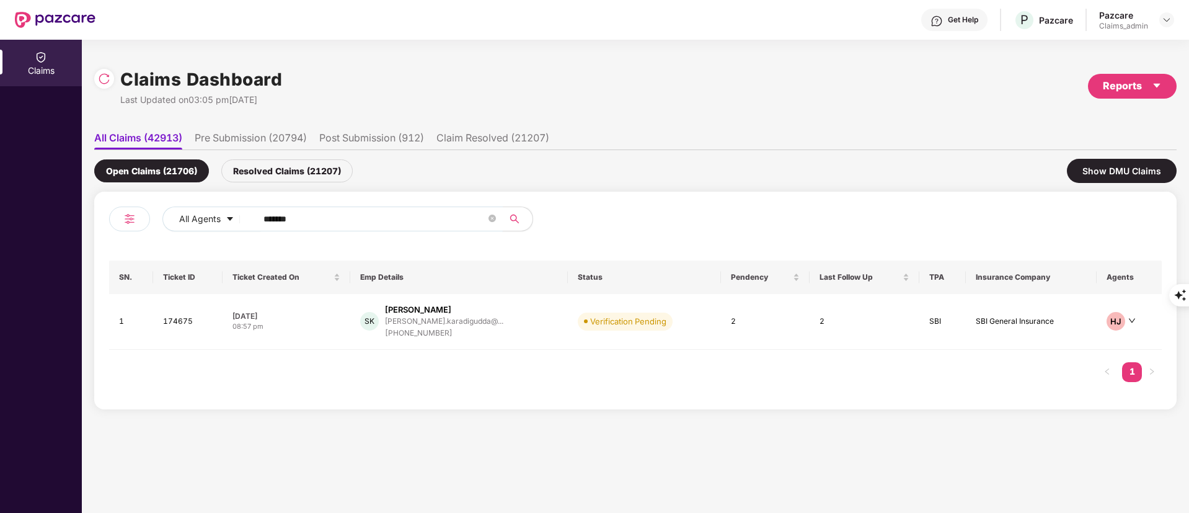
drag, startPoint x: 382, startPoint y: 224, endPoint x: 471, endPoint y: 265, distance: 97.6
click at [405, 232] on div "All Agents ******" at bounding box center [372, 223] width 526 height 35
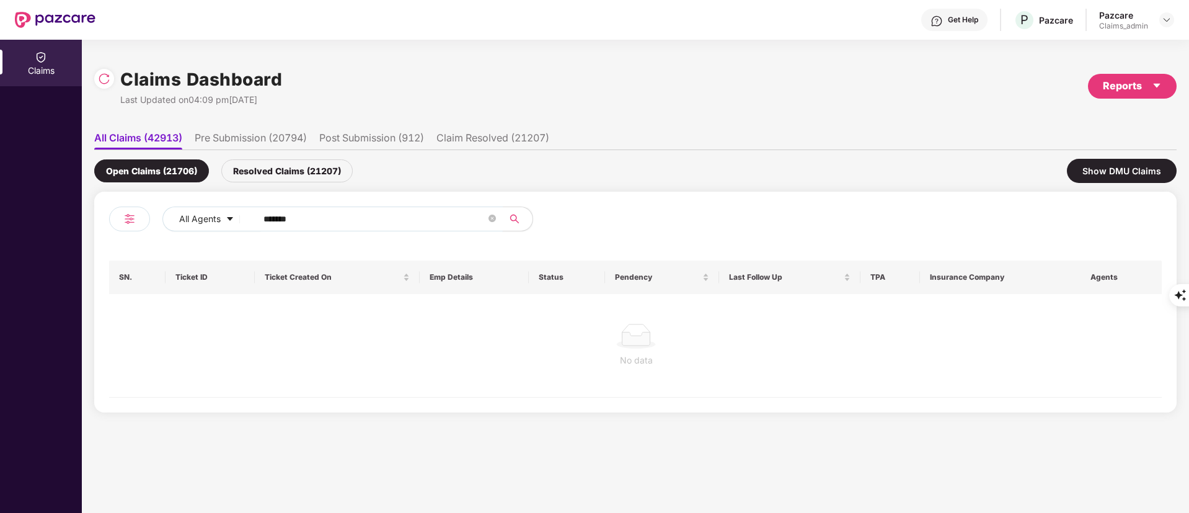
type input "******"
click at [301, 157] on div "Open Claims (21706) Resolved Claims (21207) Show DMU Claims" at bounding box center [635, 171] width 1082 height 42
click at [300, 162] on div "Resolved Claims (21207)" at bounding box center [286, 170] width 131 height 23
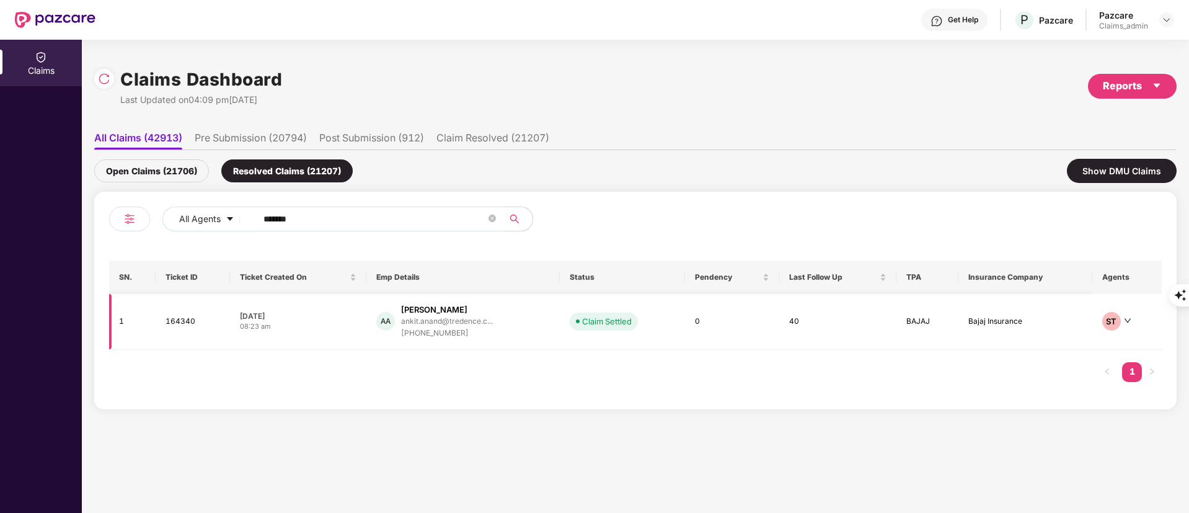
click at [457, 332] on div "[PHONE_NUMBER]" at bounding box center [447, 333] width 92 height 12
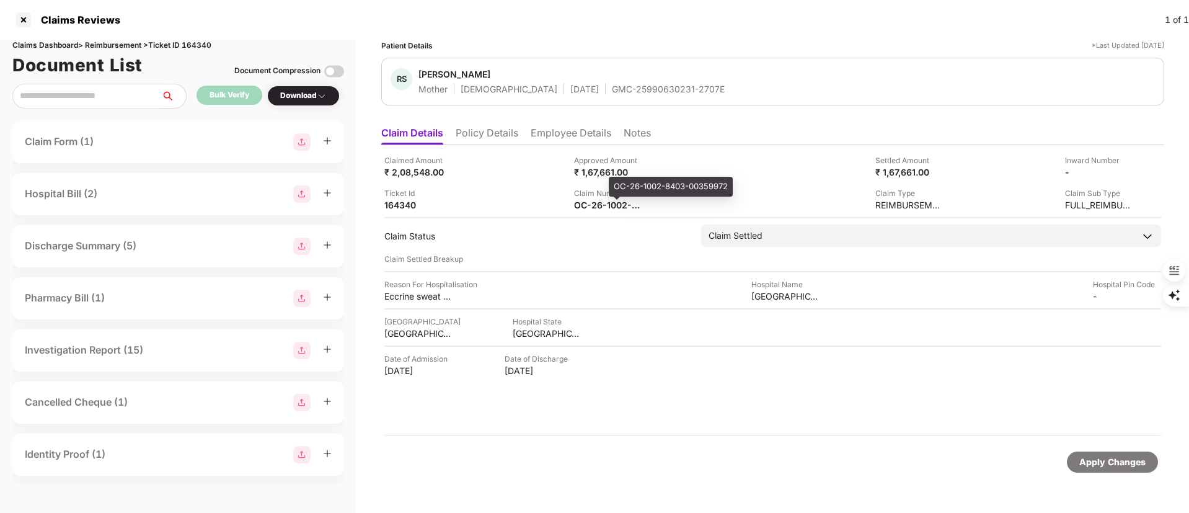
click at [634, 189] on div "OC-26-1002-8403-00359972" at bounding box center [671, 187] width 124 height 20
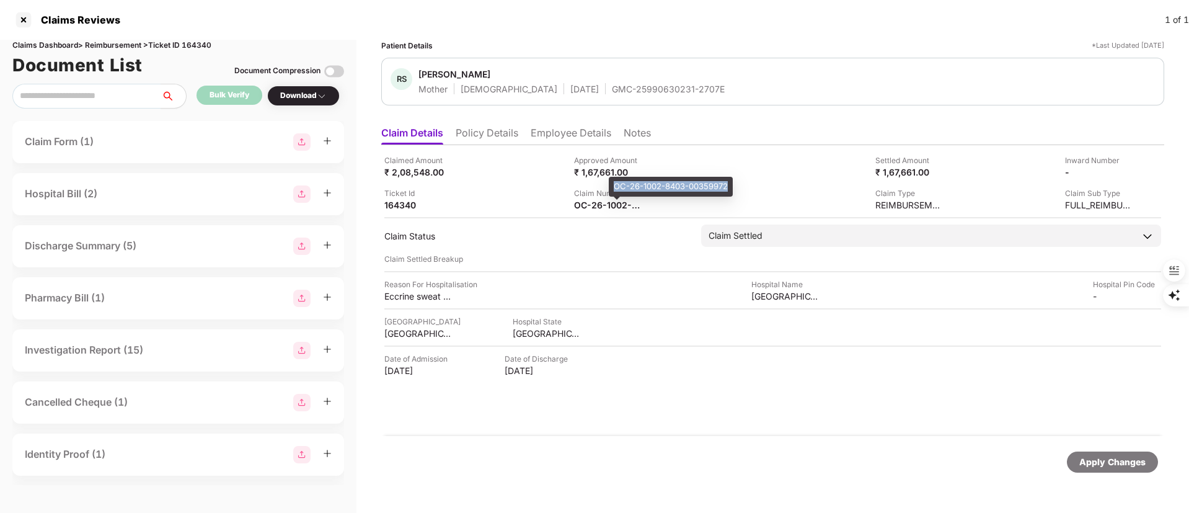
copy div "OC-26-1002-8403-00359972"
click at [25, 23] on div at bounding box center [24, 20] width 20 height 20
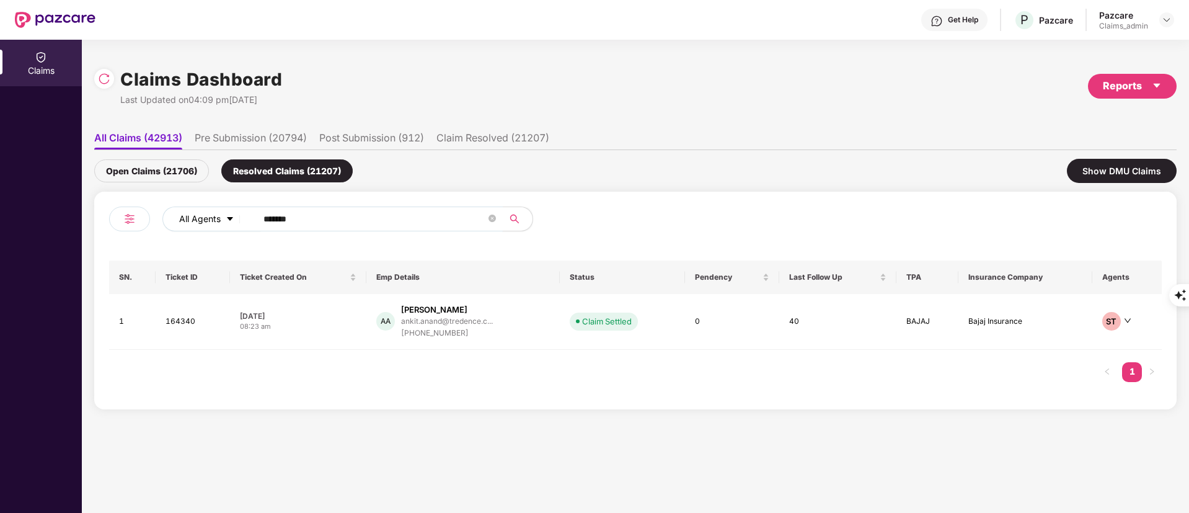
drag, startPoint x: 329, startPoint y: 221, endPoint x: 234, endPoint y: 216, distance: 95.6
click at [234, 216] on div "All Agents ******" at bounding box center [478, 218] width 632 height 25
paste input "text"
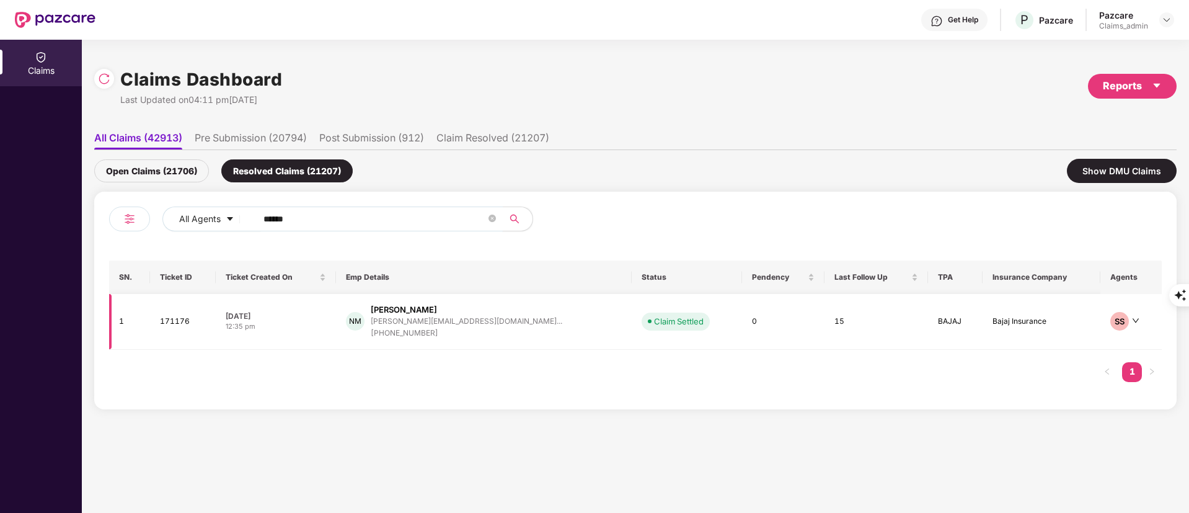
type input "******"
click at [449, 326] on div "[PERSON_NAME][EMAIL_ADDRESS][DOMAIN_NAME]..." at bounding box center [467, 321] width 192 height 12
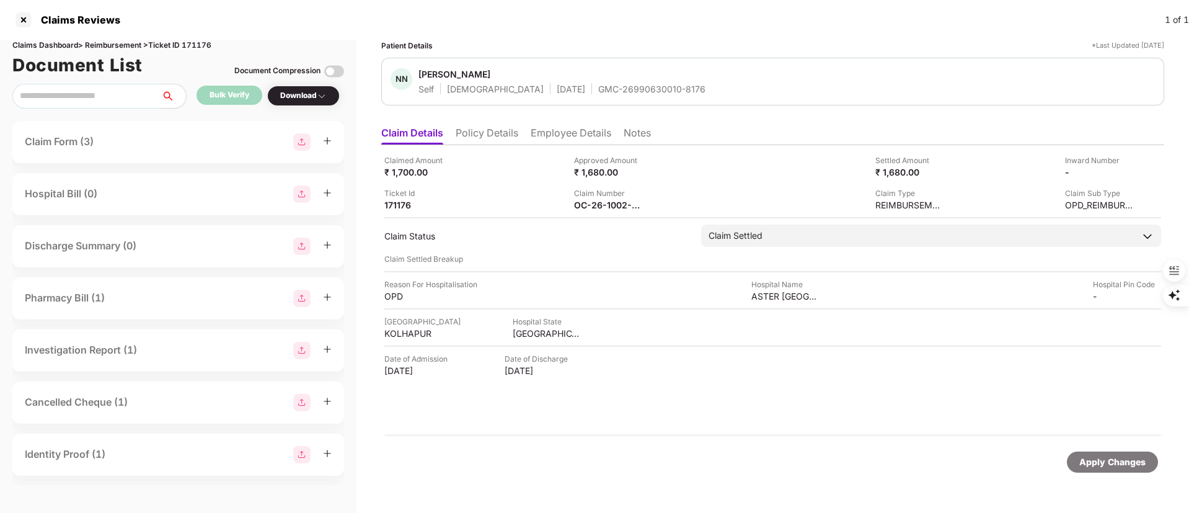
click at [579, 133] on li "Employee Details" at bounding box center [571, 135] width 81 height 18
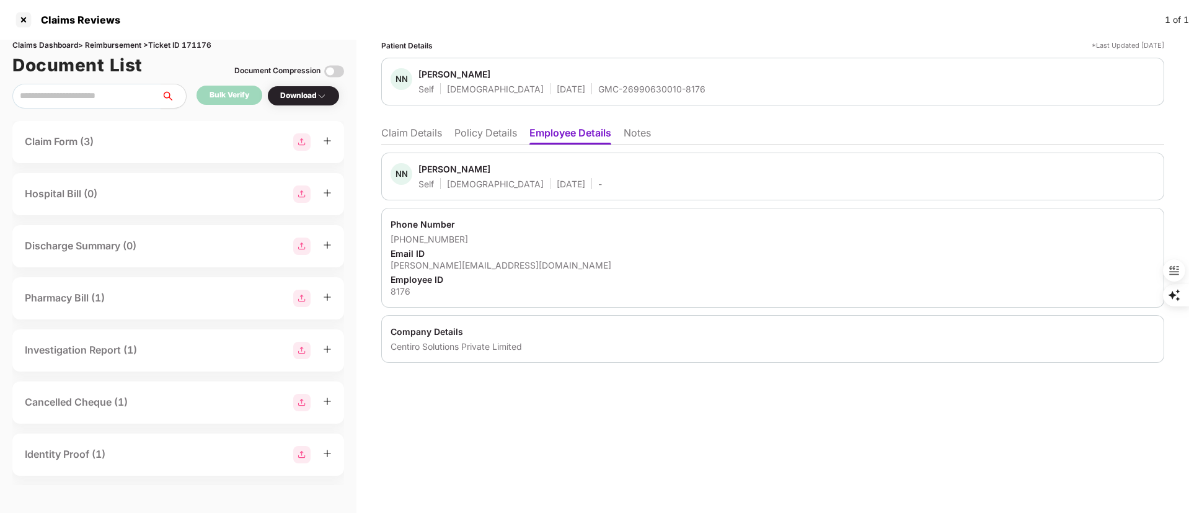
click at [436, 171] on div "[PERSON_NAME]" at bounding box center [454, 169] width 72 height 12
copy div "[PERSON_NAME]"
click at [17, 20] on div at bounding box center [24, 20] width 20 height 20
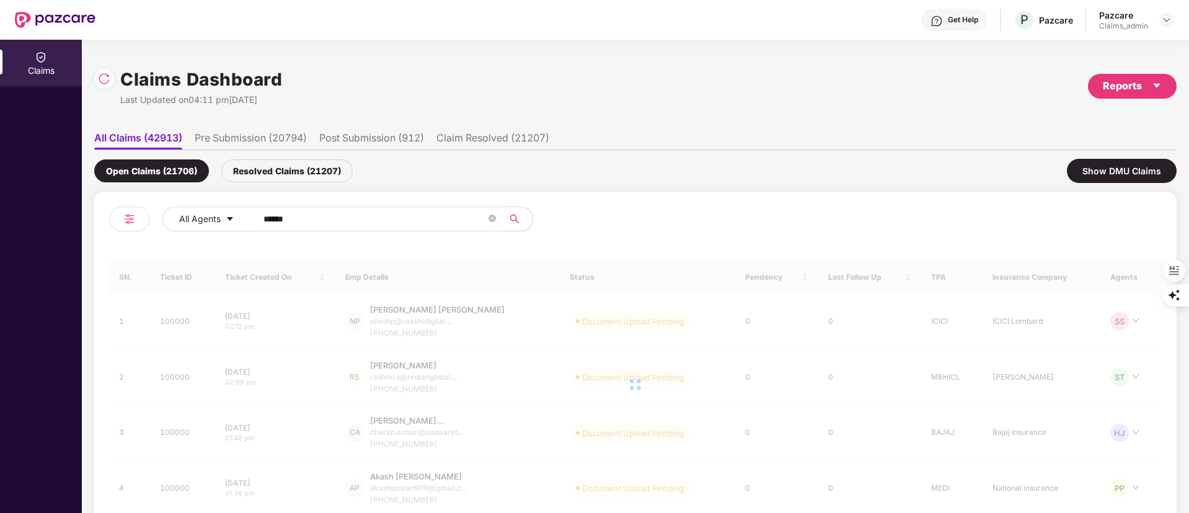
drag, startPoint x: 367, startPoint y: 218, endPoint x: 157, endPoint y: 219, distance: 210.1
click at [151, 219] on div "All Agents ******" at bounding box center [372, 223] width 526 height 35
paste input "text"
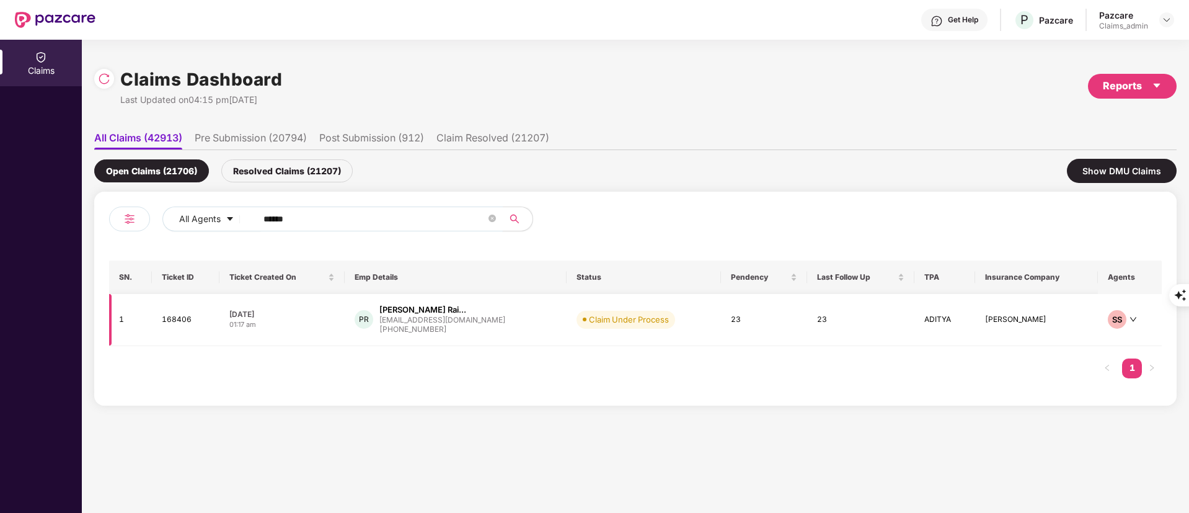
type input "******"
click at [465, 322] on div "[EMAIL_ADDRESS][DOMAIN_NAME]" at bounding box center [442, 319] width 126 height 8
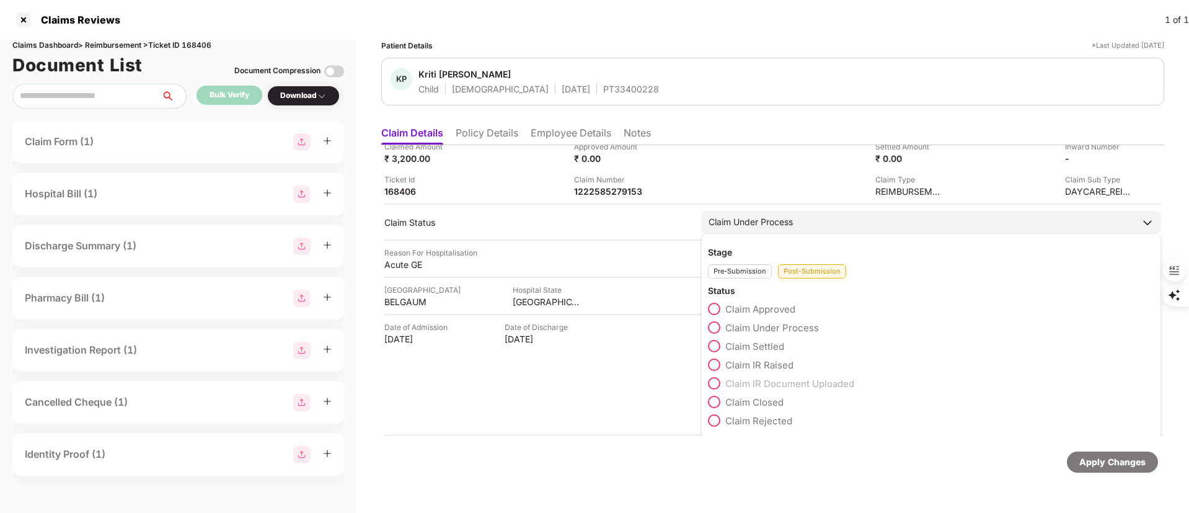
scroll to position [17, 0]
click at [766, 412] on span "Claim Rejected" at bounding box center [758, 417] width 67 height 12
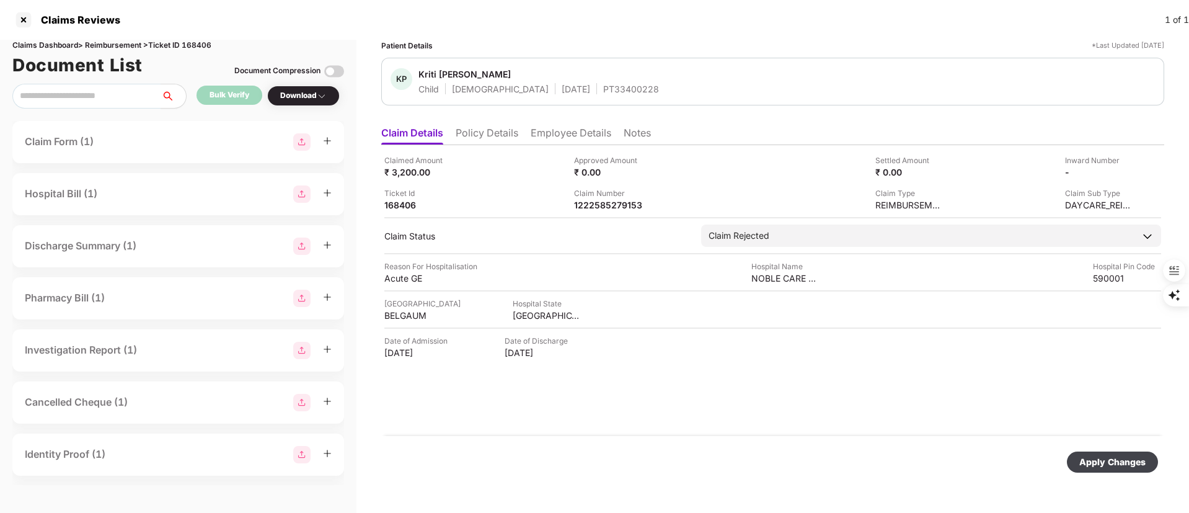
scroll to position [0, 0]
click at [1100, 457] on div "Apply Changes" at bounding box center [1112, 462] width 66 height 14
click at [23, 20] on div at bounding box center [24, 20] width 20 height 20
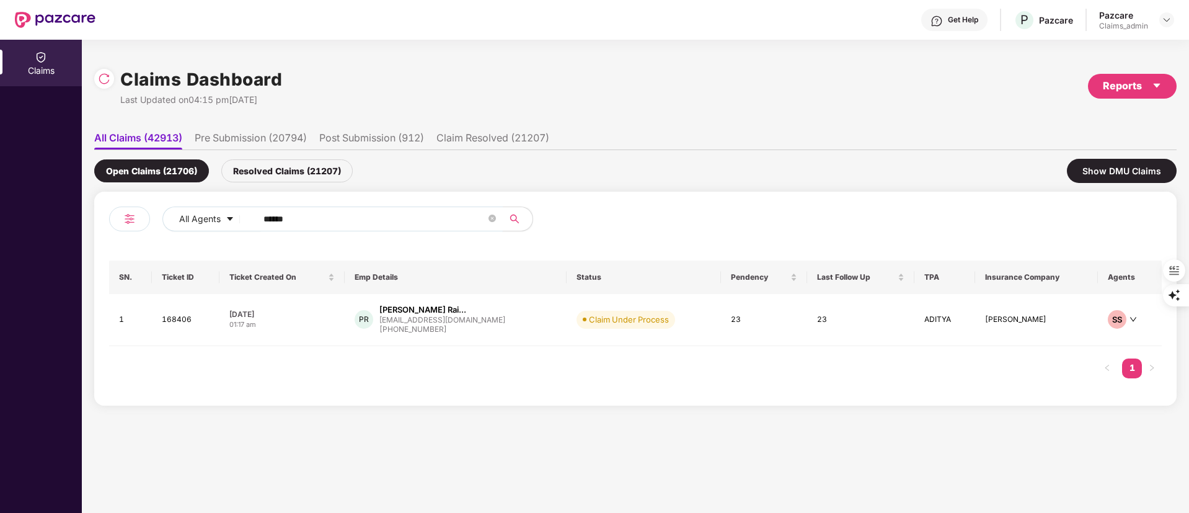
drag, startPoint x: 332, startPoint y: 224, endPoint x: 133, endPoint y: 221, distance: 199.0
click at [122, 227] on div "All Agents ******" at bounding box center [372, 223] width 526 height 35
paste input "text"
type input "******"
click at [452, 333] on div "[PHONE_NUMBER]" at bounding box center [445, 333] width 135 height 12
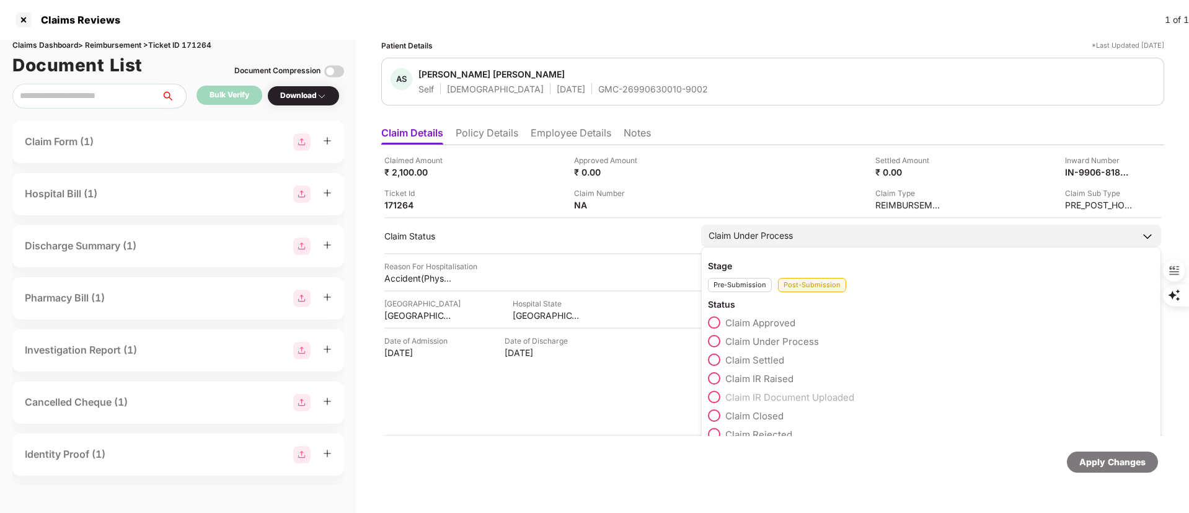
click at [738, 375] on span "Claim IR Raised" at bounding box center [759, 379] width 68 height 12
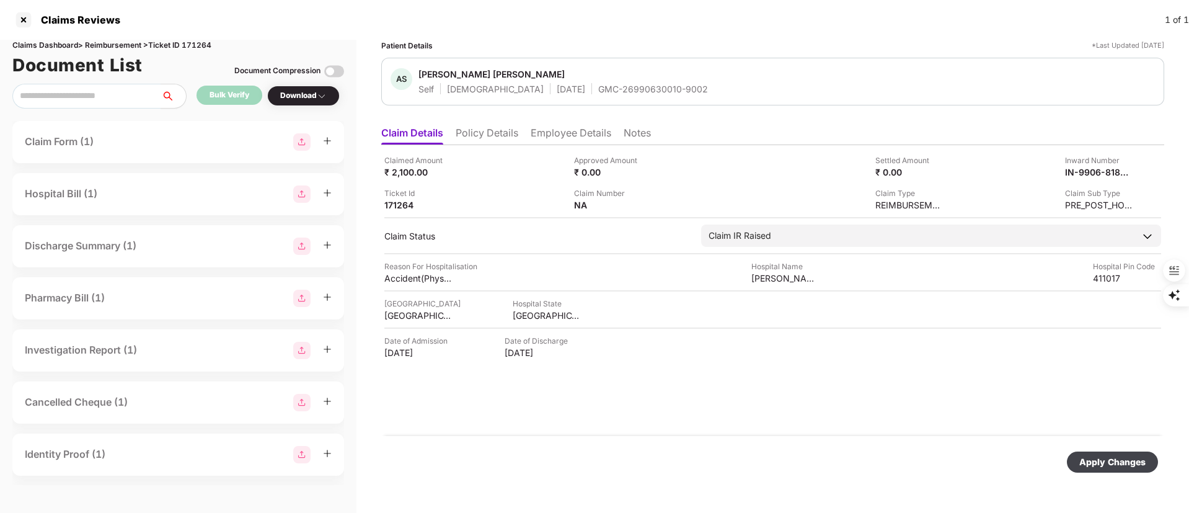
click at [1112, 463] on div "Apply Changes" at bounding box center [1112, 462] width 66 height 14
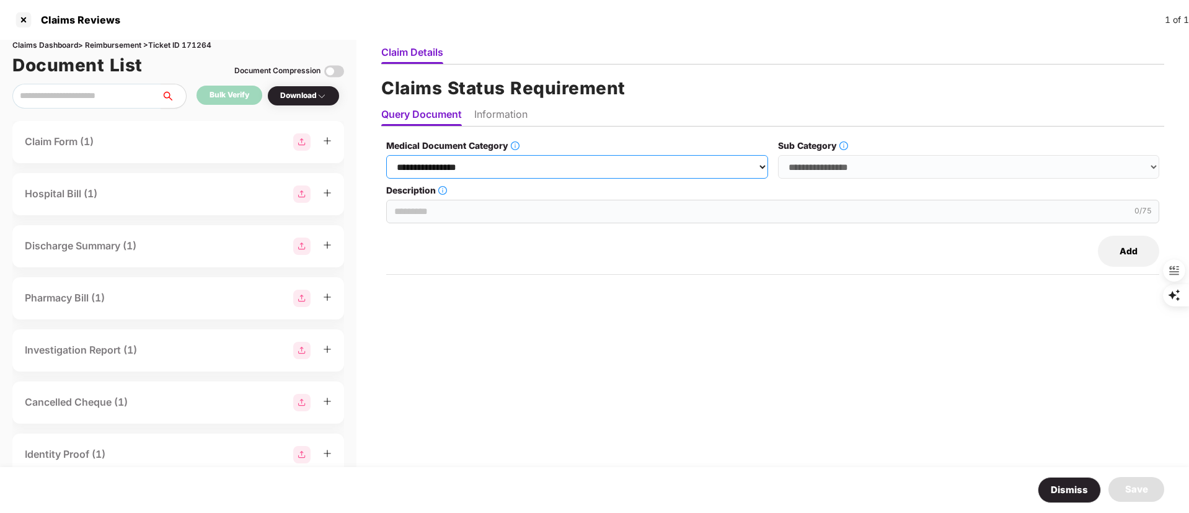
click at [443, 175] on select "**********" at bounding box center [576, 167] width 381 height 24
select select "**********"
click at [387, 155] on select "**********" at bounding box center [576, 167] width 381 height 24
click at [860, 157] on select "**********" at bounding box center [968, 167] width 381 height 24
select select "**********"
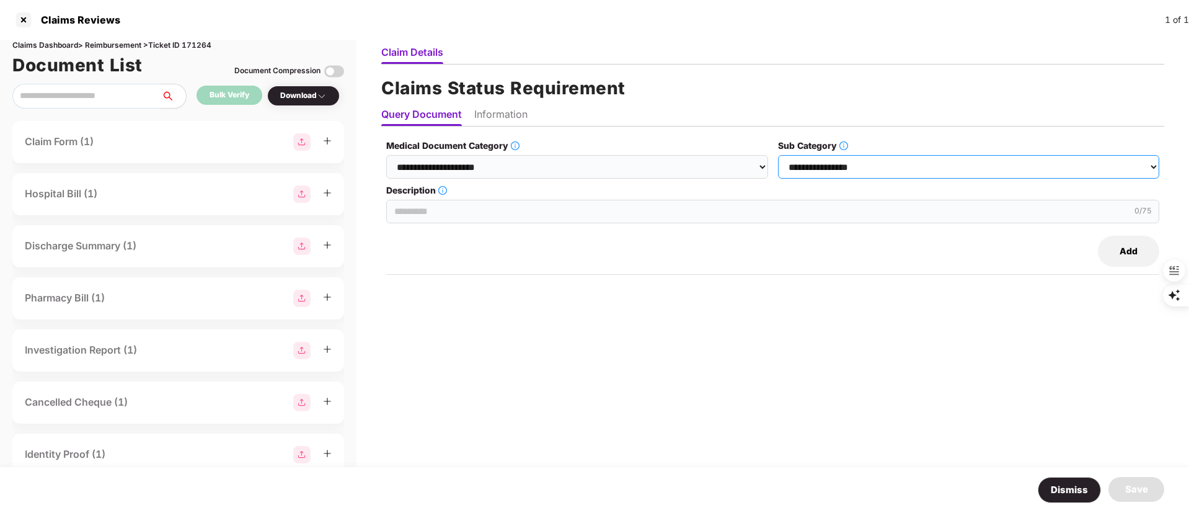
click at [779, 155] on select "**********" at bounding box center [968, 167] width 381 height 24
click at [550, 214] on input "Description" at bounding box center [772, 212] width 773 height 24
type input "**********"
click at [721, 284] on div "**********" at bounding box center [772, 302] width 783 height 327
click at [565, 216] on input "**********" at bounding box center [772, 212] width 773 height 24
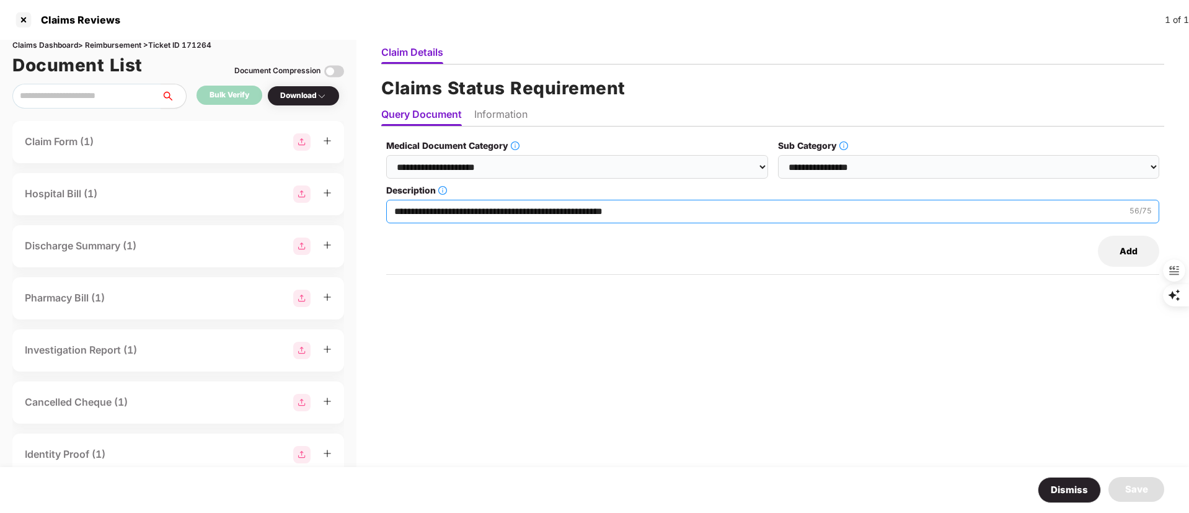
click at [565, 216] on input "**********" at bounding box center [772, 212] width 773 height 24
click at [508, 108] on li "Information" at bounding box center [500, 117] width 53 height 18
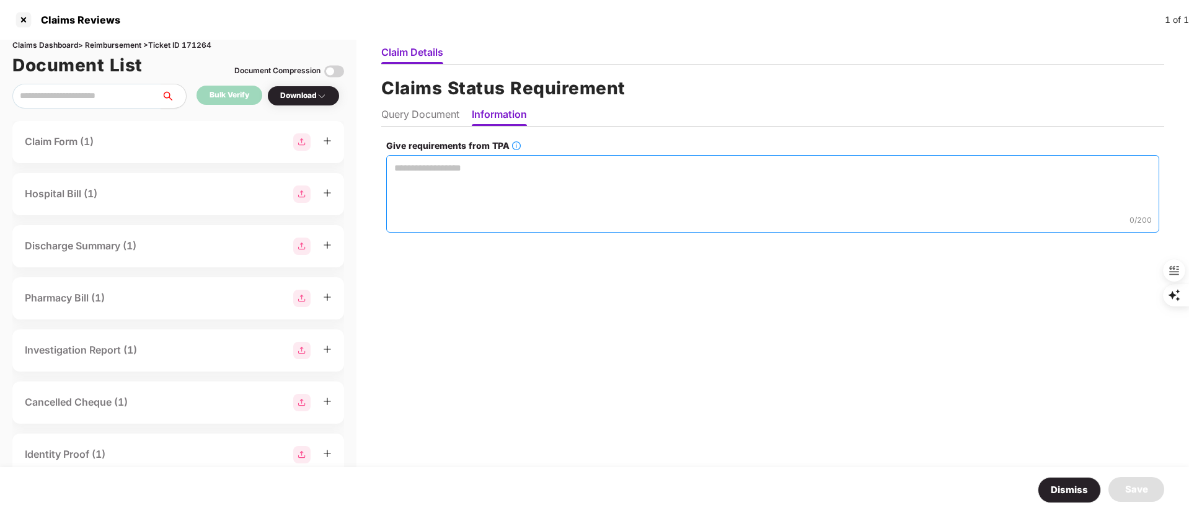
drag, startPoint x: 508, startPoint y: 107, endPoint x: 458, endPoint y: 189, distance: 96.0
click at [459, 198] on textarea "Give requirements from TPA" at bounding box center [772, 193] width 773 height 77
paste textarea "**********"
click at [0, 0] on div "***** *" at bounding box center [0, 0] width 0 height 0
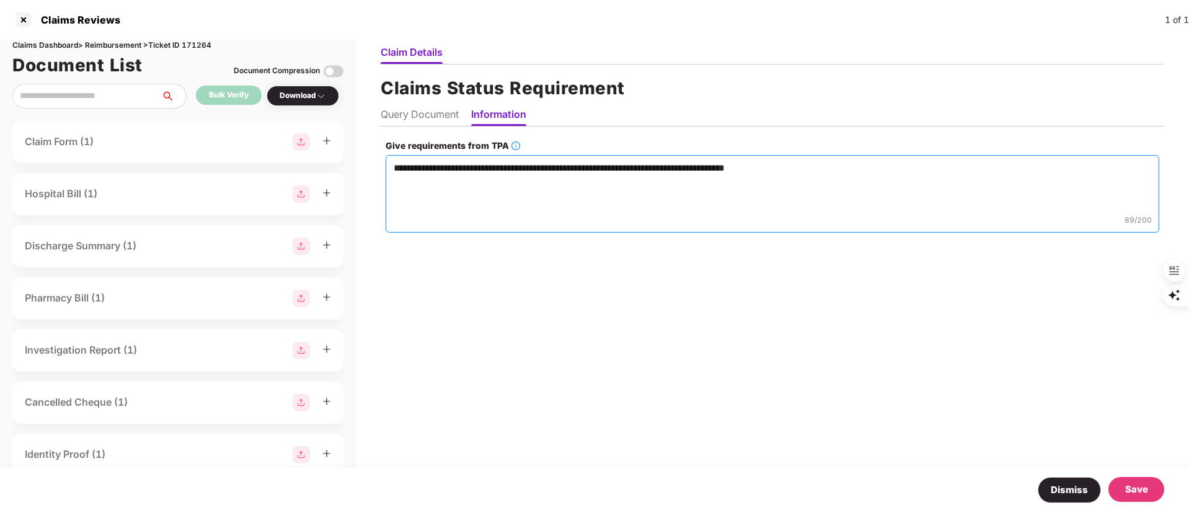
click at [0, 0] on div "***** *" at bounding box center [0, 0] width 0 height 0
click at [713, 190] on textarea "**********" at bounding box center [773, 193] width 774 height 77
type textarea "**********"
drag, startPoint x: 1072, startPoint y: 485, endPoint x: 1137, endPoint y: 497, distance: 66.1
click at [1137, 497] on div "Dismiss Save" at bounding box center [594, 490] width 1189 height 46
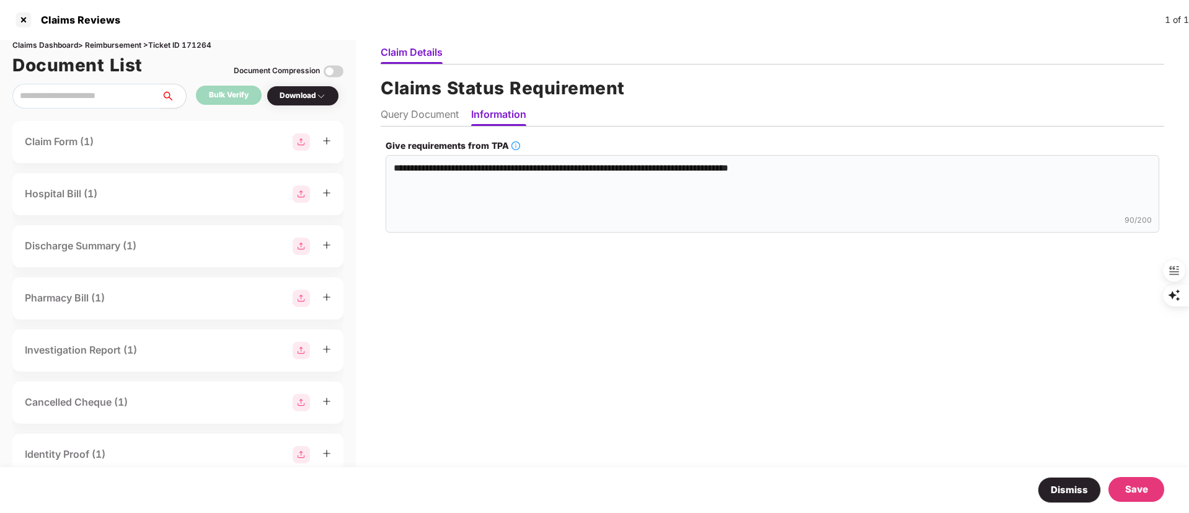
click at [1137, 488] on div "Save" at bounding box center [1136, 489] width 23 height 15
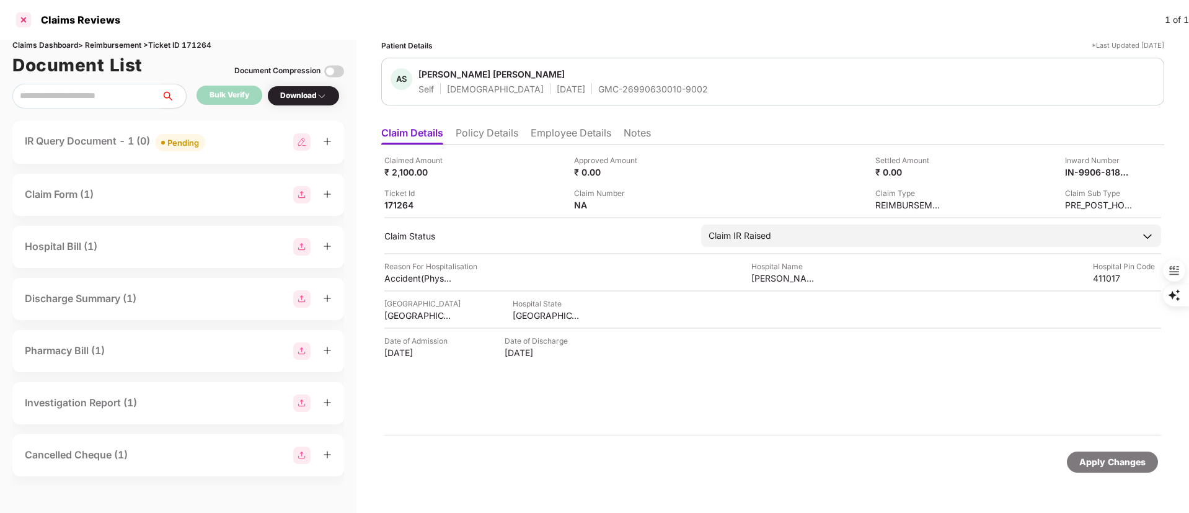
click at [24, 15] on div at bounding box center [24, 20] width 20 height 20
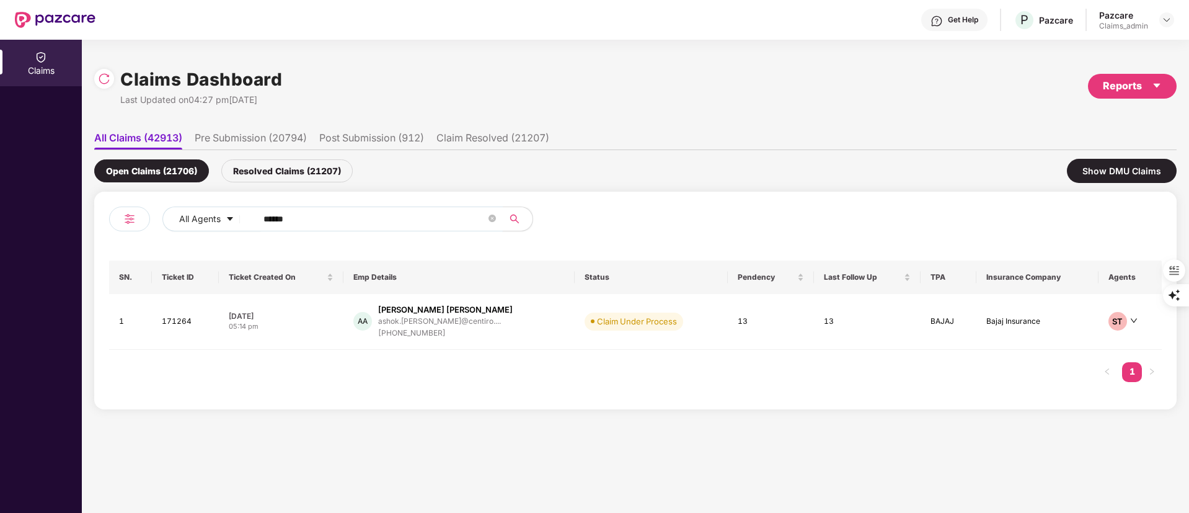
click at [294, 215] on input "******" at bounding box center [374, 219] width 223 height 19
drag, startPoint x: 301, startPoint y: 215, endPoint x: 140, endPoint y: 228, distance: 161.7
click at [140, 228] on div "All Agents ******" at bounding box center [372, 223] width 526 height 35
paste input "text"
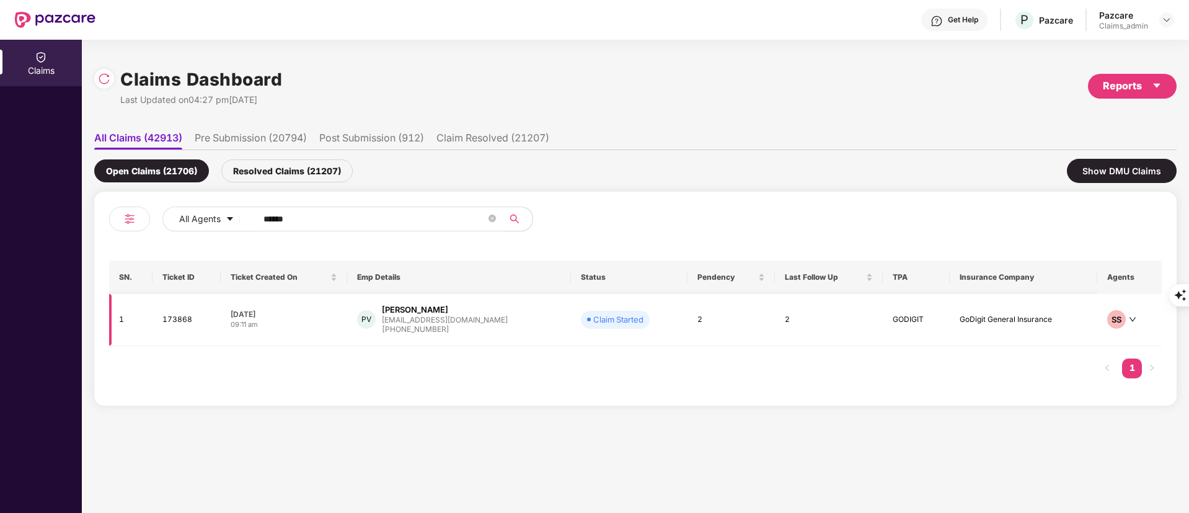
type input "******"
click at [448, 306] on div "Pooja Shivkumar Verma" at bounding box center [415, 310] width 66 height 12
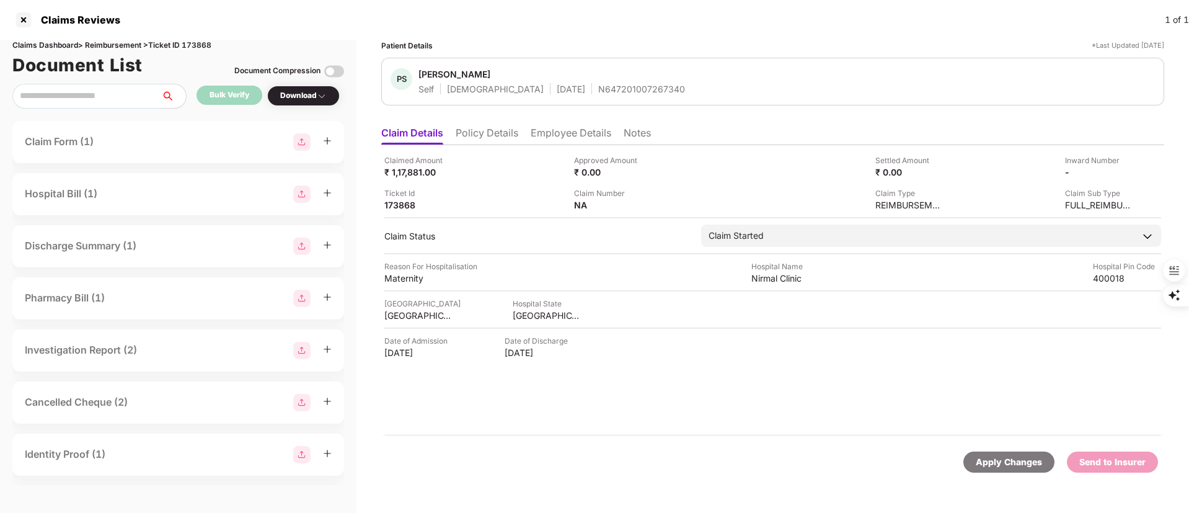
click at [598, 92] on div "N647201007267340" at bounding box center [641, 89] width 87 height 12
click at [485, 135] on li "Policy Details" at bounding box center [487, 135] width 63 height 18
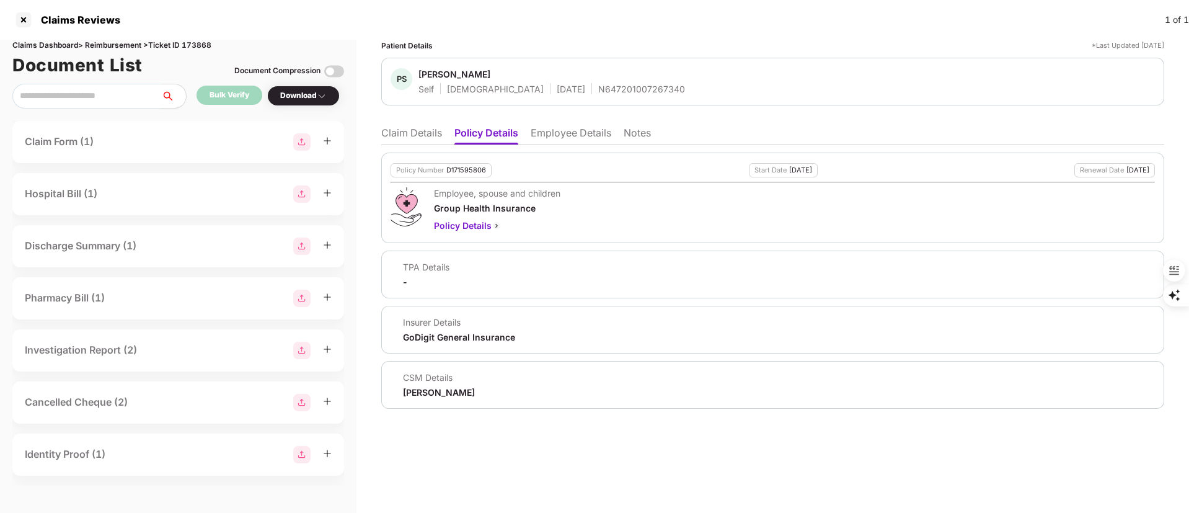
click at [463, 167] on div "D171595806" at bounding box center [466, 170] width 40 height 8
copy div "D171595806"
click at [598, 89] on div "N647201007267340" at bounding box center [641, 89] width 87 height 12
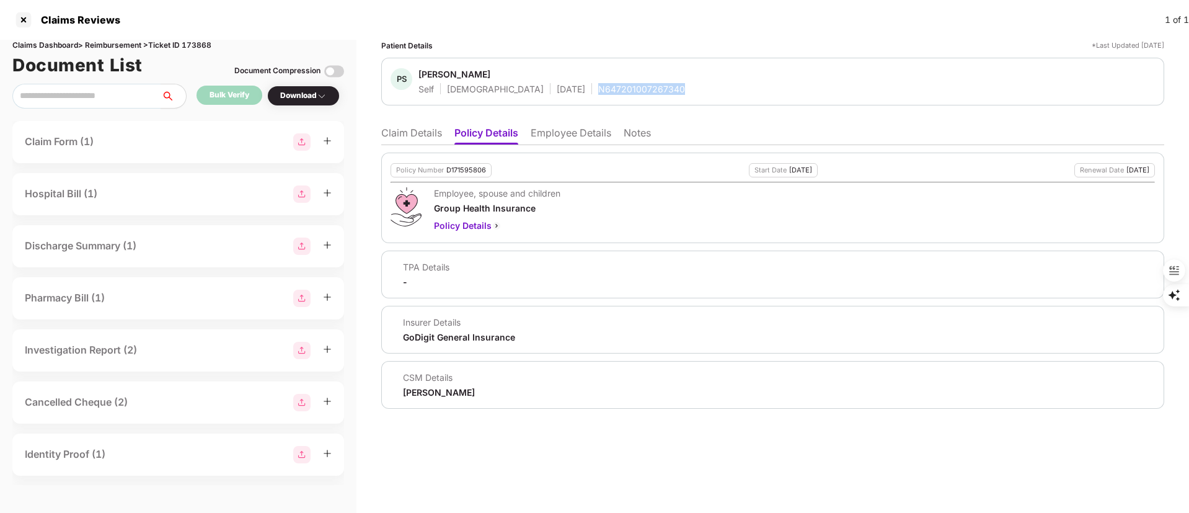
copy div "N647201007267340"
click at [406, 141] on li "Claim Details" at bounding box center [411, 135] width 61 height 18
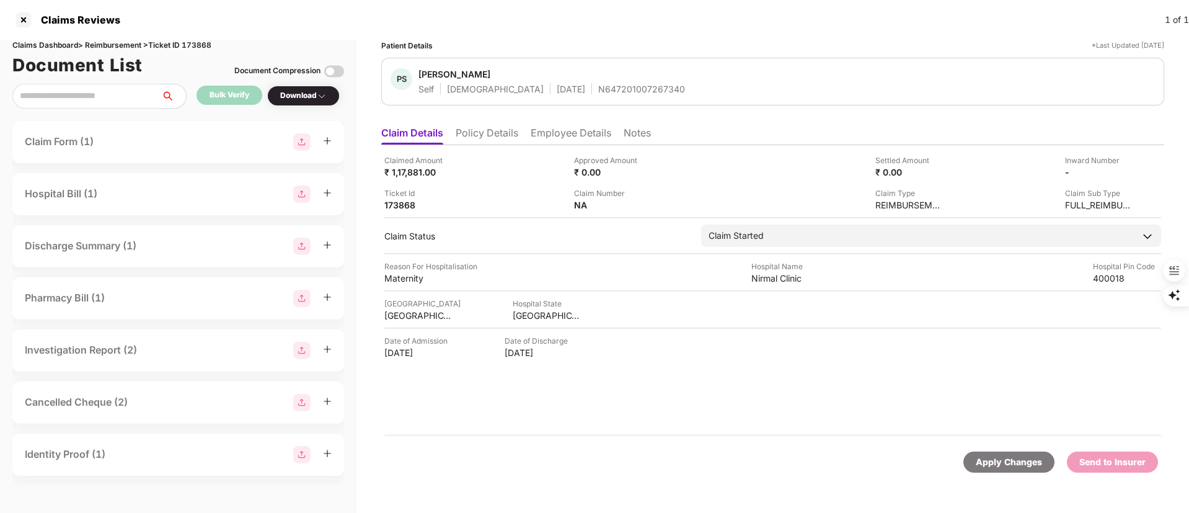
click at [540, 129] on li "Employee Details" at bounding box center [571, 135] width 81 height 18
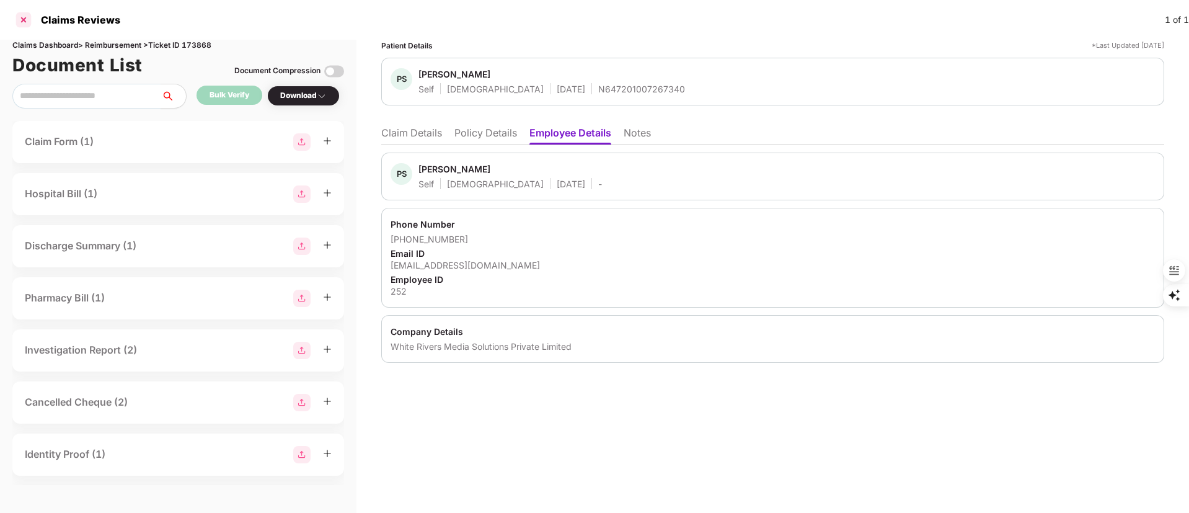
click at [26, 16] on div at bounding box center [24, 20] width 20 height 20
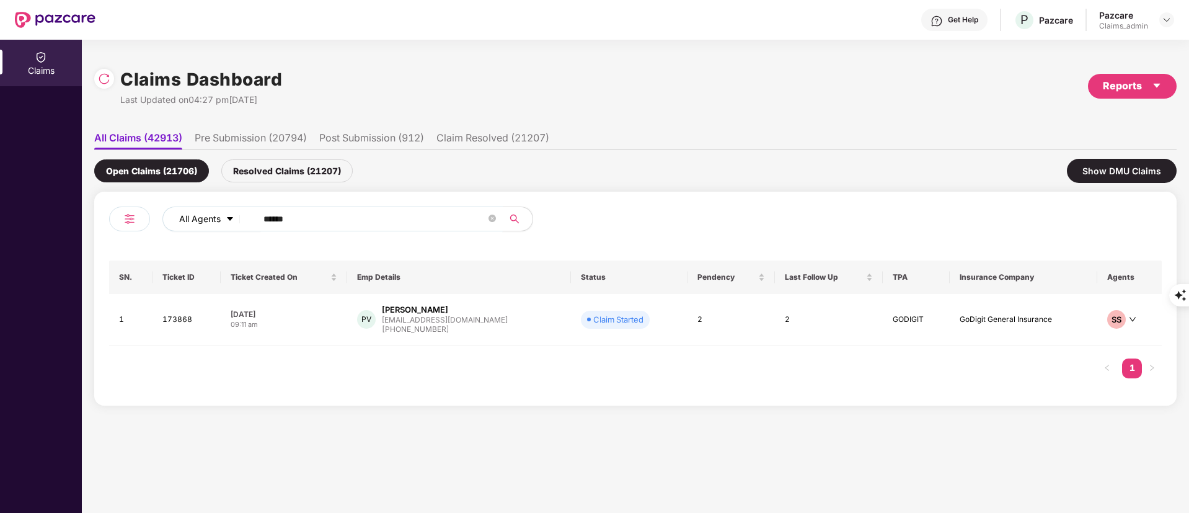
drag, startPoint x: 330, startPoint y: 211, endPoint x: 205, endPoint y: 214, distance: 125.2
click at [203, 214] on div "All Agents ******" at bounding box center [478, 218] width 632 height 25
paste input "text"
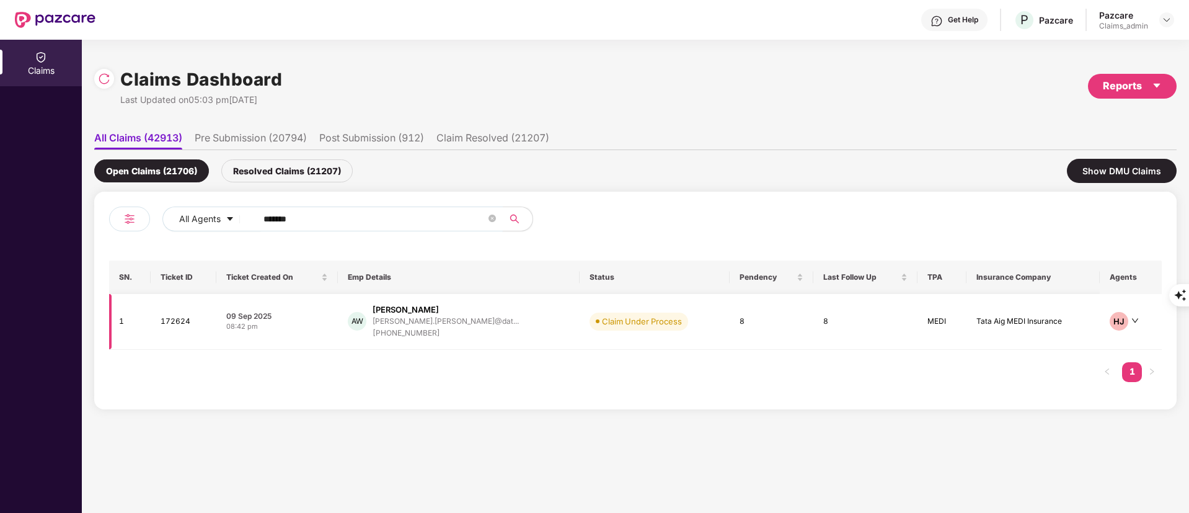
type input "******"
click at [416, 324] on div "avadhut.walawalkar@dat..." at bounding box center [446, 321] width 146 height 8
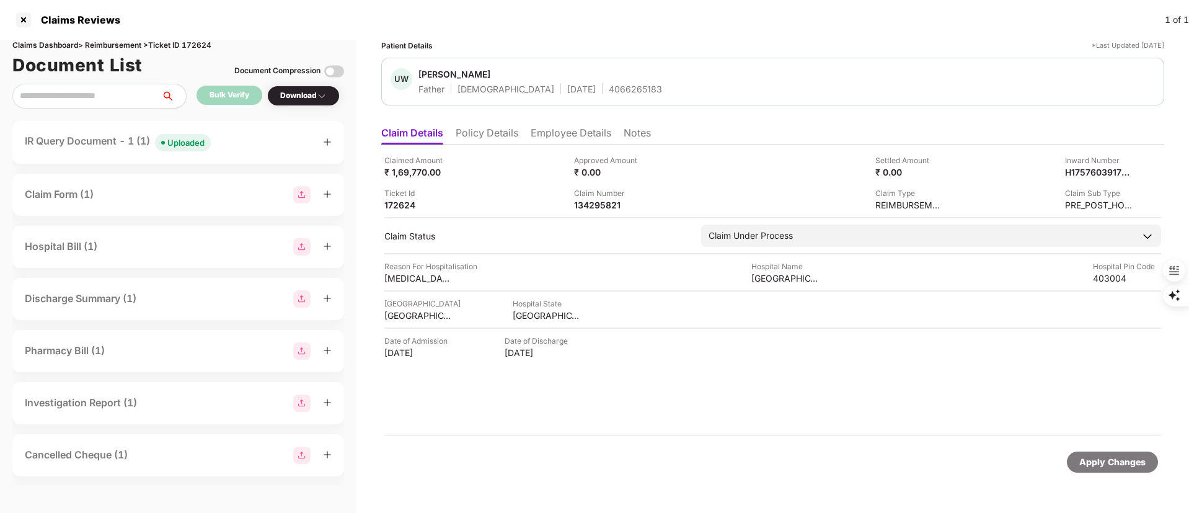
click at [60, 190] on div "Claim Form (1)" at bounding box center [59, 194] width 69 height 15
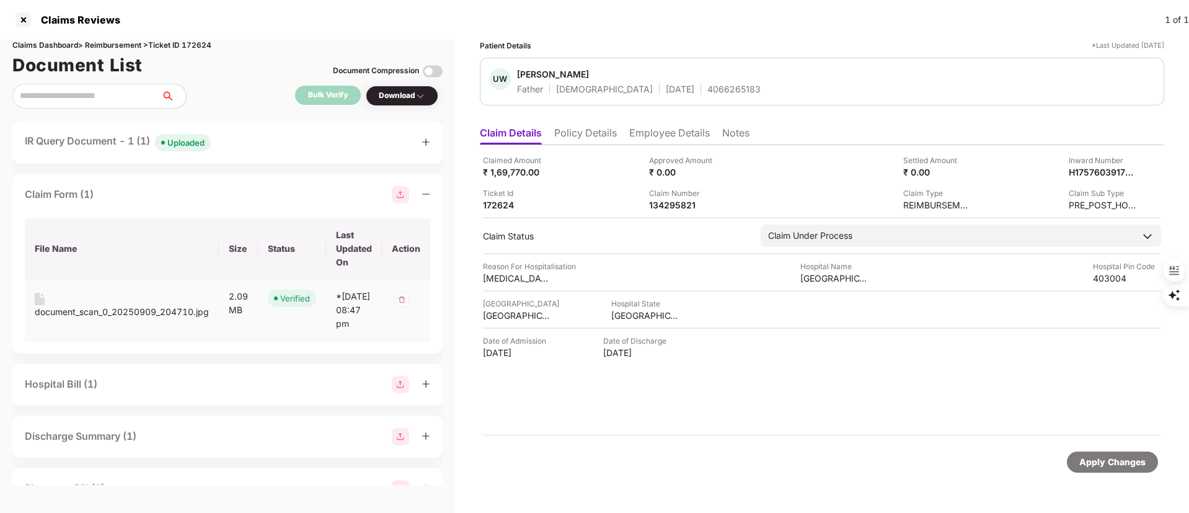
click at [111, 317] on div "document_scan_0_20250909_204710.jpg" at bounding box center [122, 312] width 174 height 14
click at [130, 146] on div "IR Query Document - 1 (1) Uploaded" at bounding box center [118, 142] width 186 height 18
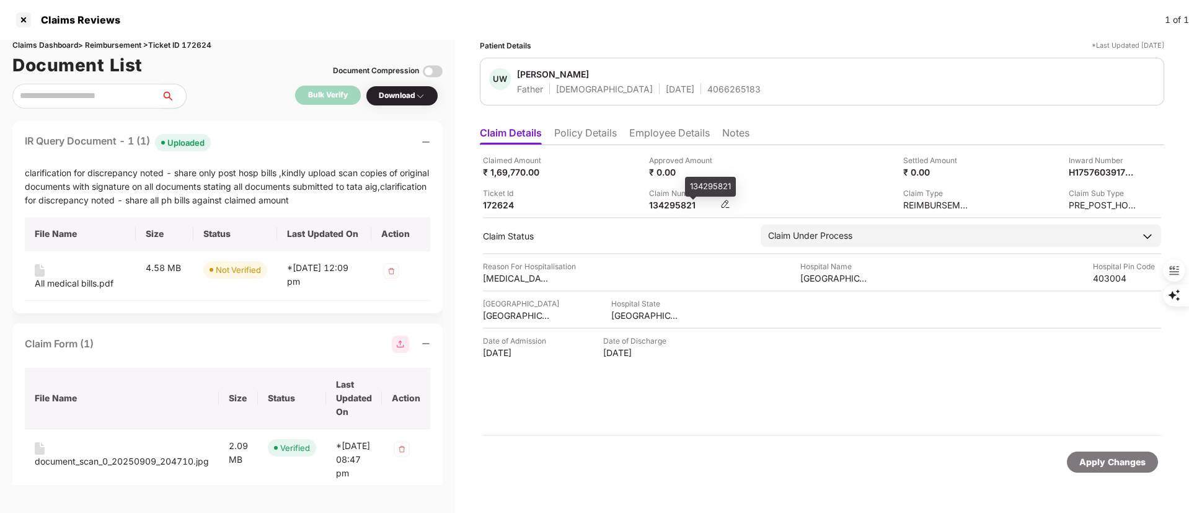
click at [671, 203] on div "134295821" at bounding box center [683, 205] width 68 height 12
copy div
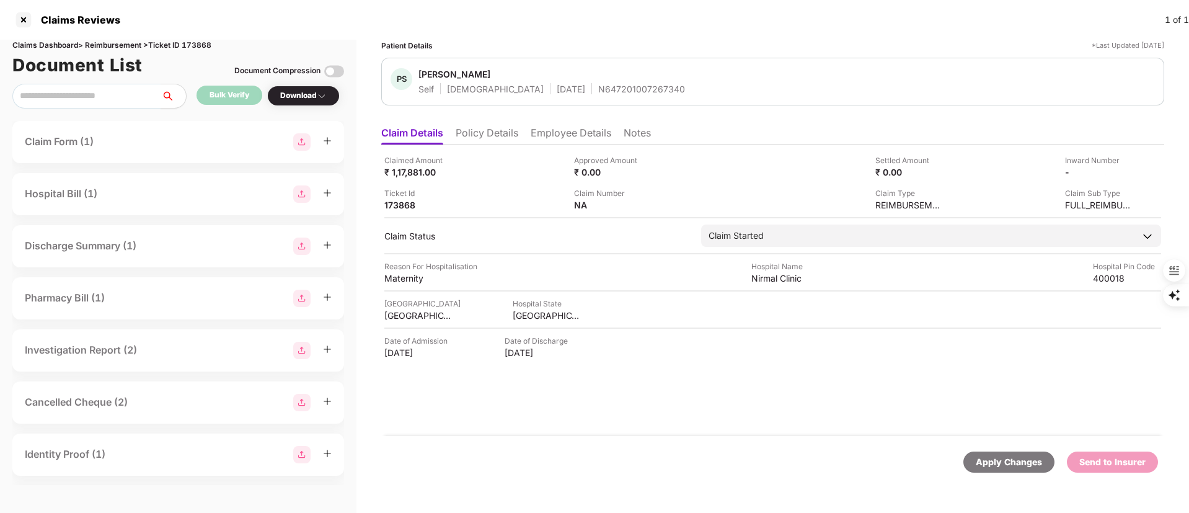
click at [563, 134] on li "Employee Details" at bounding box center [571, 135] width 81 height 18
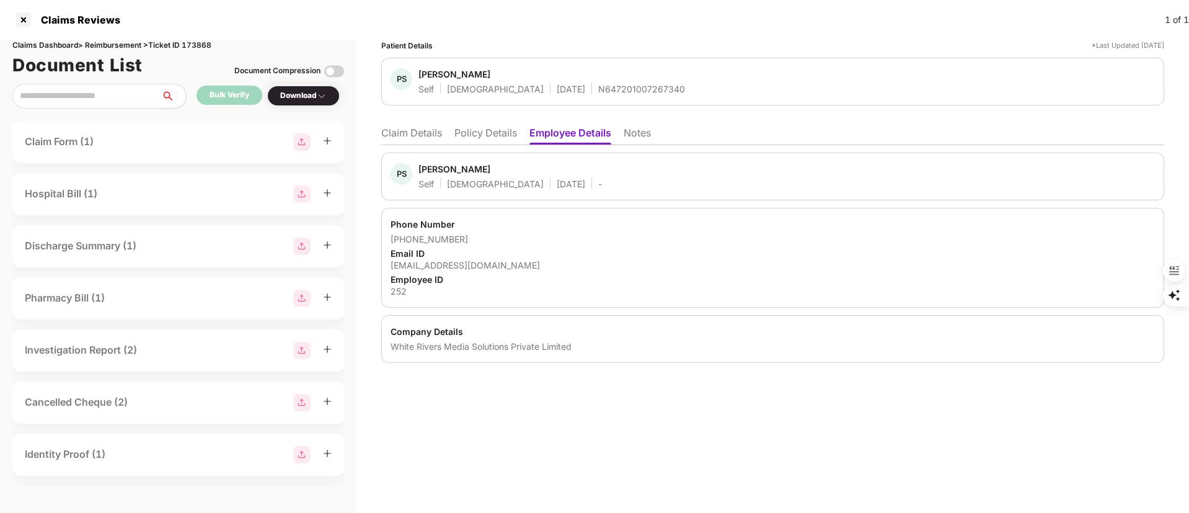
click at [444, 244] on div "+919004822388" at bounding box center [772, 239] width 764 height 12
drag, startPoint x: 459, startPoint y: 241, endPoint x: 407, endPoint y: 237, distance: 52.2
click at [407, 237] on div "+919004822388" at bounding box center [772, 239] width 764 height 12
copy div "9004822388"
click at [413, 268] on div "pooja@wrd.co.in" at bounding box center [772, 265] width 764 height 12
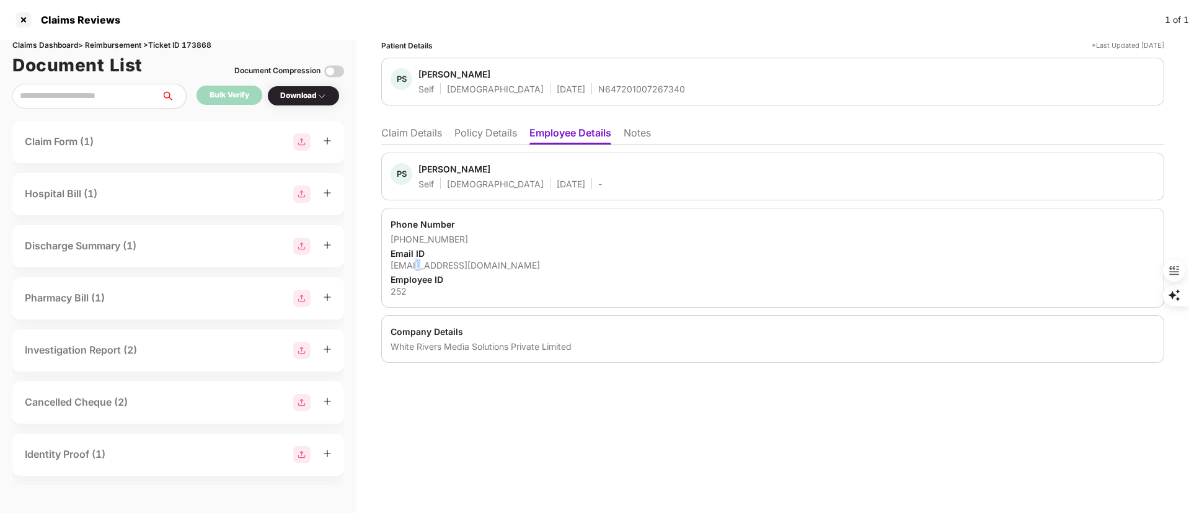
click at [413, 268] on div "pooja@wrd.co.in" at bounding box center [772, 265] width 764 height 12
copy div "pooja@wrd.co.in"
click at [412, 139] on li "Claim Details" at bounding box center [411, 135] width 61 height 18
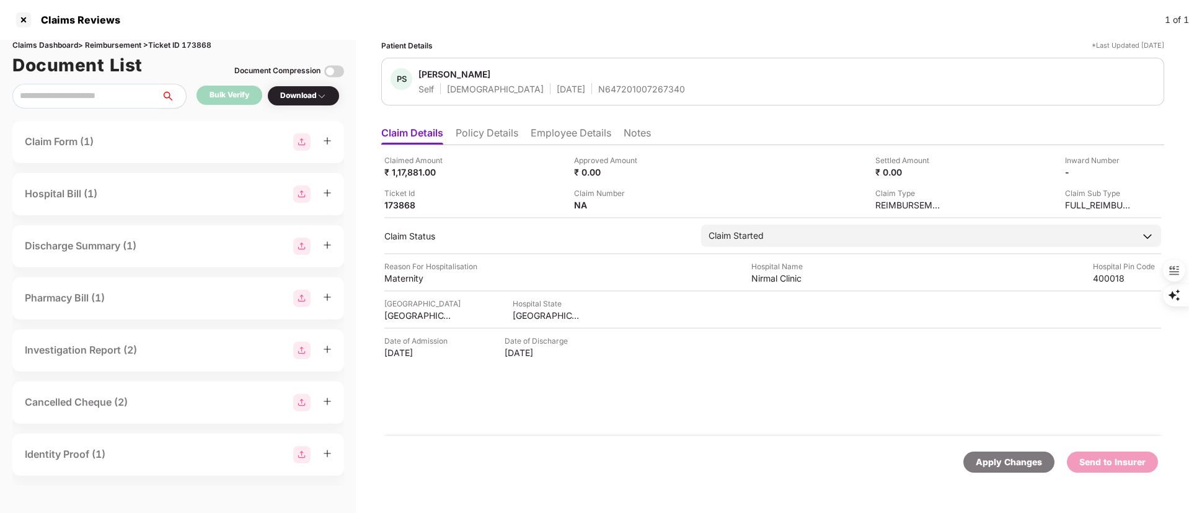
click at [301, 107] on div "Bulk Verify Download" at bounding box center [178, 96] width 332 height 25
click at [320, 102] on div "Download" at bounding box center [303, 96] width 73 height 20
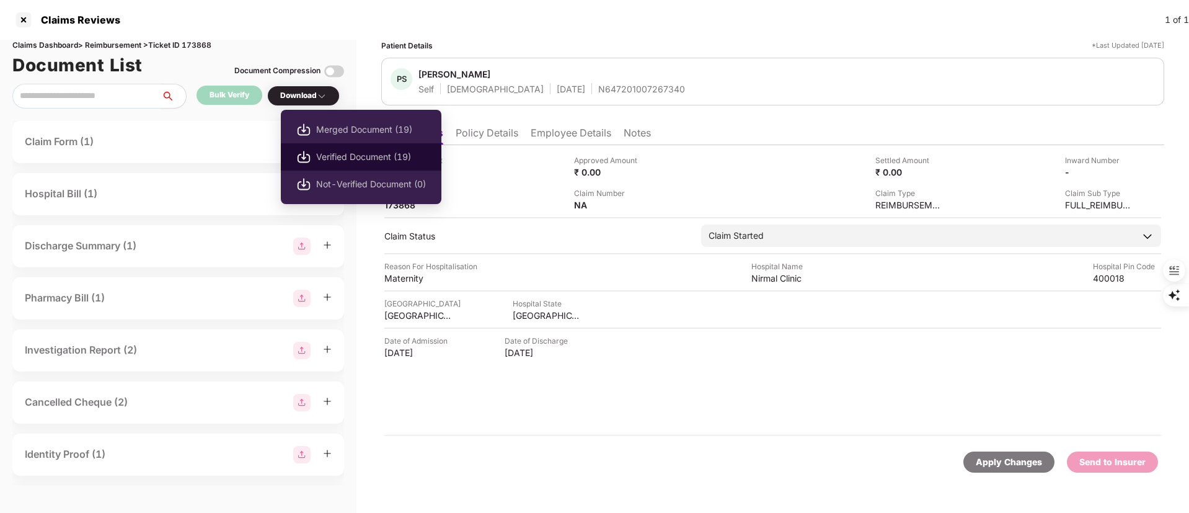
click at [353, 155] on span "Verified Document (19)" at bounding box center [371, 157] width 110 height 14
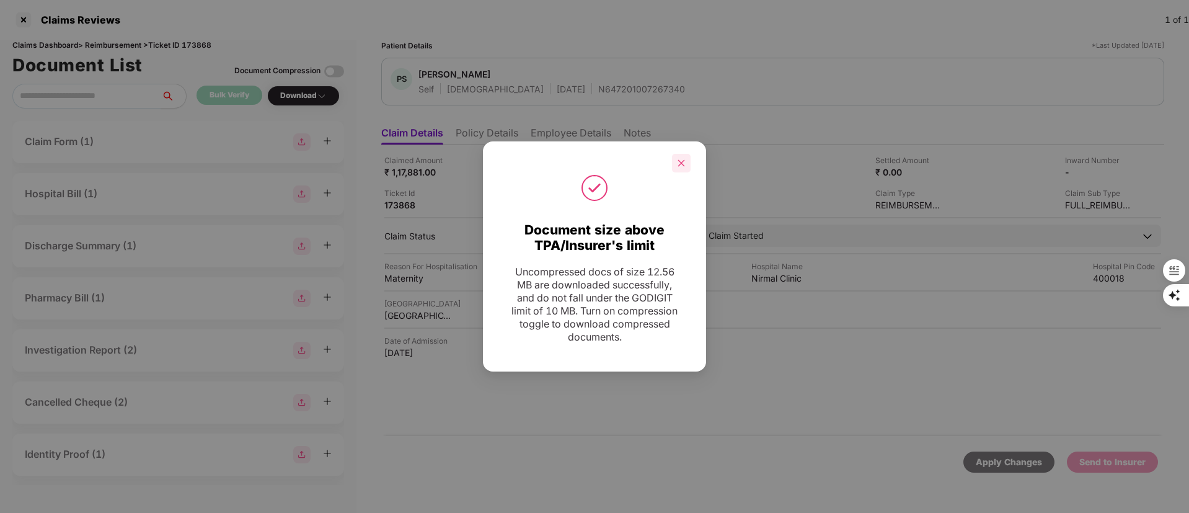
click at [684, 159] on icon "close" at bounding box center [681, 163] width 9 height 9
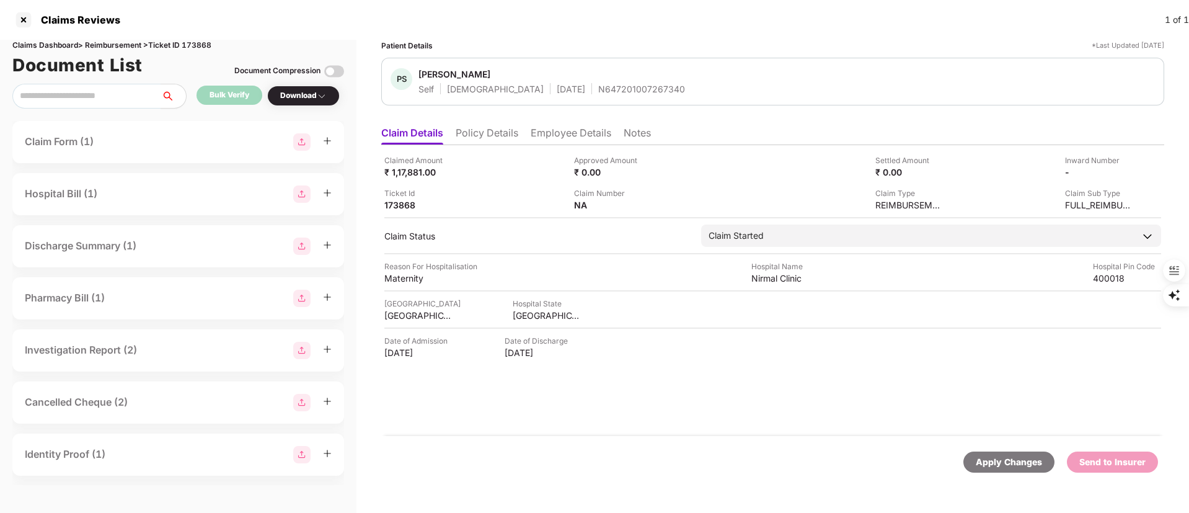
click at [642, 397] on div "Claimed Amount ₹ 1,17,881.00 Approved Amount ₹ 0.00 Settled Amount ₹ 0.00 Inwar…" at bounding box center [772, 290] width 783 height 291
drag, startPoint x: 604, startPoint y: 270, endPoint x: 740, endPoint y: 267, distance: 136.4
click at [604, 268] on div "Reason For Hospitalisation Maternity Hospital Name Nirmal Clinic Hospital Pin C…" at bounding box center [772, 272] width 777 height 24
click at [756, 273] on div "Nirmal Clinic" at bounding box center [785, 278] width 68 height 12
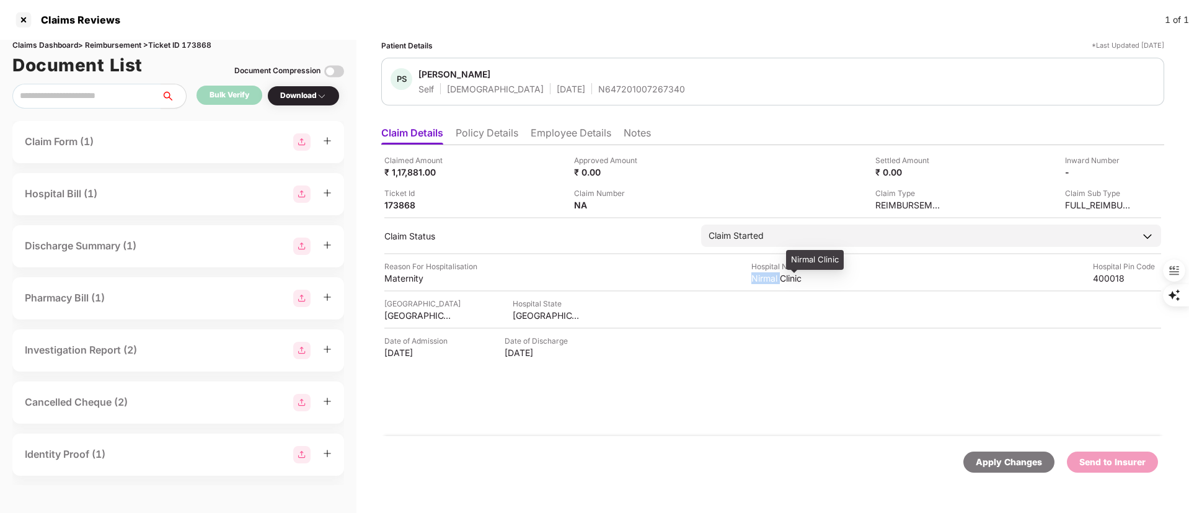
click at [761, 275] on div "Nirmal Clinic" at bounding box center [785, 278] width 68 height 12
copy div "Nirmal Clinic"
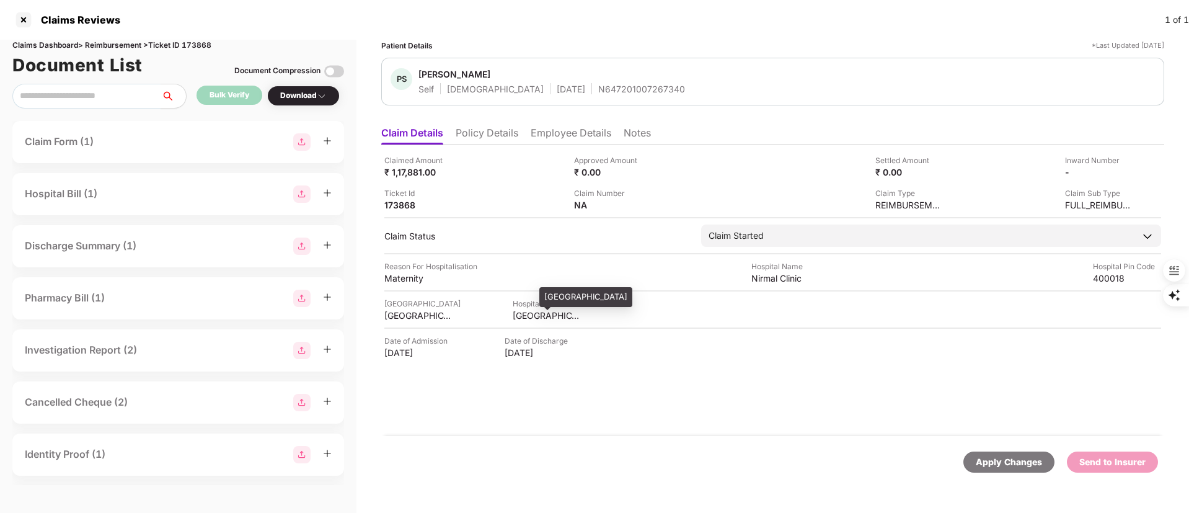
click at [550, 314] on div "MAHARASHTRA" at bounding box center [547, 315] width 68 height 12
click at [549, 314] on div "MAHARASHTRA" at bounding box center [547, 315] width 68 height 12
copy div "MAHARASHTRA"
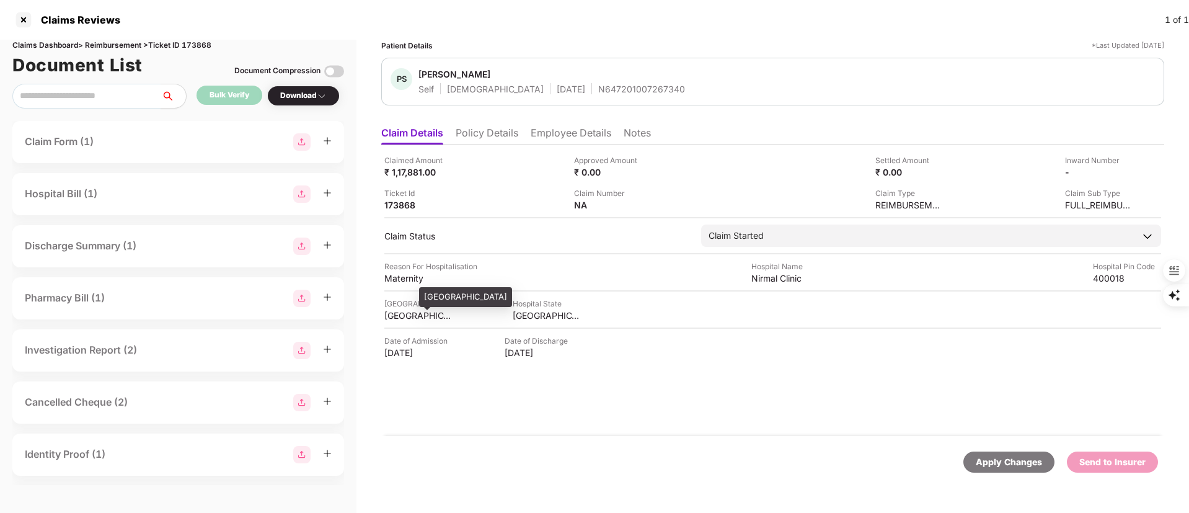
click at [400, 313] on div "MUMBAI" at bounding box center [418, 315] width 68 height 12
copy div "MUMBAI"
click at [22, 15] on div at bounding box center [24, 20] width 20 height 20
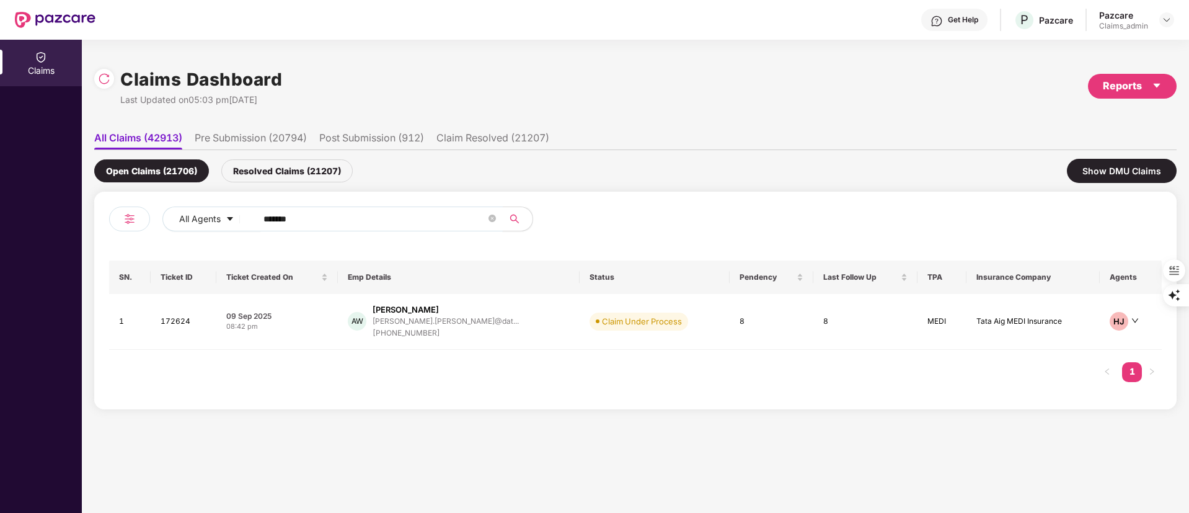
drag, startPoint x: 345, startPoint y: 213, endPoint x: 92, endPoint y: 233, distance: 253.1
click at [92, 233] on div "Claims Dashboard Last Updated on 05:03 pm, 18 Sep 2025 Reports All Claims (4291…" at bounding box center [635, 276] width 1107 height 473
paste input "text"
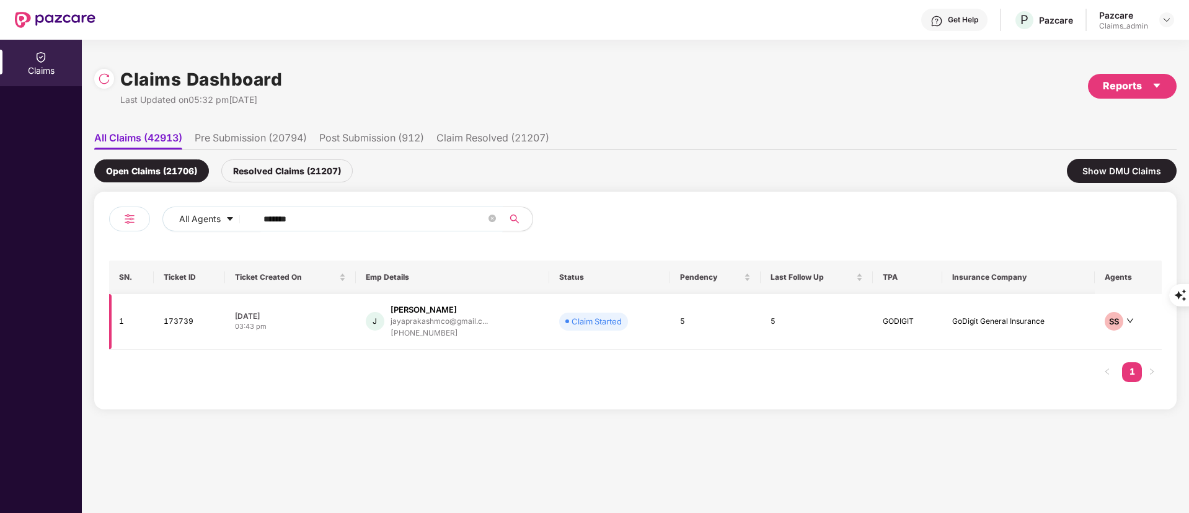
type input "******"
click at [452, 327] on div "[PHONE_NUMBER]" at bounding box center [438, 333] width 97 height 12
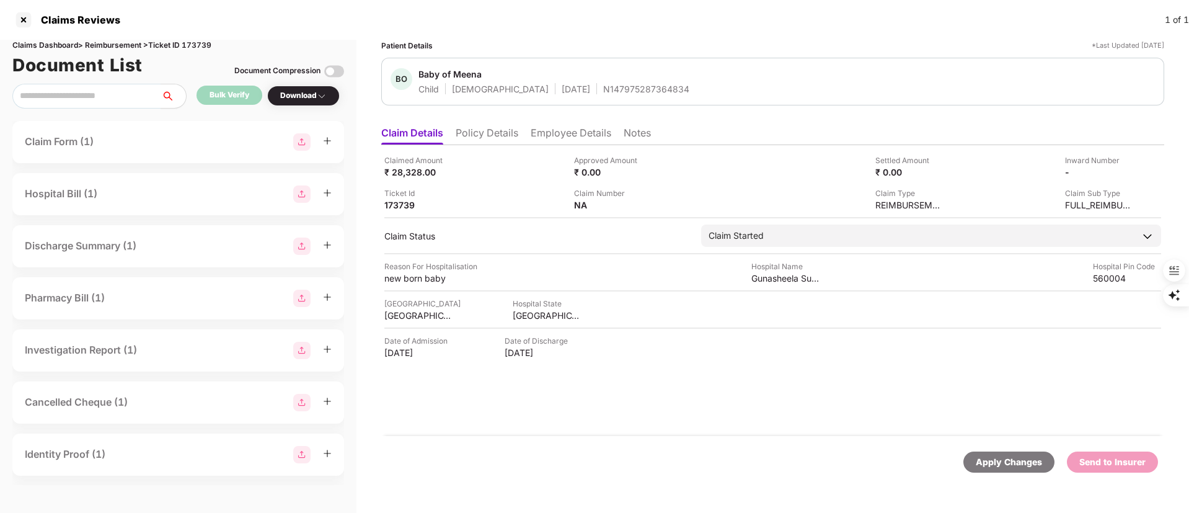
click at [550, 133] on li "Employee Details" at bounding box center [571, 135] width 81 height 18
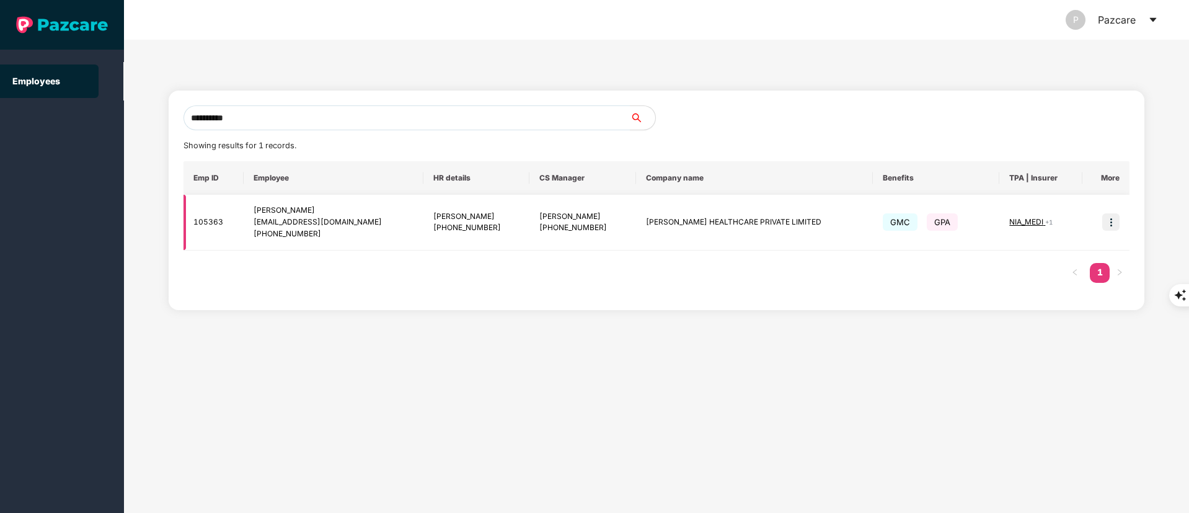
type input "**********"
click at [1106, 226] on img at bounding box center [1110, 221] width 17 height 17
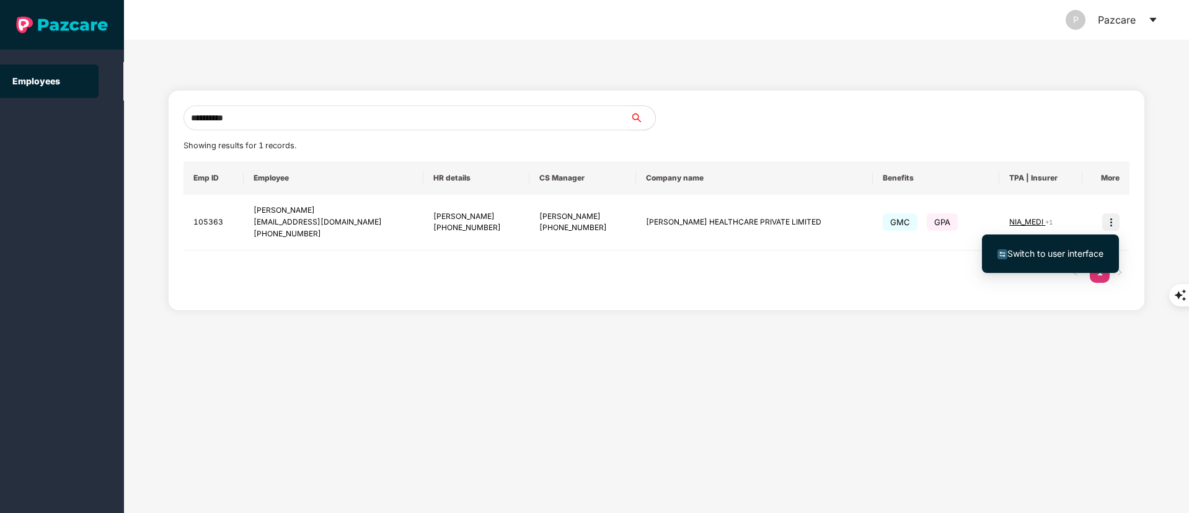
click at [1066, 268] on ul "Switch to user interface" at bounding box center [1050, 253] width 137 height 38
click at [1039, 254] on span "Switch to user interface" at bounding box center [1055, 253] width 96 height 11
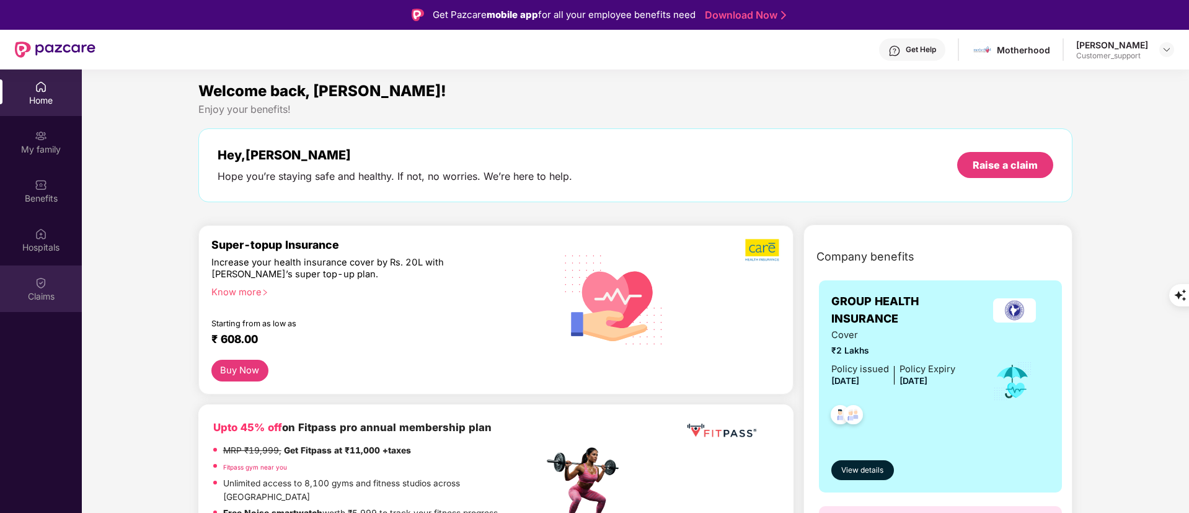
click at [53, 277] on div "Claims" at bounding box center [41, 288] width 82 height 46
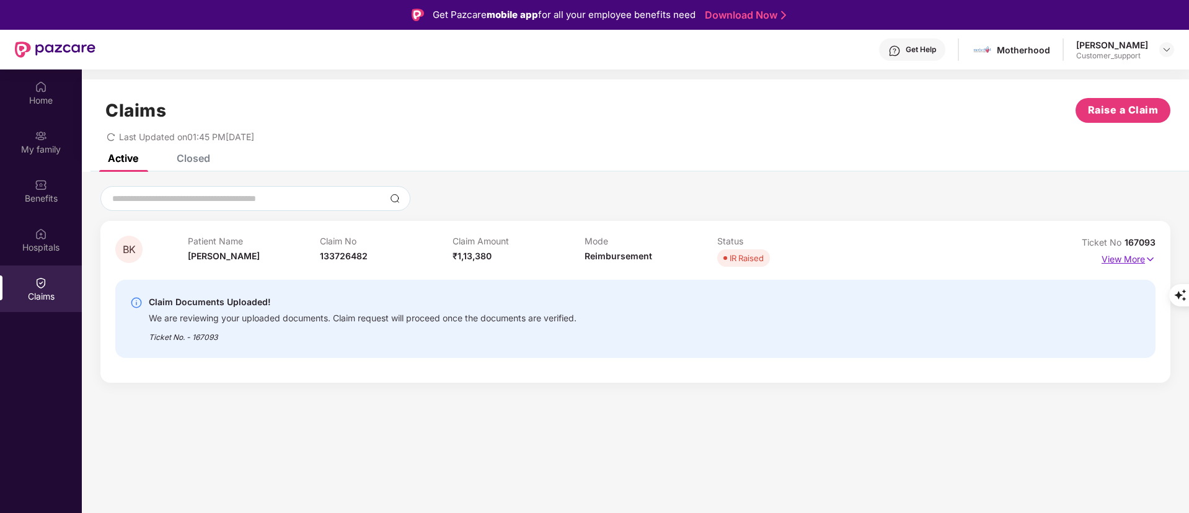
click at [1116, 253] on p "View More" at bounding box center [1128, 257] width 54 height 17
click at [1113, 262] on p "View More" at bounding box center [1128, 257] width 54 height 17
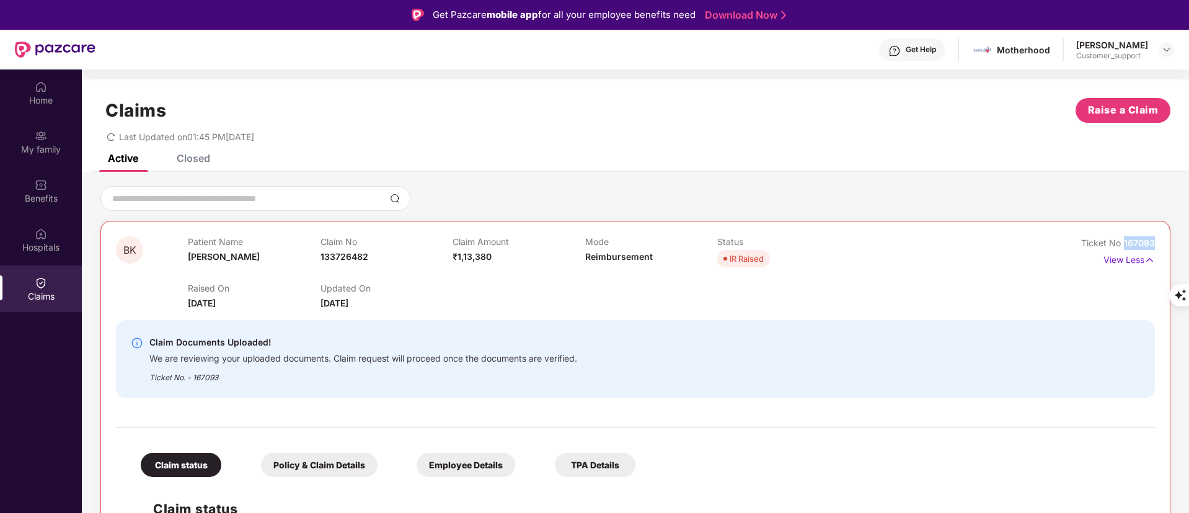
drag, startPoint x: 1140, startPoint y: 247, endPoint x: 1120, endPoint y: 249, distance: 19.9
copy div "View"
click at [1136, 239] on span "167093" at bounding box center [1139, 242] width 31 height 11
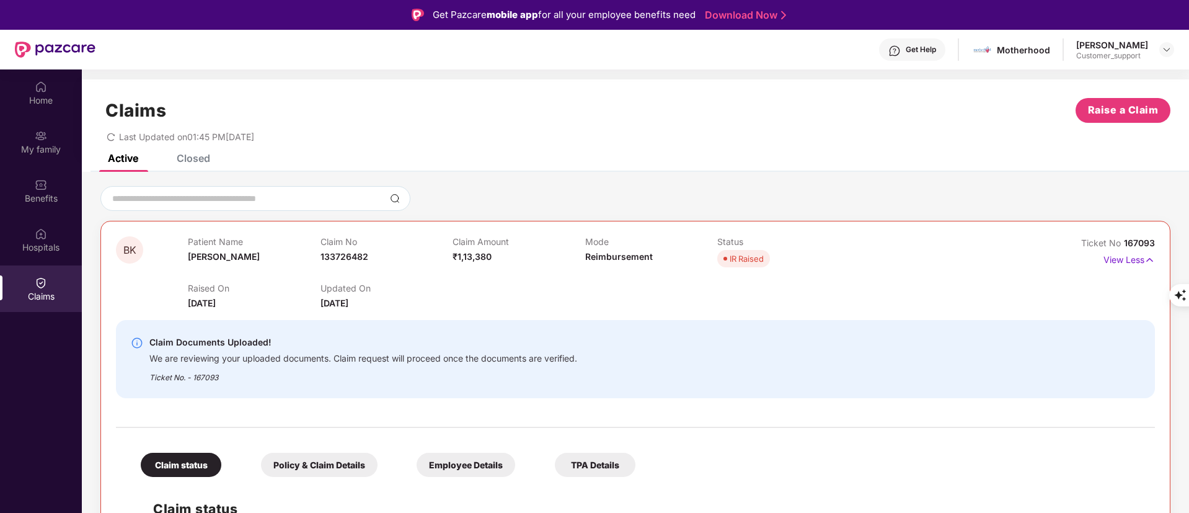
drag, startPoint x: 1137, startPoint y: 239, endPoint x: 1144, endPoint y: 245, distance: 9.3
click at [1144, 245] on span "167093" at bounding box center [1139, 242] width 31 height 11
copy div "No 167093"
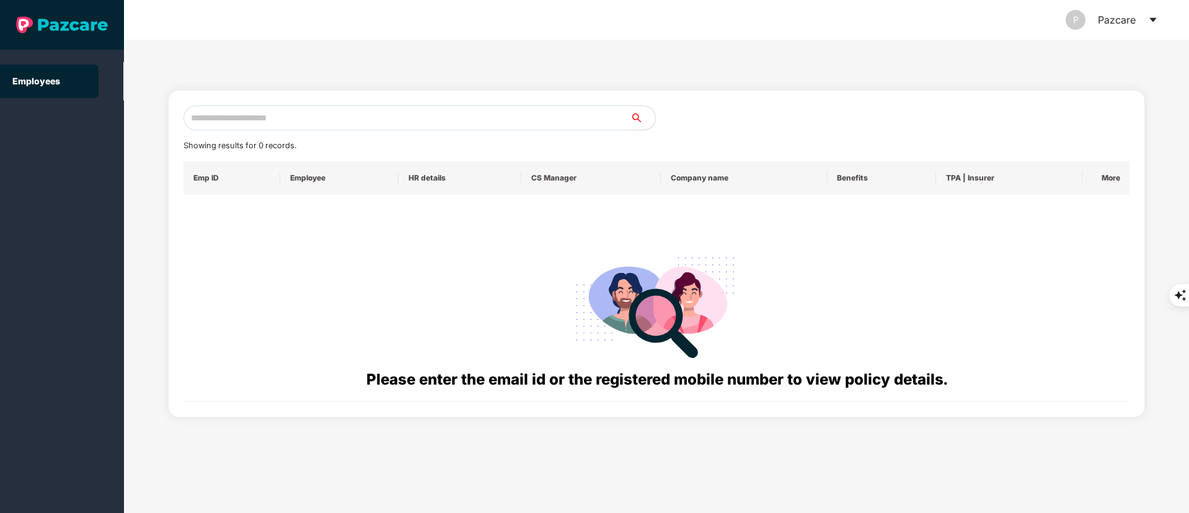
click at [245, 108] on input "text" at bounding box center [406, 117] width 447 height 25
paste input "**********"
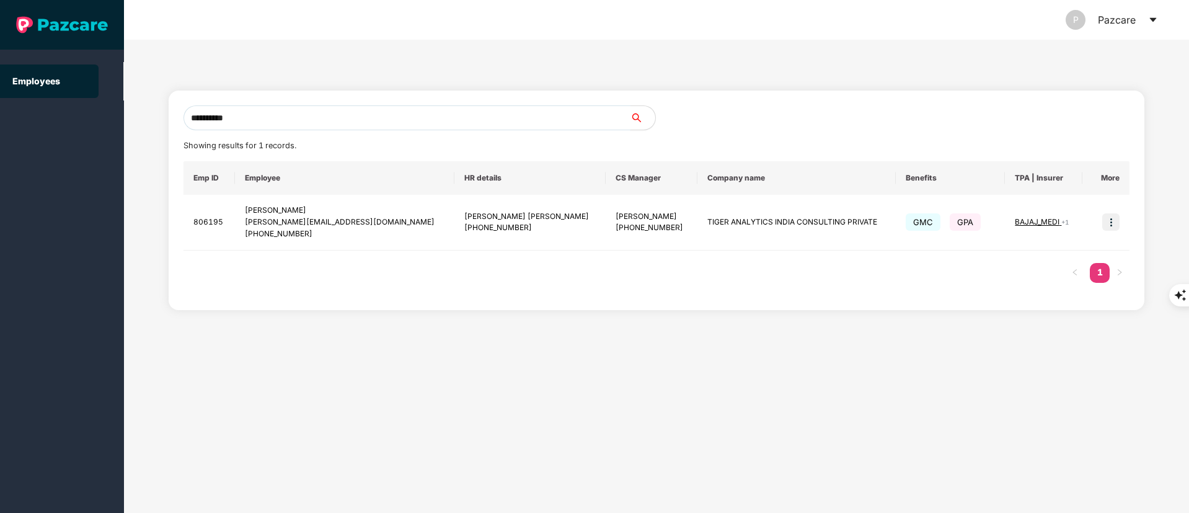
click at [363, 116] on input "**********" at bounding box center [406, 117] width 447 height 25
type input "**********"
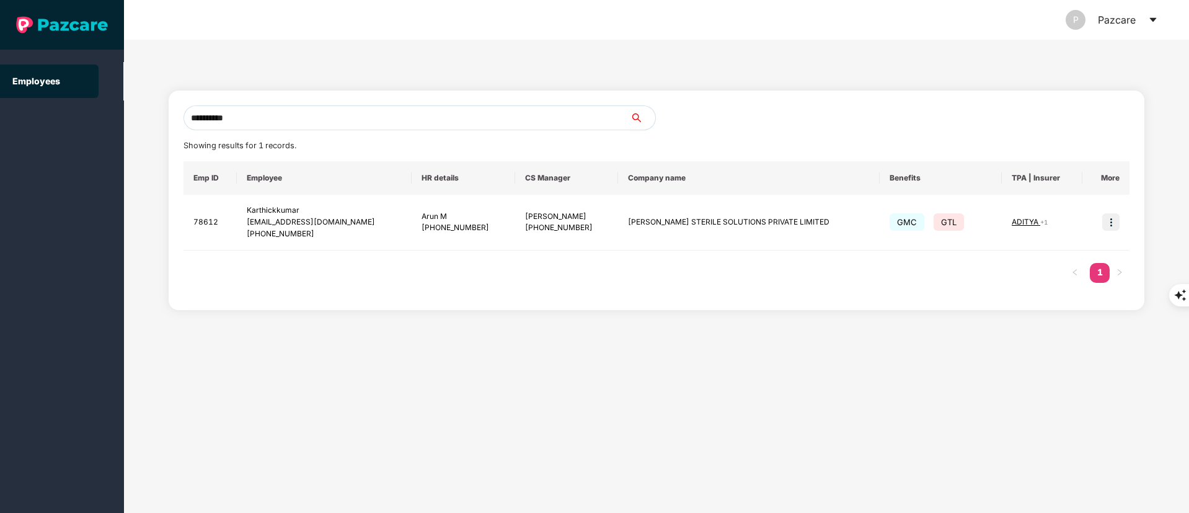
click at [638, 113] on icon "search" at bounding box center [637, 118] width 10 height 10
click at [632, 121] on icon "search" at bounding box center [637, 118] width 10 height 10
click at [638, 118] on icon "search" at bounding box center [636, 117] width 9 height 9
type input "**********"
click at [1108, 220] on img at bounding box center [1110, 221] width 17 height 17
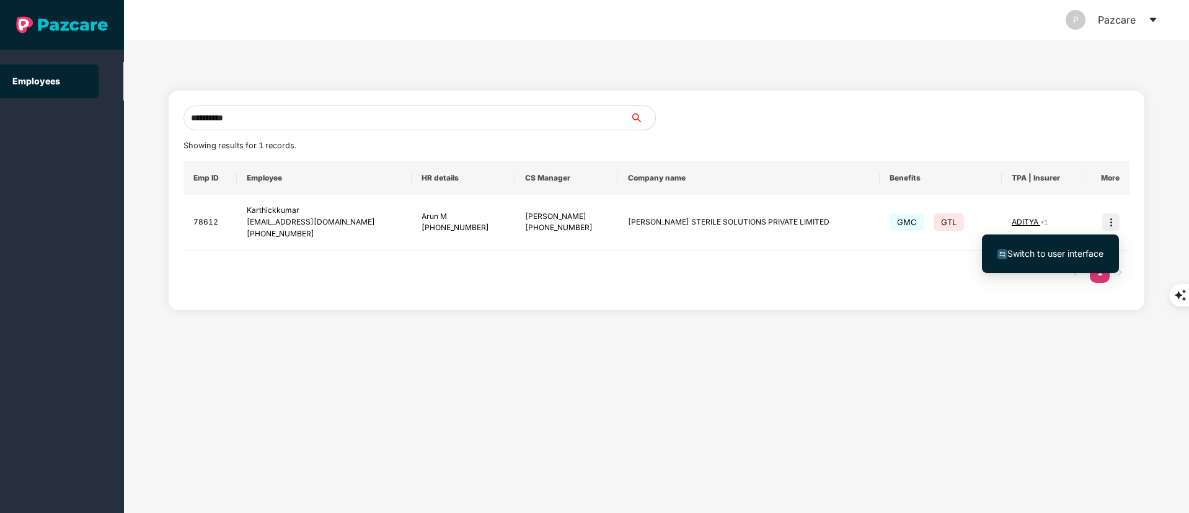
click at [1028, 253] on span "Switch to user interface" at bounding box center [1055, 253] width 96 height 11
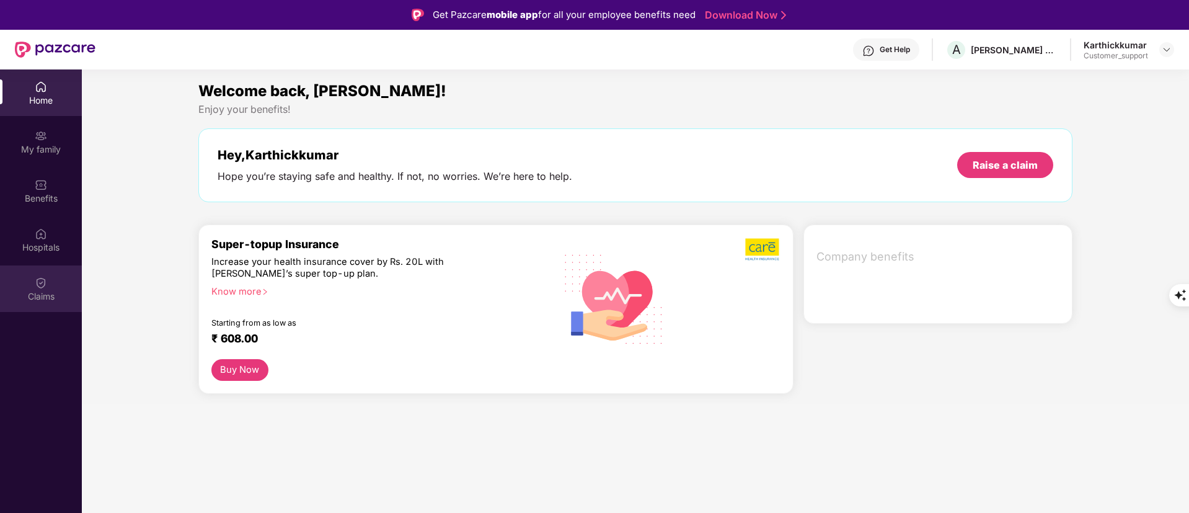
click at [47, 294] on div "Claims" at bounding box center [41, 296] width 82 height 12
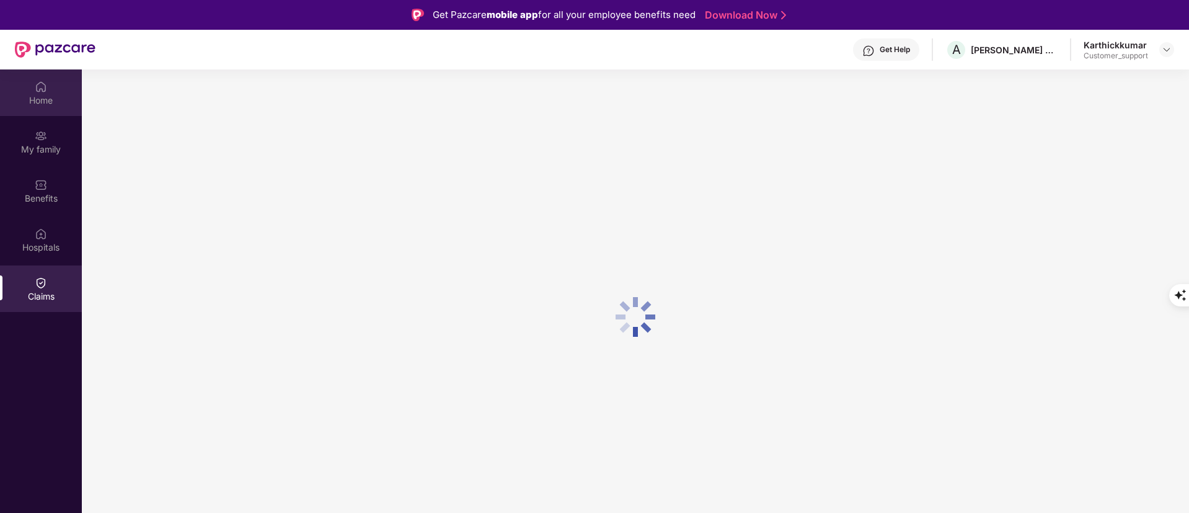
click at [37, 99] on div "Home" at bounding box center [41, 100] width 82 height 12
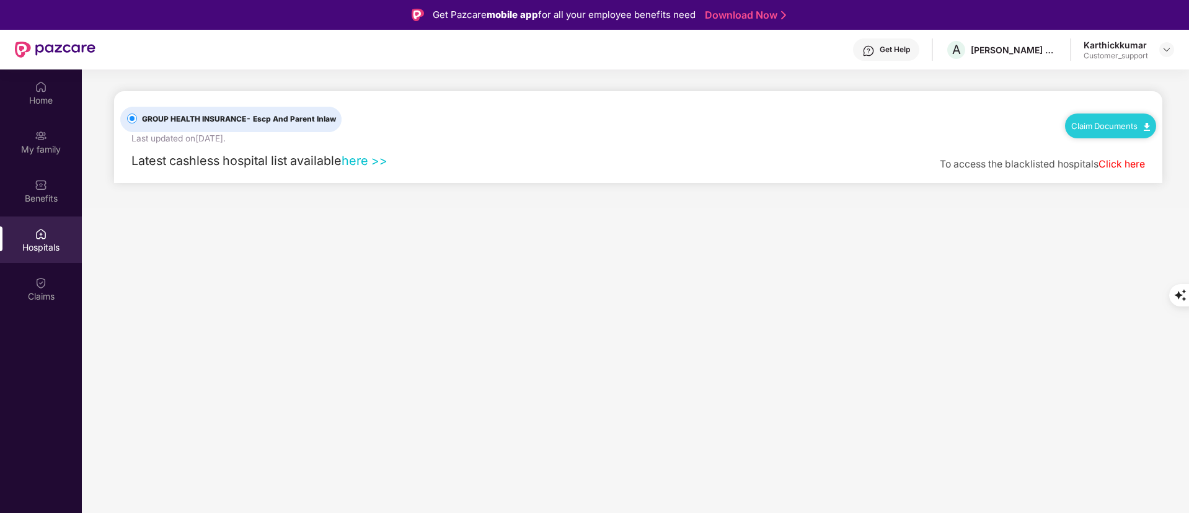
drag, startPoint x: 46, startPoint y: 272, endPoint x: 480, endPoint y: 280, distance: 434.0
click at [616, 279] on main "GROUP HEALTH INSURANCE - Escp And Parent Inlaw Last updated on [DATE] . Claim D…" at bounding box center [635, 325] width 1107 height 513
click at [58, 292] on div "Claims" at bounding box center [41, 296] width 82 height 12
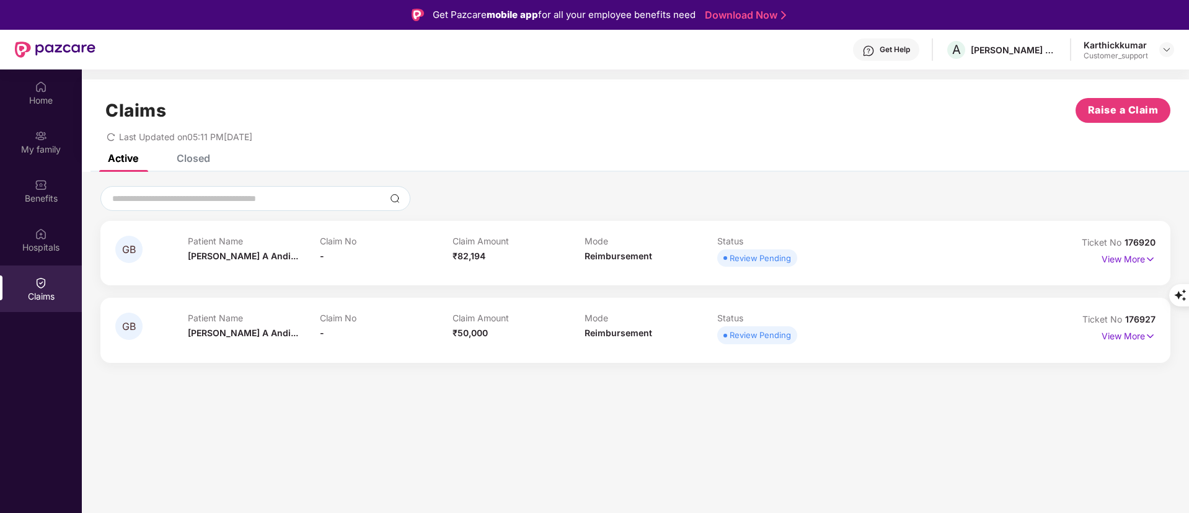
click at [181, 162] on div "Closed" at bounding box center [193, 158] width 33 height 12
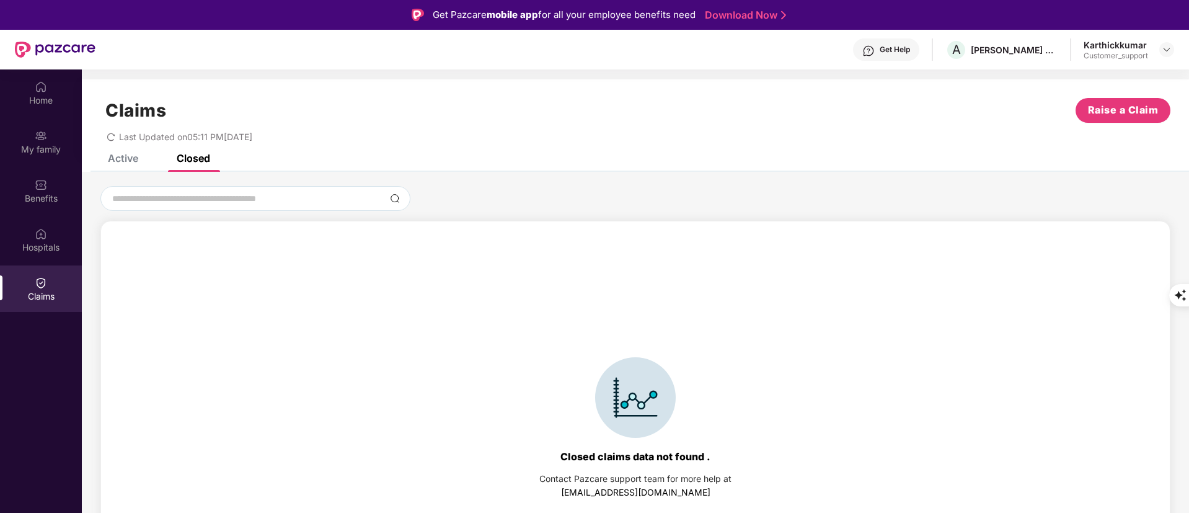
click at [130, 164] on div "Active" at bounding box center [113, 157] width 49 height 27
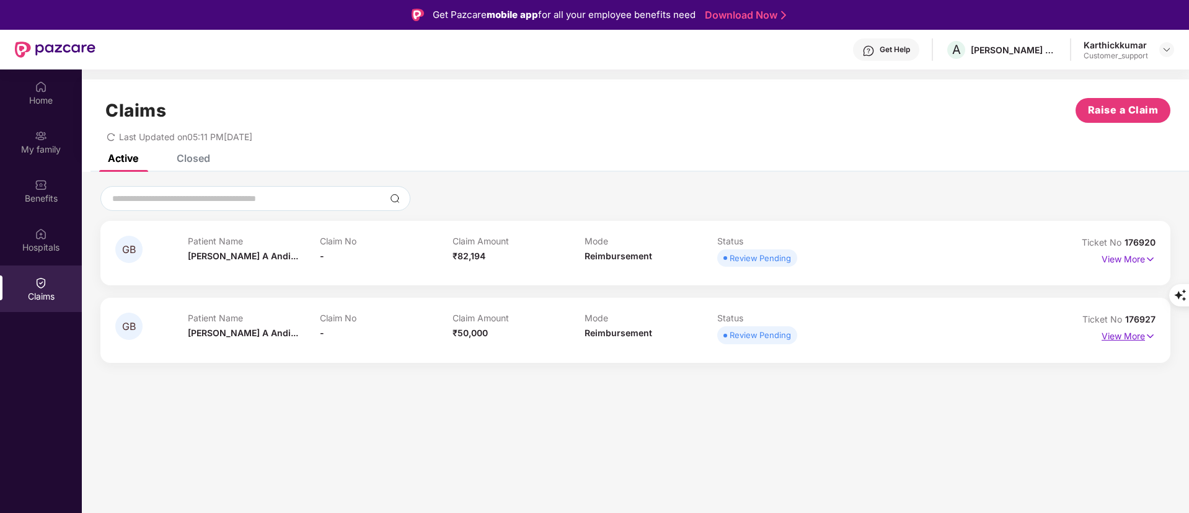
click at [1123, 335] on p "View More" at bounding box center [1128, 334] width 54 height 17
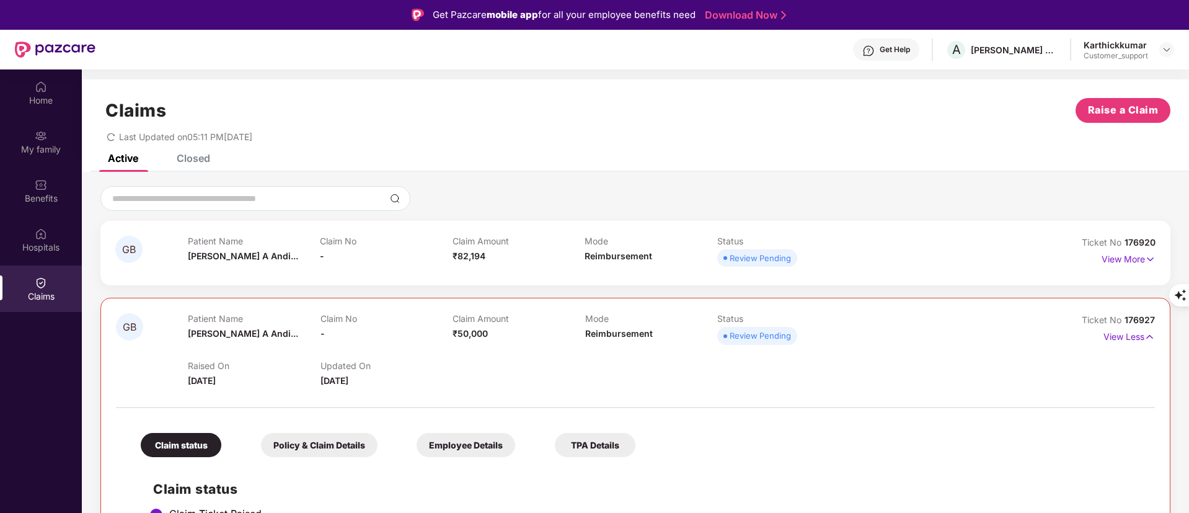
drag, startPoint x: 1123, startPoint y: 335, endPoint x: 775, endPoint y: 368, distance: 348.7
click at [775, 368] on div "Raised On 17 Sept 2025 Updated On 18 Sept 2025" at bounding box center [584, 368] width 793 height 40
click at [680, 259] on div "Mode Reimbursement" at bounding box center [651, 253] width 133 height 34
click at [1108, 264] on p "View More" at bounding box center [1128, 257] width 54 height 17
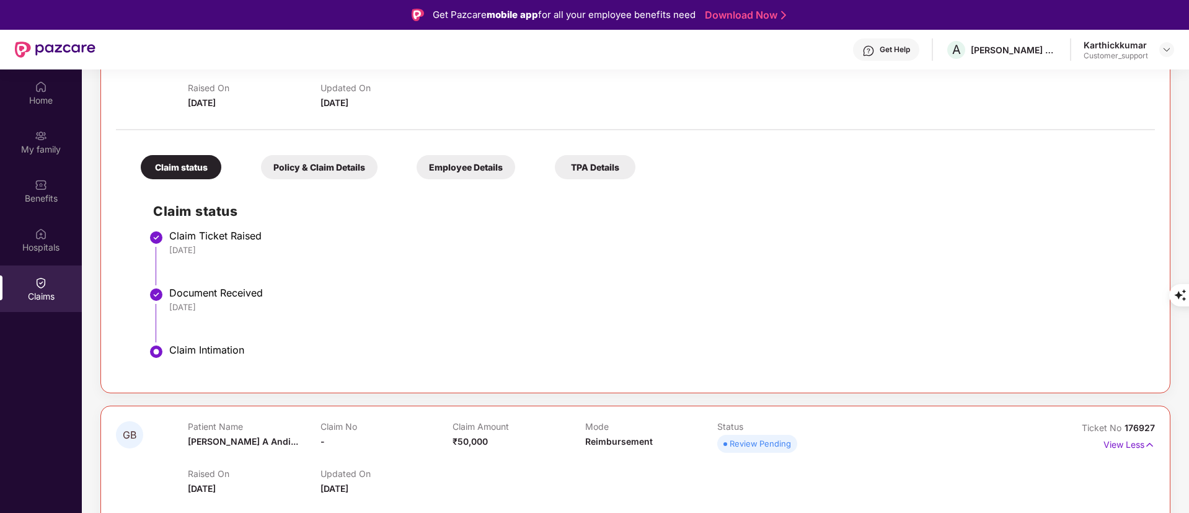
scroll to position [93, 0]
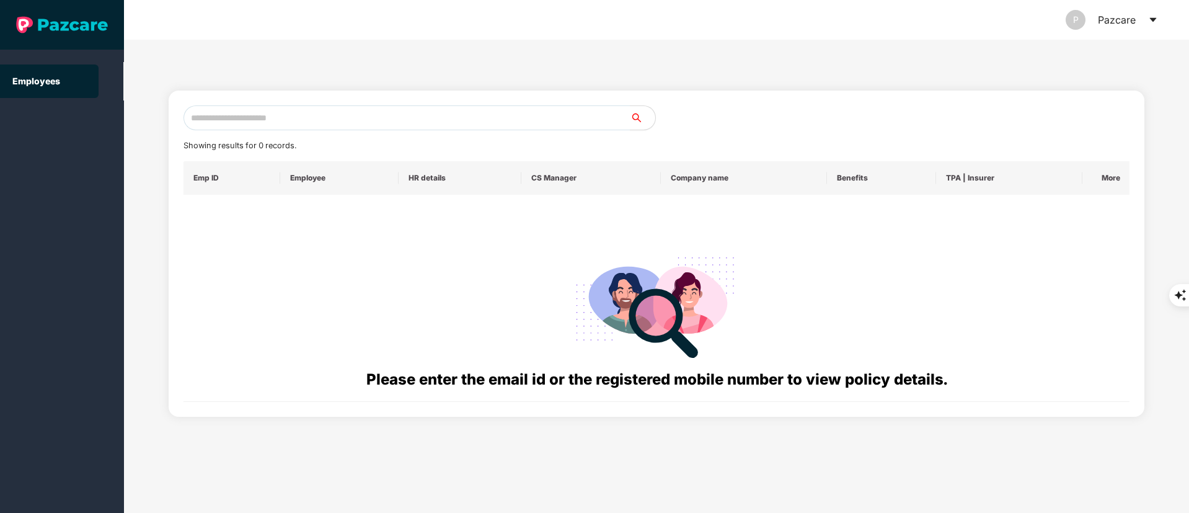
click at [274, 135] on div "Showing results for 0 records. Emp ID Employee HR details CS Manager Company na…" at bounding box center [656, 253] width 946 height 296
paste input "**********"
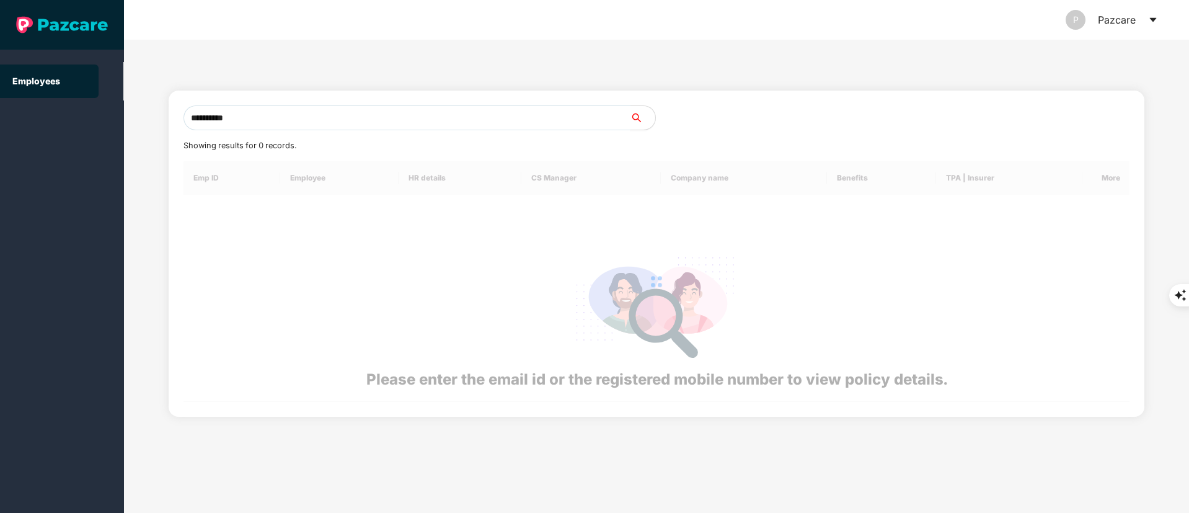
click at [270, 124] on input "**********" at bounding box center [406, 117] width 447 height 25
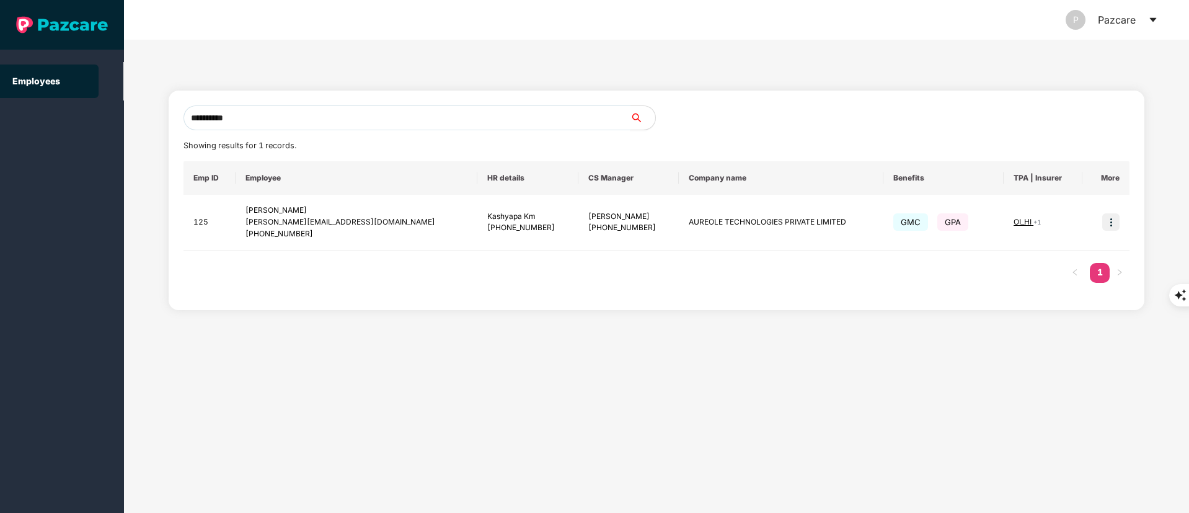
drag, startPoint x: 276, startPoint y: 119, endPoint x: 0, endPoint y: 121, distance: 276.5
click at [0, 121] on section "**********" at bounding box center [594, 256] width 1189 height 513
paste input "**********"
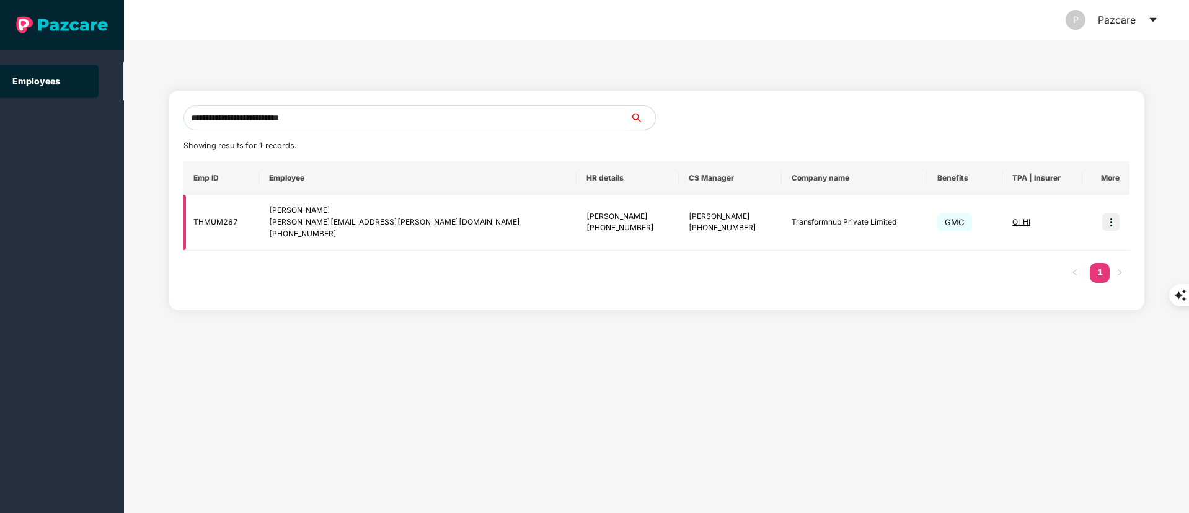
click at [298, 226] on div "mayur.adaki@transformhub.com" at bounding box center [418, 222] width 298 height 12
drag, startPoint x: 189, startPoint y: 222, endPoint x: 369, endPoint y: 239, distance: 181.2
click at [369, 239] on tr "THMUM287 Mayur Adaki mayur.adaki@transformhub.com +919028564135 Manisha Vatsa +…" at bounding box center [656, 223] width 946 height 56
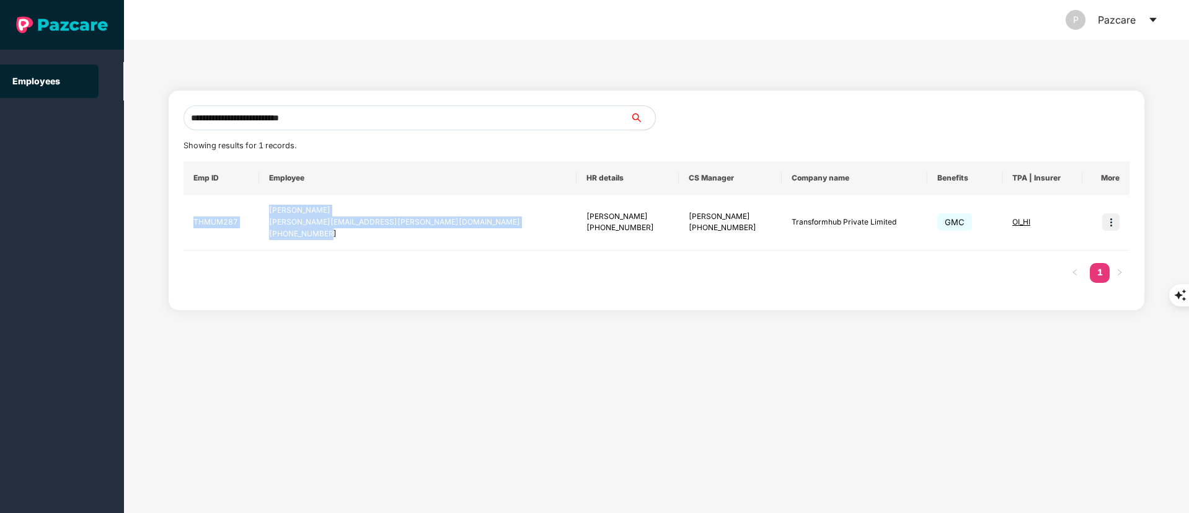
copy tr "THMUM287 Mayur Adaki mayur.adaki@transformhub.com +919028564135"
drag, startPoint x: 371, startPoint y: 112, endPoint x: 116, endPoint y: 111, distance: 255.4
click at [116, 111] on section "**********" at bounding box center [594, 256] width 1189 height 513
paste input "text"
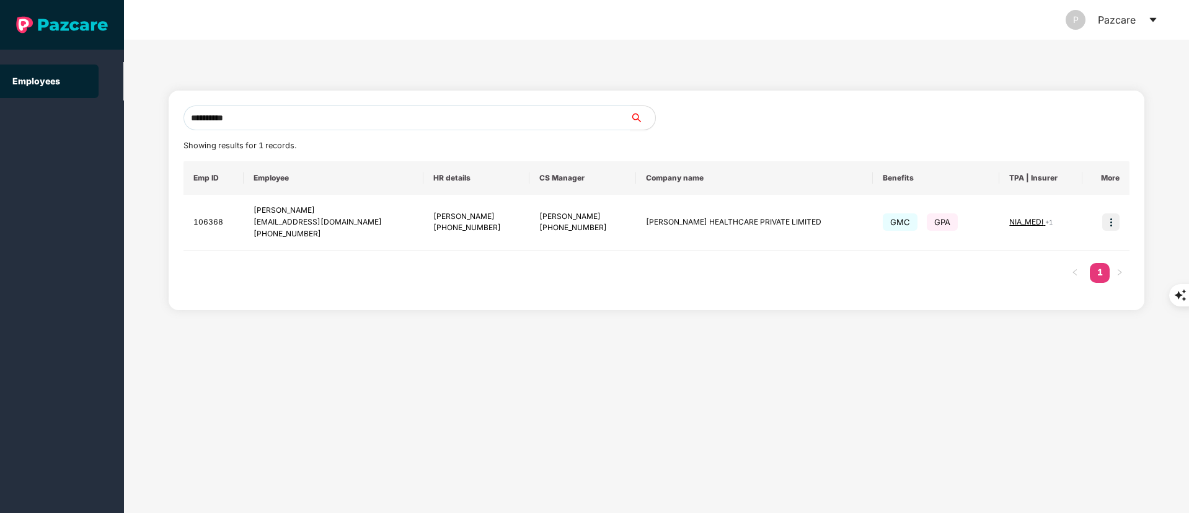
drag, startPoint x: 291, startPoint y: 119, endPoint x: 82, endPoint y: 111, distance: 208.4
click at [82, 111] on section "**********" at bounding box center [594, 256] width 1189 height 513
paste input "text"
drag, startPoint x: 285, startPoint y: 125, endPoint x: 87, endPoint y: 113, distance: 198.1
click at [87, 113] on section "Employees P Pazcare ********* Showing results for 1 records. Emp ID Employee HR…" at bounding box center [594, 256] width 1189 height 513
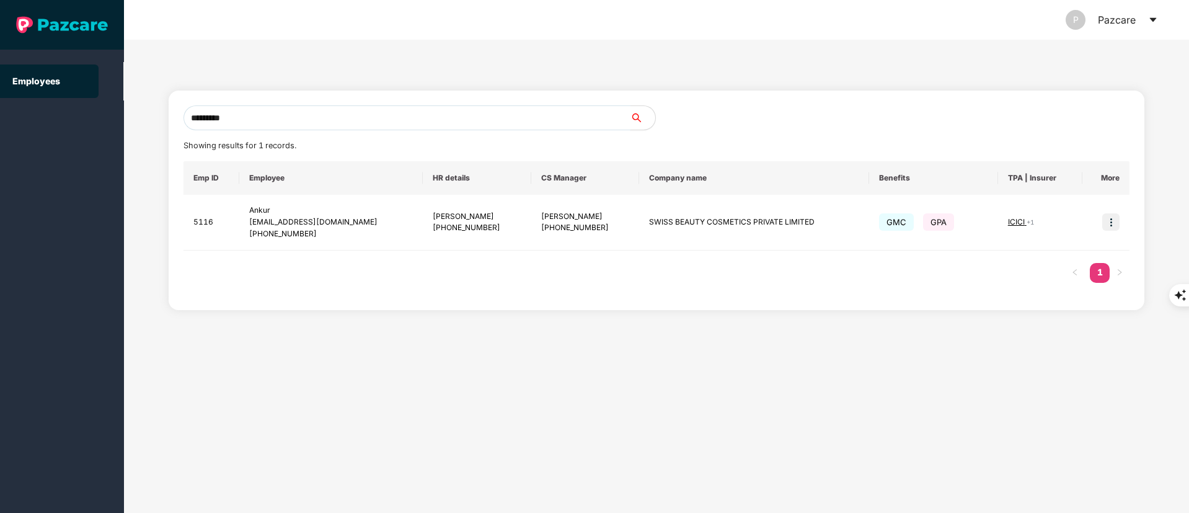
paste input "*****"
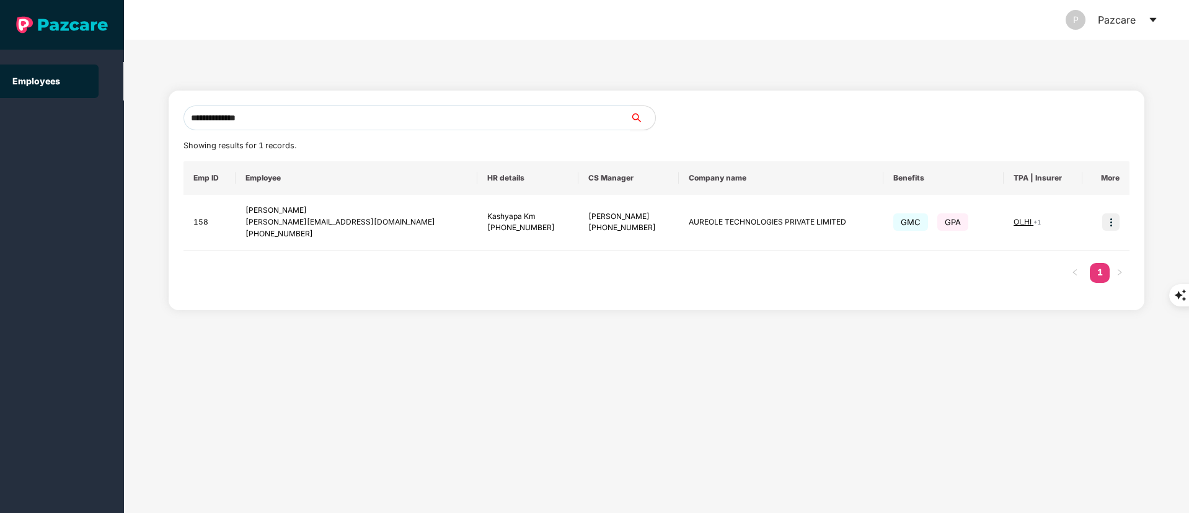
type input "**********"
click at [1112, 223] on img at bounding box center [1110, 221] width 17 height 17
click at [1036, 255] on span "Switch to user interface" at bounding box center [1055, 253] width 96 height 11
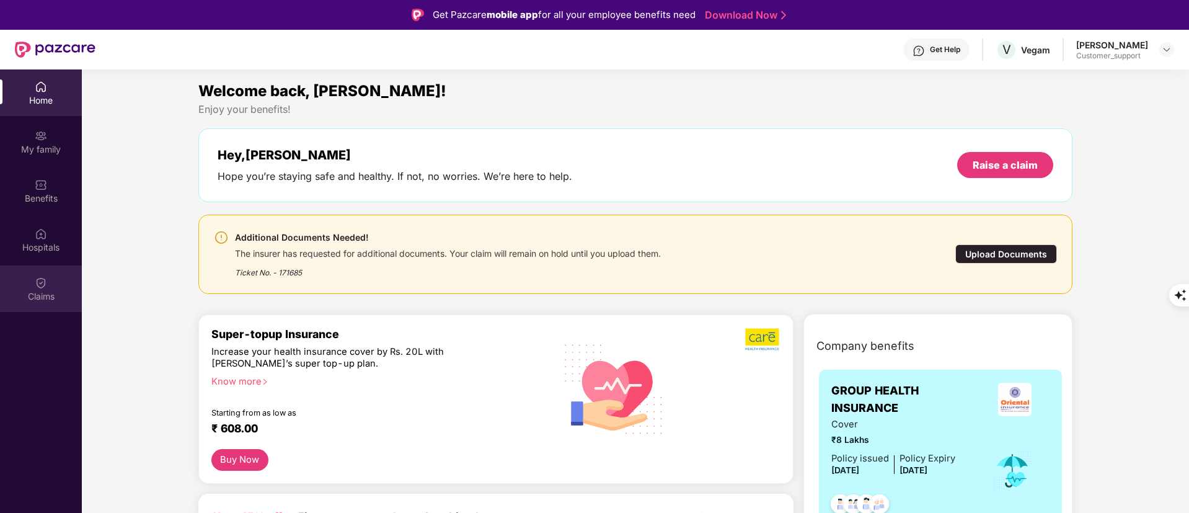
click at [53, 288] on div "Claims" at bounding box center [41, 288] width 82 height 46
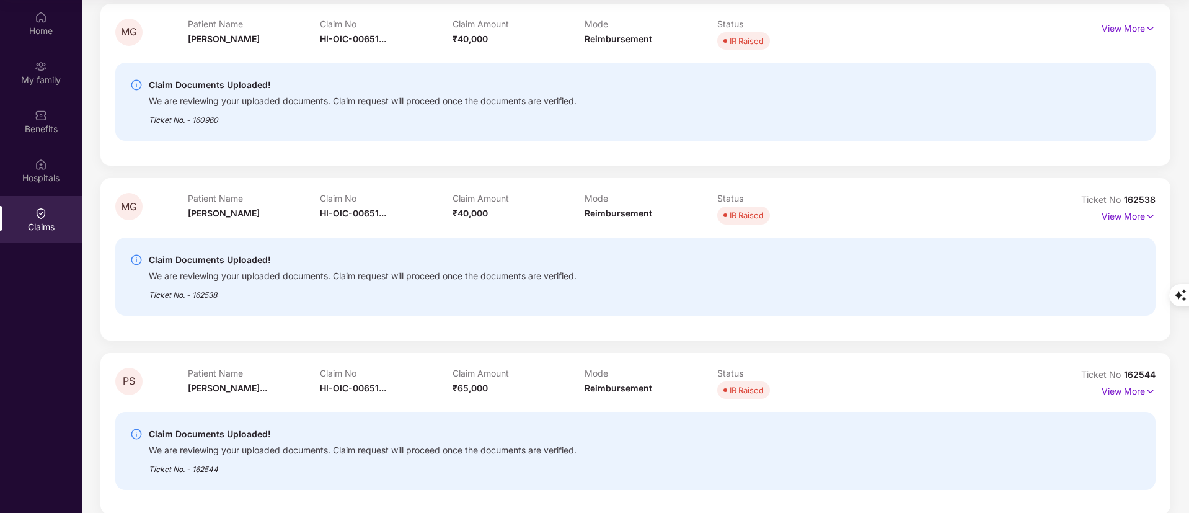
scroll to position [558, 0]
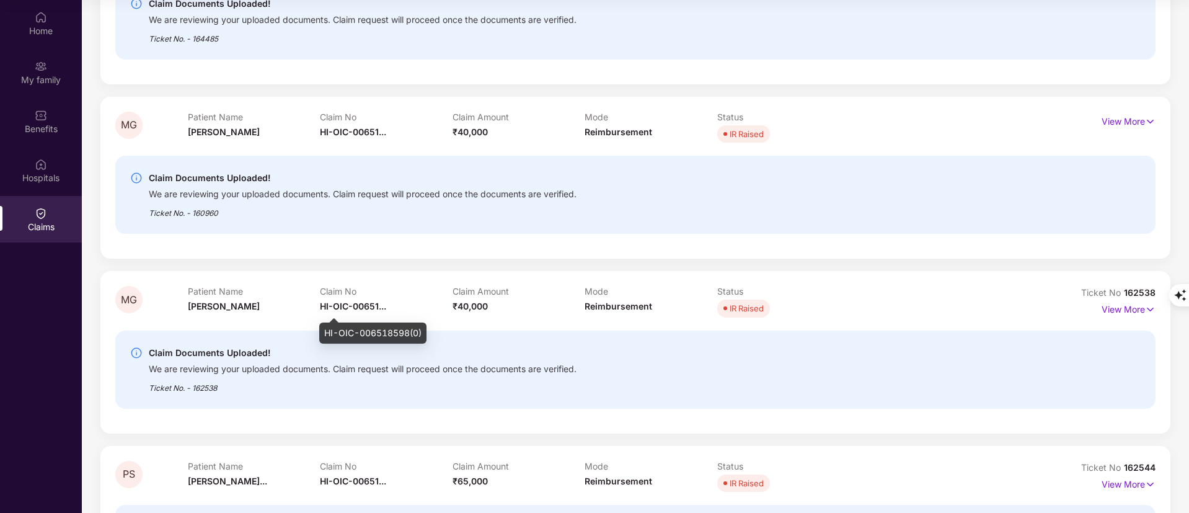
click at [363, 309] on span "HI-OIC-00651..." at bounding box center [353, 306] width 66 height 11
click at [384, 333] on div "HI-OIC-006518598(0)" at bounding box center [372, 332] width 107 height 21
click at [384, 334] on div "HI-OIC-006518598(0)" at bounding box center [372, 332] width 107 height 21
drag, startPoint x: 1124, startPoint y: 293, endPoint x: 1153, endPoint y: 293, distance: 29.1
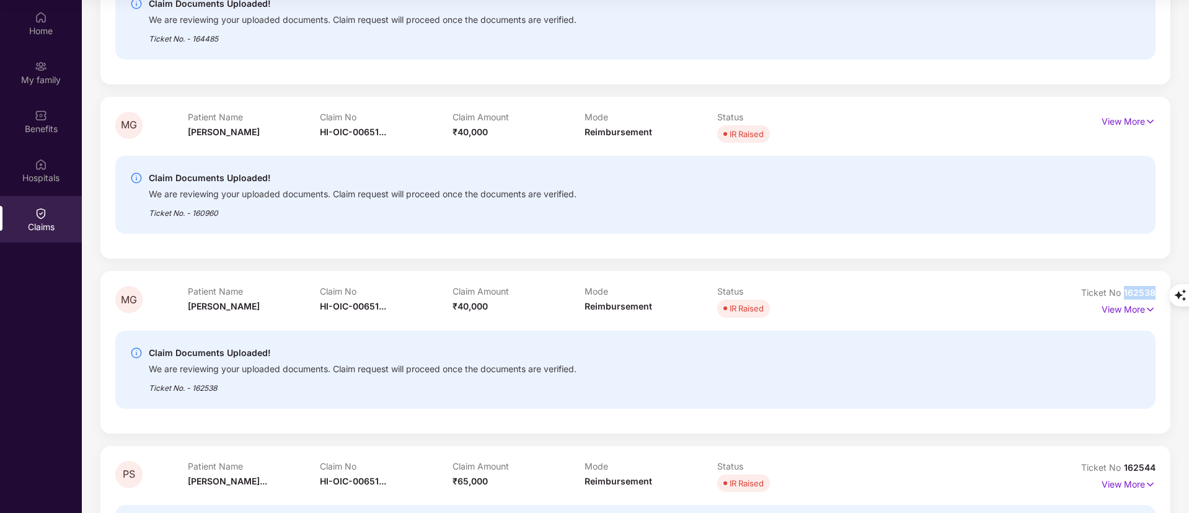
click at [1153, 293] on span "162538" at bounding box center [1140, 292] width 32 height 11
copy span "162538"
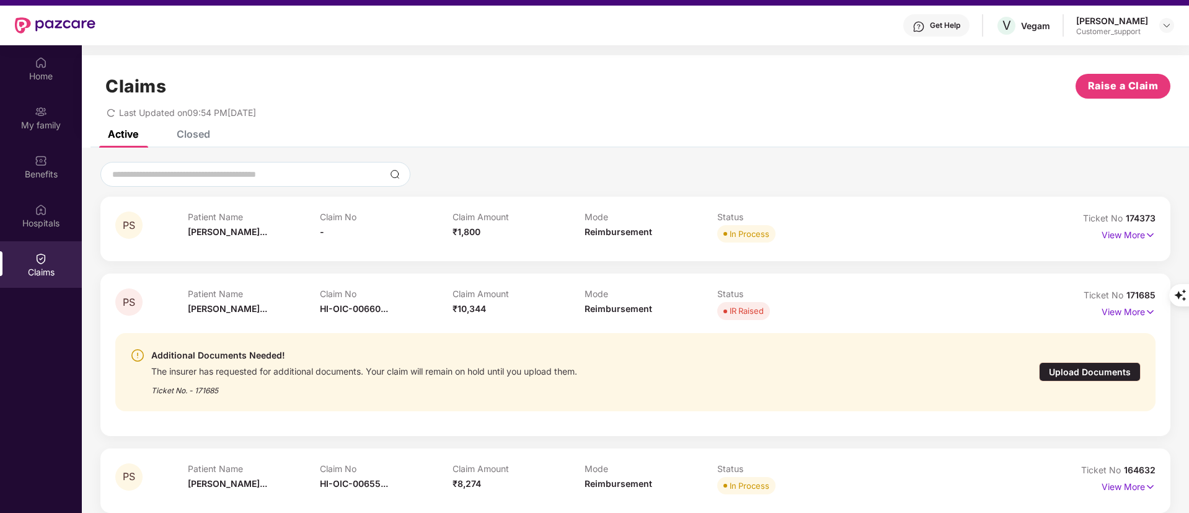
scroll to position [0, 0]
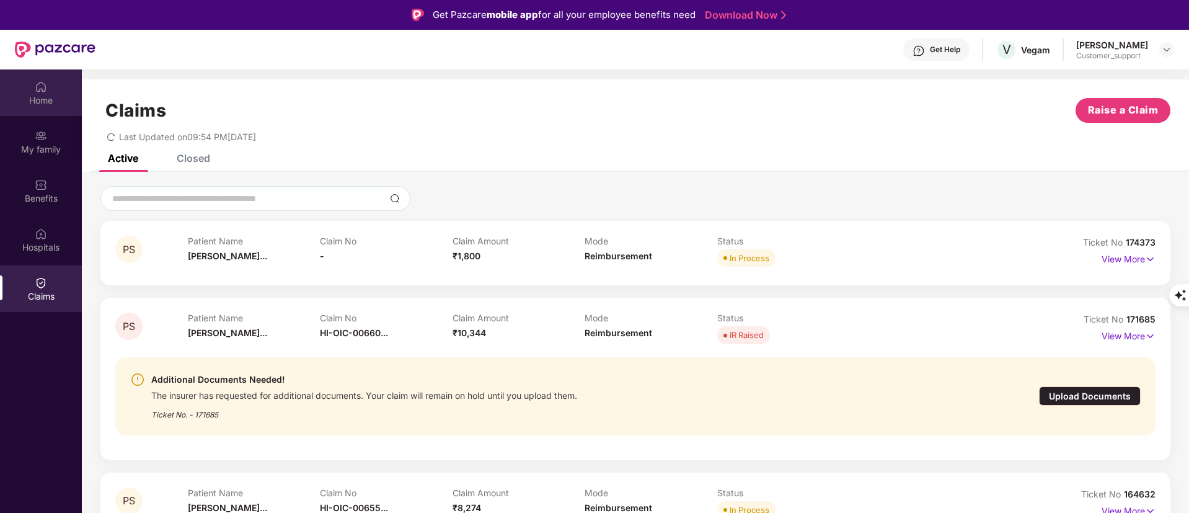
click at [49, 89] on div "Home" at bounding box center [41, 92] width 82 height 46
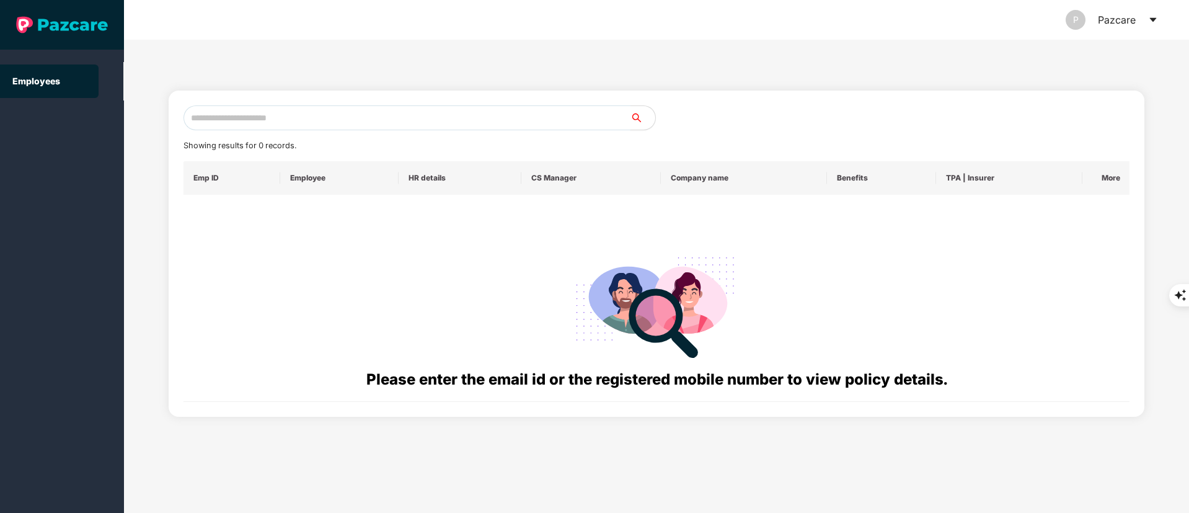
click at [249, 123] on input "text" at bounding box center [406, 117] width 447 height 25
paste input "**********"
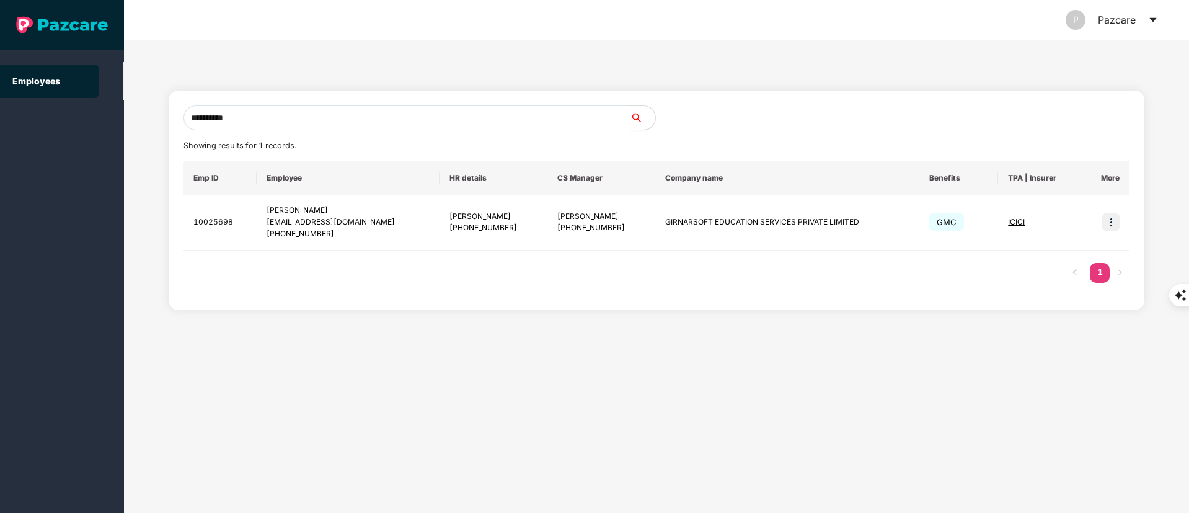
type input "**********"
click at [1110, 224] on img at bounding box center [1110, 221] width 17 height 17
click at [1063, 261] on li "Switch to user interface" at bounding box center [1050, 253] width 137 height 26
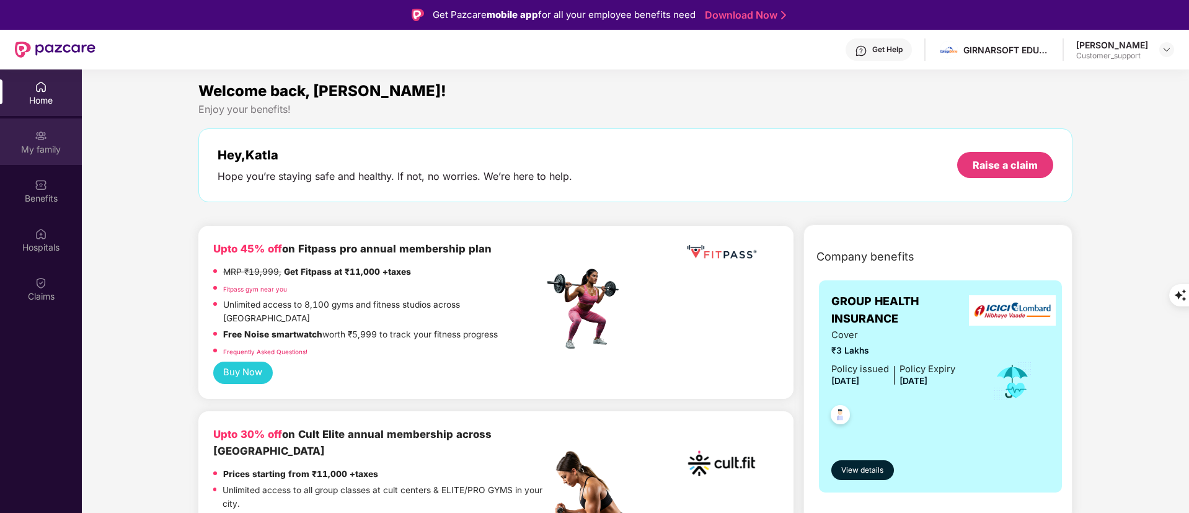
click at [31, 137] on div "My family" at bounding box center [41, 141] width 82 height 46
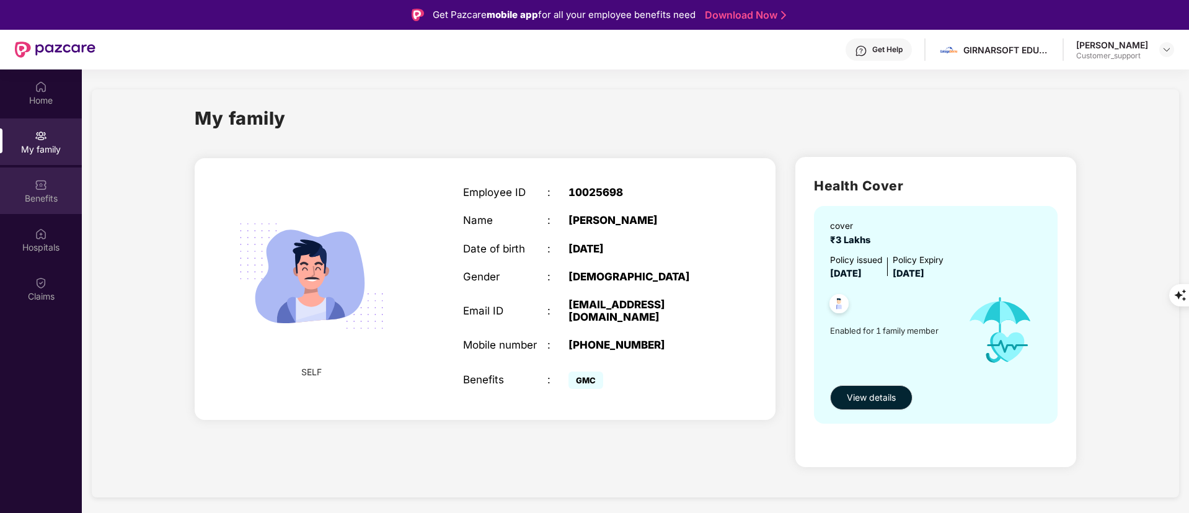
click at [45, 192] on div "Benefits" at bounding box center [41, 198] width 82 height 12
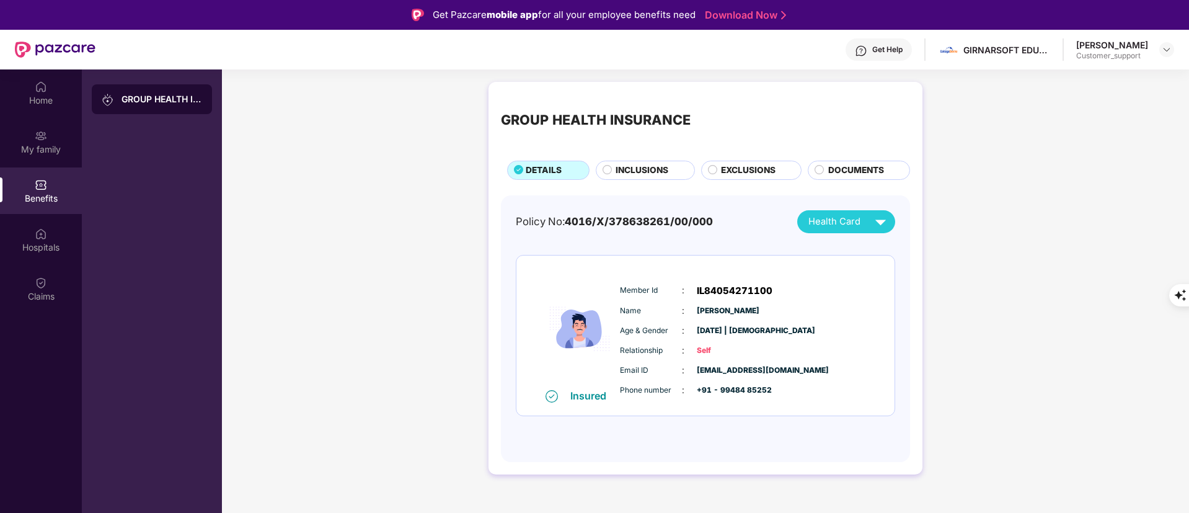
click at [641, 161] on div "INCLUSIONS" at bounding box center [645, 170] width 99 height 19
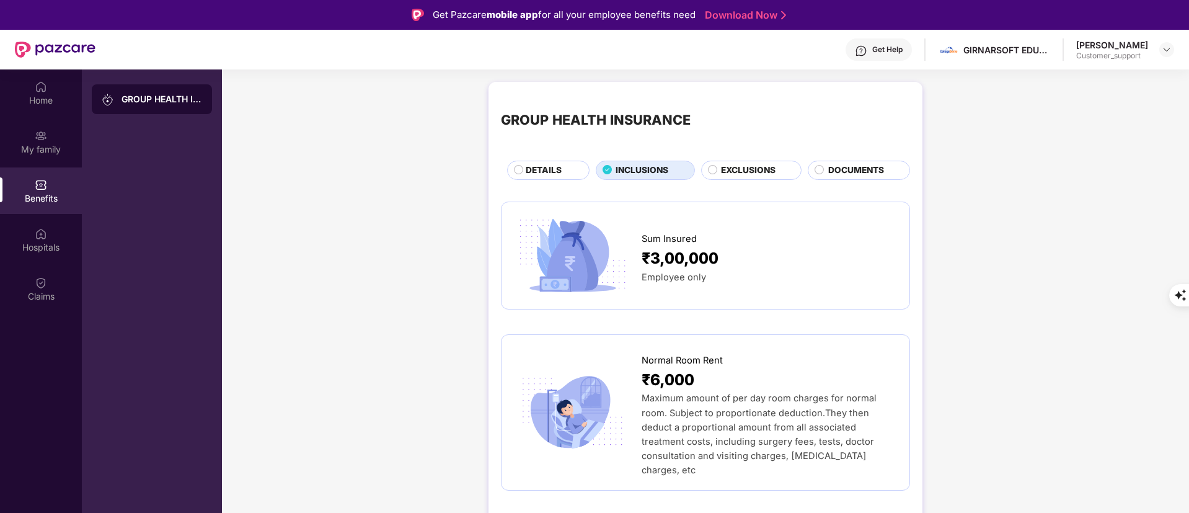
click at [532, 167] on span "DETAILS" at bounding box center [544, 171] width 36 height 14
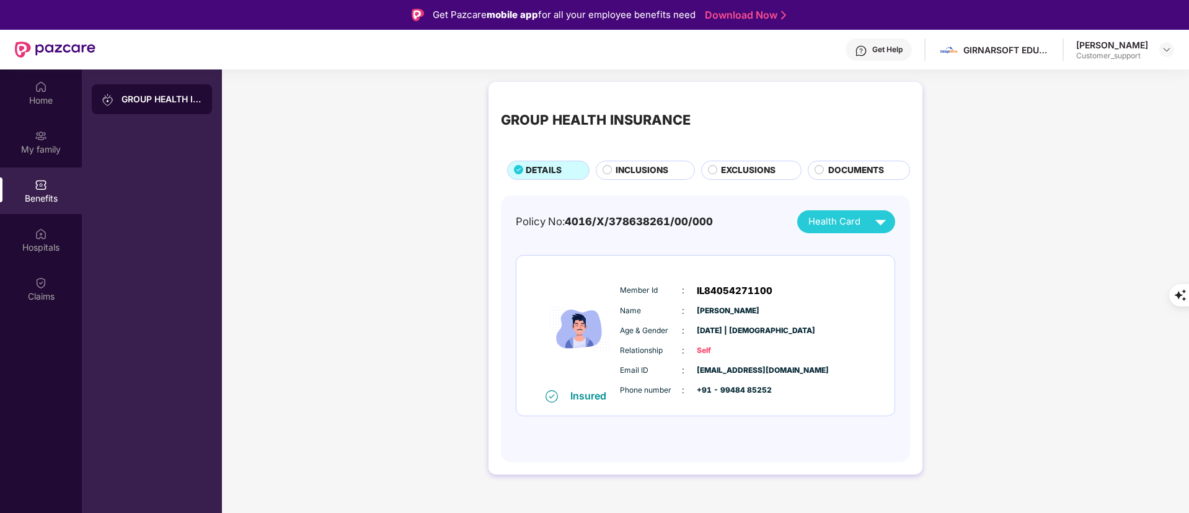
click at [611, 175] on div "INCLUSIONS" at bounding box center [648, 171] width 78 height 15
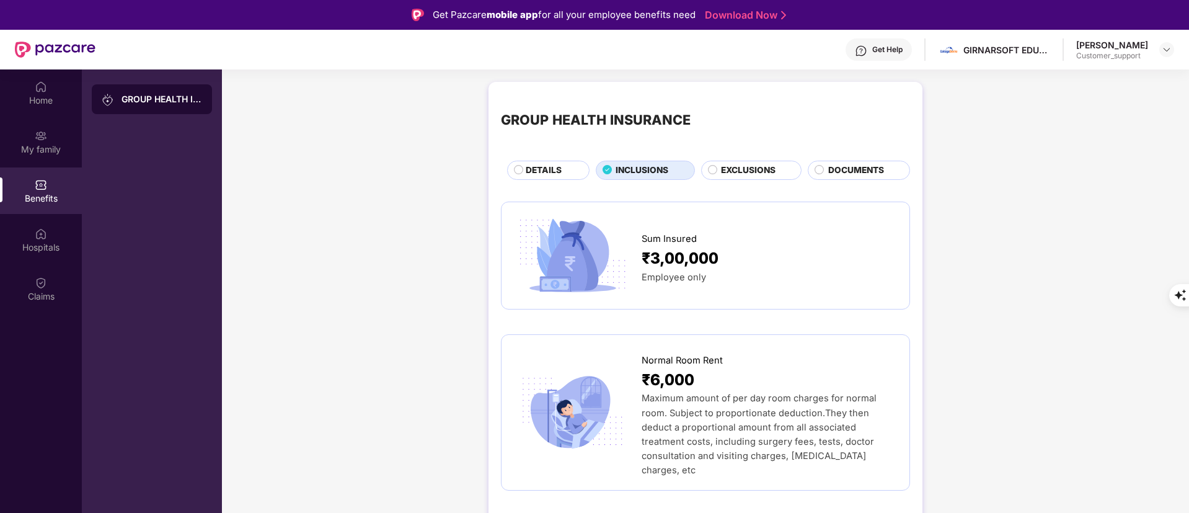
click at [537, 172] on span "DETAILS" at bounding box center [544, 171] width 36 height 14
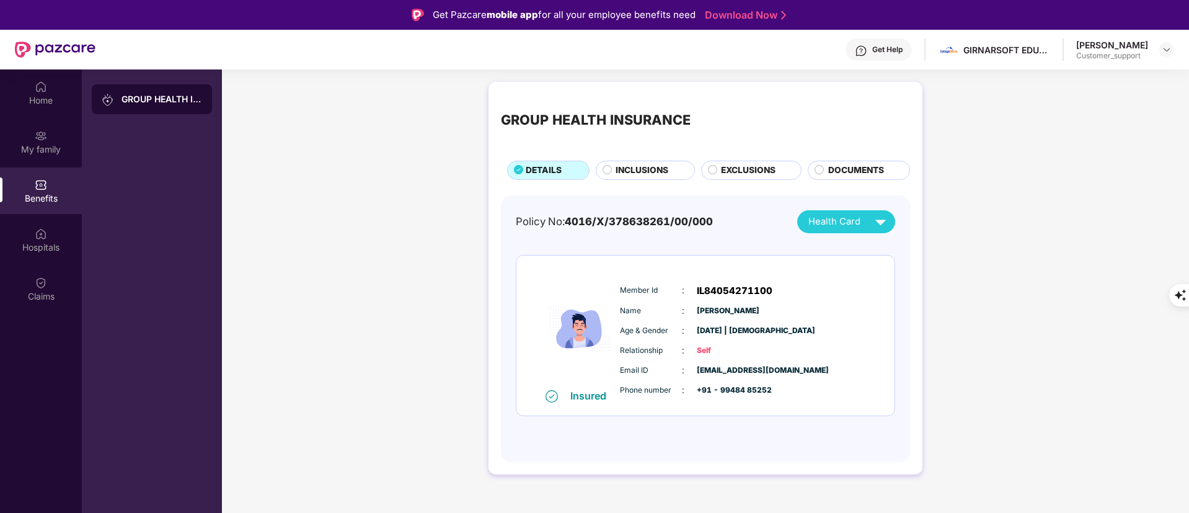
click at [631, 168] on span "INCLUSIONS" at bounding box center [642, 171] width 53 height 14
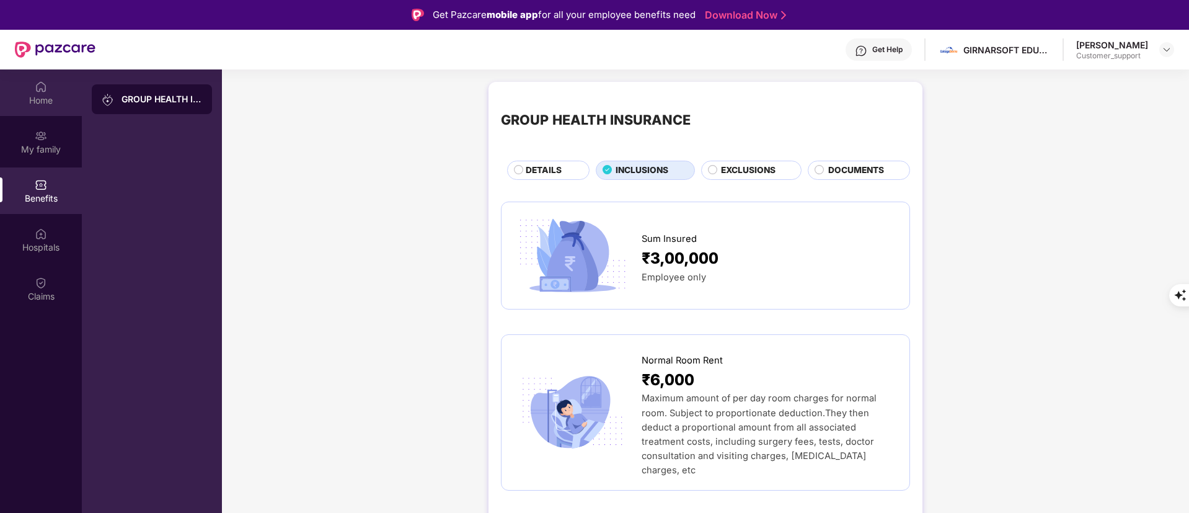
click at [61, 112] on div "Home" at bounding box center [41, 92] width 82 height 46
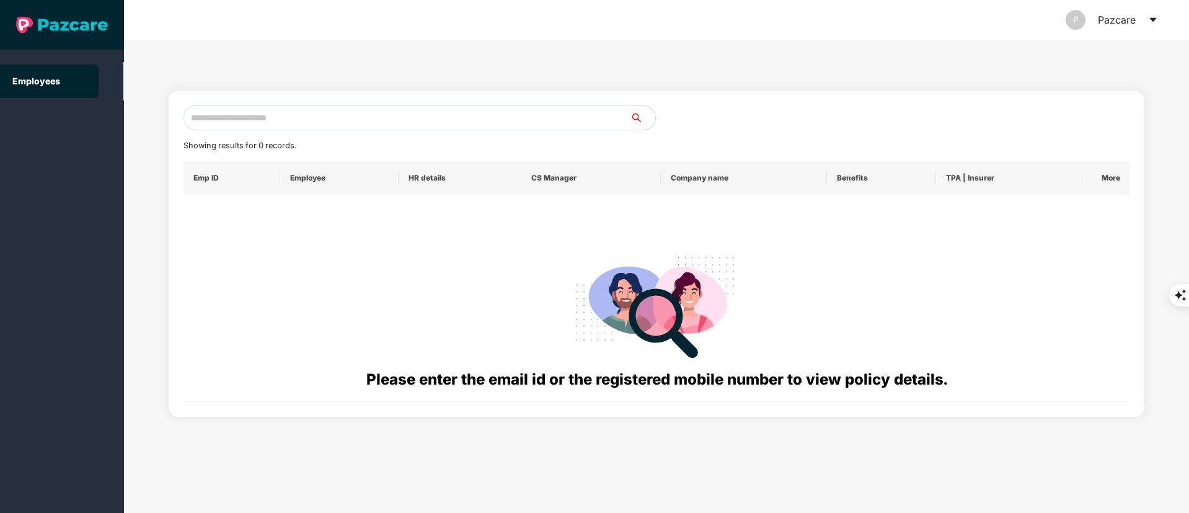
click at [276, 110] on input "text" at bounding box center [406, 117] width 447 height 25
paste input "**********"
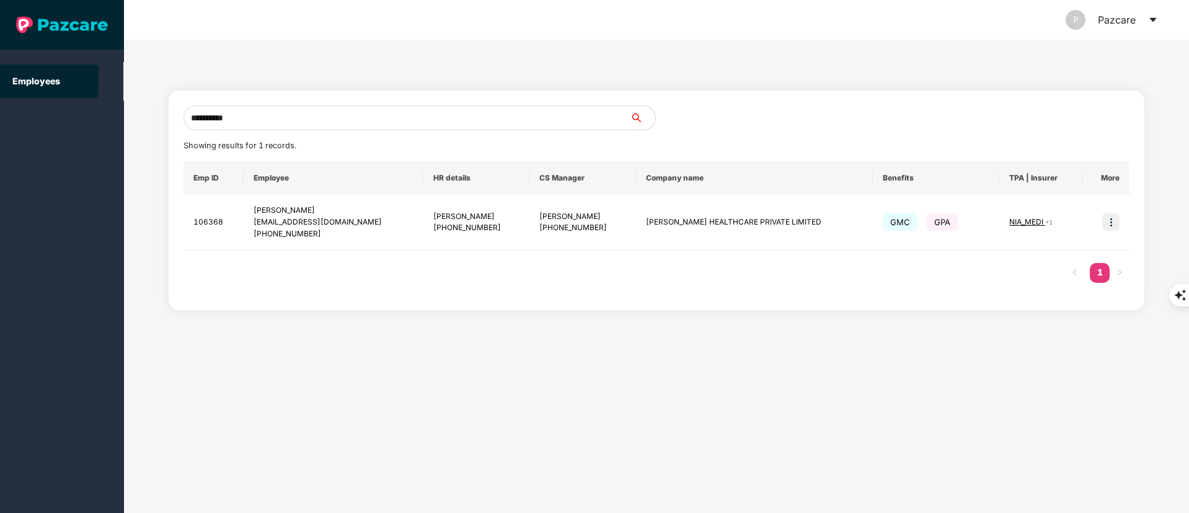
drag, startPoint x: 289, startPoint y: 120, endPoint x: 338, endPoint y: 121, distance: 48.4
click at [17, 128] on section "**********" at bounding box center [594, 256] width 1189 height 513
paste input "text"
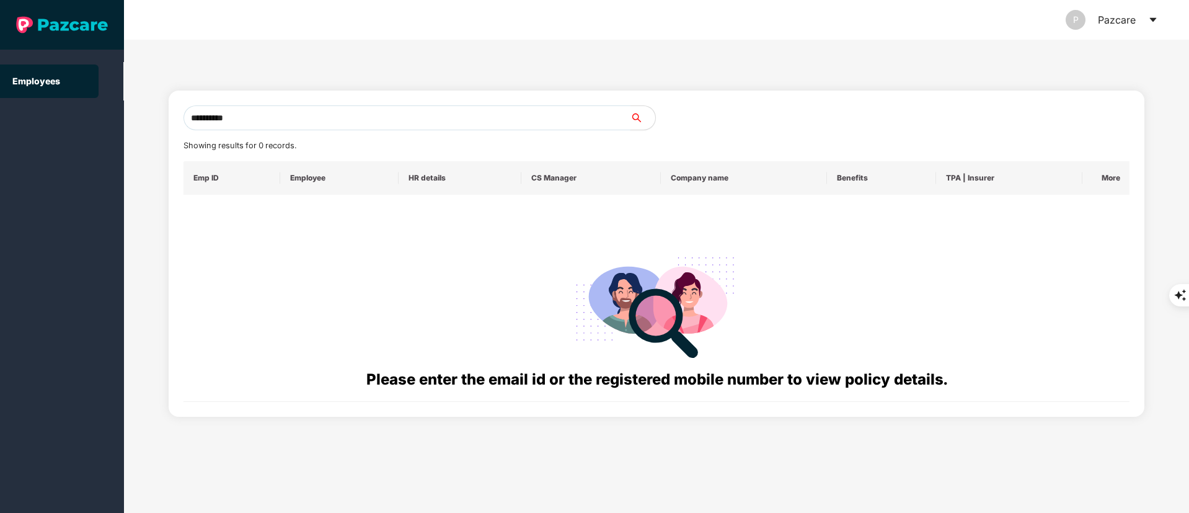
drag, startPoint x: 312, startPoint y: 120, endPoint x: 188, endPoint y: 105, distance: 124.8
click at [188, 105] on span "**********" at bounding box center [419, 117] width 473 height 25
type input "**********"
click at [188, 105] on span "**********" at bounding box center [419, 117] width 473 height 25
drag, startPoint x: 276, startPoint y: 117, endPoint x: 152, endPoint y: 117, distance: 124.0
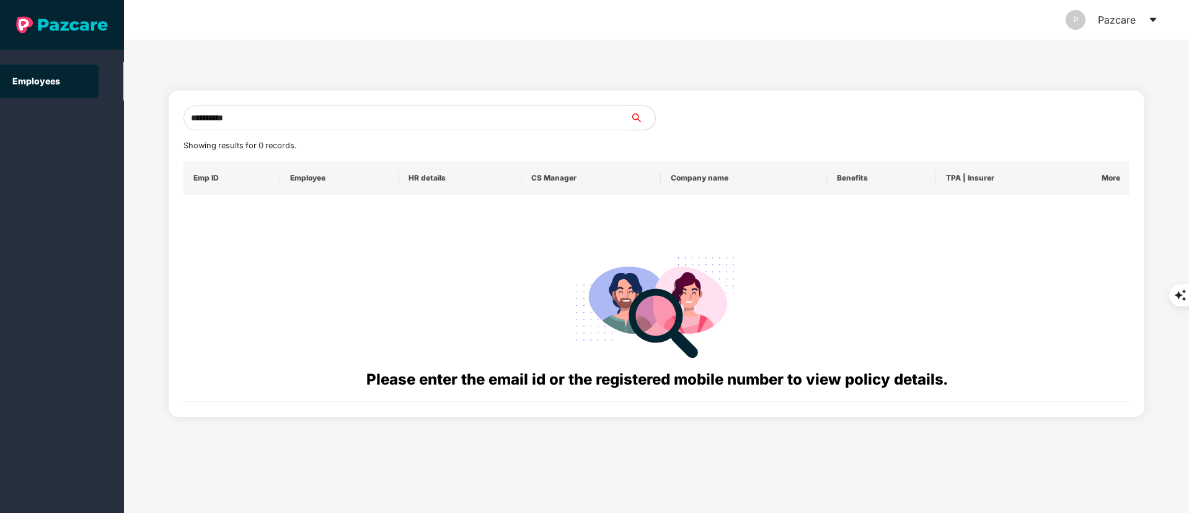
click at [152, 117] on div "**********" at bounding box center [656, 276] width 1065 height 473
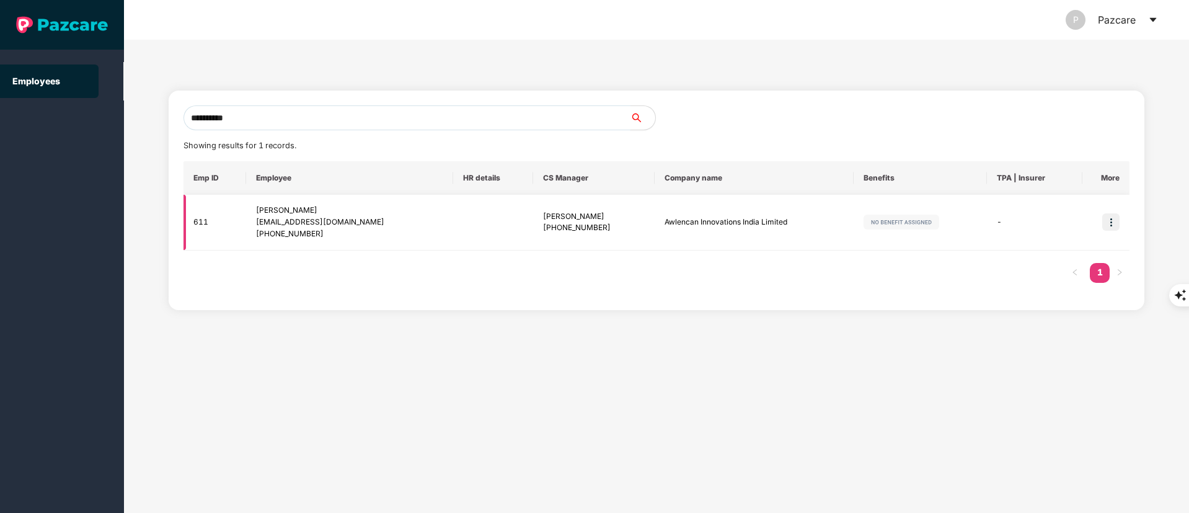
type input "**********"
click at [299, 232] on div "+918369101600" at bounding box center [349, 234] width 187 height 12
click at [291, 222] on div "kishan.b@zebpay.com" at bounding box center [349, 222] width 187 height 12
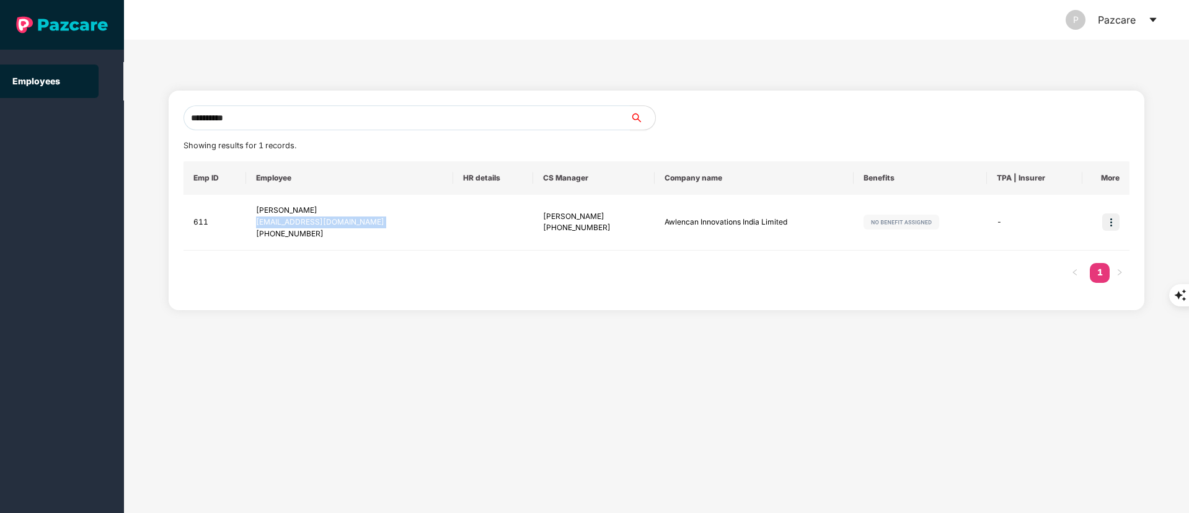
copy div "kishan.b@zebpay.com"
drag, startPoint x: 1100, startPoint y: 227, endPoint x: 1121, endPoint y: 218, distance: 23.0
click at [1108, 225] on td at bounding box center [1105, 223] width 47 height 56
click at [1108, 223] on img at bounding box center [1110, 221] width 17 height 17
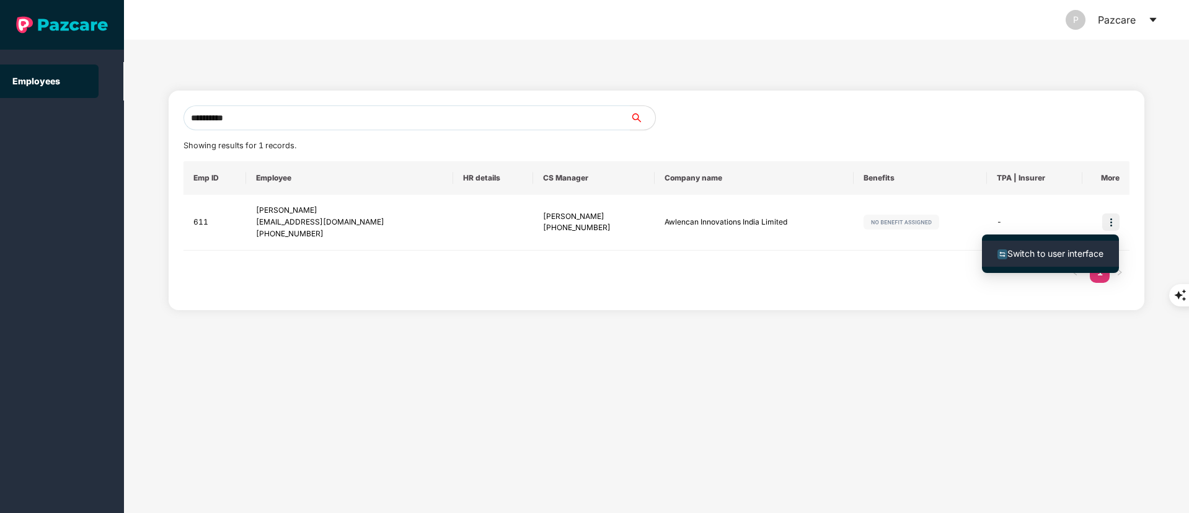
click at [1045, 238] on ul "Switch to user interface" at bounding box center [1050, 253] width 137 height 38
click at [1017, 258] on span "Switch to user interface" at bounding box center [1050, 254] width 106 height 14
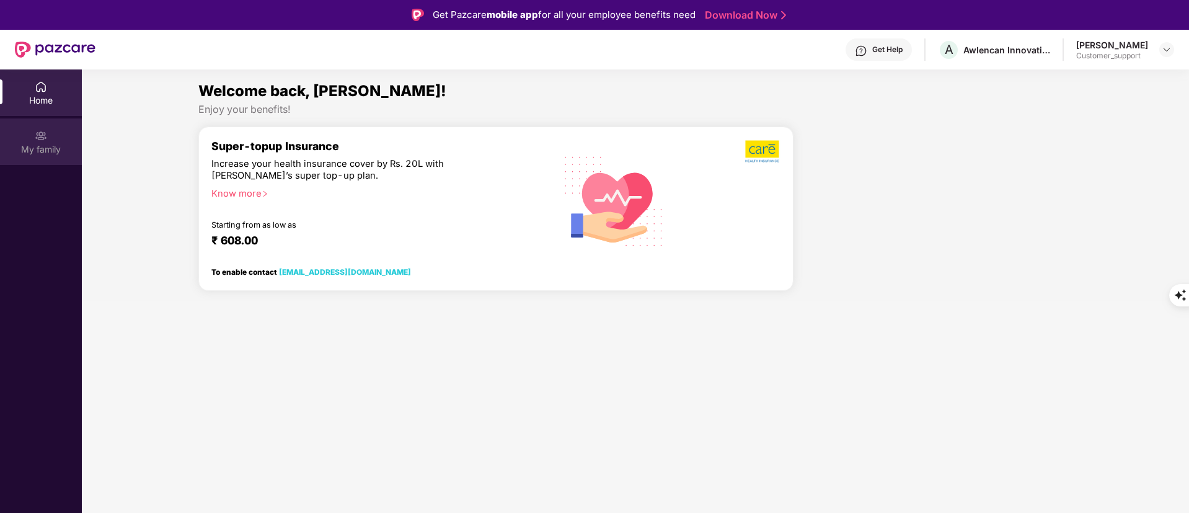
click at [42, 139] on img at bounding box center [41, 136] width 12 height 12
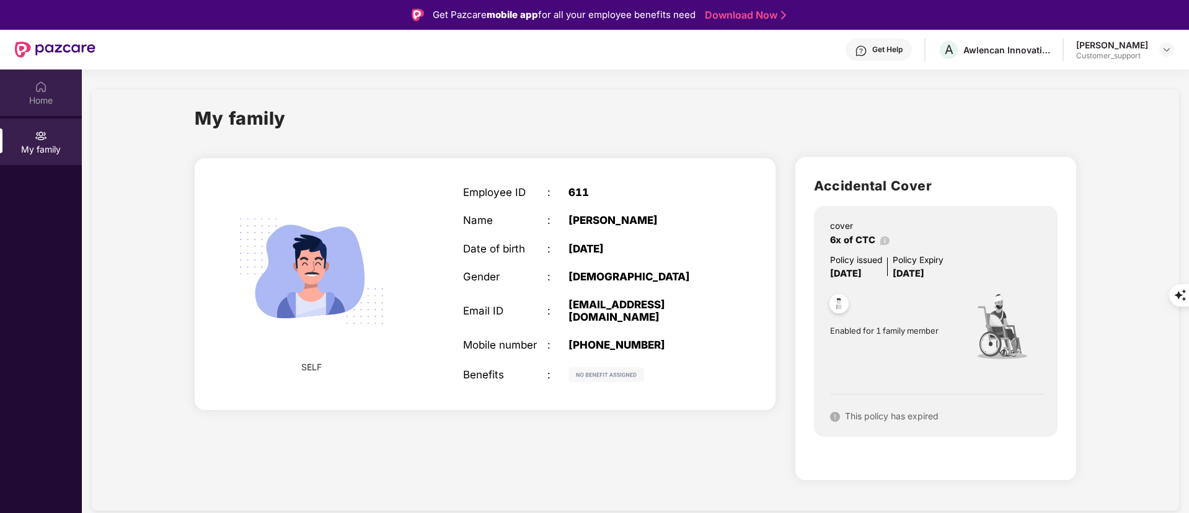
click at [35, 93] on div "Home" at bounding box center [41, 92] width 82 height 46
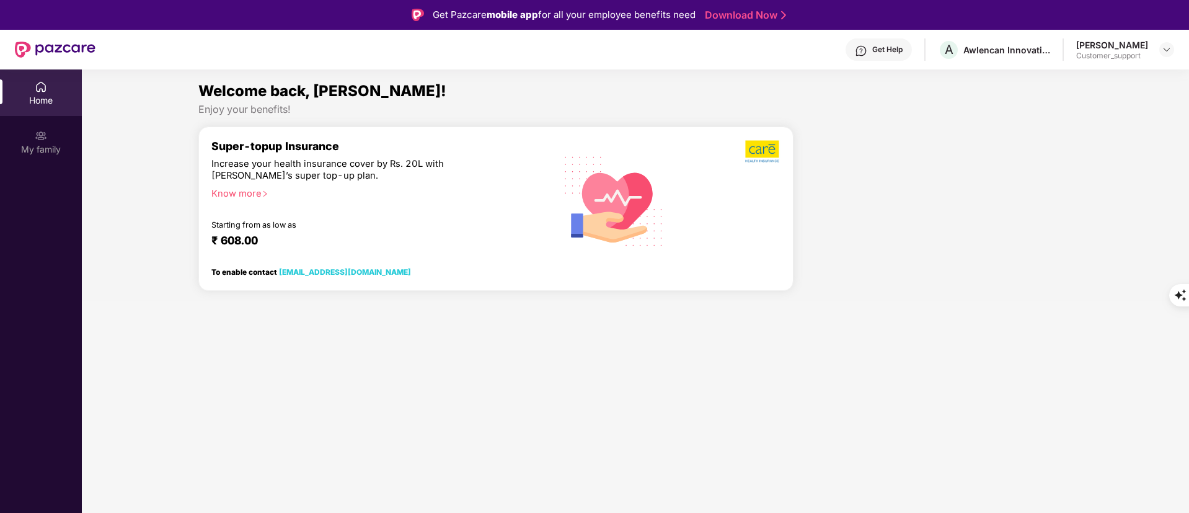
click at [325, 231] on div "Super-topup Insurance Increase your health insurance cover by Rs. 20L with PazC…" at bounding box center [377, 199] width 332 height 121
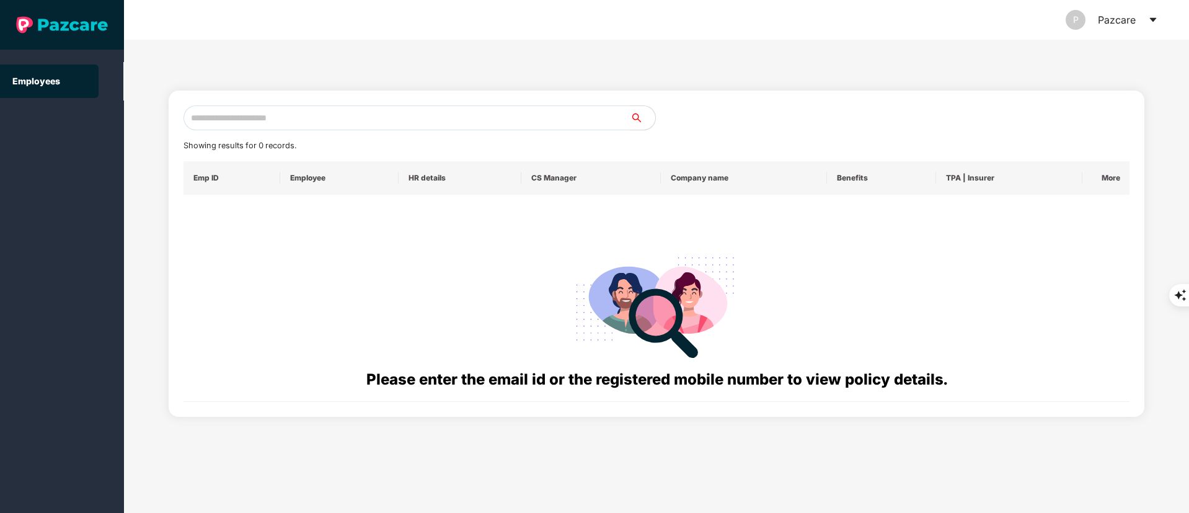
click at [279, 112] on input "text" at bounding box center [406, 117] width 447 height 25
paste input "**********"
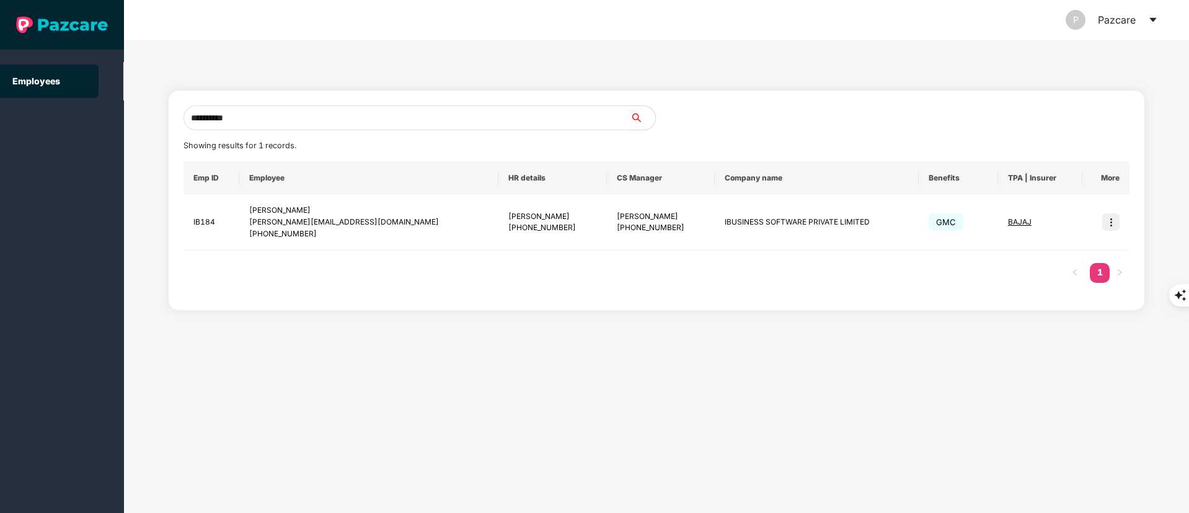
type input "**********"
drag, startPoint x: 261, startPoint y: 113, endPoint x: 13, endPoint y: 131, distance: 248.6
click at [13, 131] on section "**********" at bounding box center [594, 256] width 1189 height 513
click at [357, 226] on div "lokesh.kk@ibusinesssoftware.com" at bounding box center [368, 222] width 239 height 12
click at [1118, 224] on img at bounding box center [1110, 221] width 17 height 17
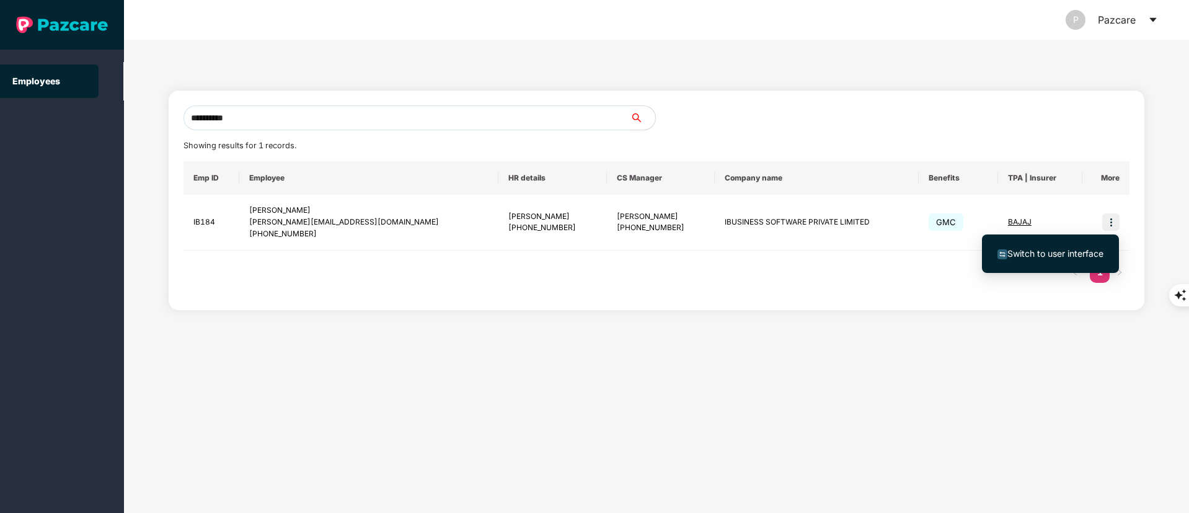
click at [1033, 257] on span "Switch to user interface" at bounding box center [1055, 253] width 96 height 11
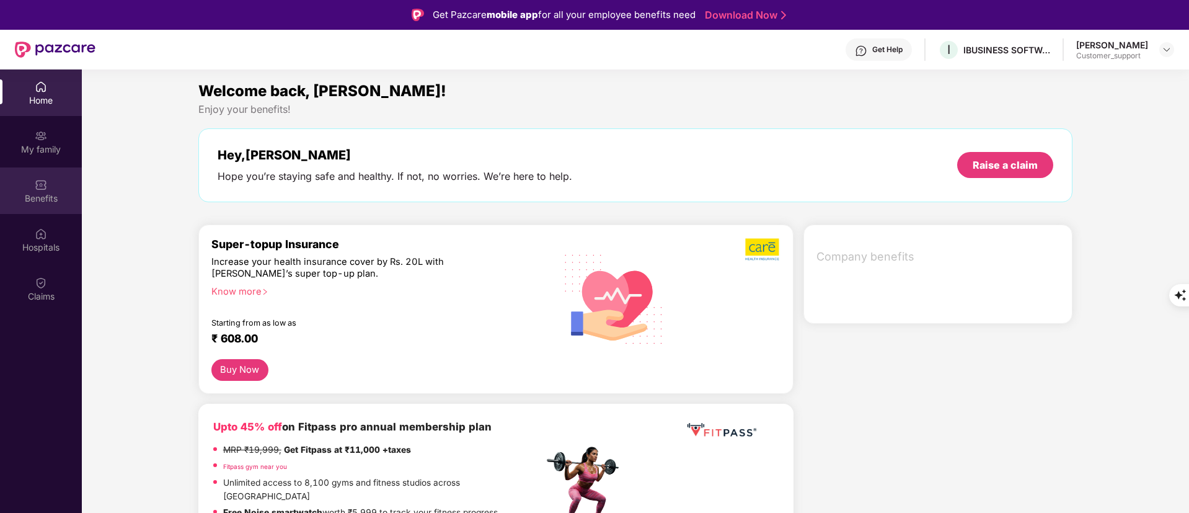
click at [29, 188] on div "Benefits" at bounding box center [41, 190] width 82 height 46
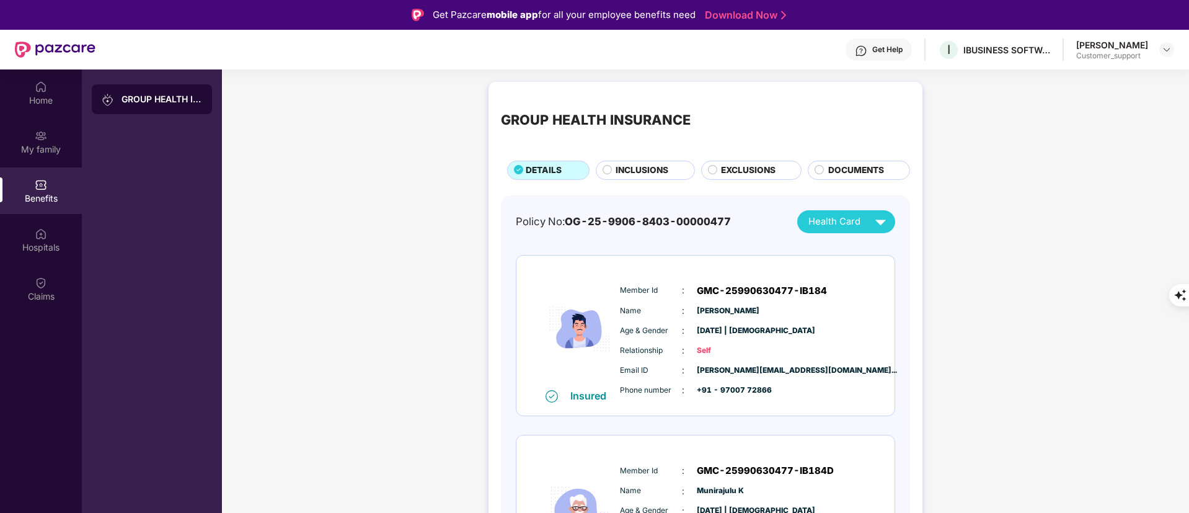
drag, startPoint x: 39, startPoint y: 245, endPoint x: 110, endPoint y: 244, distance: 71.3
click at [40, 244] on div "Hospitals" at bounding box center [41, 247] width 82 height 12
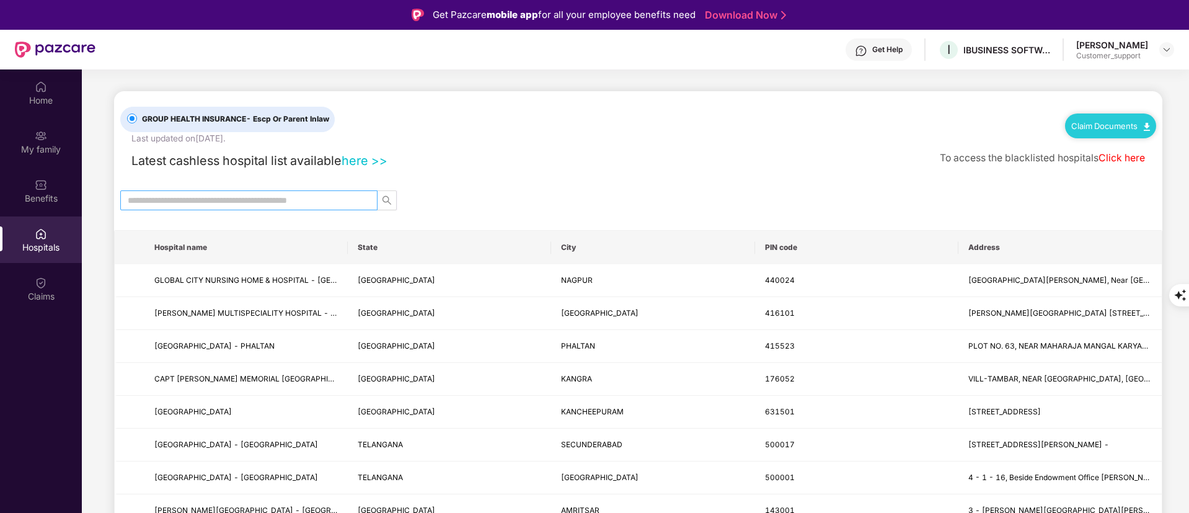
click at [271, 210] on span at bounding box center [248, 200] width 257 height 20
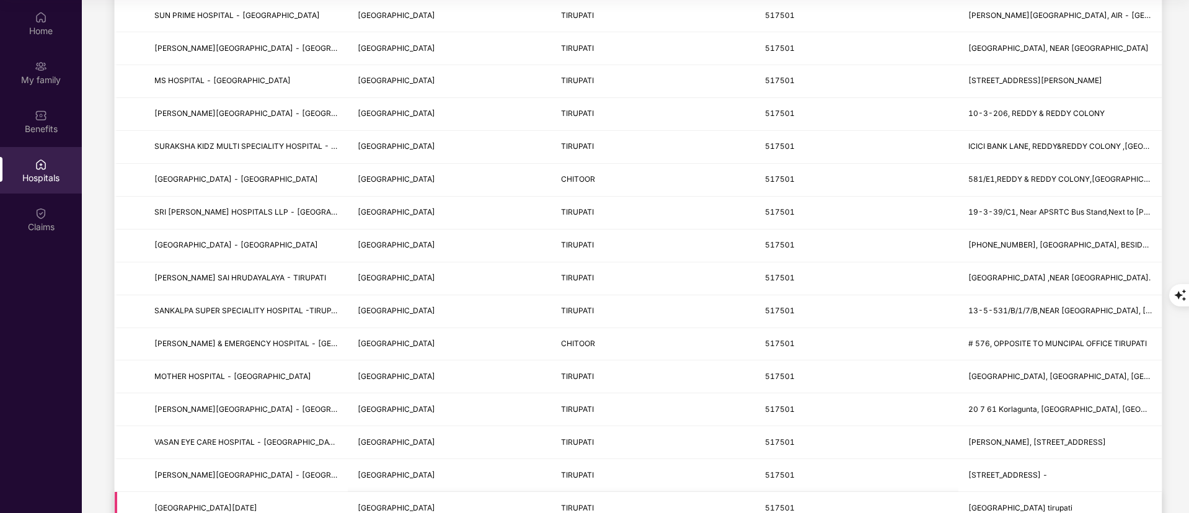
scroll to position [558, 0]
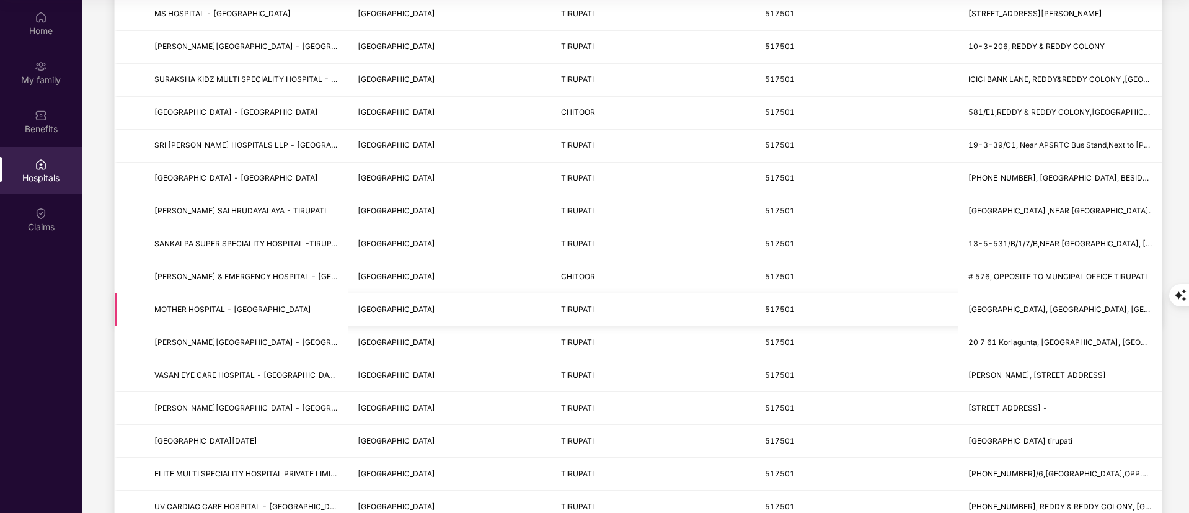
type input "******"
drag, startPoint x: 174, startPoint y: 319, endPoint x: 1040, endPoint y: 314, distance: 866.6
click at [1040, 314] on tr "MOTHER HOSPITAL - TIRUPATI ANDHRA PRADESH TIRUPATI 517501 SAI RAM STREET, OLD M…" at bounding box center [638, 309] width 1047 height 33
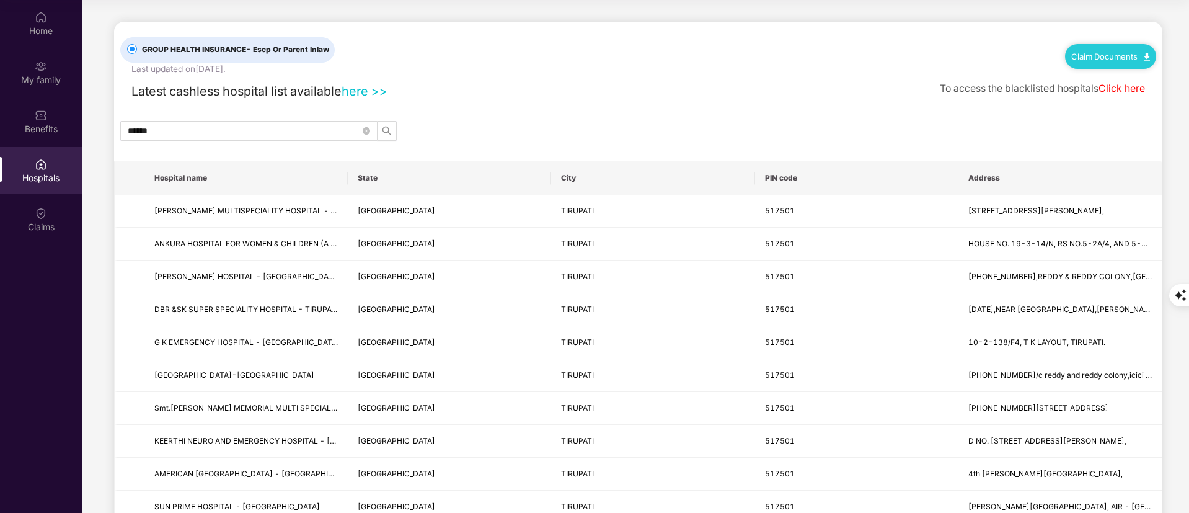
scroll to position [0, 0]
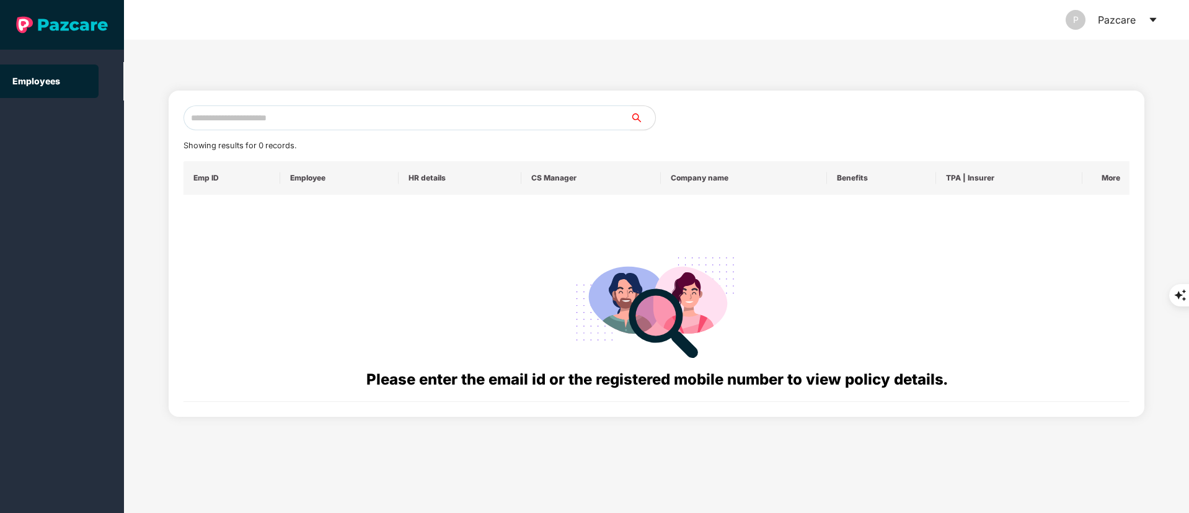
click at [264, 126] on input "text" at bounding box center [406, 117] width 447 height 25
paste input "**********"
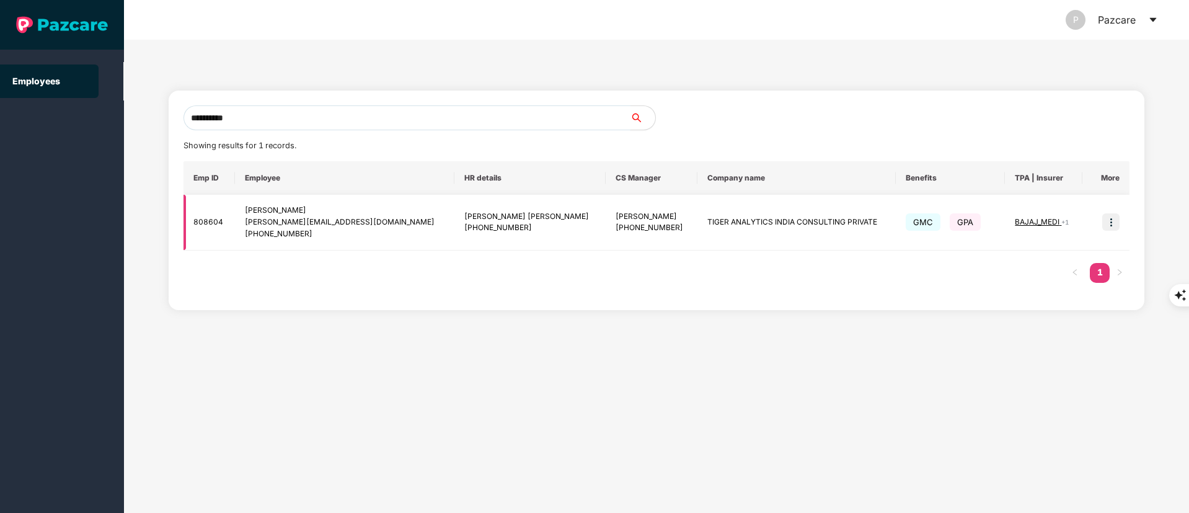
type input "**********"
drag, startPoint x: 1117, startPoint y: 225, endPoint x: 1093, endPoint y: 232, distance: 24.7
click at [1115, 226] on img at bounding box center [1110, 221] width 17 height 17
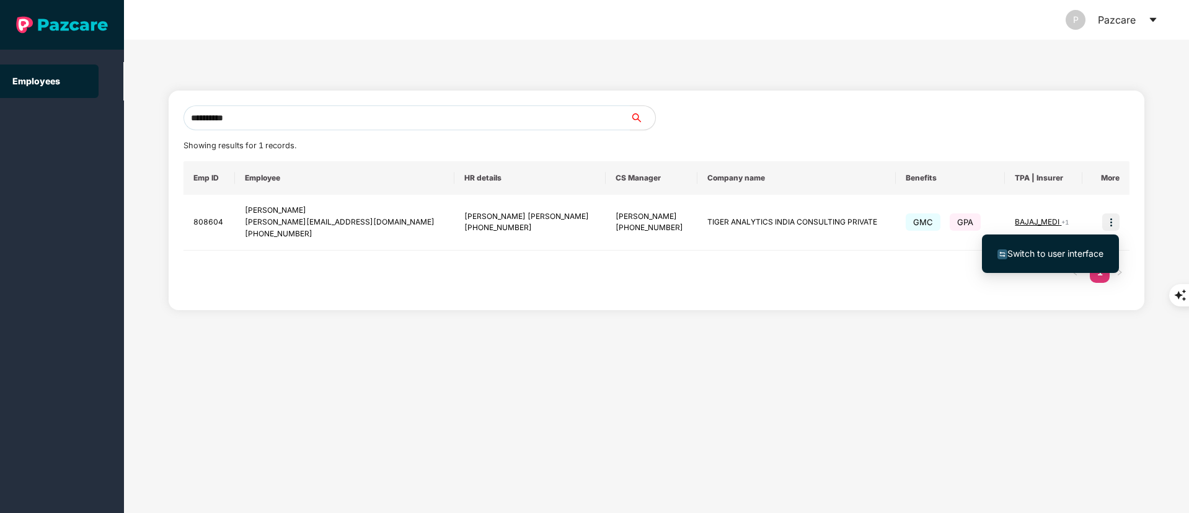
click at [1080, 243] on li "Switch to user interface" at bounding box center [1050, 253] width 137 height 26
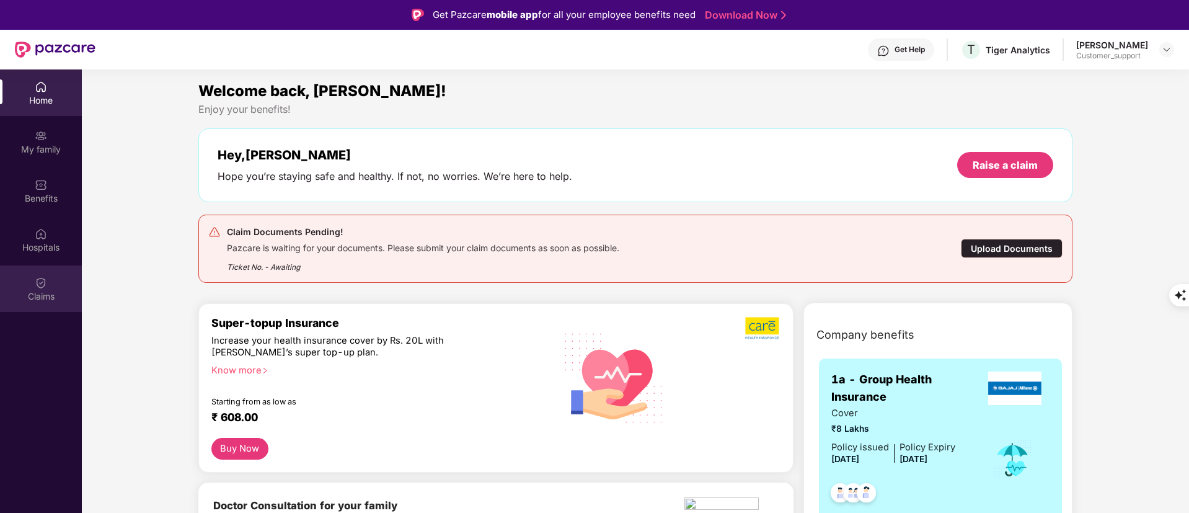
click at [45, 298] on div "Claims" at bounding box center [41, 296] width 82 height 12
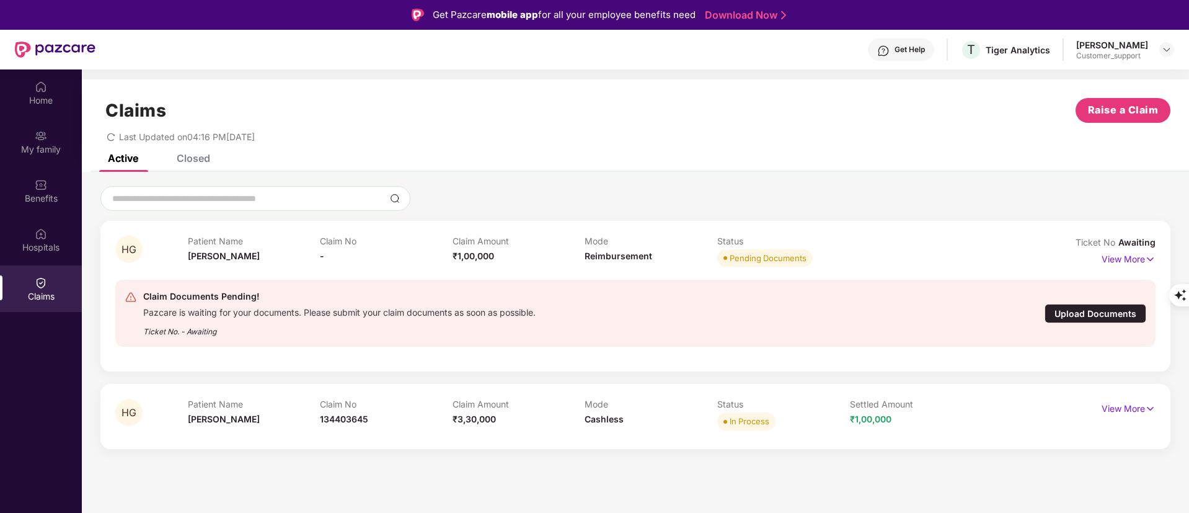
click at [189, 164] on div "Closed" at bounding box center [184, 157] width 52 height 27
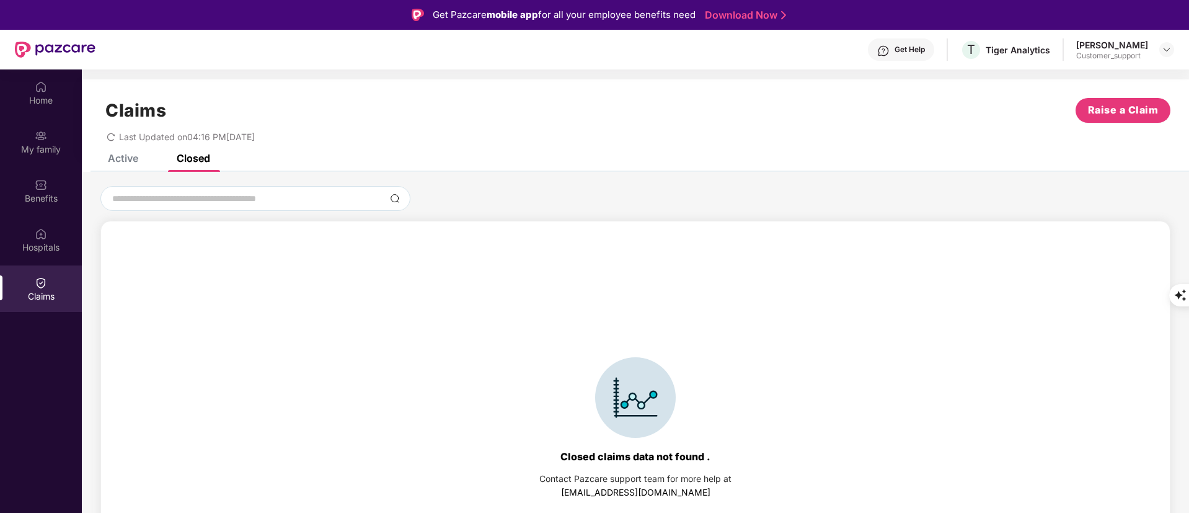
click at [118, 159] on div "Active" at bounding box center [123, 158] width 30 height 12
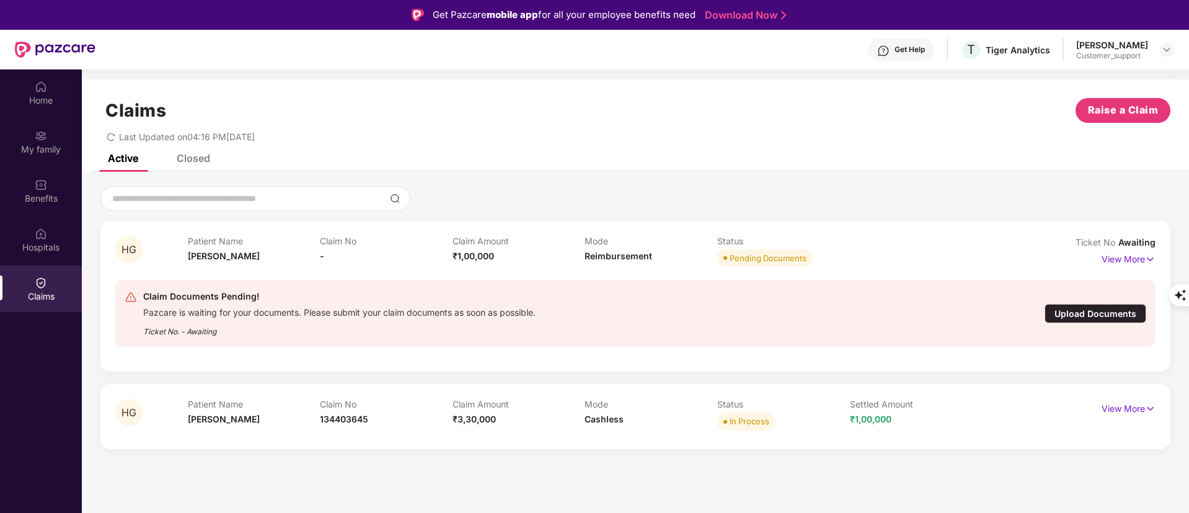
click at [590, 317] on div "Claim Documents Pending! Pazcare is waiting for your documents. Please submit y…" at bounding box center [550, 313] width 851 height 48
click at [1132, 257] on p "View More" at bounding box center [1128, 257] width 54 height 17
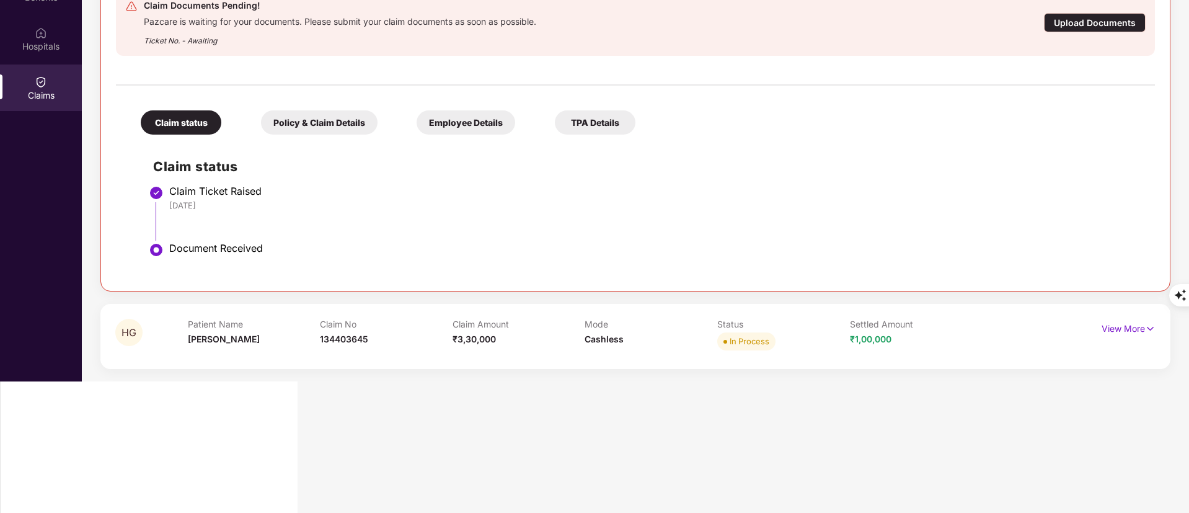
scroll to position [93, 0]
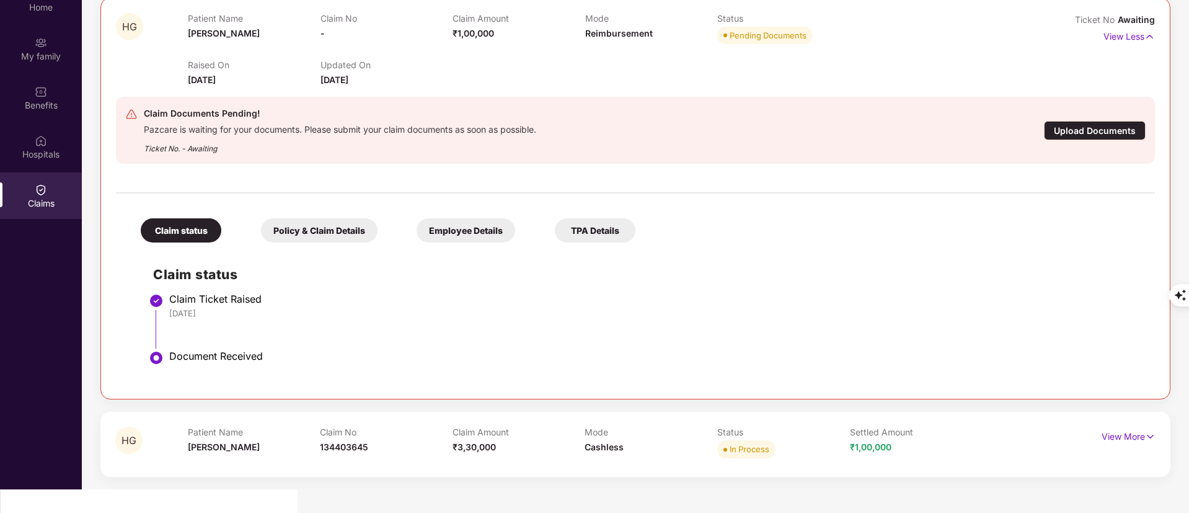
click at [692, 457] on div "Mode Cashless" at bounding box center [651, 443] width 133 height 34
click at [1123, 447] on div "View More" at bounding box center [1090, 443] width 130 height 34
click at [1107, 427] on p "View More" at bounding box center [1128, 434] width 54 height 17
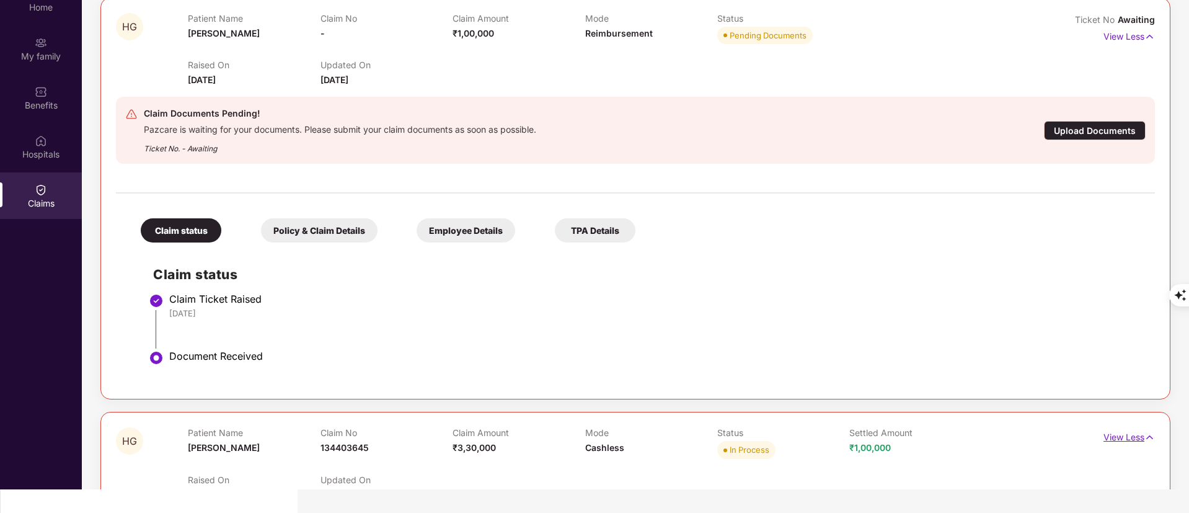
click at [1107, 427] on p "View Less" at bounding box center [1128, 435] width 51 height 17
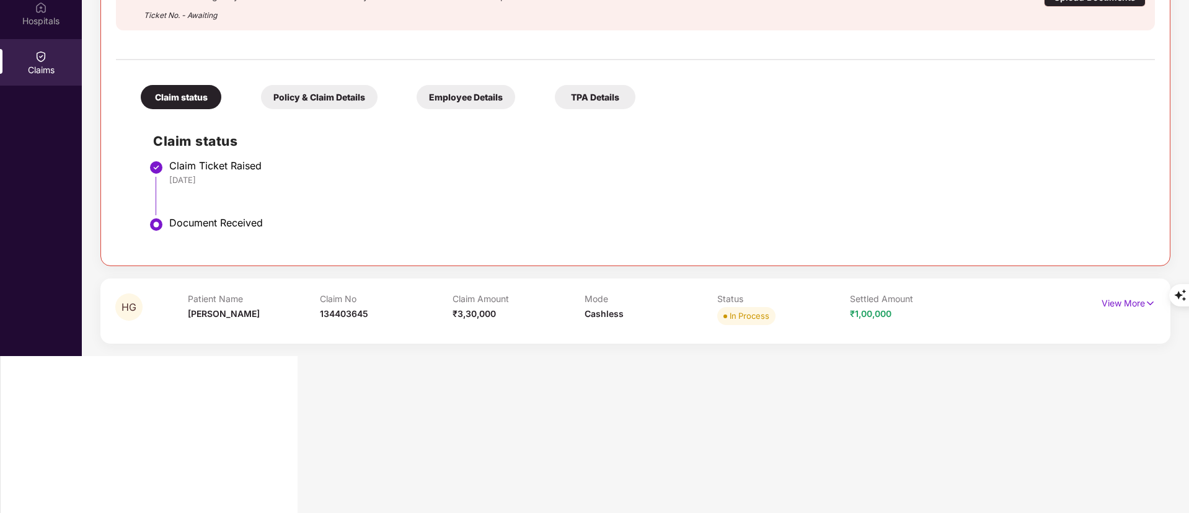
scroll to position [279, 0]
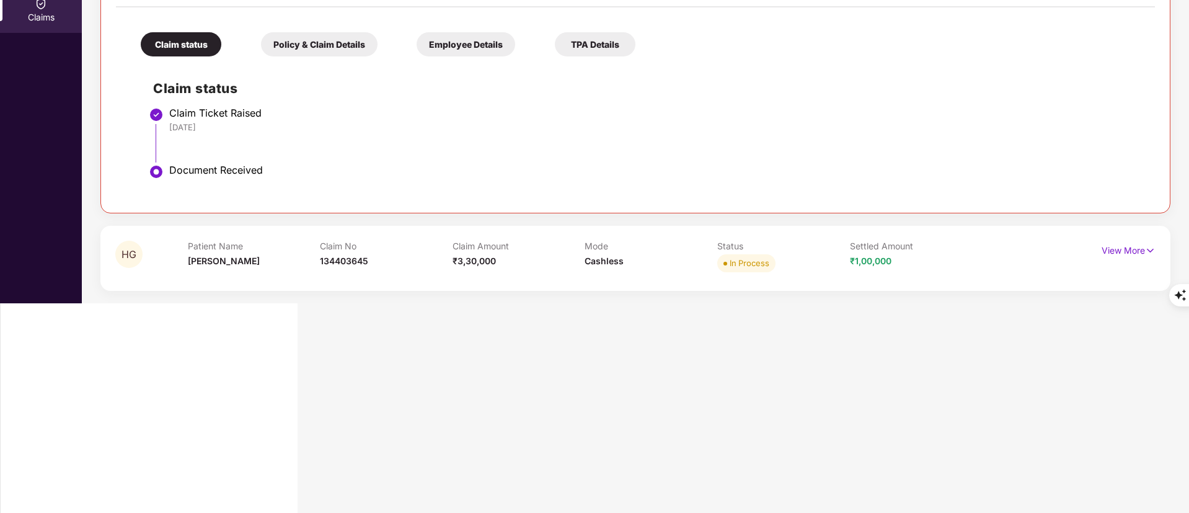
click at [594, 265] on span "Cashless" at bounding box center [604, 260] width 39 height 11
click at [1120, 240] on p "View More" at bounding box center [1128, 248] width 54 height 17
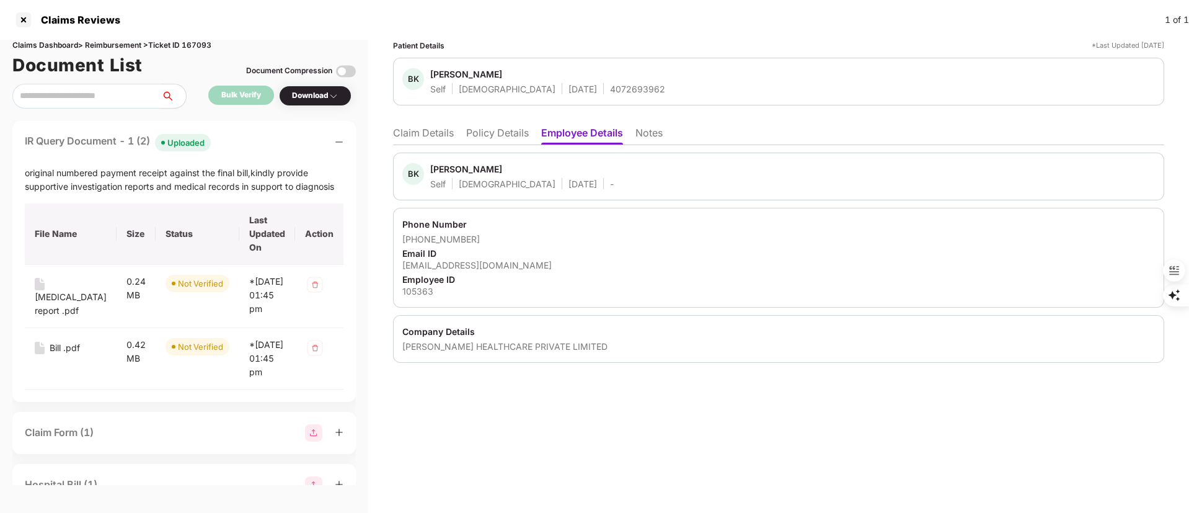
click at [29, 21] on div at bounding box center [24, 20] width 20 height 20
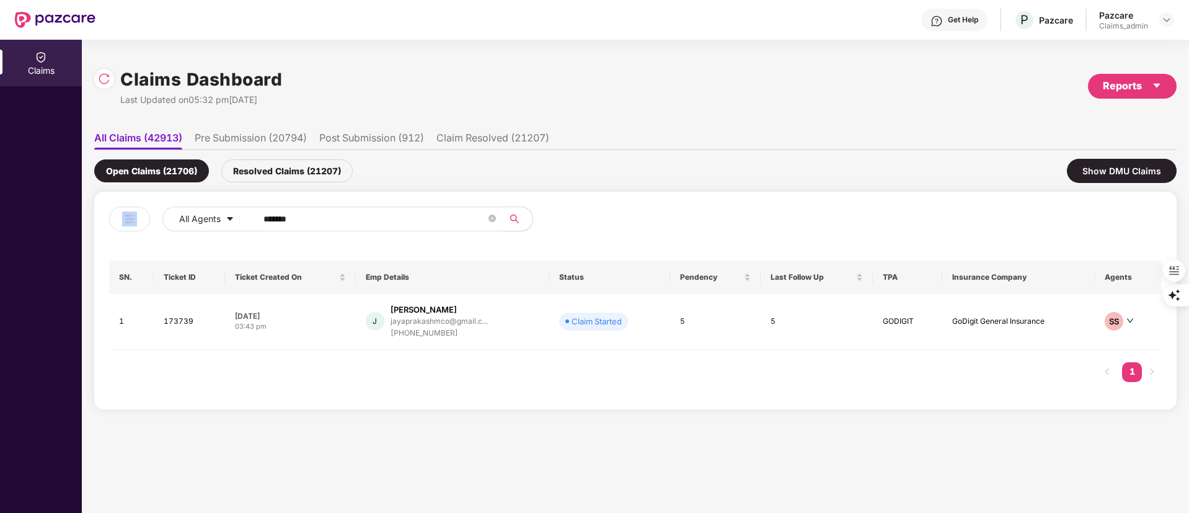
drag, startPoint x: 324, startPoint y: 229, endPoint x: 140, endPoint y: 229, distance: 184.1
click at [140, 229] on div "All Agents ******" at bounding box center [372, 223] width 526 height 35
drag, startPoint x: 320, startPoint y: 214, endPoint x: 176, endPoint y: 214, distance: 144.4
click at [176, 214] on div "All Agents ******" at bounding box center [478, 218] width 632 height 25
paste input "text"
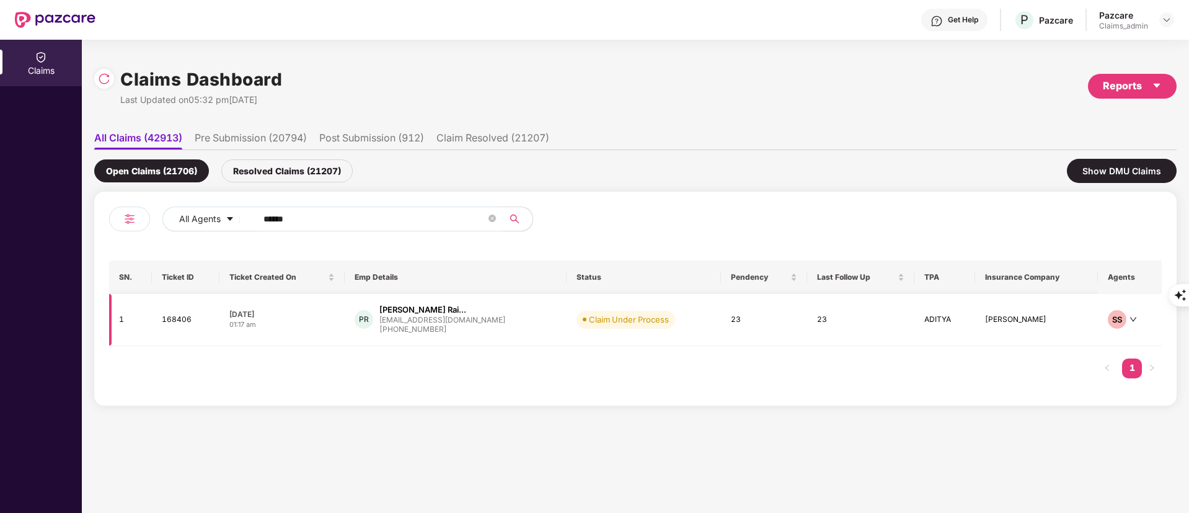
type input "******"
click at [428, 315] on div "pavanpk1995@gmail.com" at bounding box center [442, 319] width 126 height 8
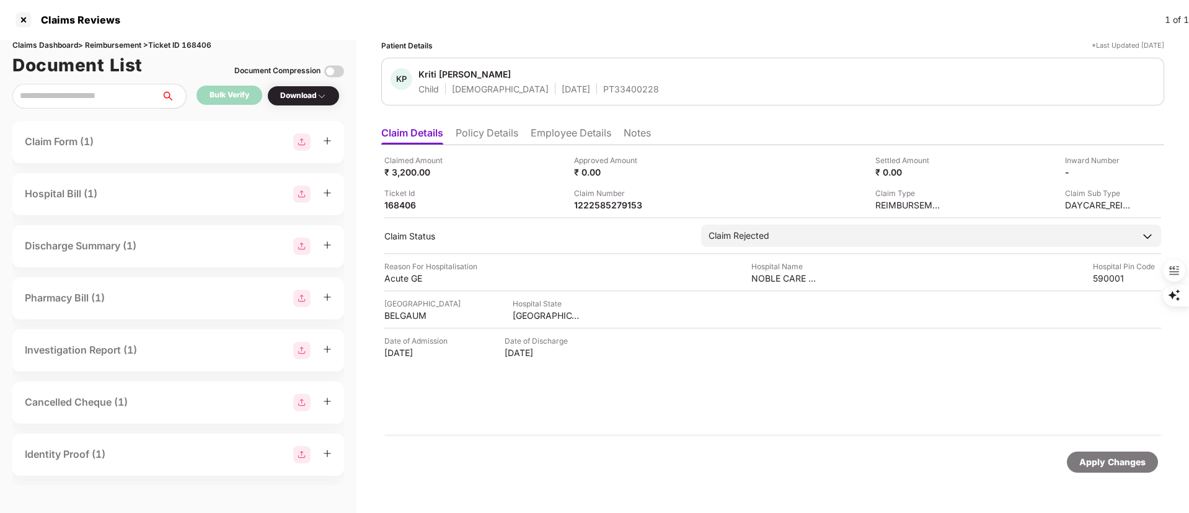
click at [470, 135] on li "Policy Details" at bounding box center [487, 135] width 63 height 18
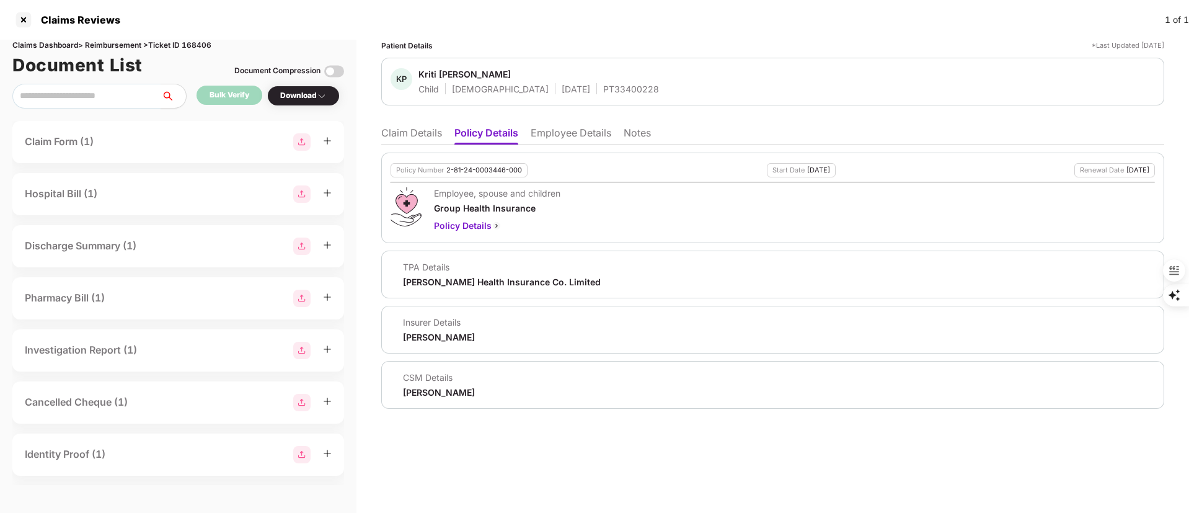
click at [546, 130] on li "Employee Details" at bounding box center [571, 135] width 81 height 18
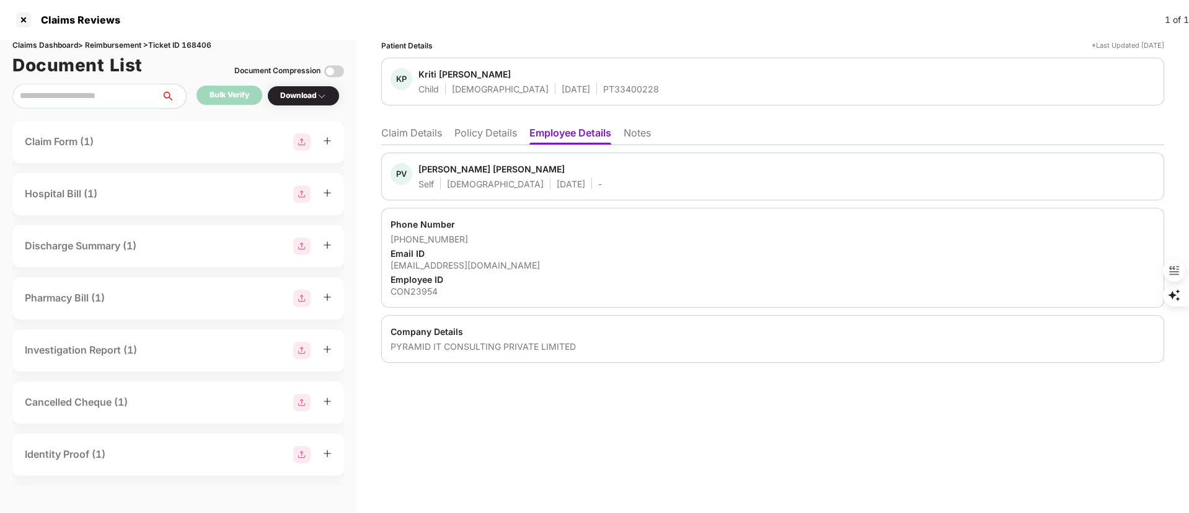
click at [404, 130] on li "Claim Details" at bounding box center [411, 135] width 61 height 18
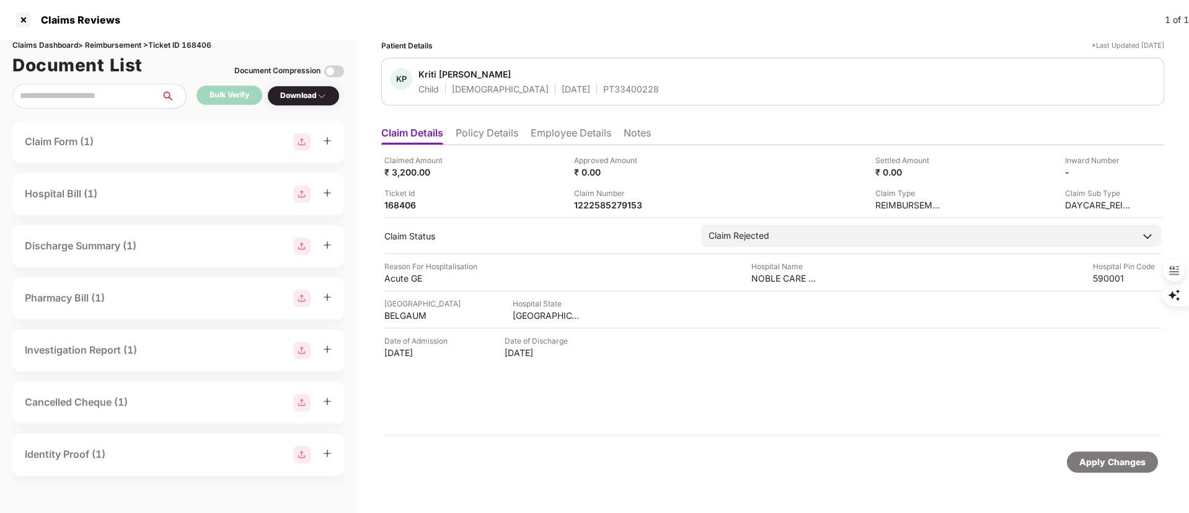
click at [550, 134] on li "Employee Details" at bounding box center [571, 135] width 81 height 18
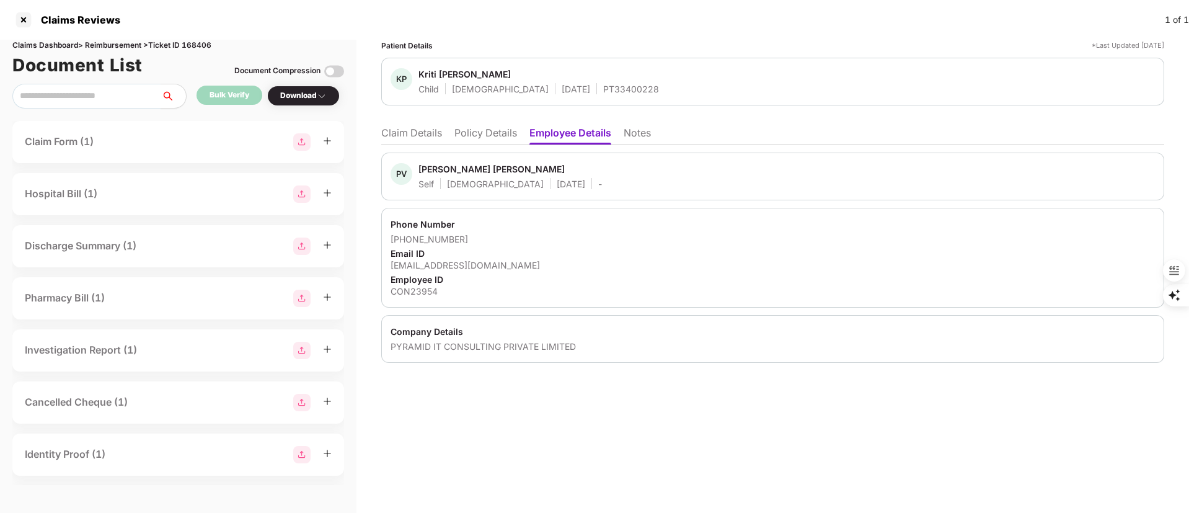
click at [408, 140] on li "Claim Details" at bounding box center [411, 135] width 61 height 18
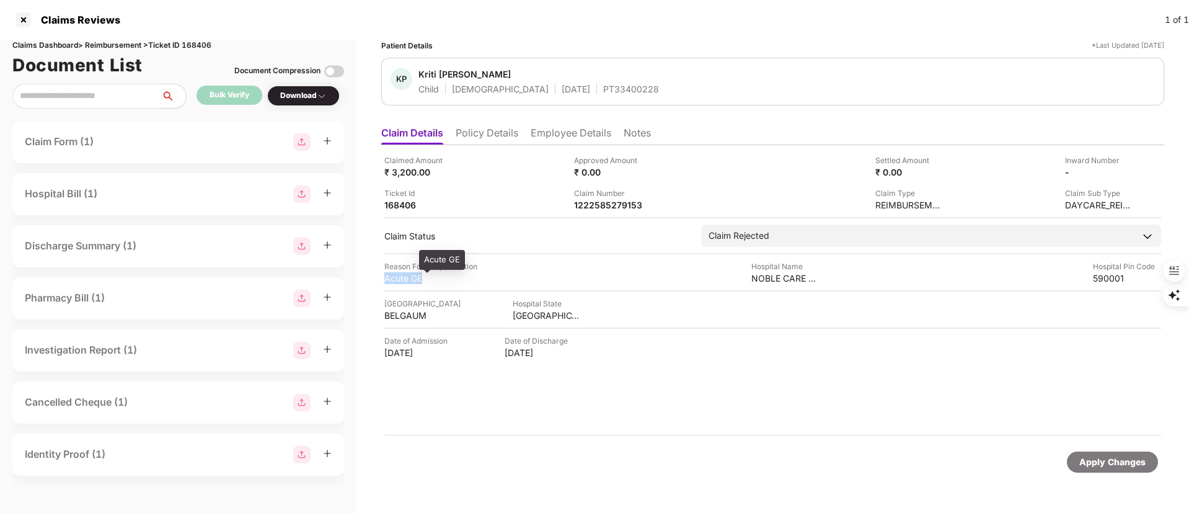
drag, startPoint x: 430, startPoint y: 278, endPoint x: 385, endPoint y: 278, distance: 45.2
click at [385, 278] on div "Acute GE" at bounding box center [418, 278] width 68 height 12
copy div "Acute GE"
click at [477, 114] on div "Patient Details *Last Updated 18 Sep 2025 KP Kriti Pavankumar Raikar Child Fema…" at bounding box center [772, 264] width 783 height 448
click at [478, 128] on li "Policy Details" at bounding box center [487, 135] width 63 height 18
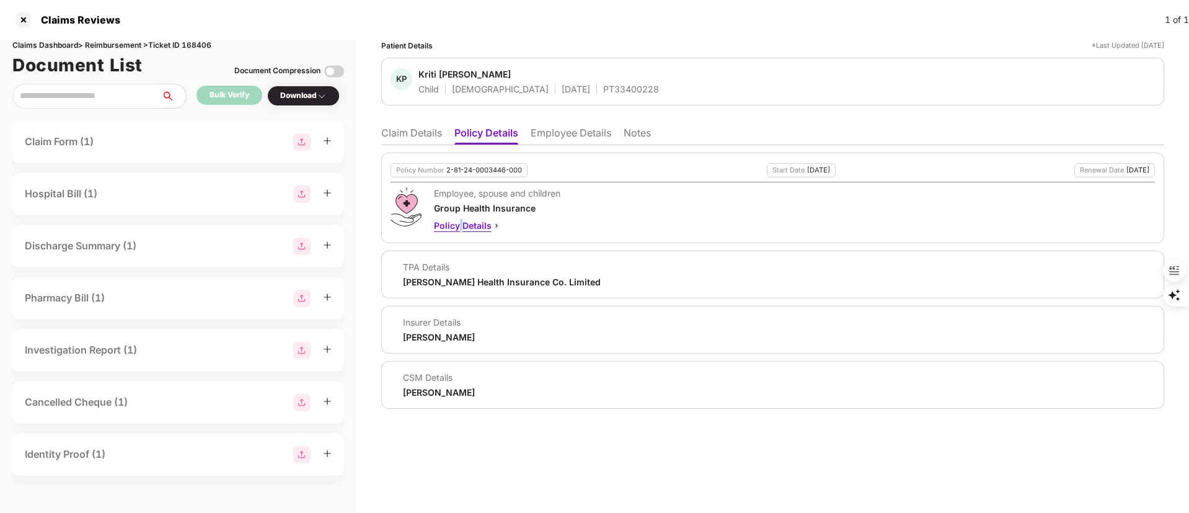
click at [461, 226] on div "Policy Details" at bounding box center [497, 226] width 126 height 14
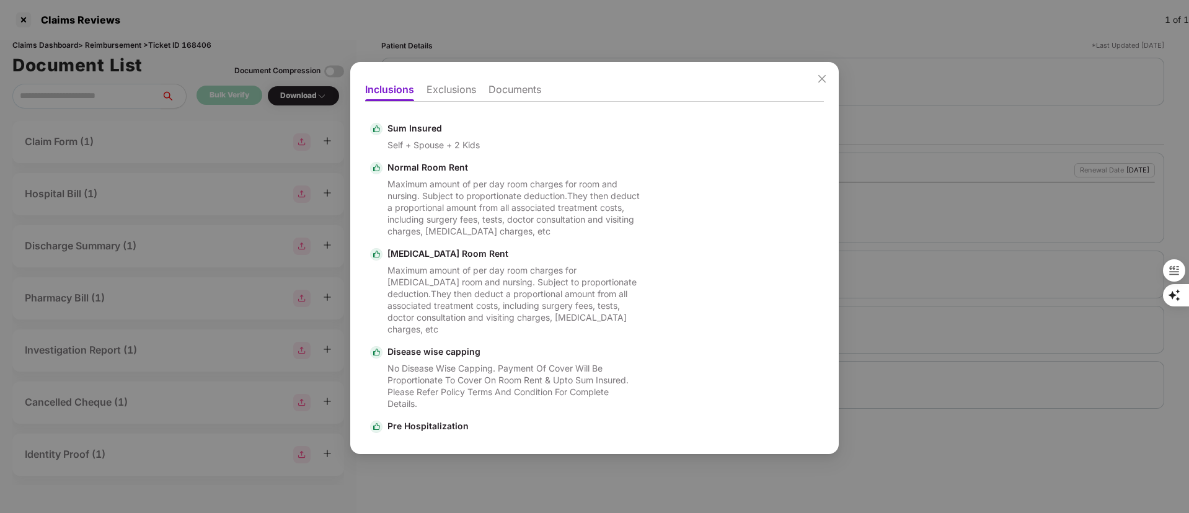
click at [428, 88] on li "Exclusions" at bounding box center [451, 92] width 50 height 18
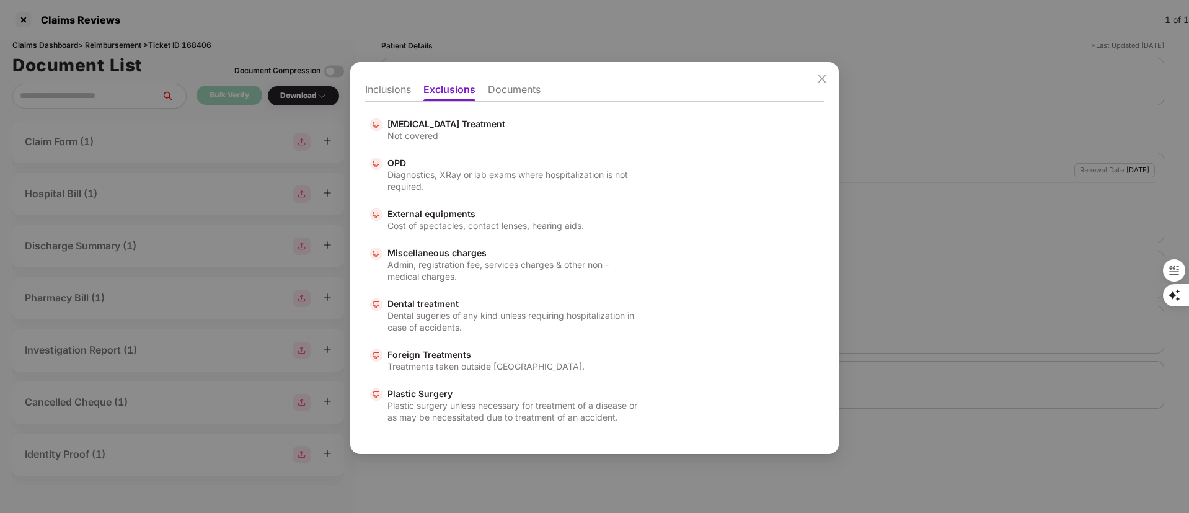
scroll to position [93, 0]
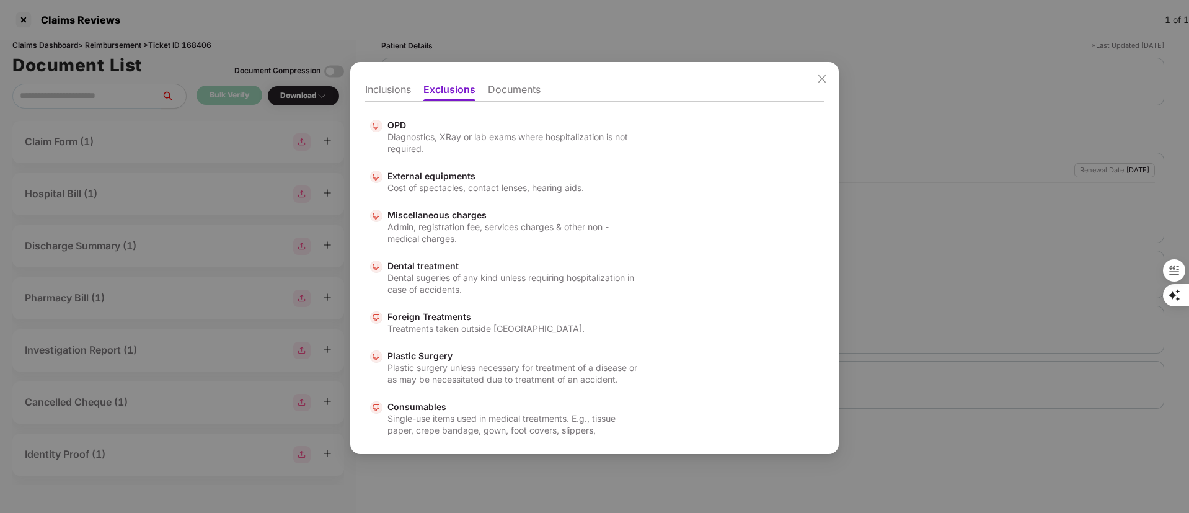
click at [377, 87] on li "Inclusions" at bounding box center [388, 92] width 46 height 18
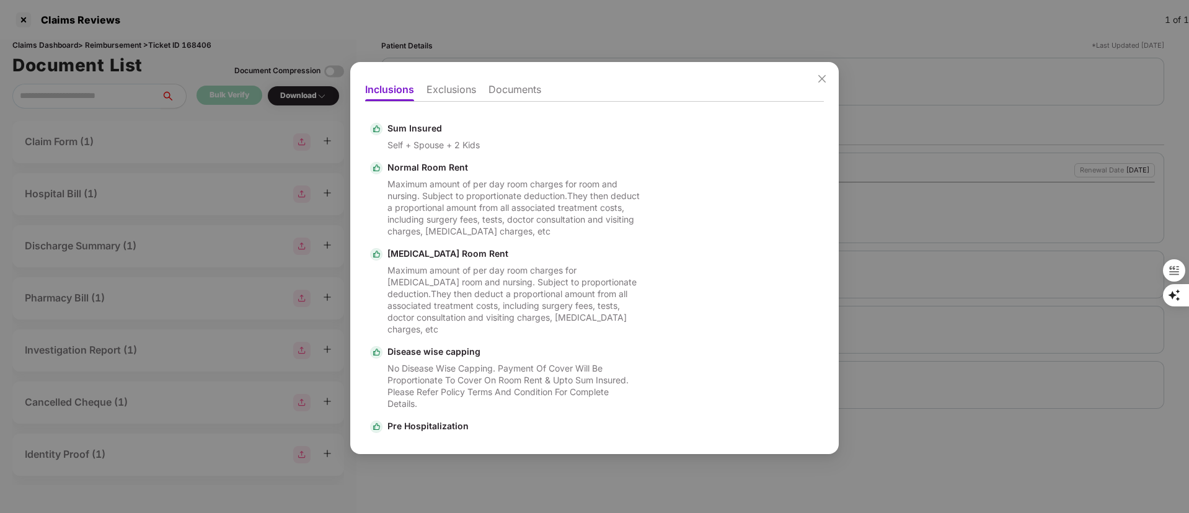
scroll to position [279, 0]
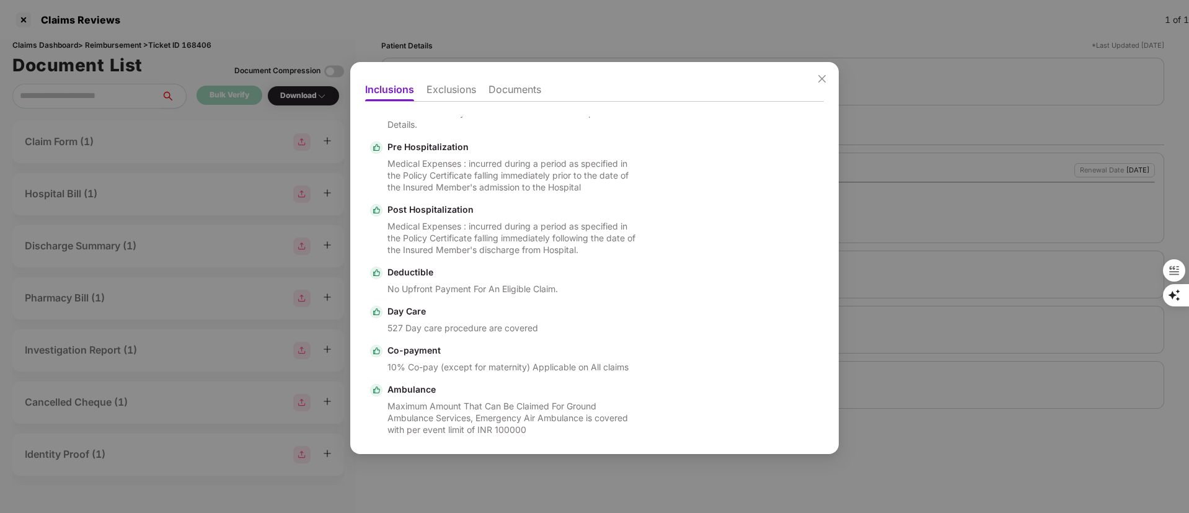
click at [974, 188] on div "Inclusions Exclusions Documents Sum Insured Self + Spouse + 2 Kids Normal Room …" at bounding box center [594, 256] width 1189 height 513
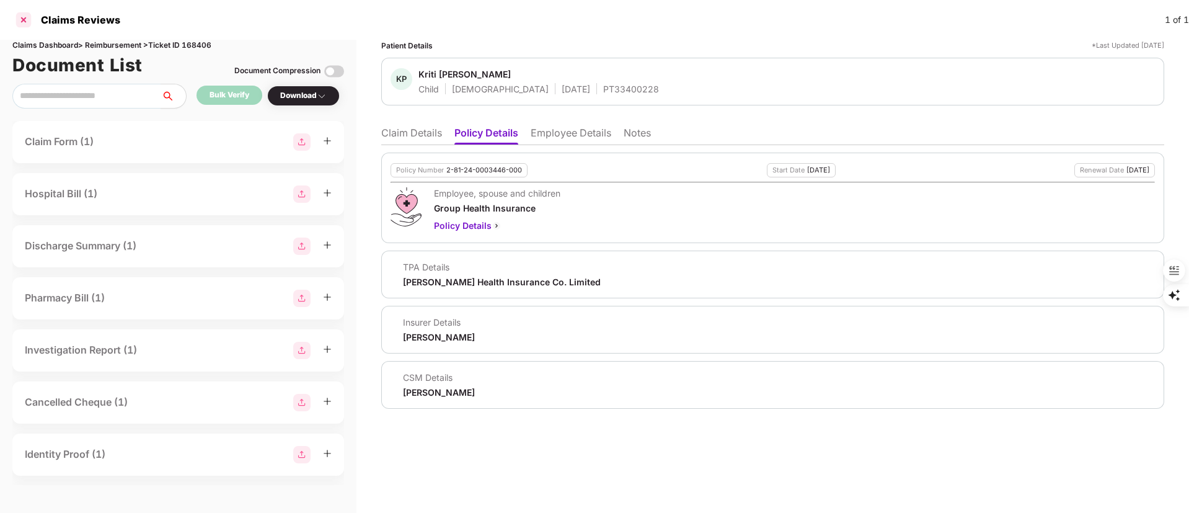
click at [24, 22] on div at bounding box center [24, 20] width 20 height 20
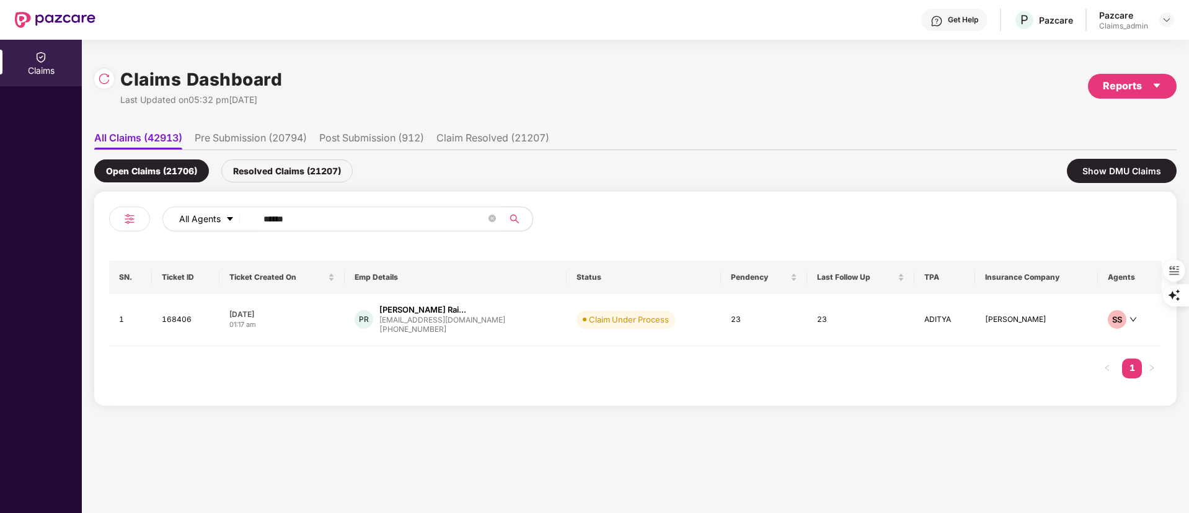
drag, startPoint x: 328, startPoint y: 224, endPoint x: 190, endPoint y: 223, distance: 137.6
click at [192, 224] on div "All Agents ******" at bounding box center [478, 218] width 632 height 25
paste input "text"
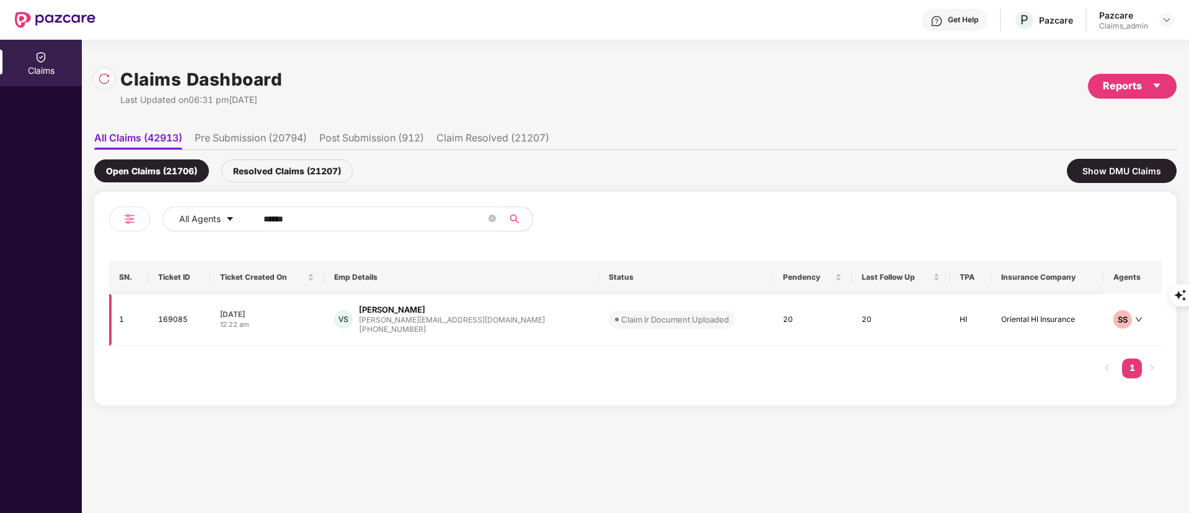
type input "******"
click at [459, 321] on div "vasudha@appknox.com" at bounding box center [452, 319] width 186 height 8
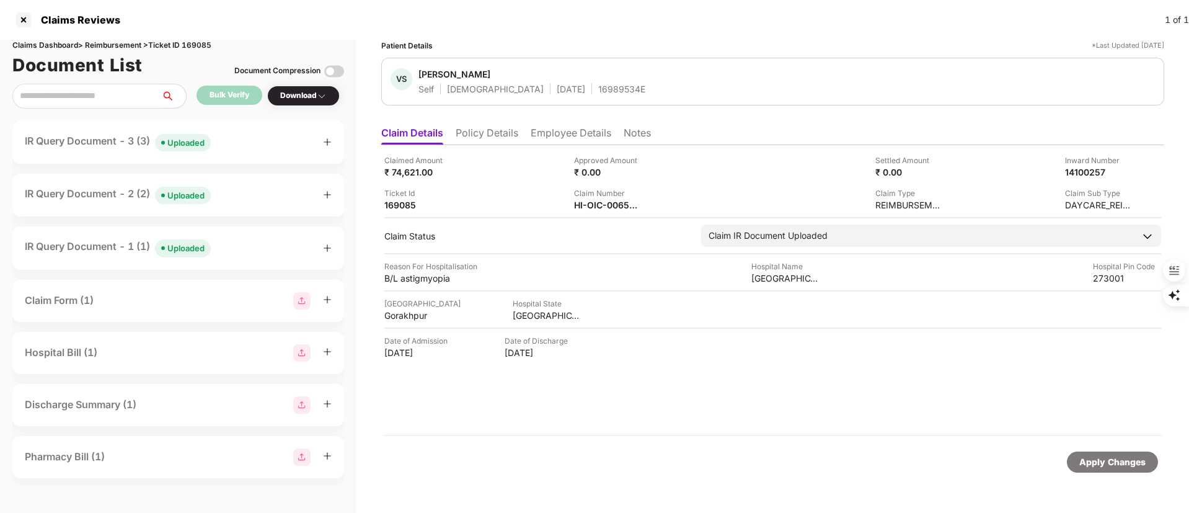
click at [234, 136] on div "IR Query Document - 3 (3) Uploaded" at bounding box center [178, 142] width 307 height 18
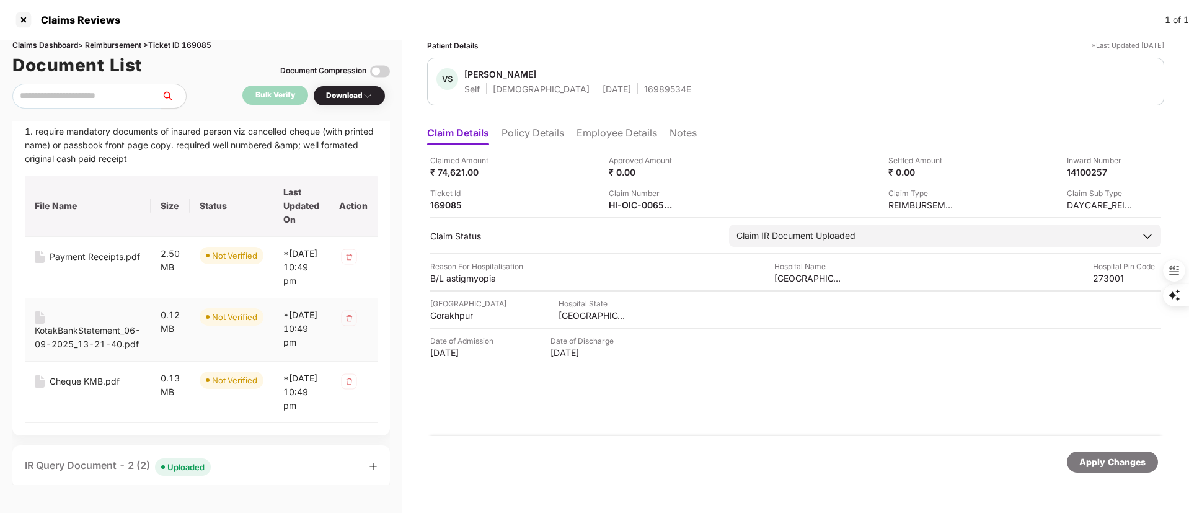
scroll to position [0, 0]
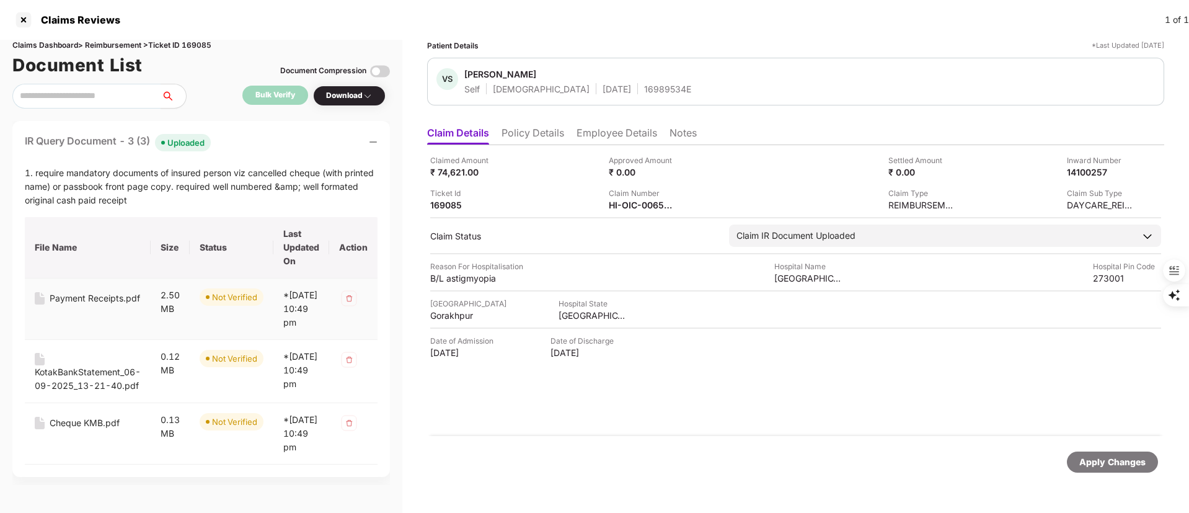
click at [121, 292] on div "Payment Receipts.pdf" at bounding box center [95, 298] width 90 height 14
click at [79, 387] on div "KotakBankStatement_06-09-2025_13-21-40.pdf" at bounding box center [88, 378] width 106 height 27
click at [82, 430] on div "Cheque KMB.pdf" at bounding box center [85, 423] width 70 height 14
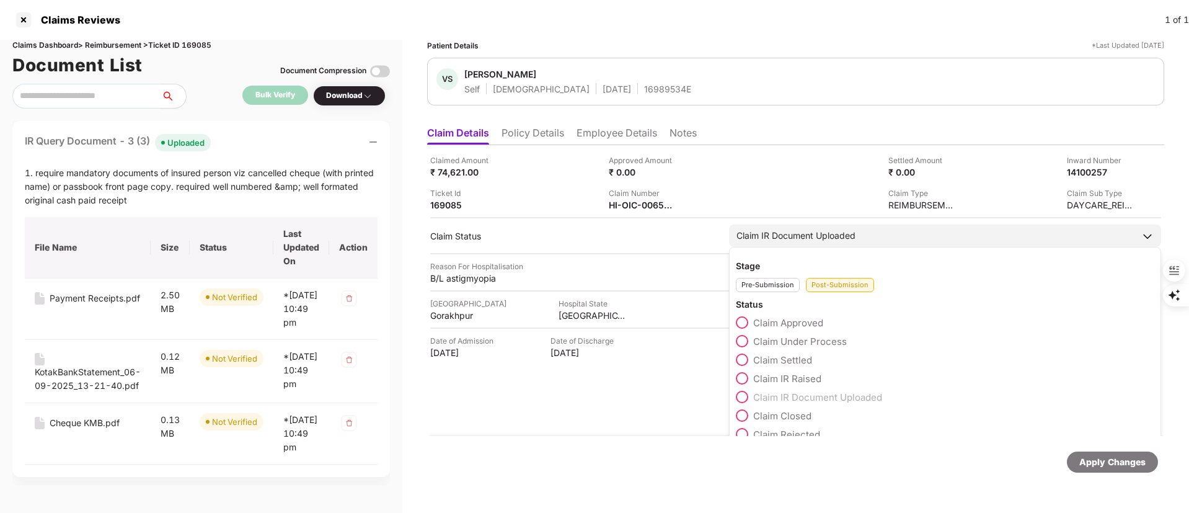
click at [796, 337] on span "Claim Under Process" at bounding box center [800, 341] width 94 height 12
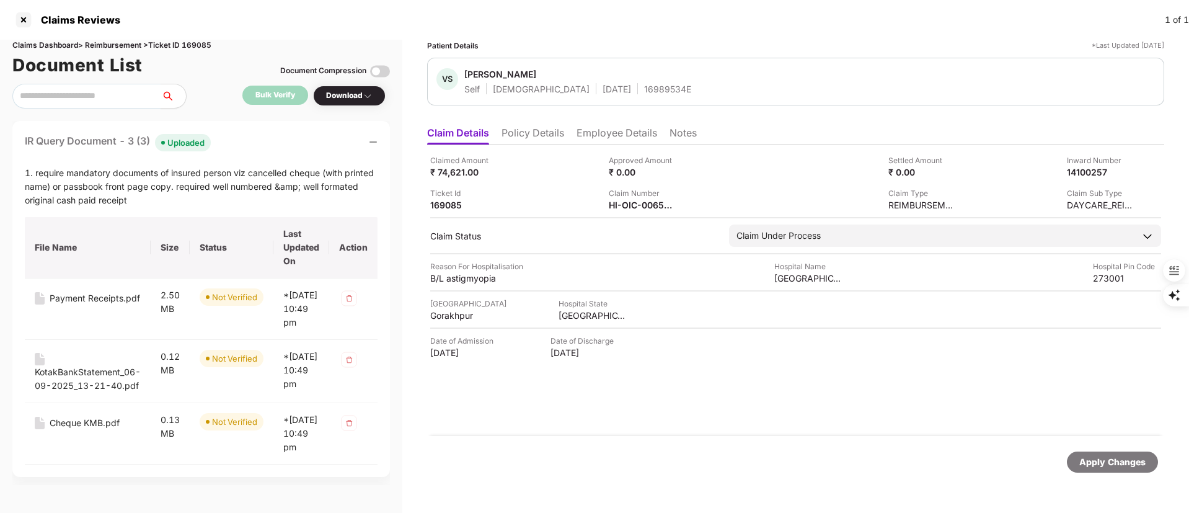
click at [27, 15] on div at bounding box center [24, 20] width 20 height 20
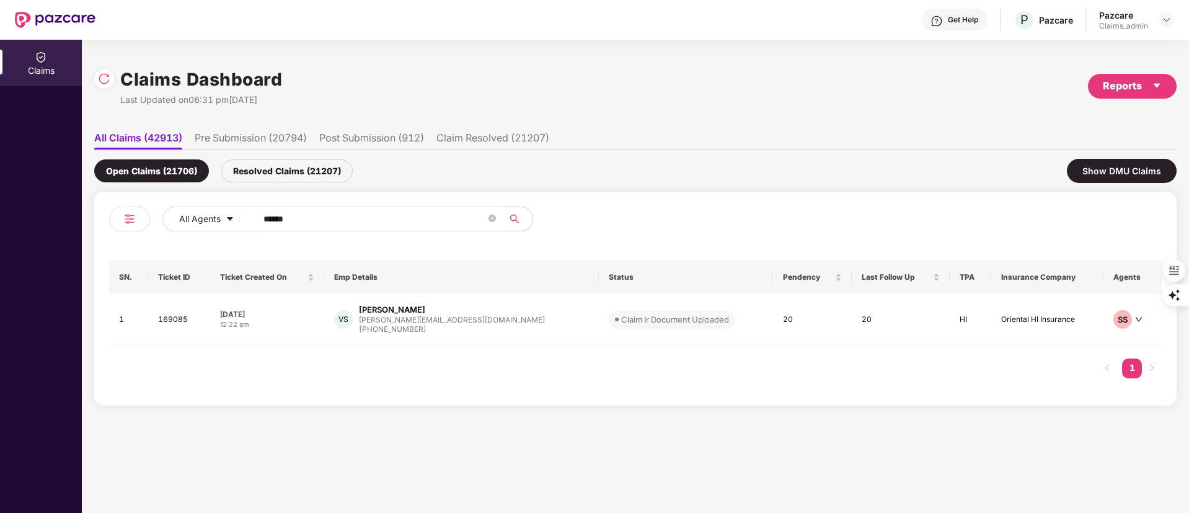
drag, startPoint x: 395, startPoint y: 224, endPoint x: 104, endPoint y: 229, distance: 290.7
click at [104, 229] on div "All Agents ****** SN. Ticket ID Ticket Created On Emp Details Status Pendency L…" at bounding box center [635, 299] width 1082 height 214
paste input "text"
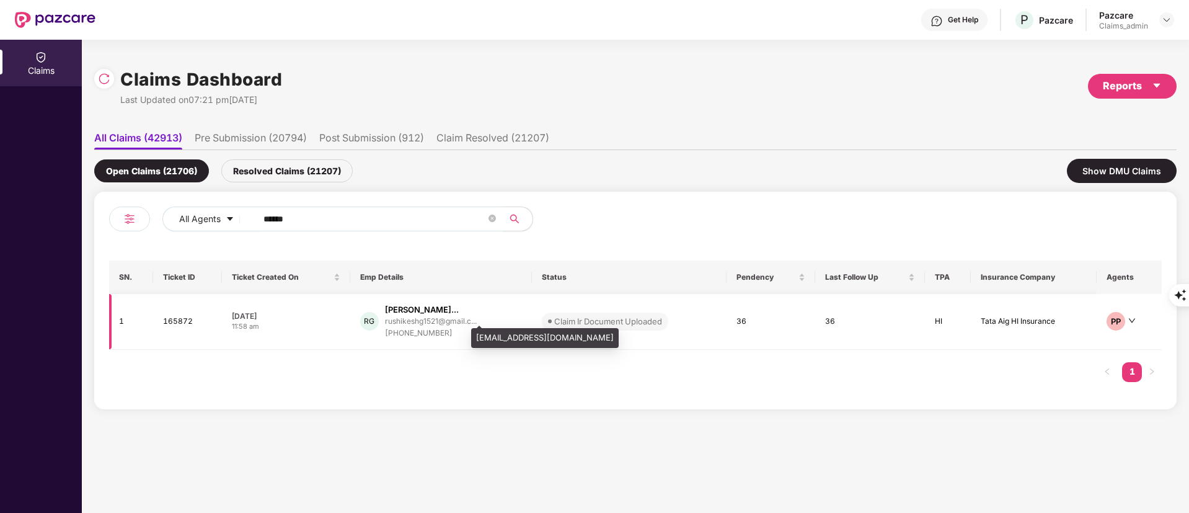
type input "******"
click at [421, 320] on div "rushikeshg1521@gmail.c..." at bounding box center [431, 321] width 92 height 8
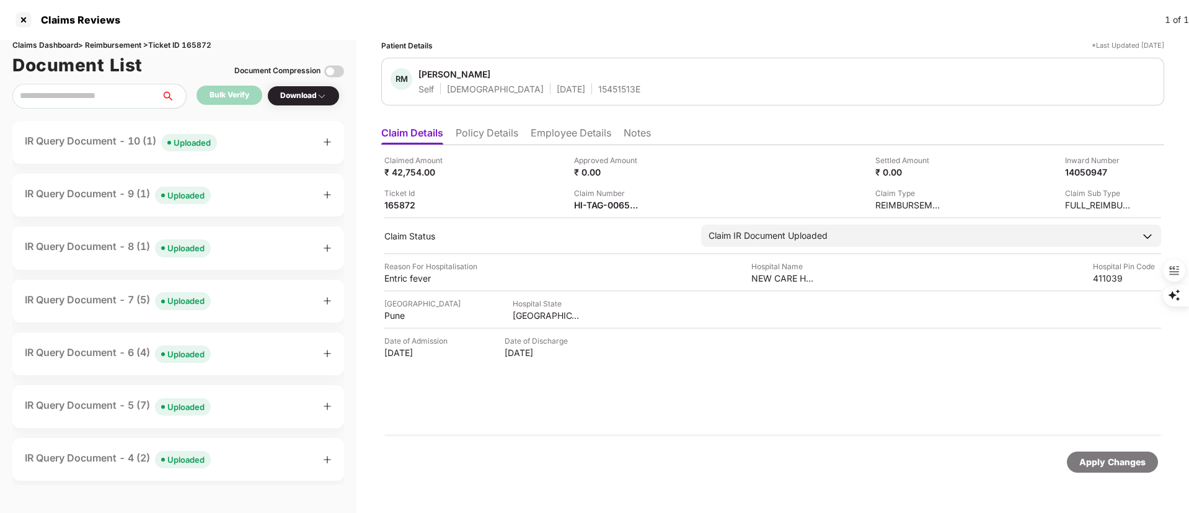
click at [137, 141] on div "IR Query Document - 10 (1) Uploaded" at bounding box center [121, 142] width 192 height 18
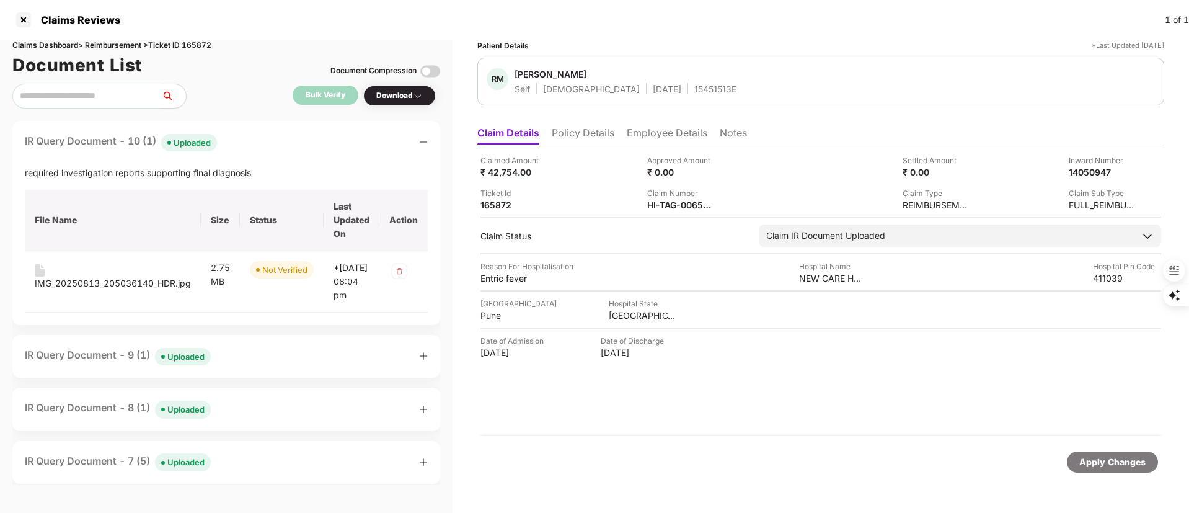
click at [112, 365] on div "IR Query Document - 9 (1) Uploaded" at bounding box center [118, 356] width 186 height 18
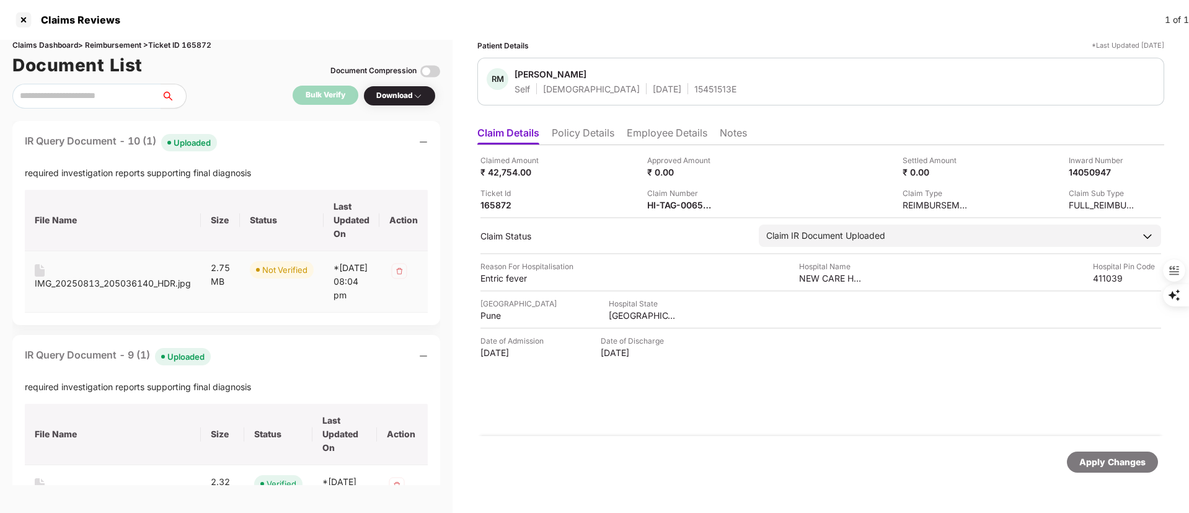
click at [121, 278] on div "IMG_20250813_205036140_HDR.jpg" at bounding box center [113, 283] width 156 height 14
click at [662, 206] on div "HI-TAG-006564884(0)" at bounding box center [681, 205] width 68 height 12
click at [702, 187] on div "HI-TAG-006564884(0)" at bounding box center [731, 187] width 97 height 20
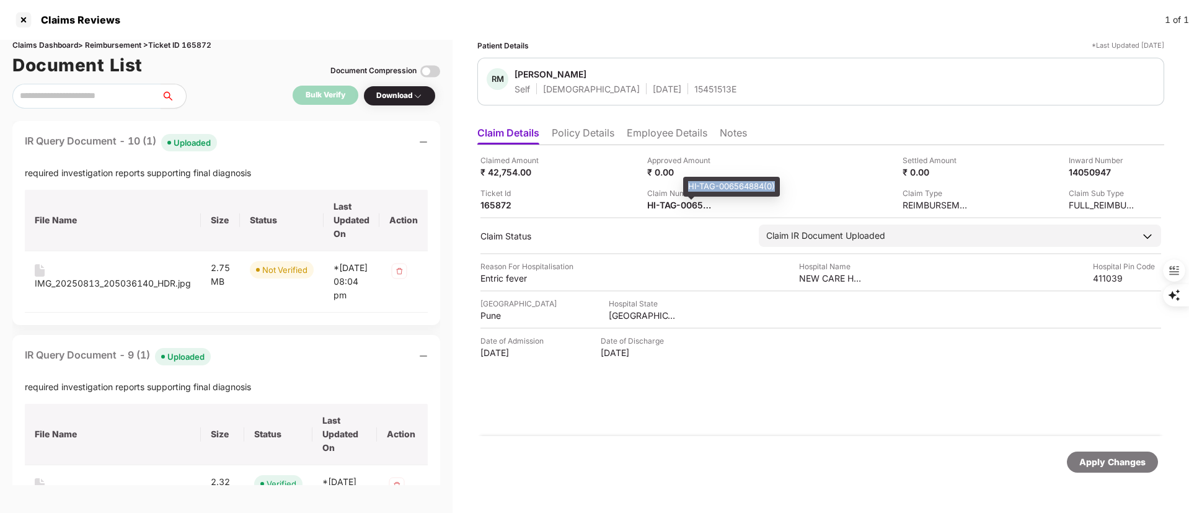
copy div "HI-TAG-006564884(0)"
click at [31, 14] on div at bounding box center [24, 20] width 20 height 20
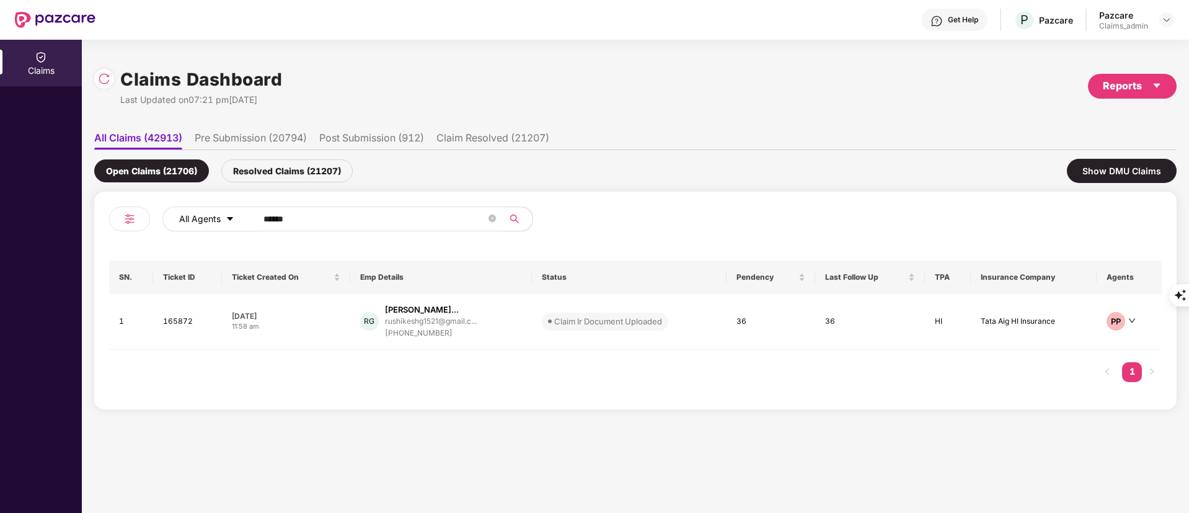
drag, startPoint x: 323, startPoint y: 219, endPoint x: 201, endPoint y: 219, distance: 121.5
click at [201, 219] on div "All Agents ******" at bounding box center [478, 218] width 632 height 25
paste input "text"
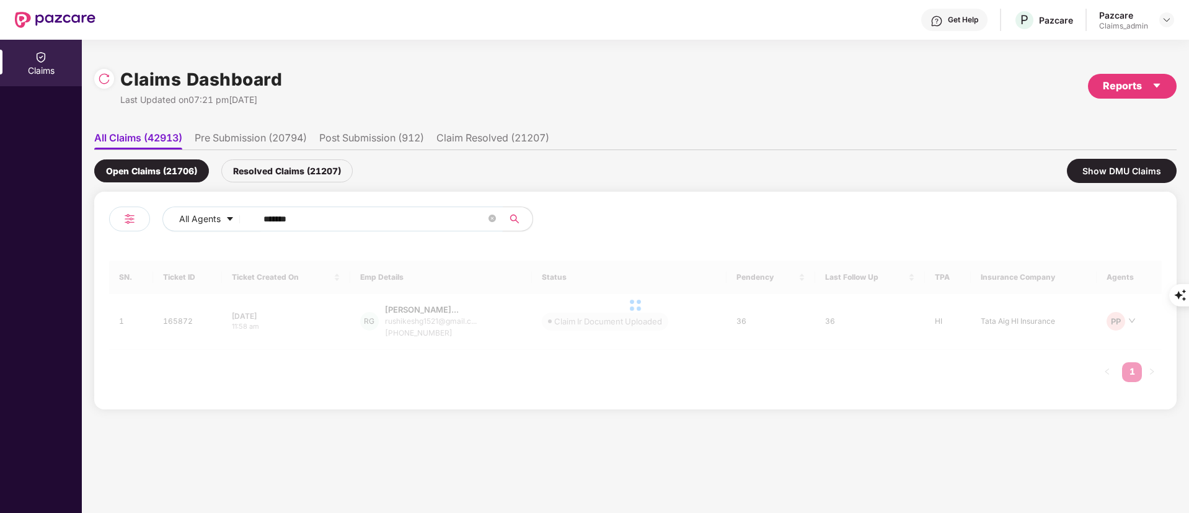
type input "******"
click at [434, 338] on div at bounding box center [635, 304] width 1052 height 89
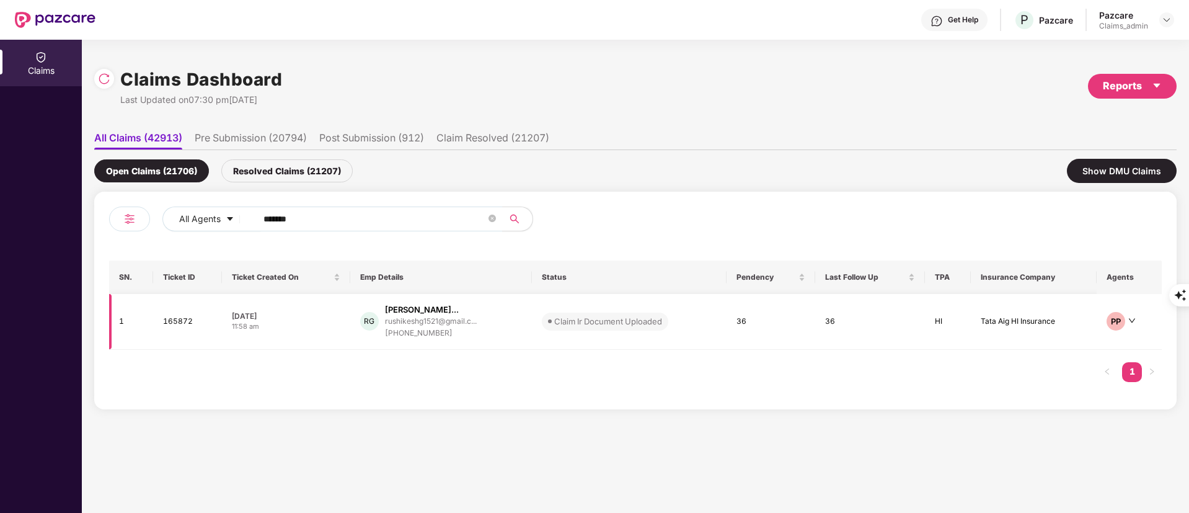
click at [431, 331] on div "[PHONE_NUMBER]" at bounding box center [431, 333] width 92 height 12
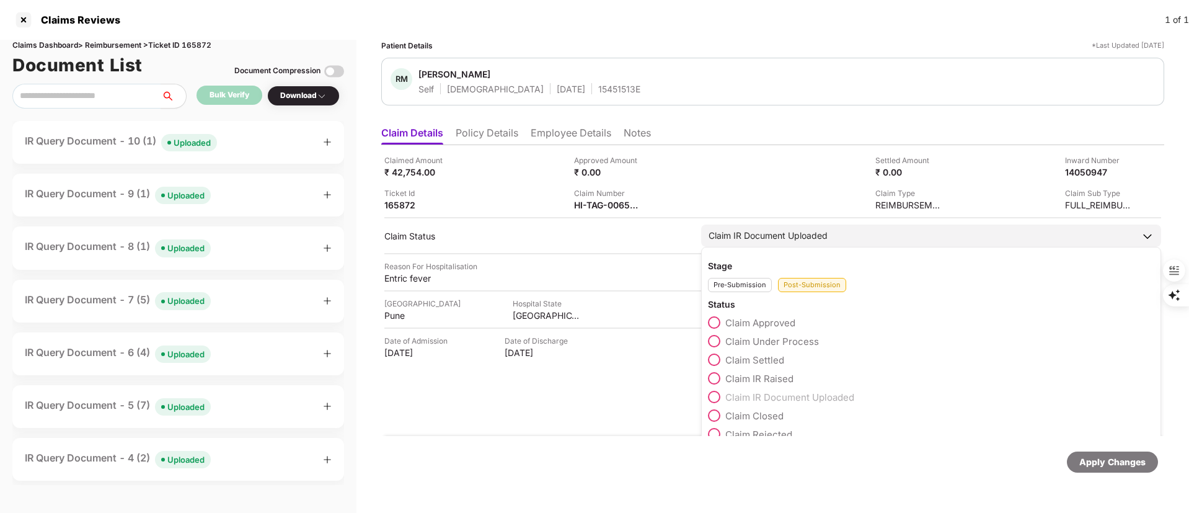
click at [760, 335] on span "Claim Under Process" at bounding box center [772, 341] width 94 height 12
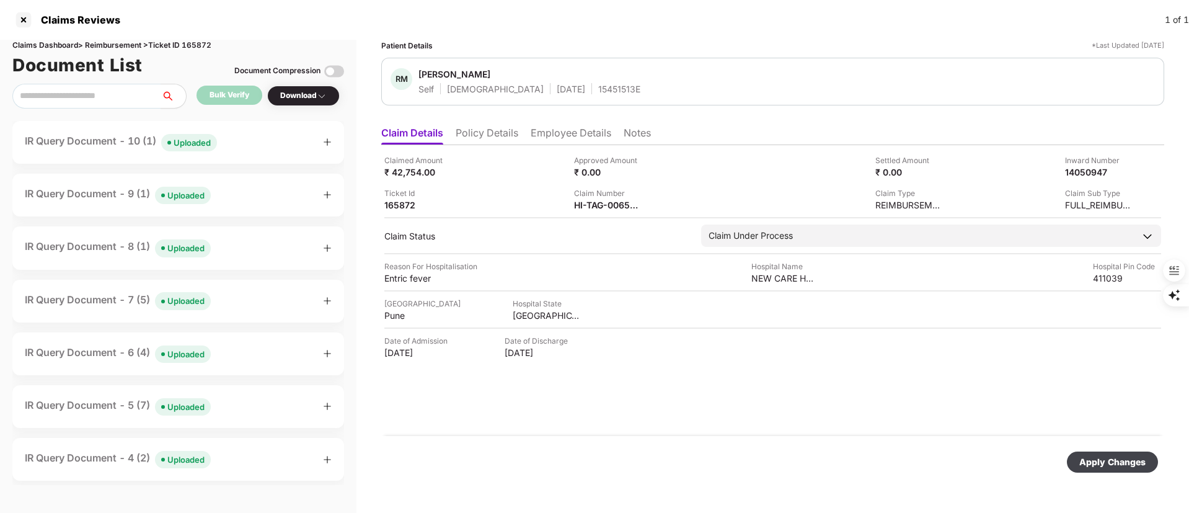
click at [1123, 464] on div "Apply Changes" at bounding box center [1112, 462] width 66 height 14
click at [22, 19] on div at bounding box center [24, 20] width 20 height 20
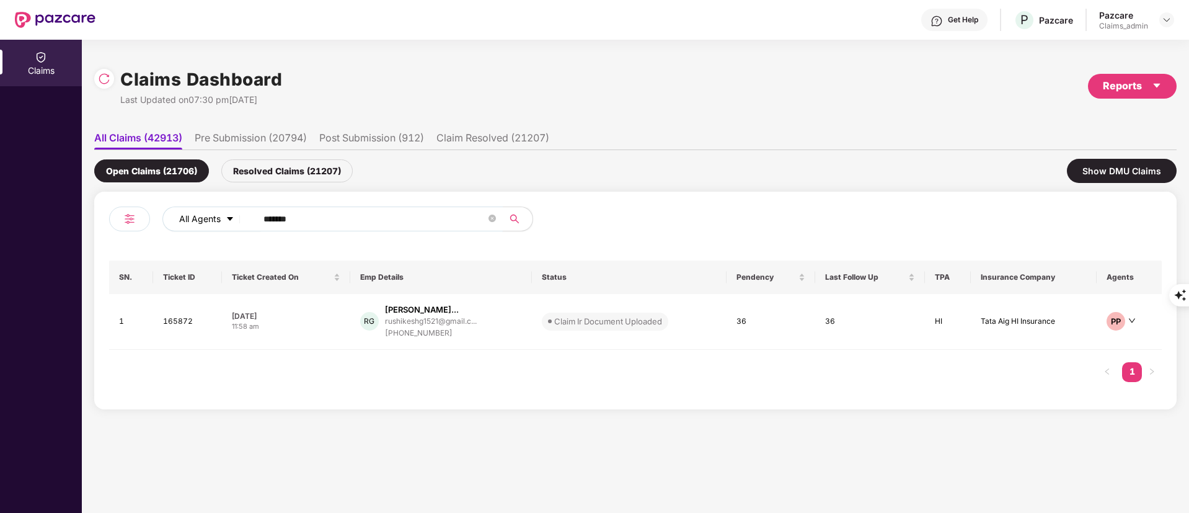
drag, startPoint x: 317, startPoint y: 219, endPoint x: 240, endPoint y: 214, distance: 76.4
click at [157, 218] on div "All Agents ******" at bounding box center [372, 223] width 526 height 35
paste input "text"
type input "******"
click at [454, 320] on div "[PERSON_NAME].[PERSON_NAME]@tred..." at bounding box center [448, 321] width 149 height 8
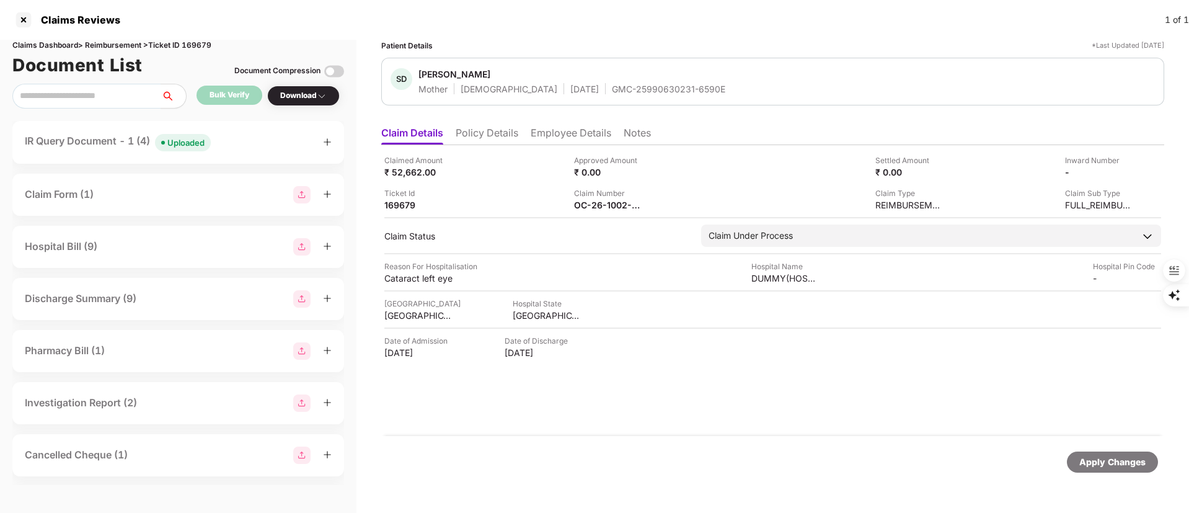
click at [134, 136] on div "IR Query Document - 1 (4) Uploaded" at bounding box center [118, 142] width 186 height 18
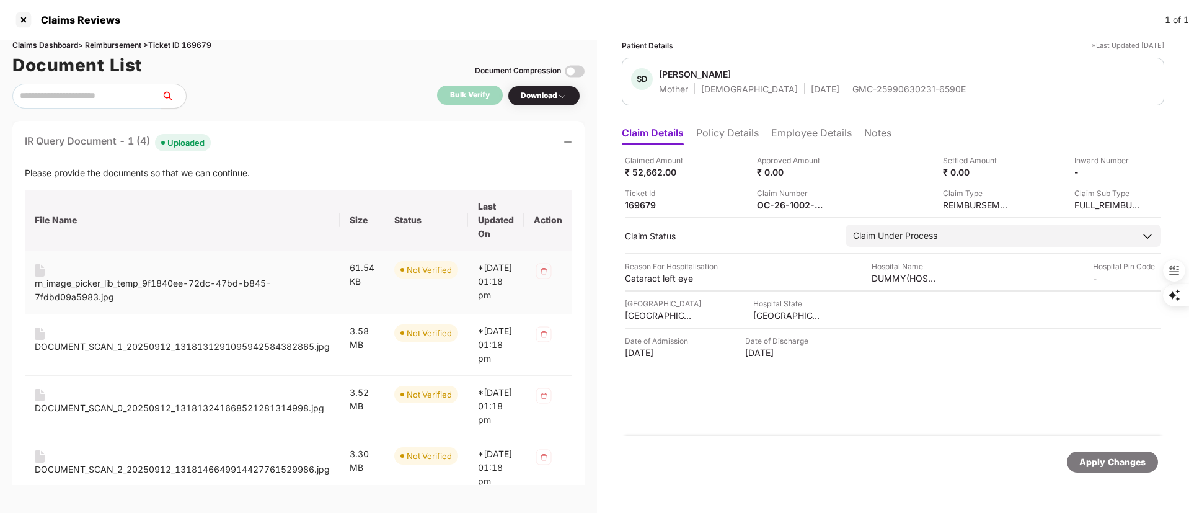
click at [165, 282] on div "rn_image_picker_lib_temp_9f1840ee-72dc-47bd-b845-7fdbd09a5983.jpg" at bounding box center [182, 289] width 295 height 27
click at [161, 351] on div "DOCUMENT_SCAN_1_20250912_1318131291095942584382865.jpg" at bounding box center [182, 347] width 295 height 14
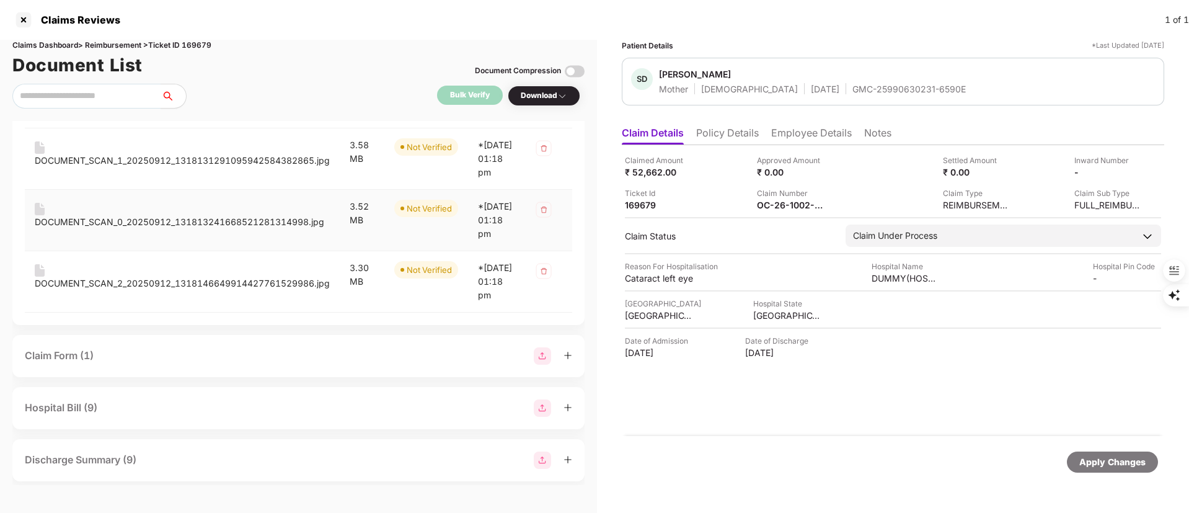
click at [146, 229] on div "DOCUMENT_SCAN_0_20250912_131813241668521281314998.jpg" at bounding box center [179, 222] width 289 height 14
click at [152, 290] on div "DOCUMENT_SCAN_2_20250912_1318146649914427761529986.jpg" at bounding box center [182, 283] width 295 height 14
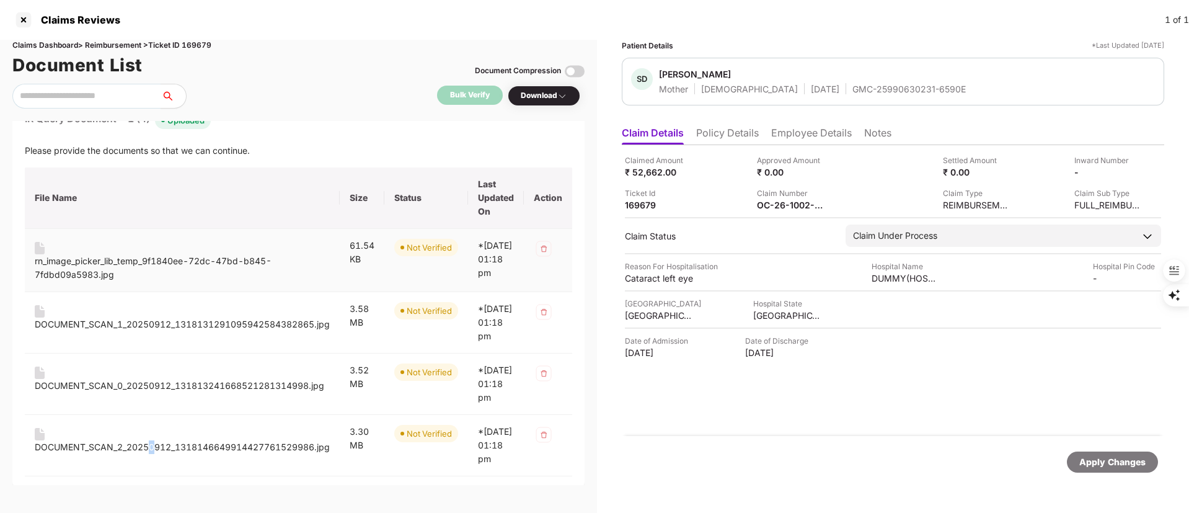
scroll to position [0, 0]
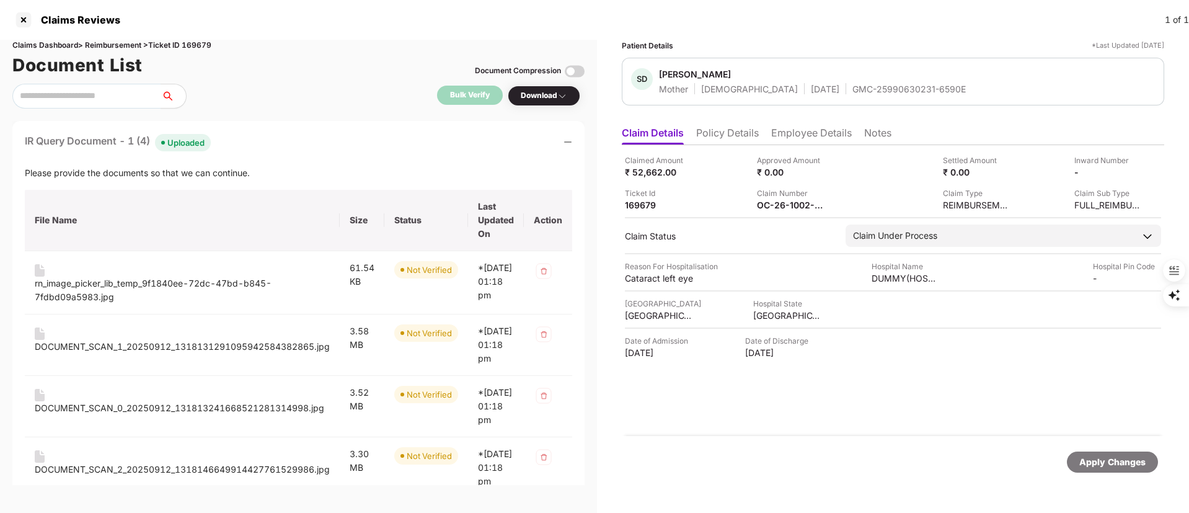
click at [715, 137] on li "Policy Details" at bounding box center [727, 135] width 63 height 18
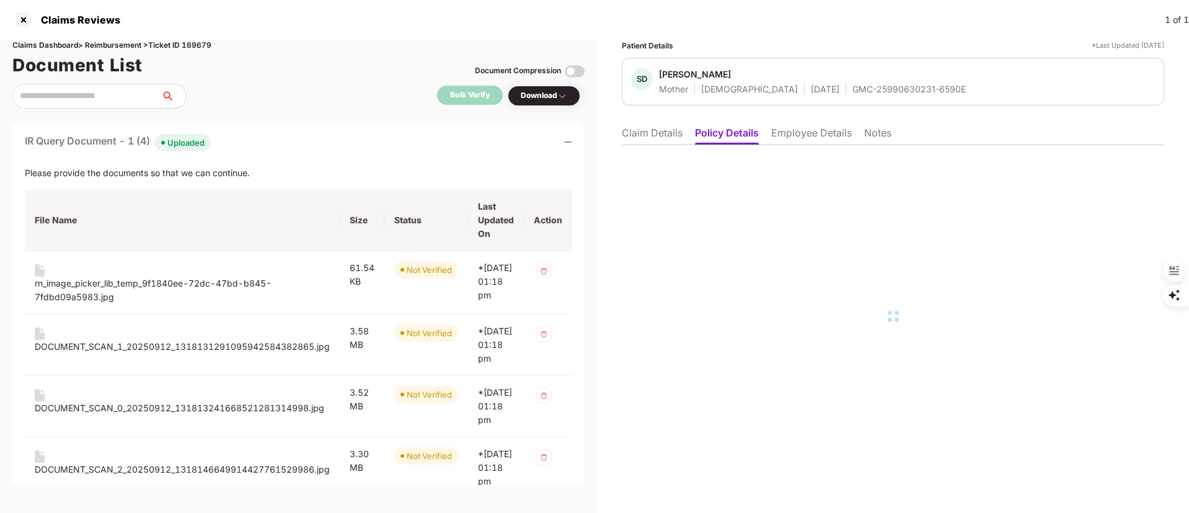
click at [813, 142] on li "Employee Details" at bounding box center [811, 135] width 81 height 18
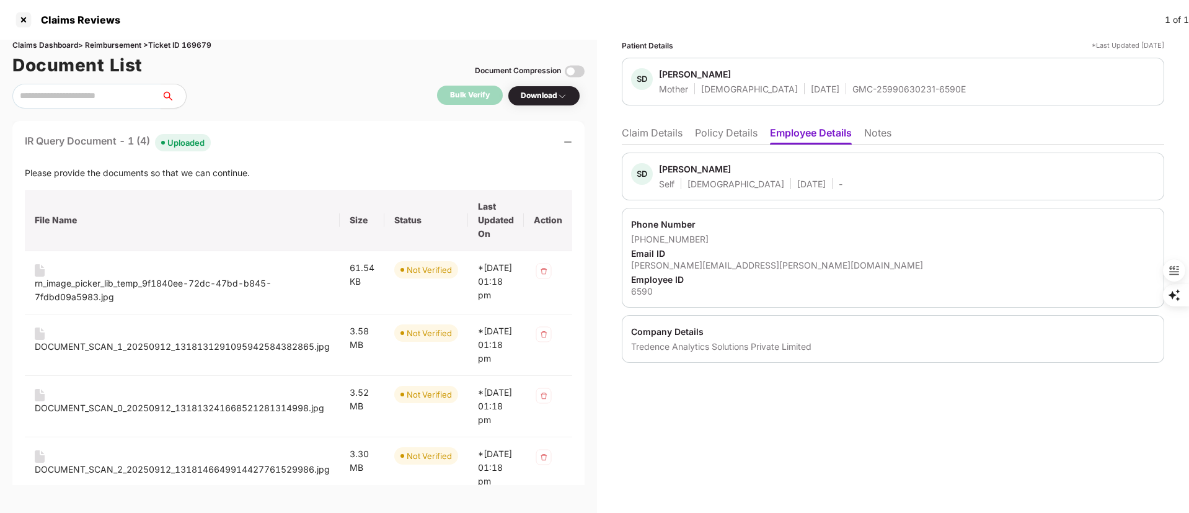
click at [663, 141] on li "Claim Details" at bounding box center [652, 135] width 61 height 18
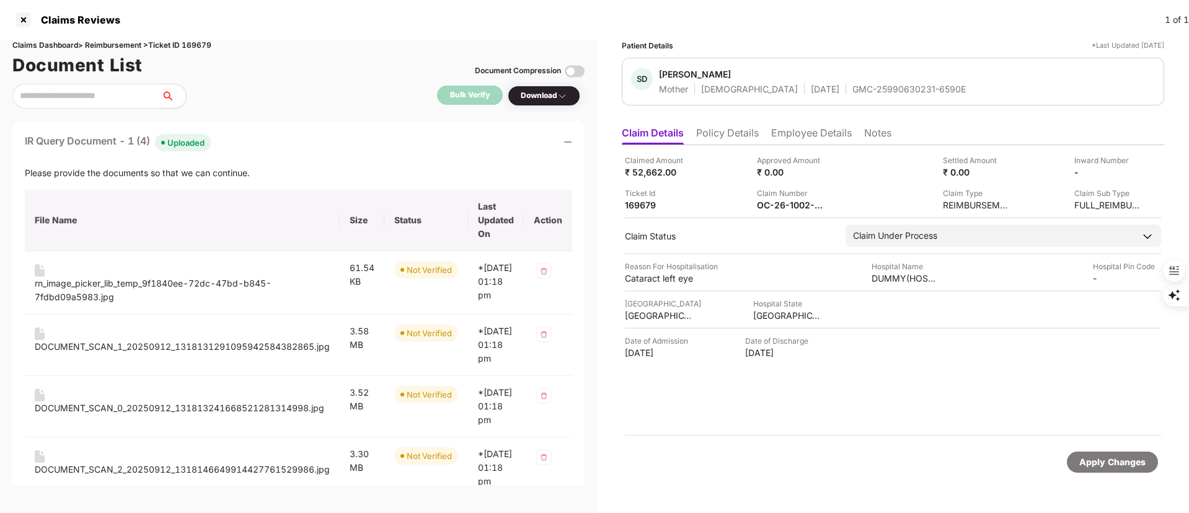
click at [566, 138] on icon "minus" at bounding box center [567, 142] width 9 height 9
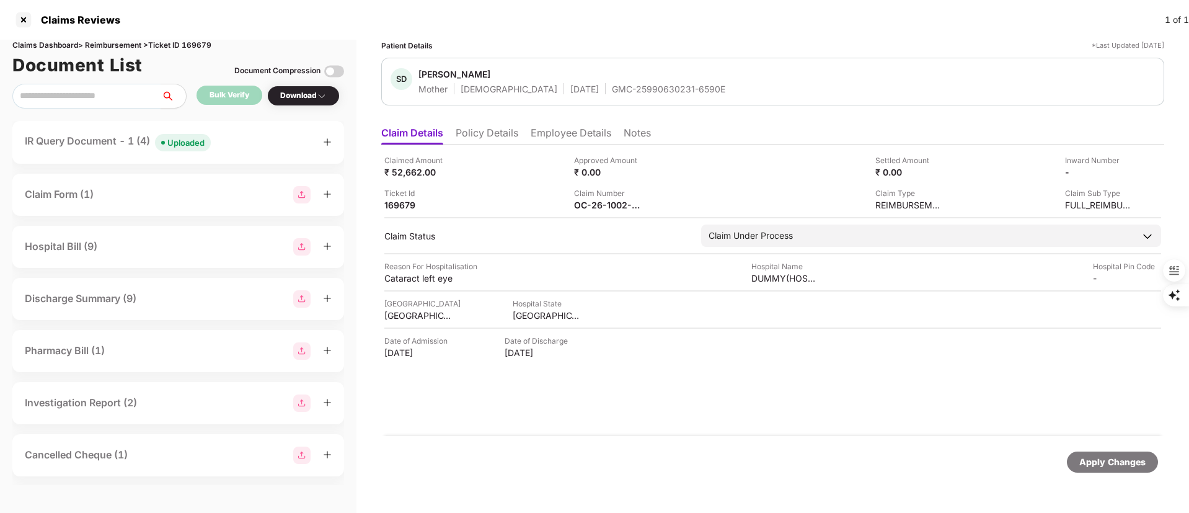
click at [322, 141] on div "IR Query Document - 1 (4) Uploaded" at bounding box center [178, 142] width 307 height 18
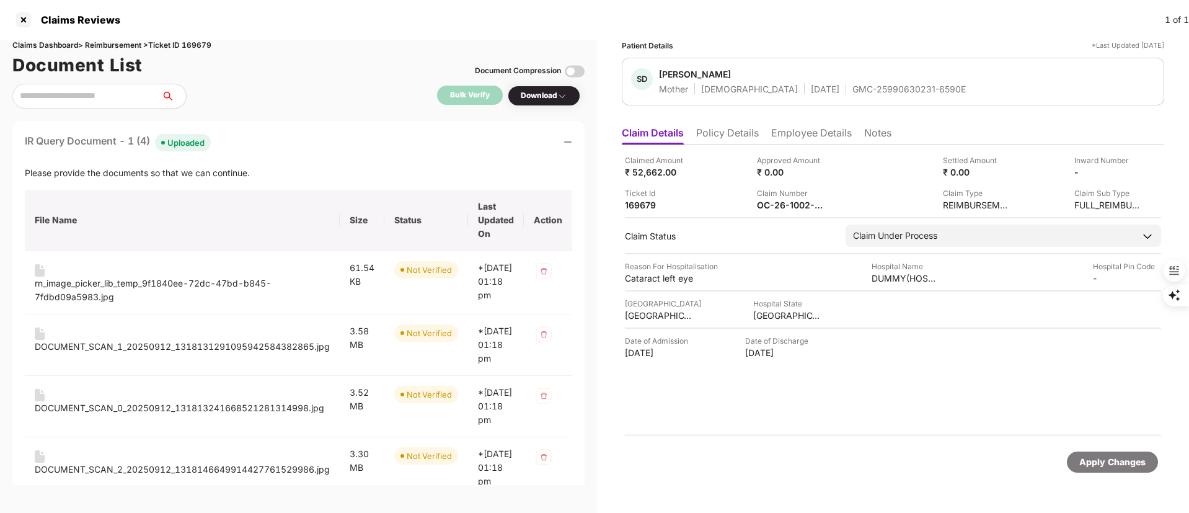
click at [577, 143] on div "IR Query Document - 1 (4) Uploaded Please provide the documents so that we can …" at bounding box center [298, 316] width 572 height 390
click at [103, 142] on div "IR Query Document - 1 (4) Uploaded" at bounding box center [118, 142] width 186 height 18
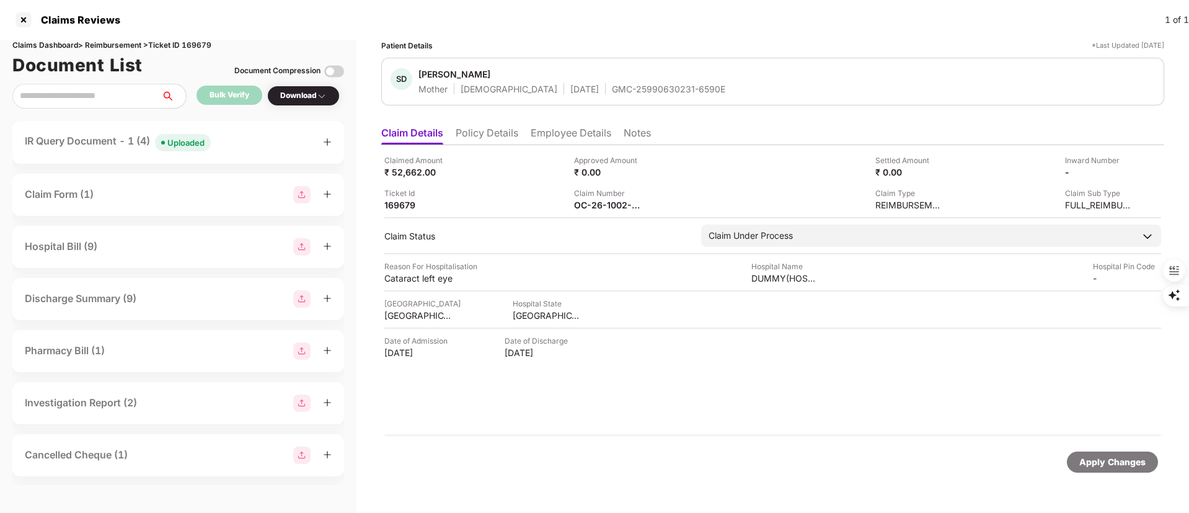
click at [1091, 182] on div "Claimed Amount ₹ 52,662.00 Approved Amount ₹ 0.00 Settled Amount ₹ 0.00 Inward …" at bounding box center [772, 182] width 777 height 56
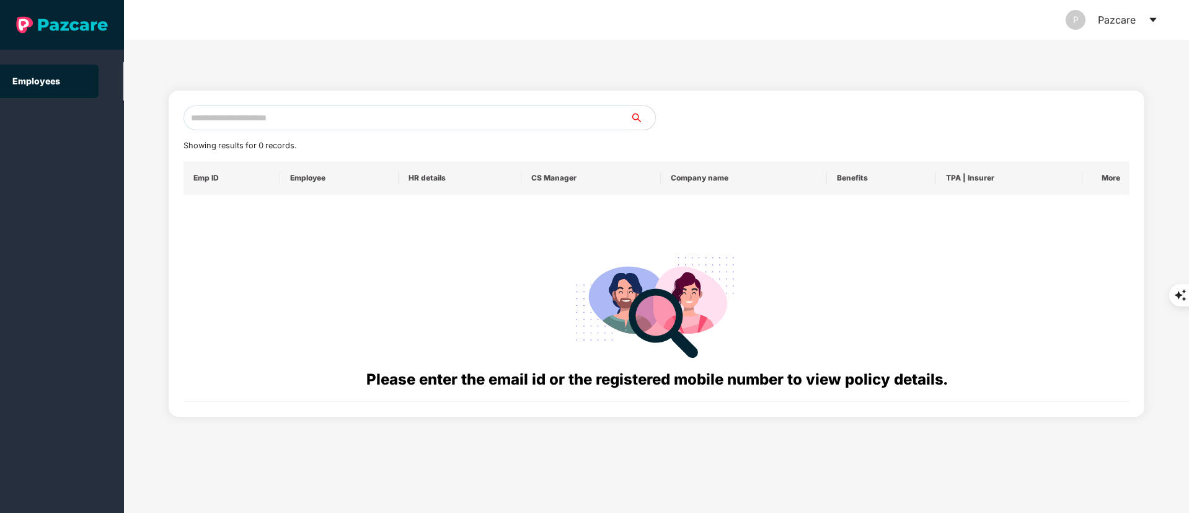
click at [281, 107] on input "text" at bounding box center [406, 117] width 447 height 25
paste input "**********"
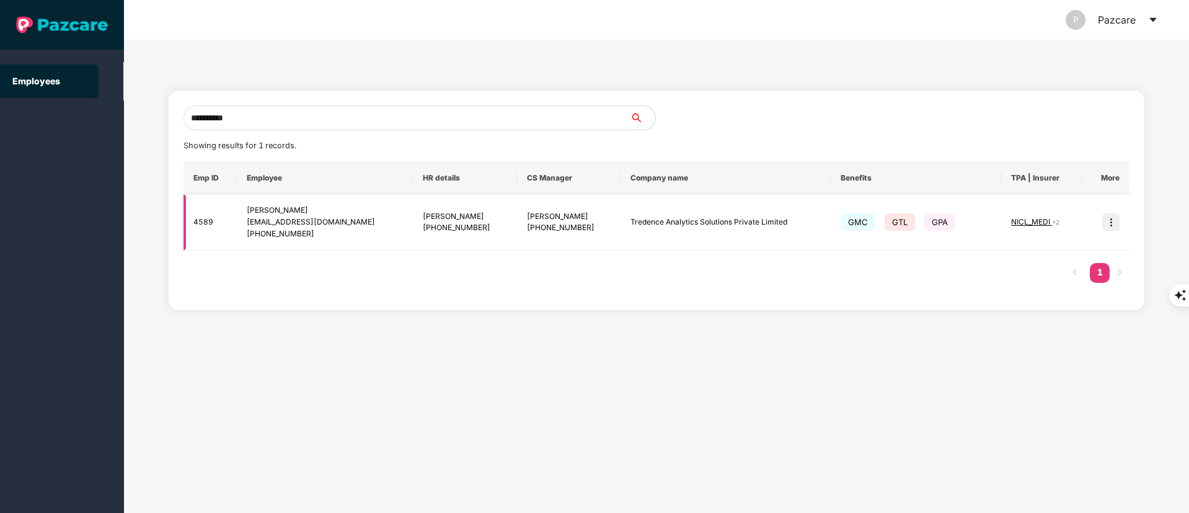
type input "**********"
click at [1109, 218] on img at bounding box center [1110, 221] width 17 height 17
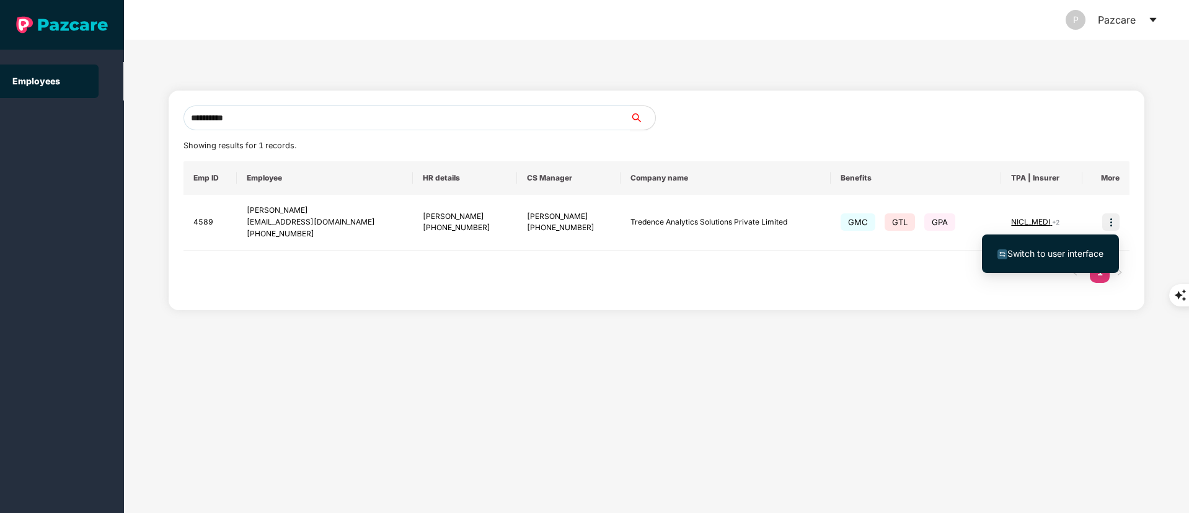
click at [1025, 264] on li "Switch to user interface" at bounding box center [1050, 253] width 137 height 26
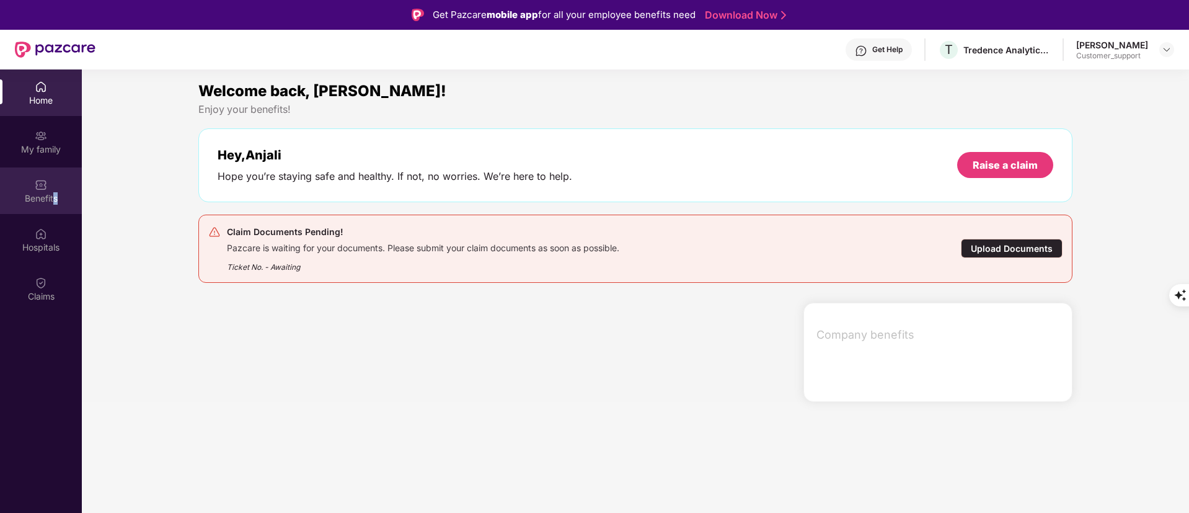
click at [56, 199] on div "Benefits" at bounding box center [41, 198] width 82 height 12
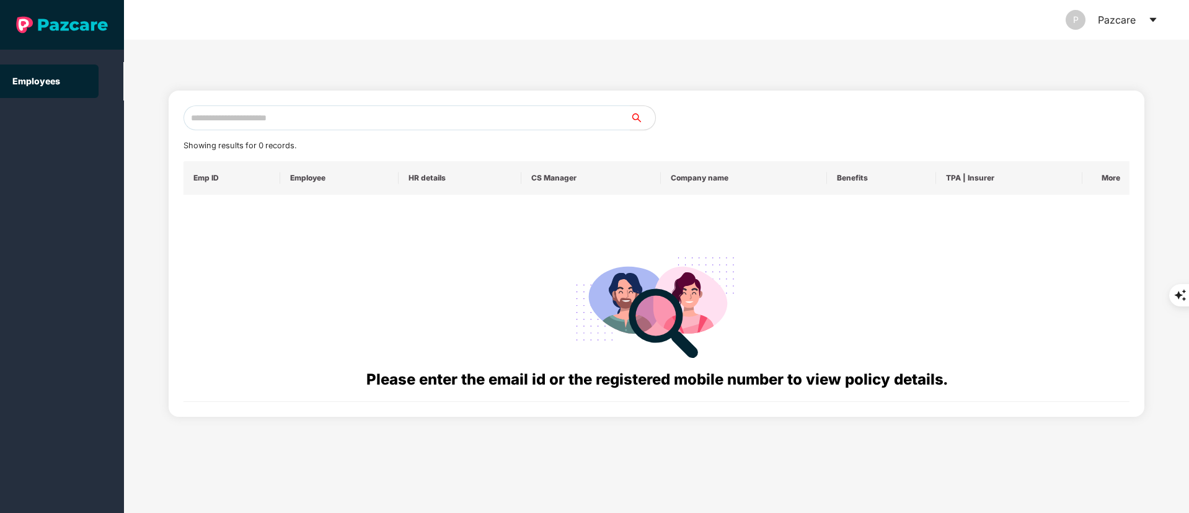
click at [219, 104] on div "Showing results for 0 records. Emp ID Employee HR details CS Manager Company na…" at bounding box center [657, 253] width 976 height 326
click at [223, 130] on input "text" at bounding box center [406, 117] width 447 height 25
click at [217, 118] on input "text" at bounding box center [406, 117] width 447 height 25
paste input "**********"
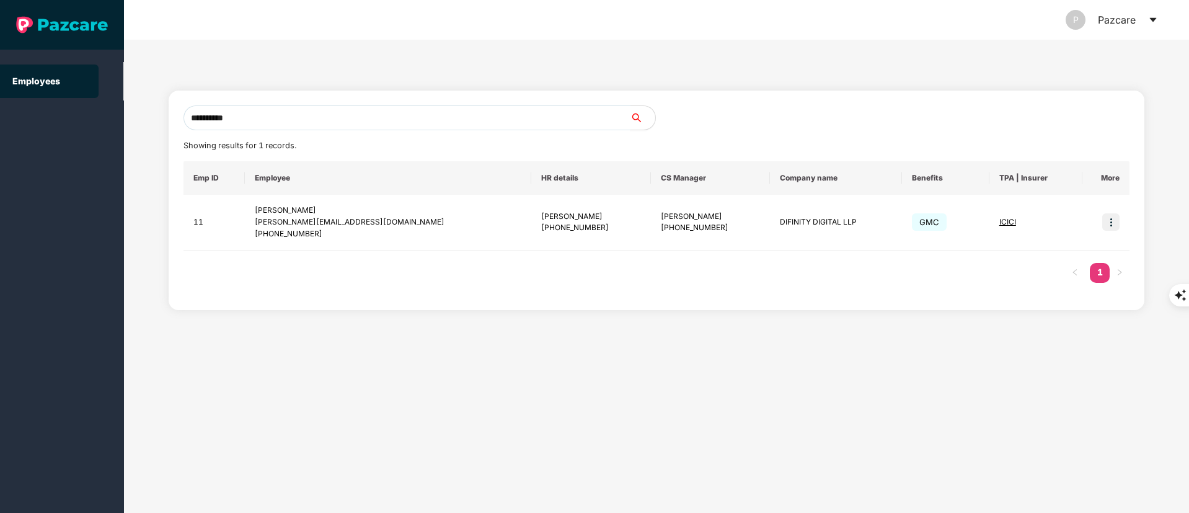
type input "**********"
click at [1110, 225] on img at bounding box center [1110, 221] width 17 height 17
click at [1039, 256] on span "Switch to user interface" at bounding box center [1055, 253] width 96 height 11
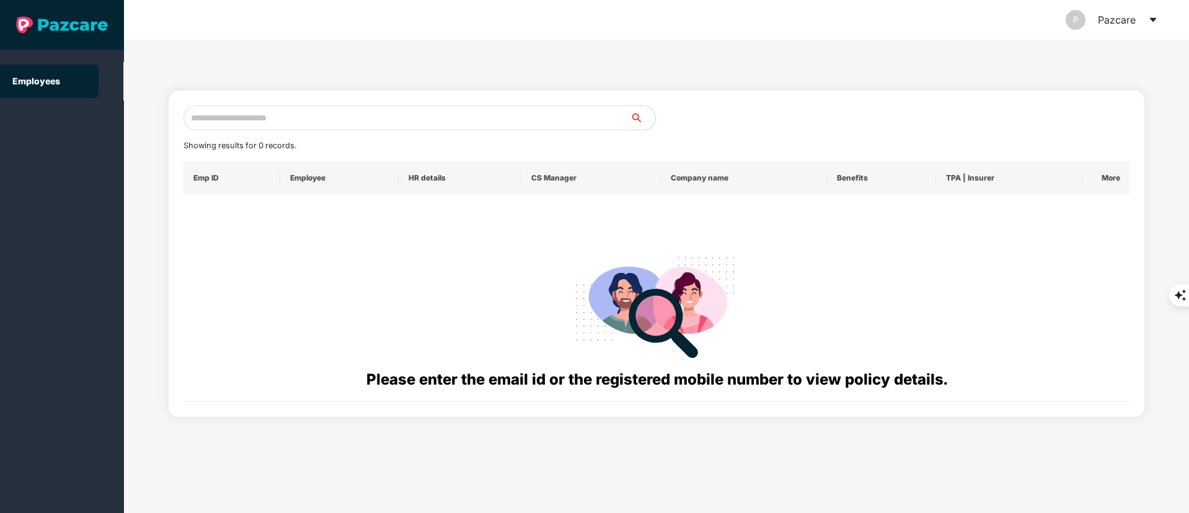
click at [288, 99] on div "Showing results for 0 records. Emp ID Employee HR details CS Manager Company na…" at bounding box center [657, 253] width 976 height 326
click at [289, 121] on input "text" at bounding box center [406, 117] width 447 height 25
paste input "**********"
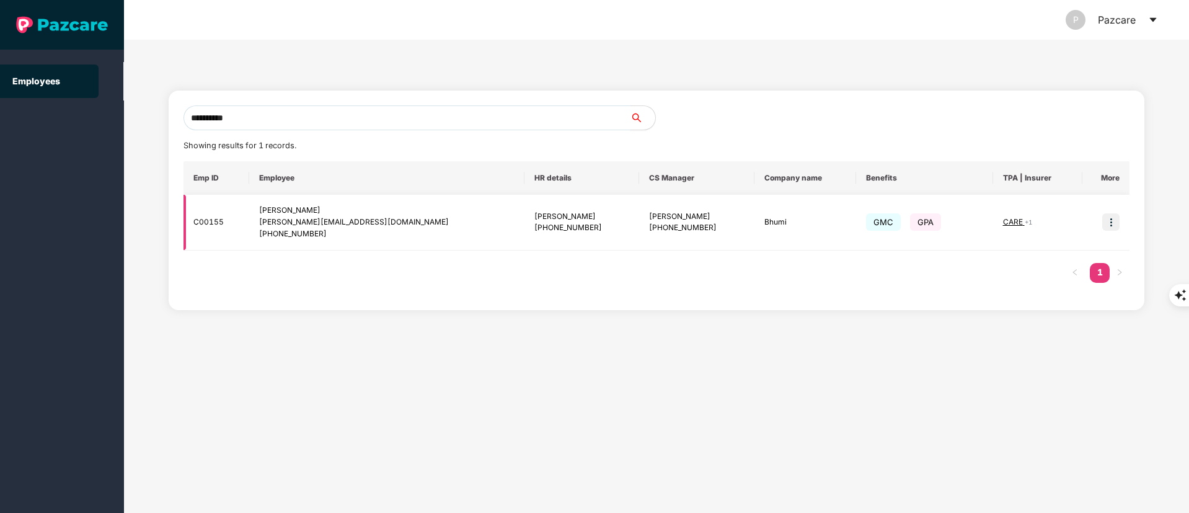
type input "**********"
click at [1111, 221] on img at bounding box center [1110, 221] width 17 height 17
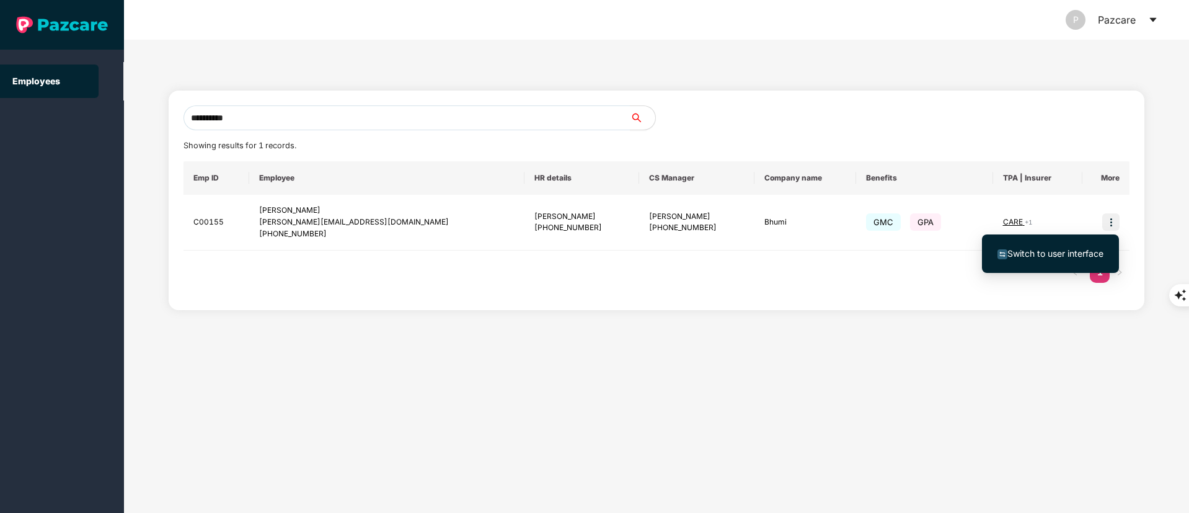
click at [1007, 268] on ul "Switch to user interface" at bounding box center [1050, 253] width 137 height 38
click at [1007, 263] on li "Switch to user interface" at bounding box center [1050, 253] width 137 height 26
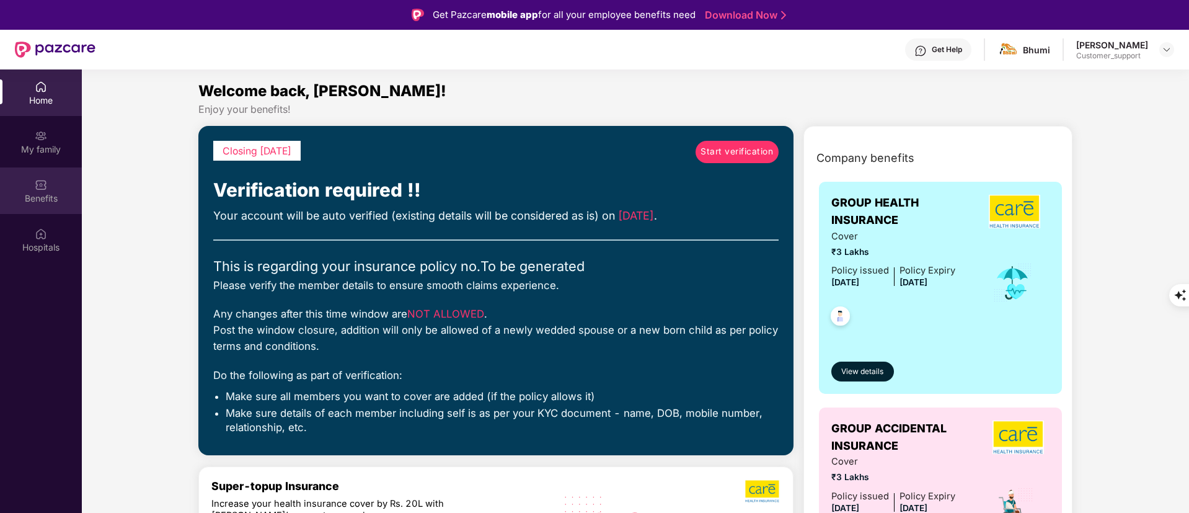
click at [40, 196] on div "Benefits" at bounding box center [41, 198] width 82 height 12
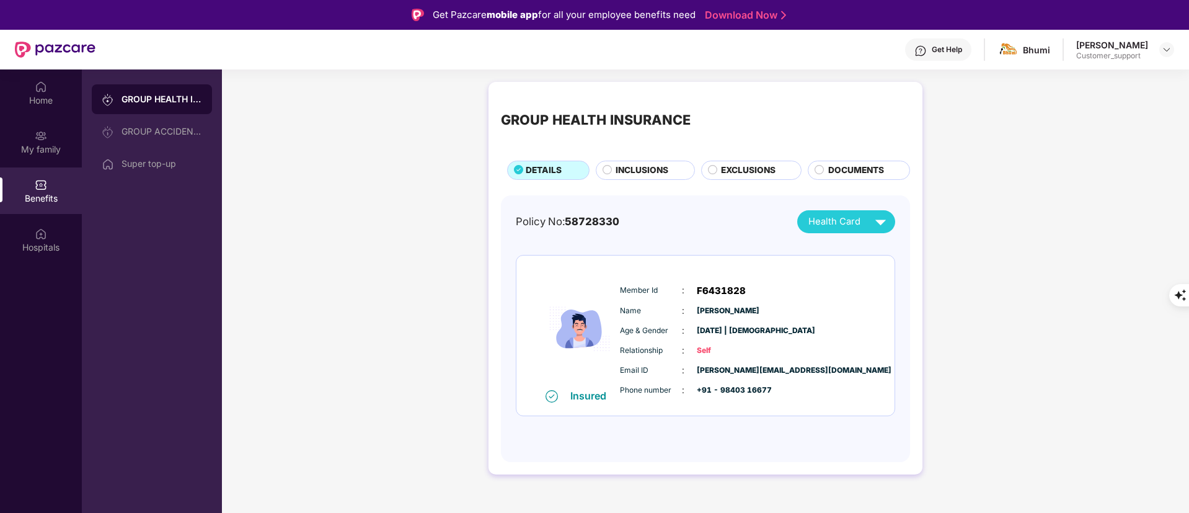
click at [624, 161] on div "INCLUSIONS" at bounding box center [645, 170] width 99 height 19
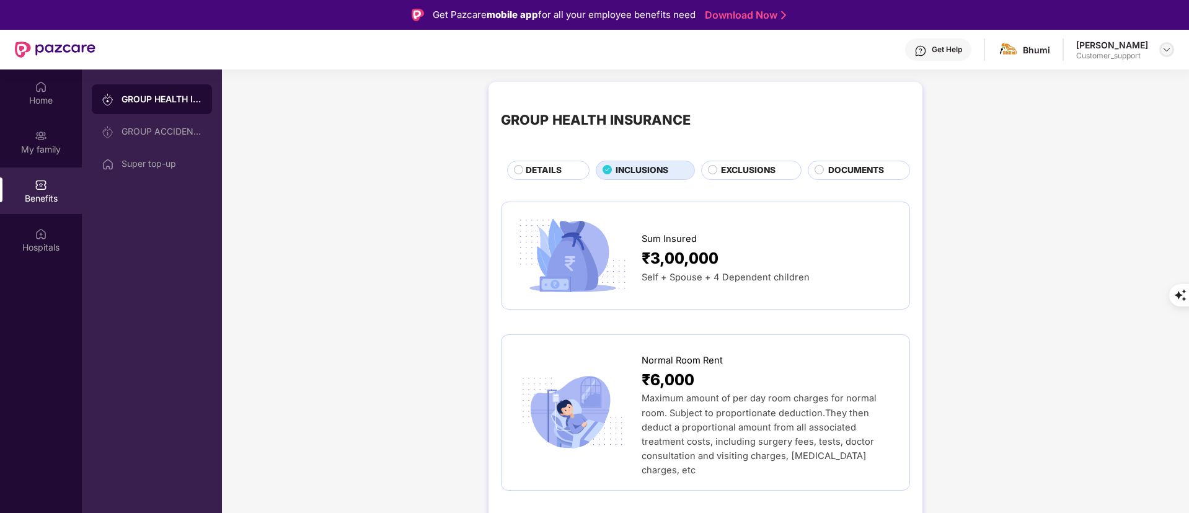
click at [1168, 50] on img at bounding box center [1167, 50] width 10 height 10
click at [850, 303] on div "Sum Insured ₹3,00,000 Self + Spouse + 4 Dependent children" at bounding box center [705, 255] width 409 height 108
click at [38, 247] on div "Hospitals" at bounding box center [41, 247] width 82 height 12
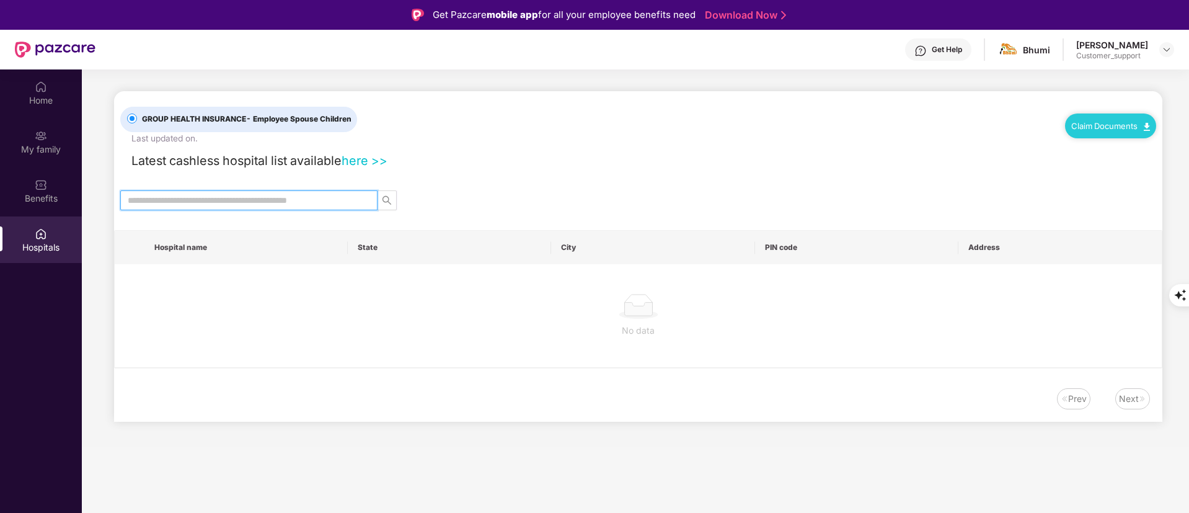
click at [215, 200] on input "text" at bounding box center [244, 200] width 232 height 14
click at [374, 159] on link "here >>" at bounding box center [365, 160] width 46 height 15
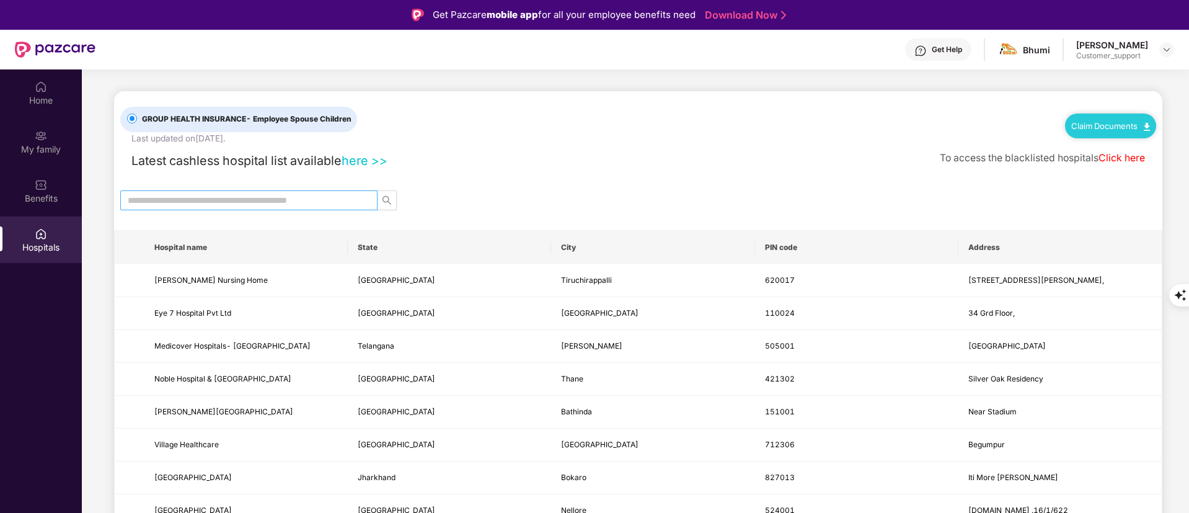
click at [220, 200] on input "text" at bounding box center [244, 200] width 232 height 14
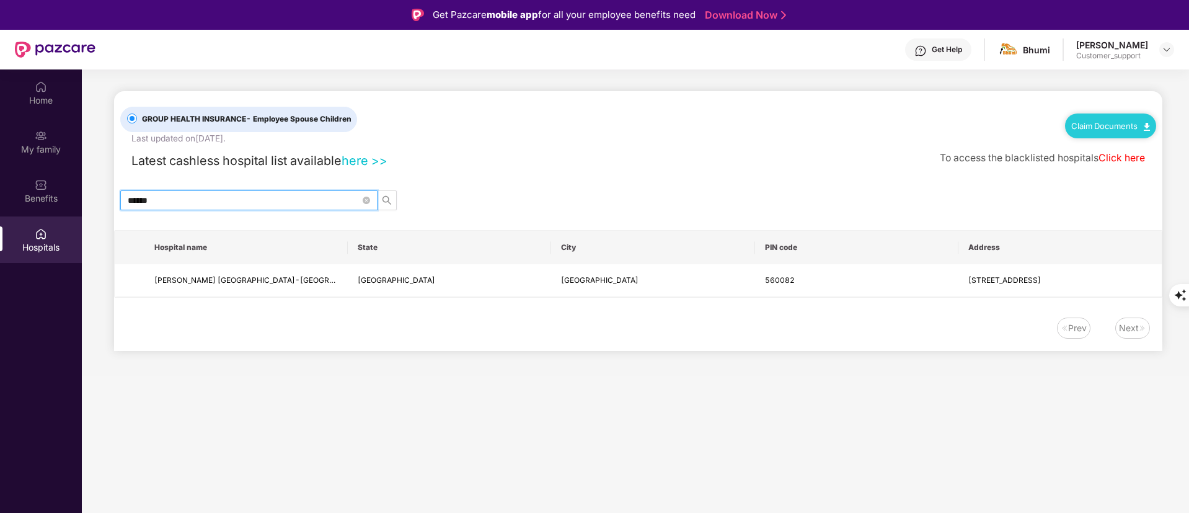
type input "******"
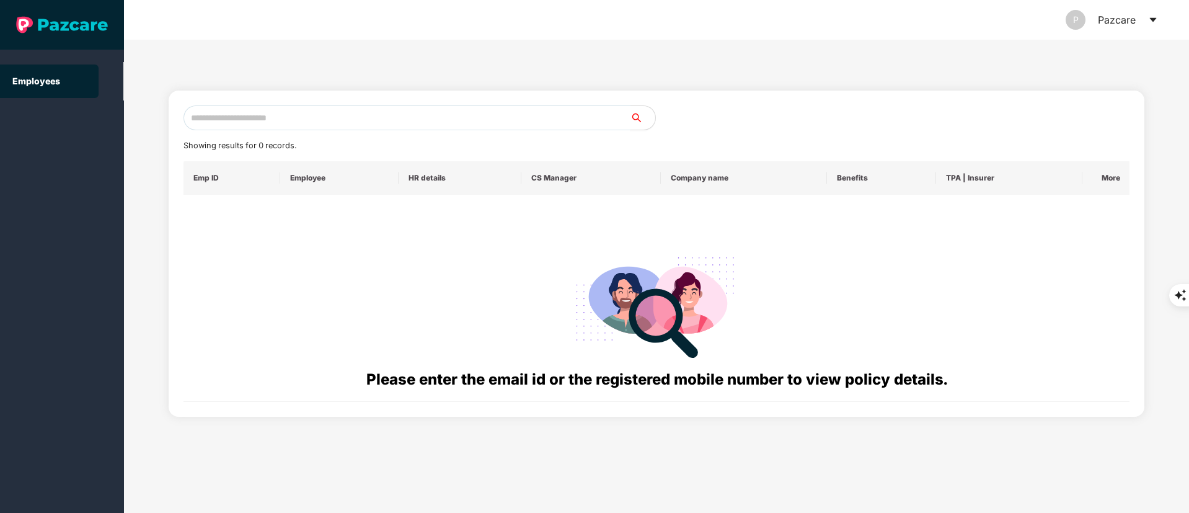
click at [302, 119] on input "text" at bounding box center [406, 117] width 447 height 25
paste input "**********"
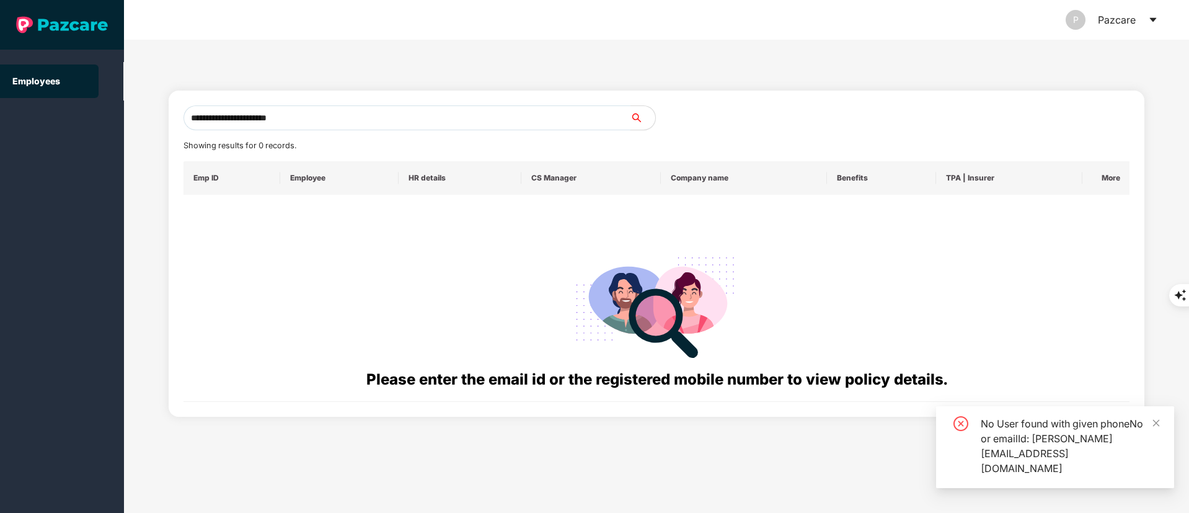
click at [196, 119] on input "**********" at bounding box center [406, 117] width 447 height 25
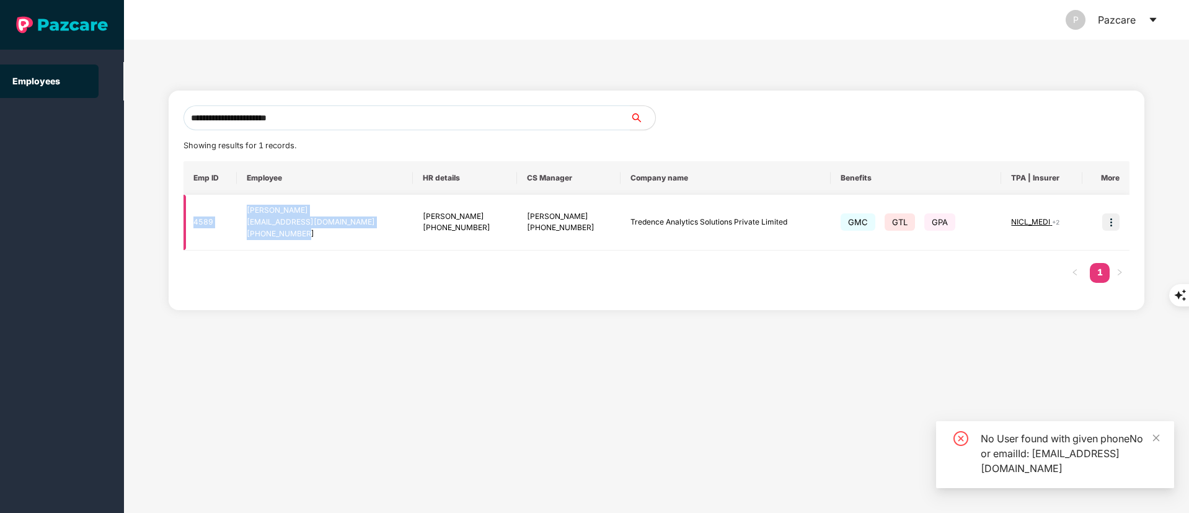
drag, startPoint x: 188, startPoint y: 218, endPoint x: 339, endPoint y: 236, distance: 151.7
click at [339, 236] on tr "4589 Anjali Iyer anjali.iyer@tredence.com +919611844775 Mrinal Shanbhag +919945…" at bounding box center [656, 223] width 946 height 56
copy tr "4589 Anjali Iyer anjali.iyer@tredence.com +919611844775"
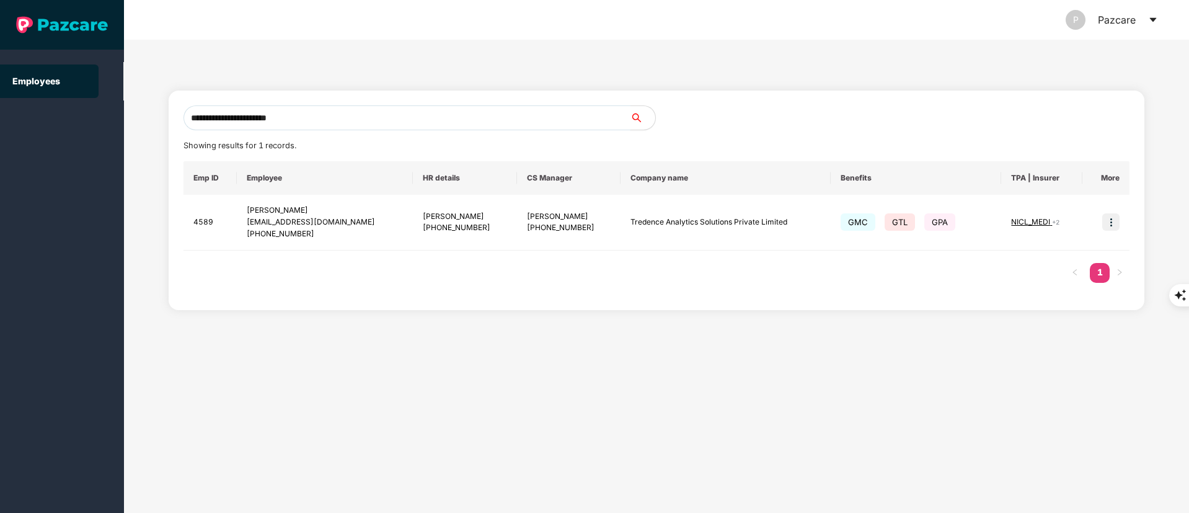
drag, startPoint x: 287, startPoint y: 117, endPoint x: 245, endPoint y: 117, distance: 41.5
click at [245, 117] on input "**********" at bounding box center [406, 117] width 447 height 25
drag, startPoint x: 318, startPoint y: 117, endPoint x: 0, endPoint y: 142, distance: 318.9
click at [0, 142] on section "**********" at bounding box center [594, 256] width 1189 height 513
paste input "text"
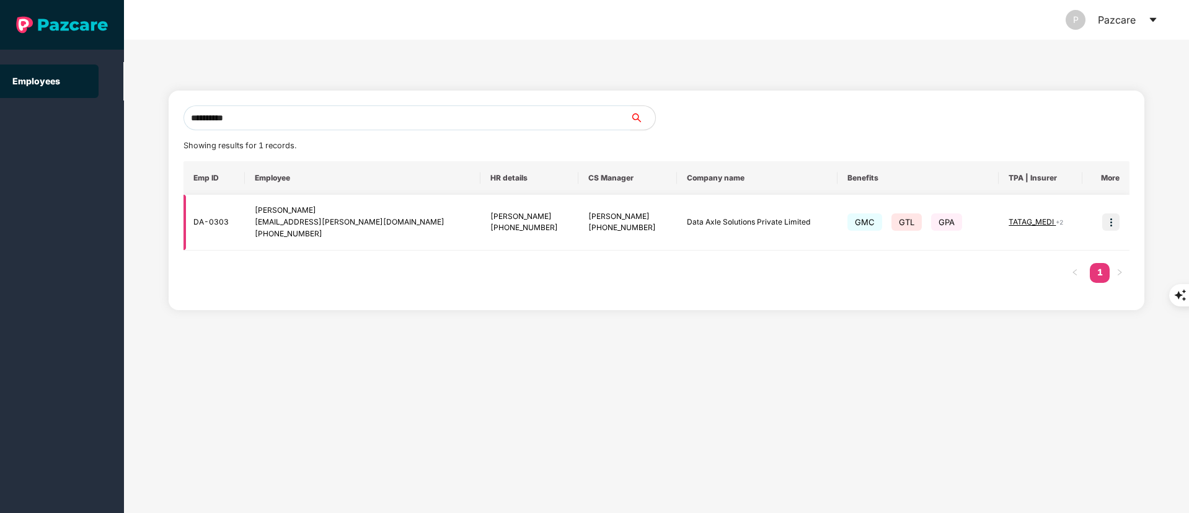
type input "**********"
click at [490, 231] on div "+919004352855" at bounding box center [529, 228] width 78 height 12
click at [1109, 223] on img at bounding box center [1110, 221] width 17 height 17
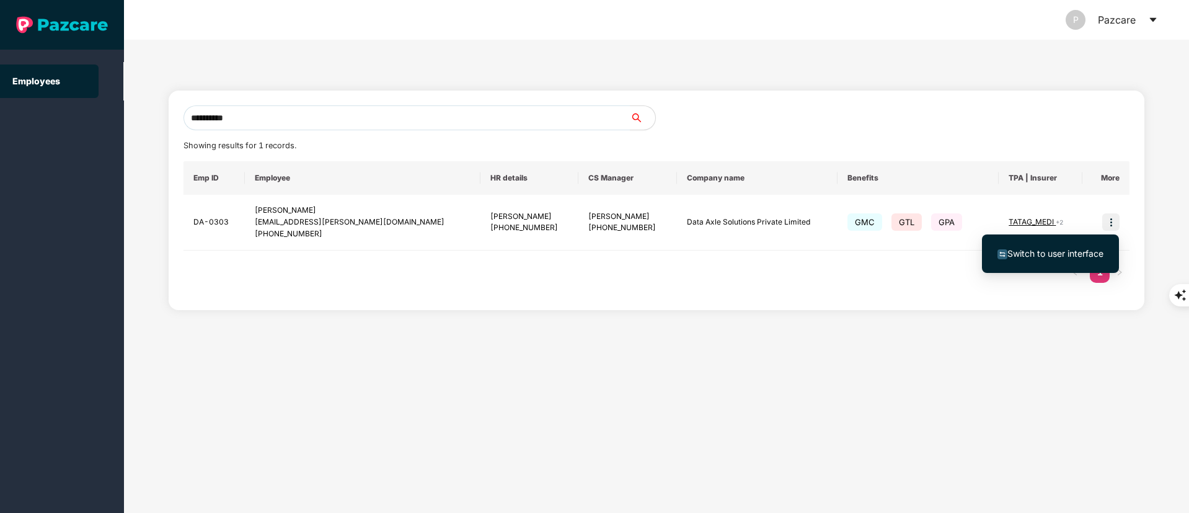
click at [1023, 267] on ul "Switch to user interface" at bounding box center [1050, 253] width 137 height 38
click at [1067, 244] on li "Switch to user interface" at bounding box center [1050, 253] width 137 height 26
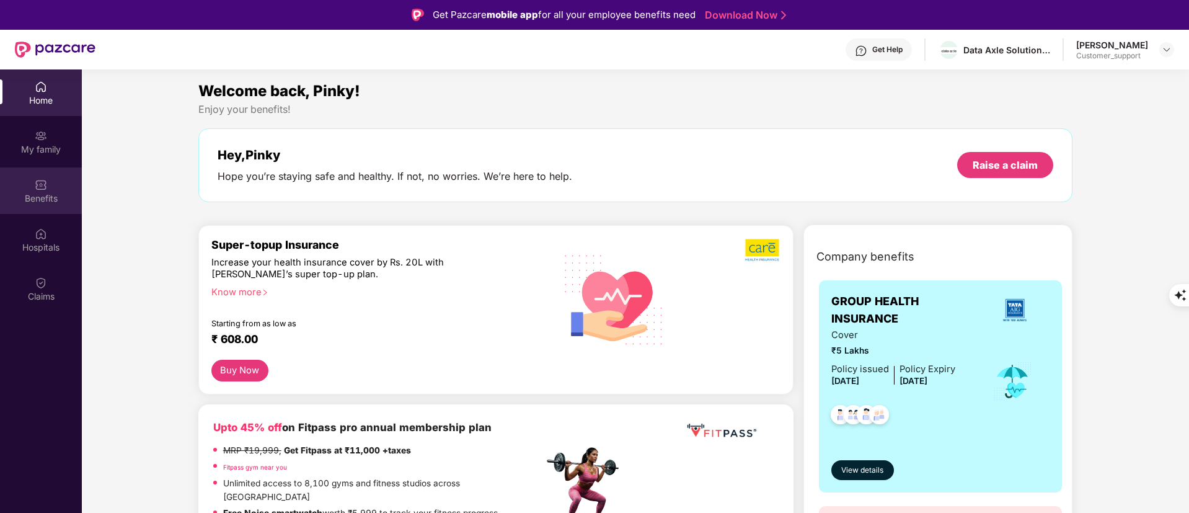
click at [33, 195] on div "Benefits" at bounding box center [41, 198] width 82 height 12
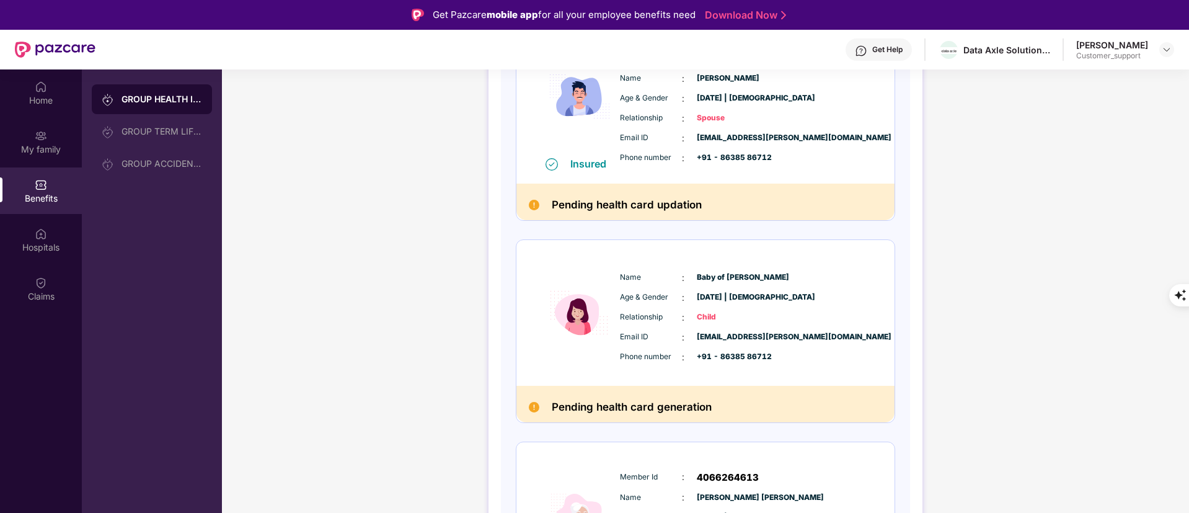
scroll to position [421, 0]
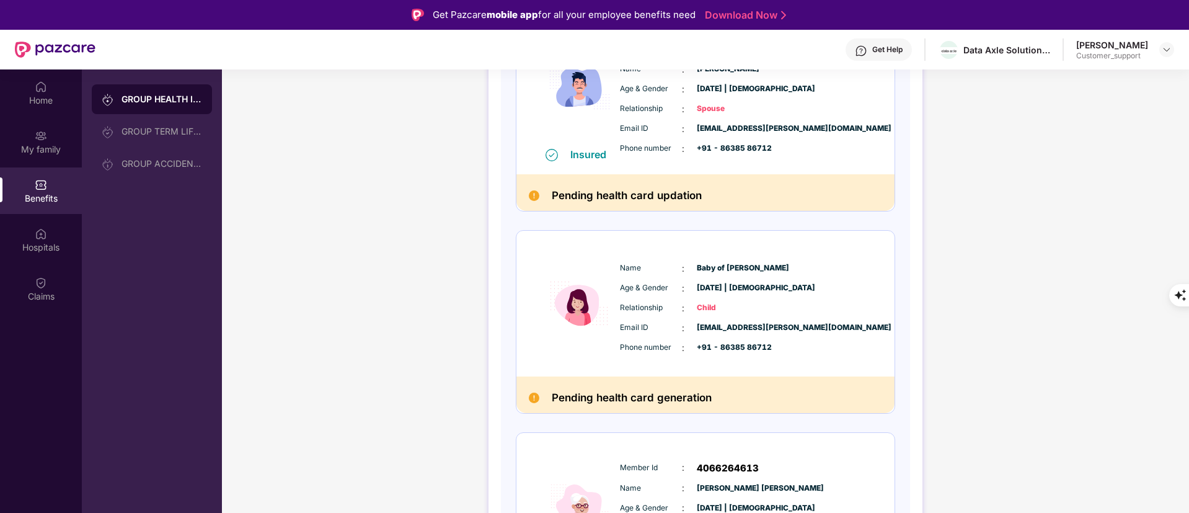
click at [871, 40] on div "Get Help" at bounding box center [878, 49] width 66 height 22
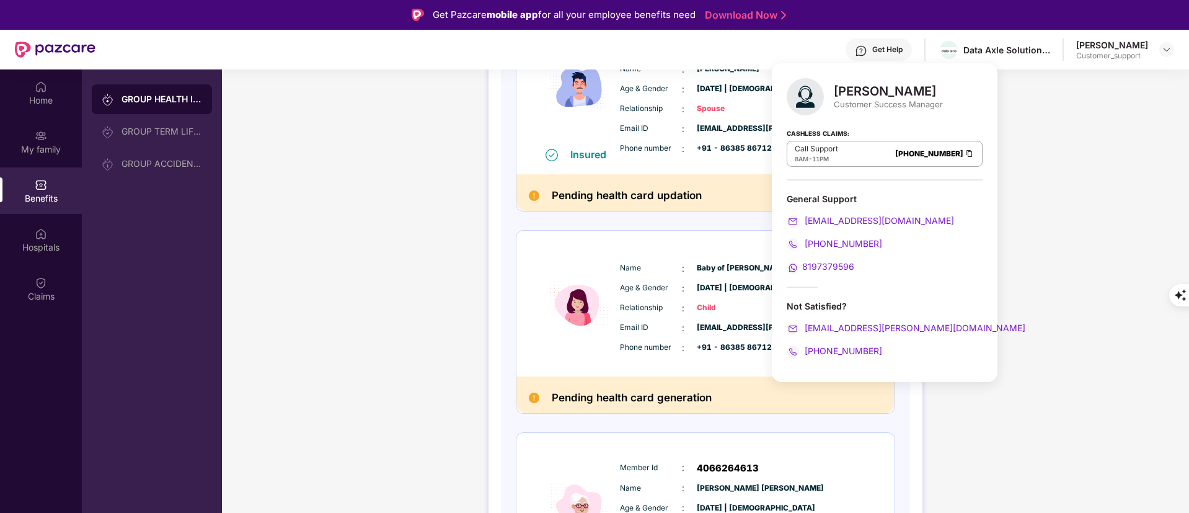
drag, startPoint x: 1040, startPoint y: 270, endPoint x: 1042, endPoint y: 277, distance: 7.1
click at [1041, 271] on div "GROUP HEALTH INSURANCE DETAILS INCLUSIONS EXCLUSIONS DOCUMENTS Policy No: 02398…" at bounding box center [705, 162] width 967 height 1016
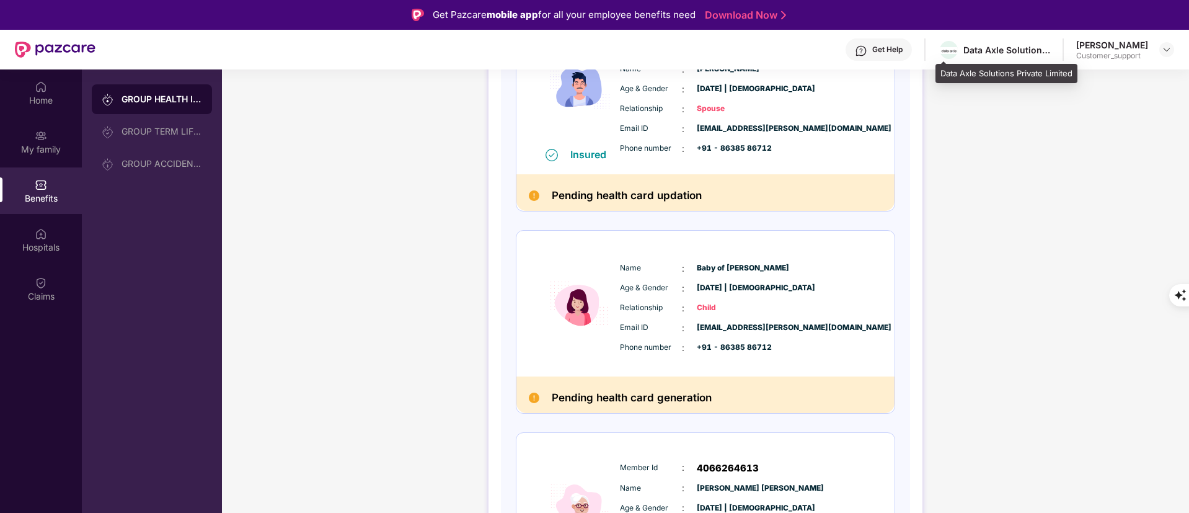
click at [973, 45] on div "Data Axle Solutions Private Limited" at bounding box center [1006, 50] width 87 height 12
click at [965, 48] on div "Data Axle Solutions Private Limited" at bounding box center [1006, 50] width 87 height 12
click at [881, 45] on div "Get Help" at bounding box center [887, 50] width 30 height 10
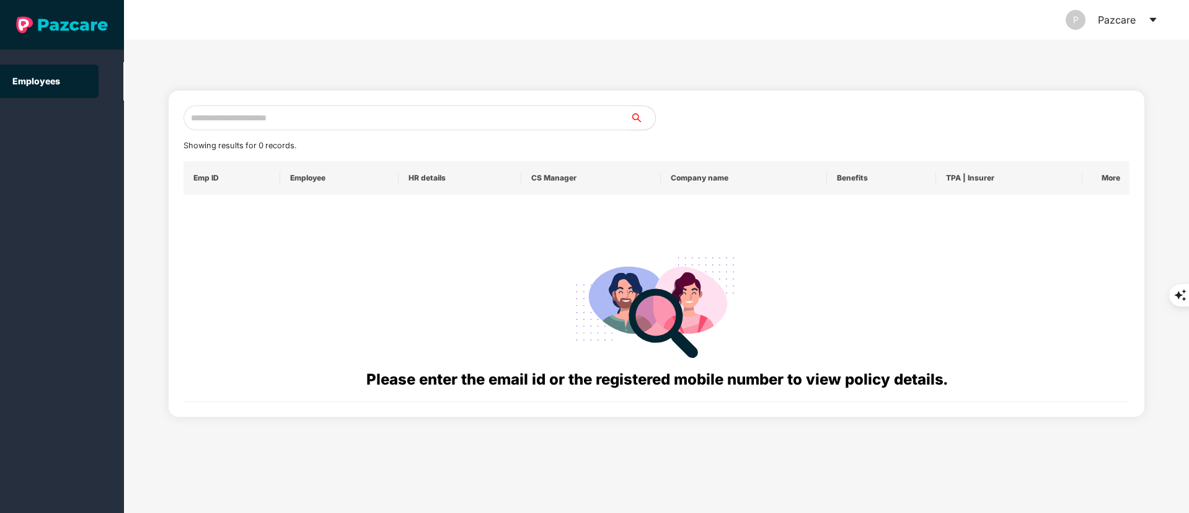
click at [258, 125] on input "text" at bounding box center [406, 117] width 447 height 25
paste input "**********"
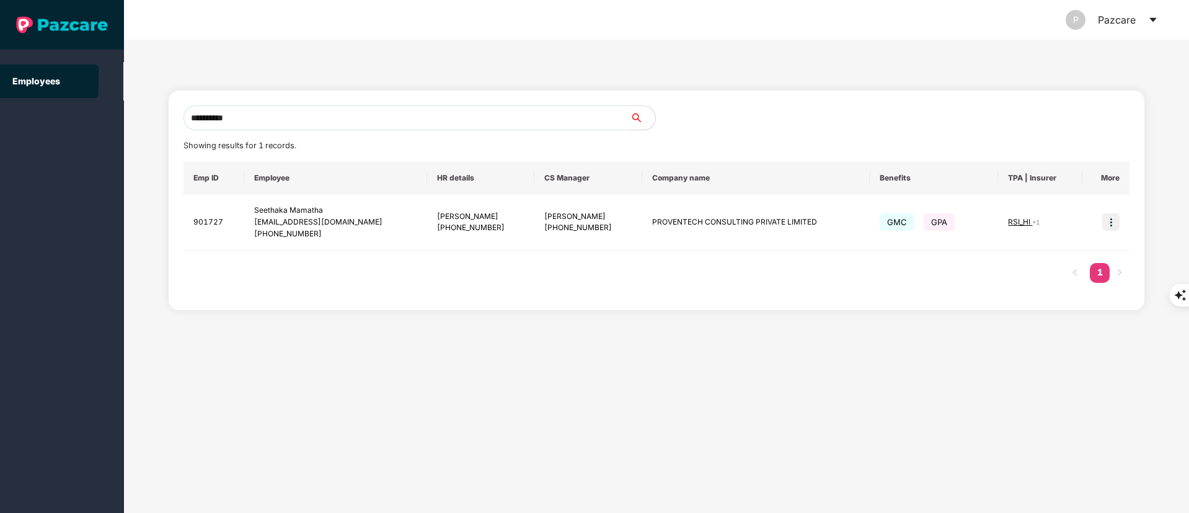
type input "**********"
click at [1109, 215] on img at bounding box center [1110, 221] width 17 height 17
click at [1077, 249] on span "Switch to user interface" at bounding box center [1055, 253] width 96 height 11
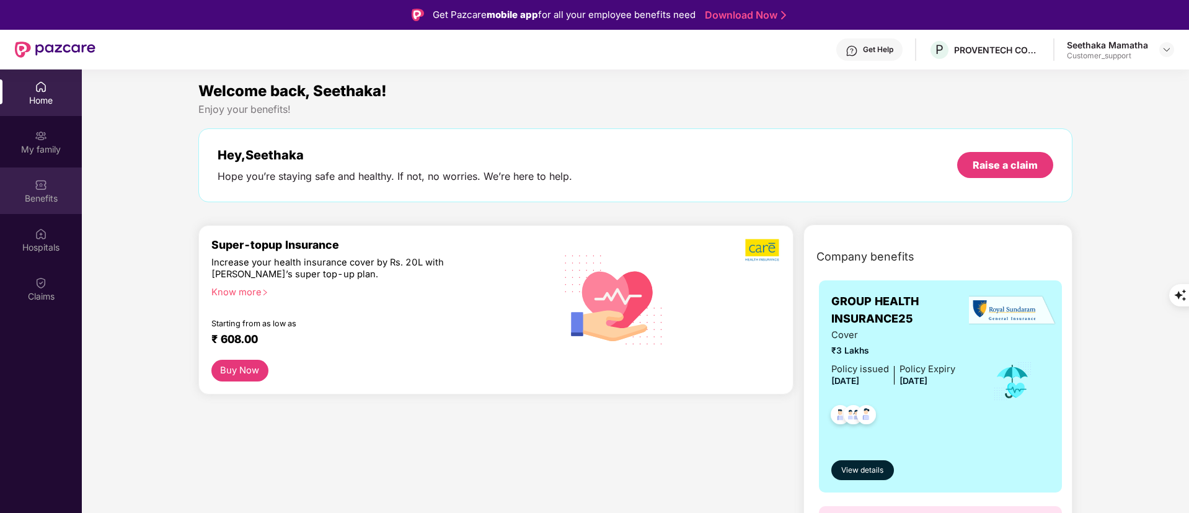
click at [34, 189] on div "Benefits" at bounding box center [41, 190] width 82 height 46
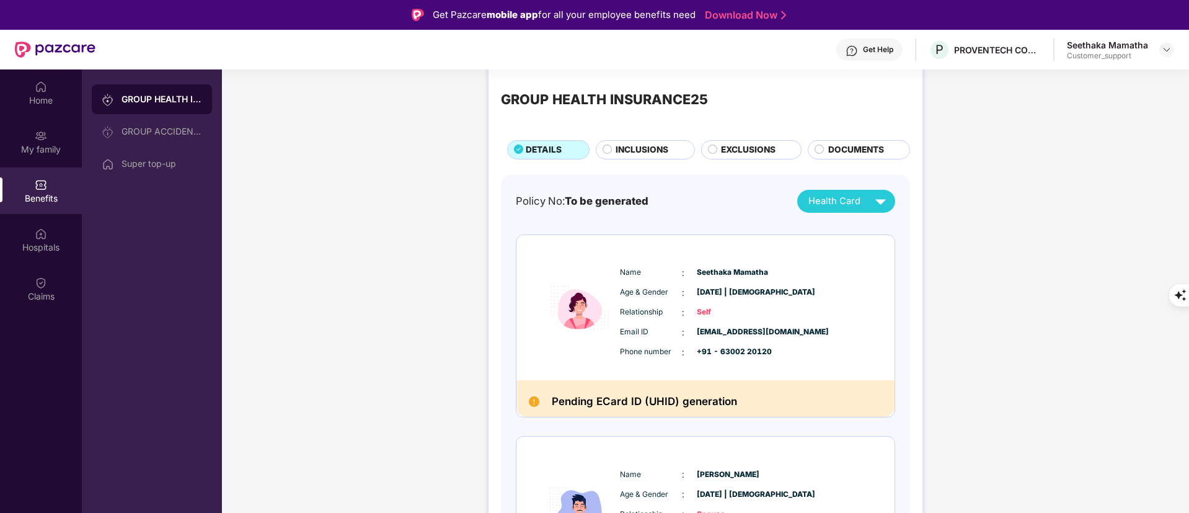
scroll to position [0, 0]
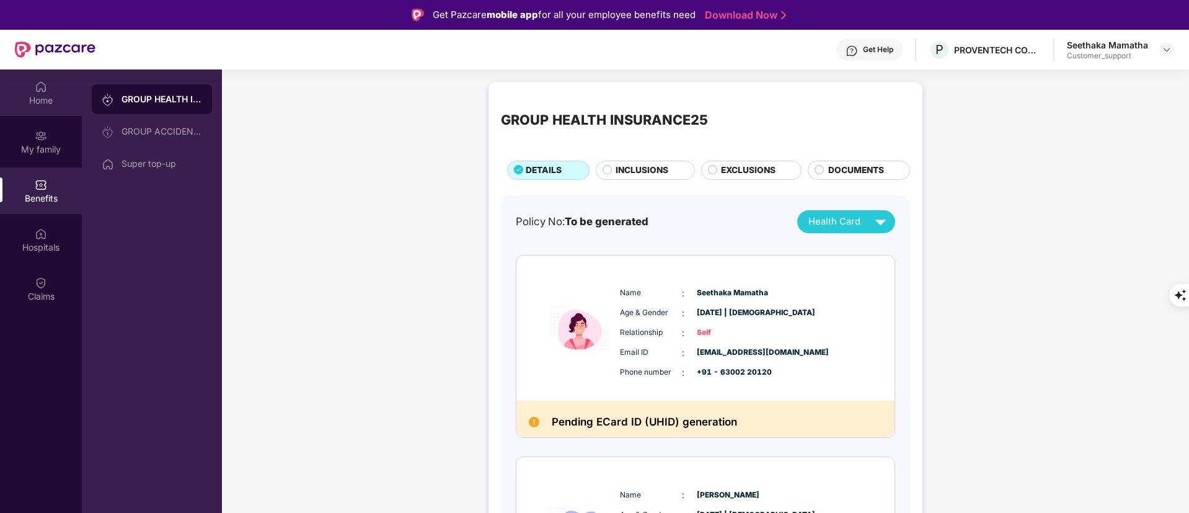
click at [33, 89] on div "Home" at bounding box center [41, 92] width 82 height 46
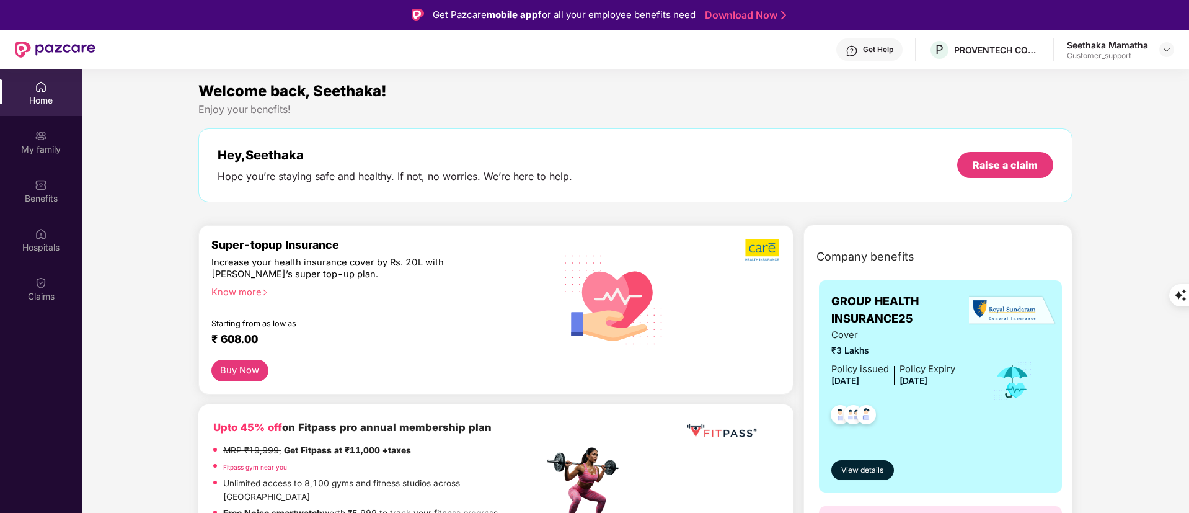
click at [846, 51] on img at bounding box center [851, 51] width 12 height 12
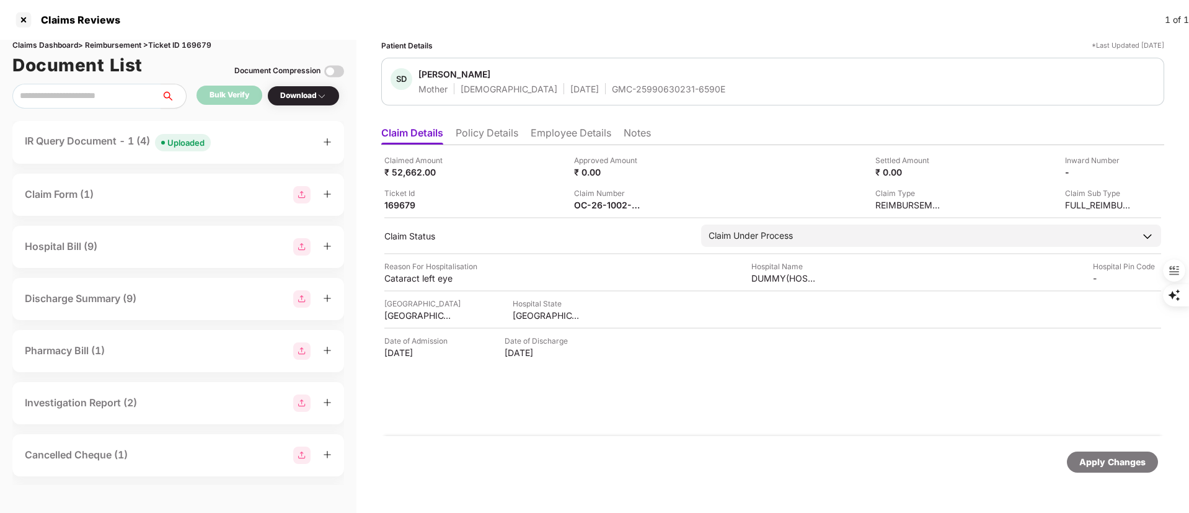
click at [122, 144] on div "IR Query Document - 1 (4) Uploaded" at bounding box center [118, 142] width 186 height 18
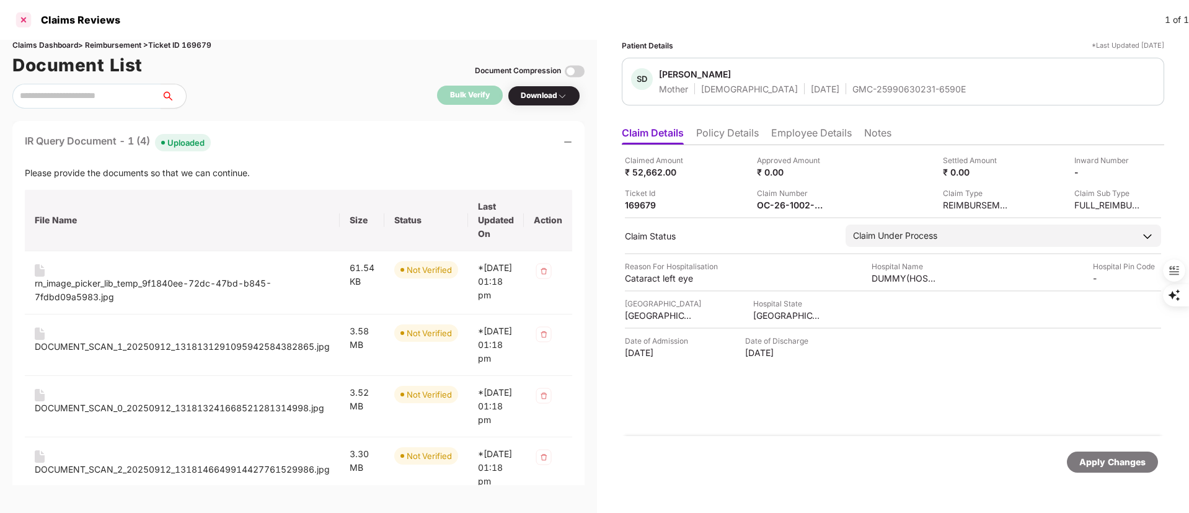
click at [21, 15] on div at bounding box center [24, 20] width 20 height 20
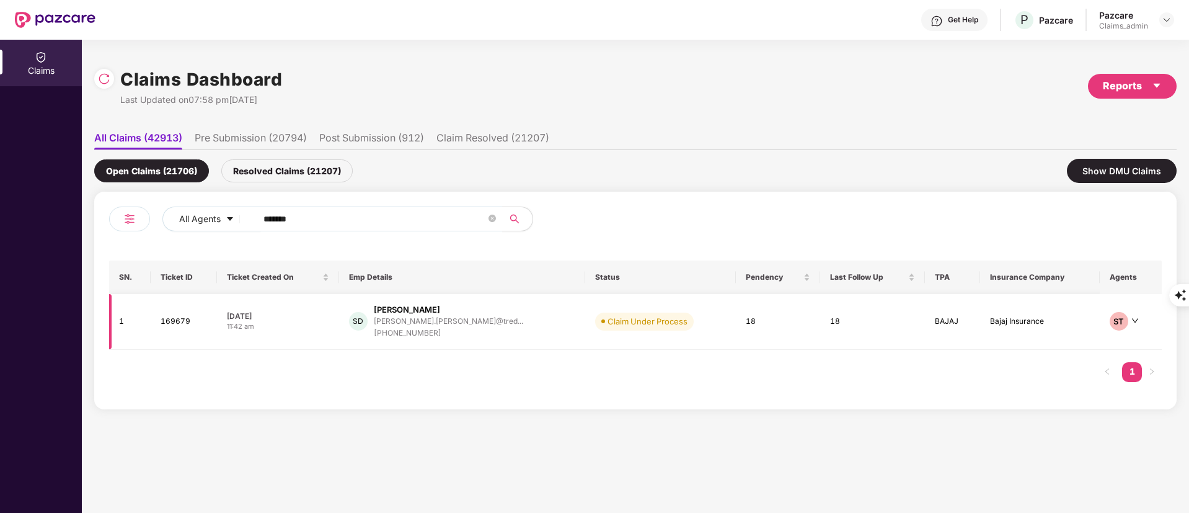
click at [421, 326] on div "[PERSON_NAME].[PERSON_NAME]@tred..." at bounding box center [448, 321] width 149 height 12
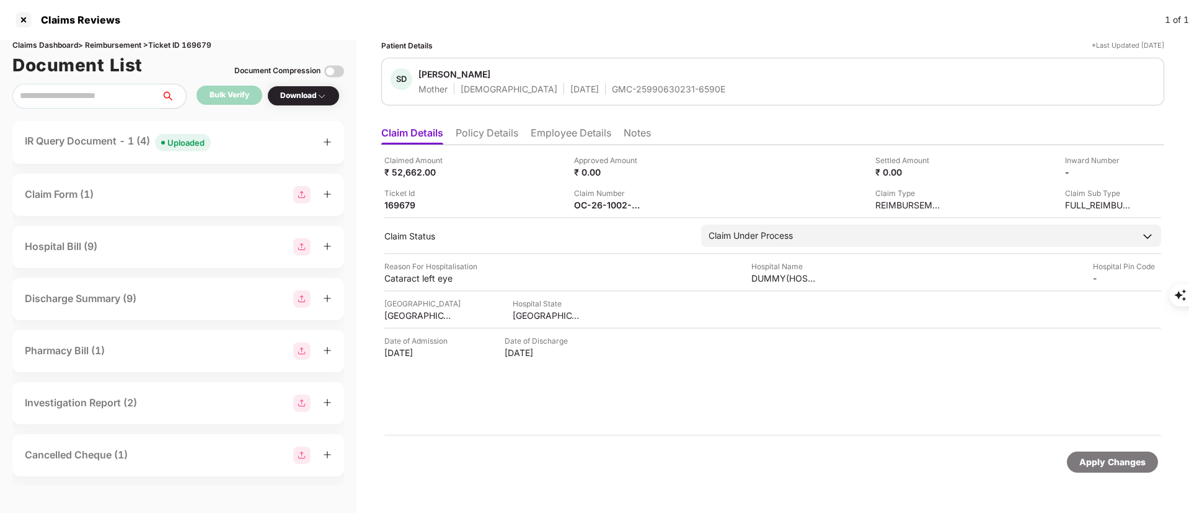
click at [637, 91] on div "GMC-25990630231-6590E" at bounding box center [668, 89] width 113 height 12
copy div "GMC-25990630231-6590E"
click at [25, 18] on div at bounding box center [24, 20] width 20 height 20
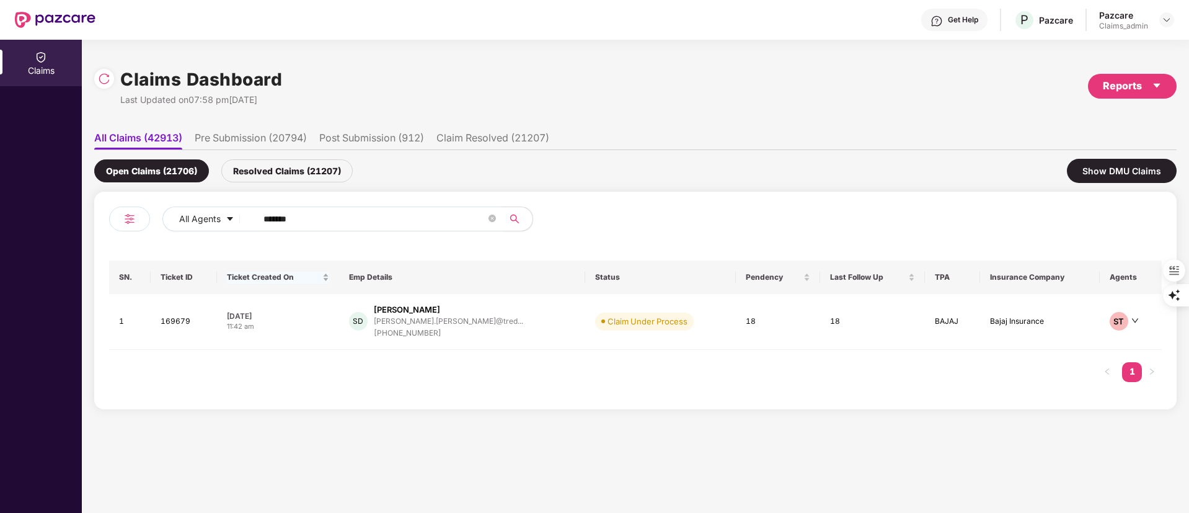
drag, startPoint x: 327, startPoint y: 218, endPoint x: 296, endPoint y: 268, distance: 59.3
click at [179, 232] on div "All Agents ******" at bounding box center [372, 223] width 526 height 35
paste input "text"
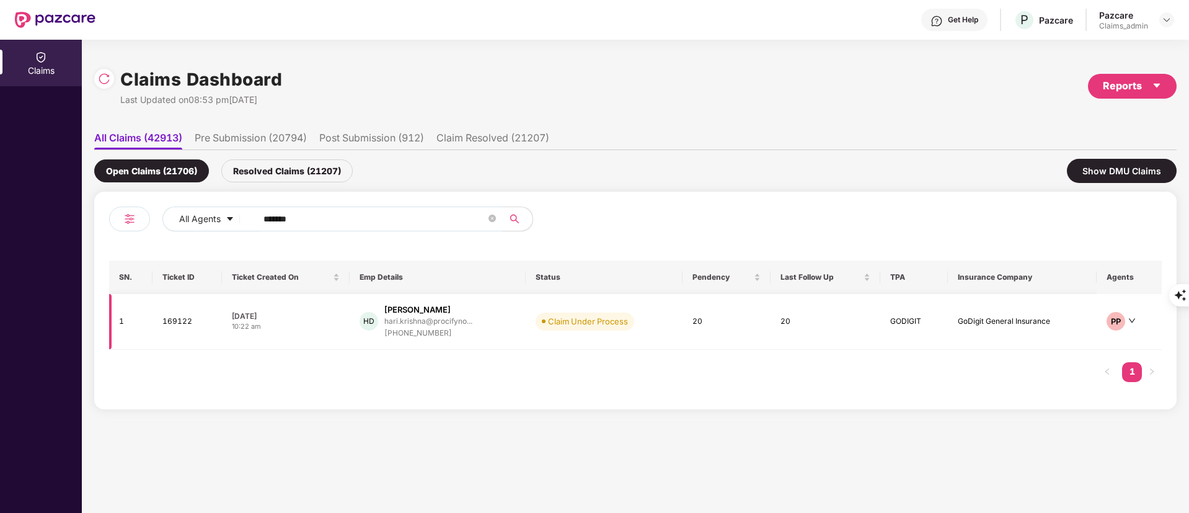
type input "******"
click at [447, 328] on div "[PHONE_NUMBER]" at bounding box center [428, 333] width 88 height 12
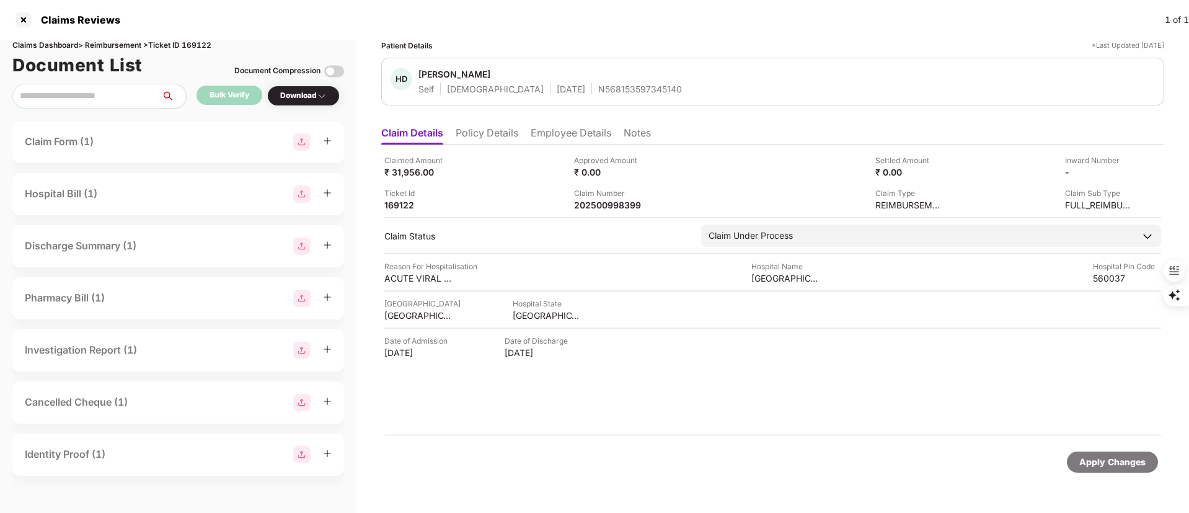
click at [532, 136] on li "Employee Details" at bounding box center [571, 135] width 81 height 18
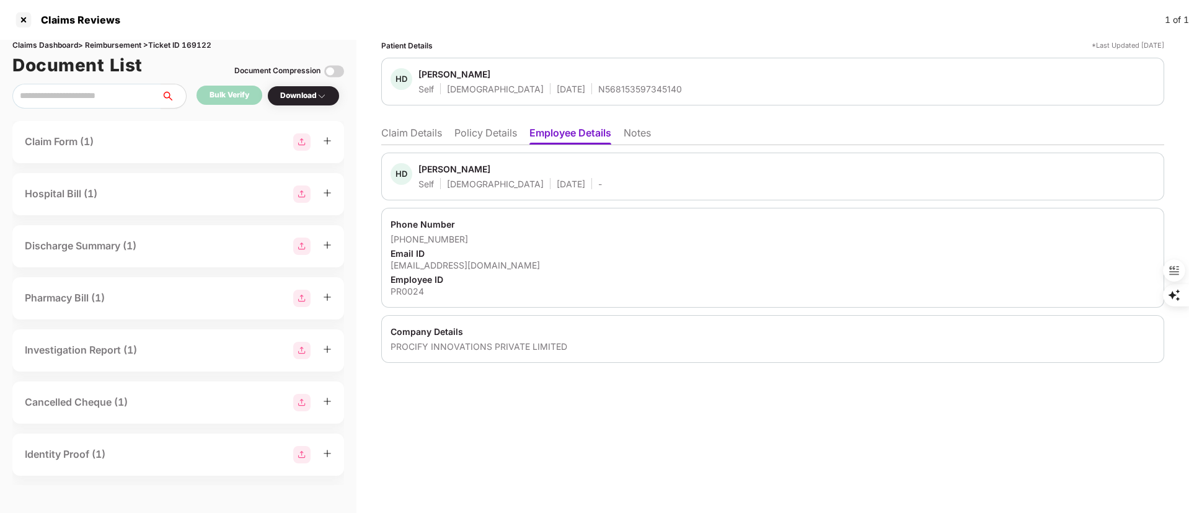
click at [474, 132] on li "Policy Details" at bounding box center [485, 135] width 63 height 18
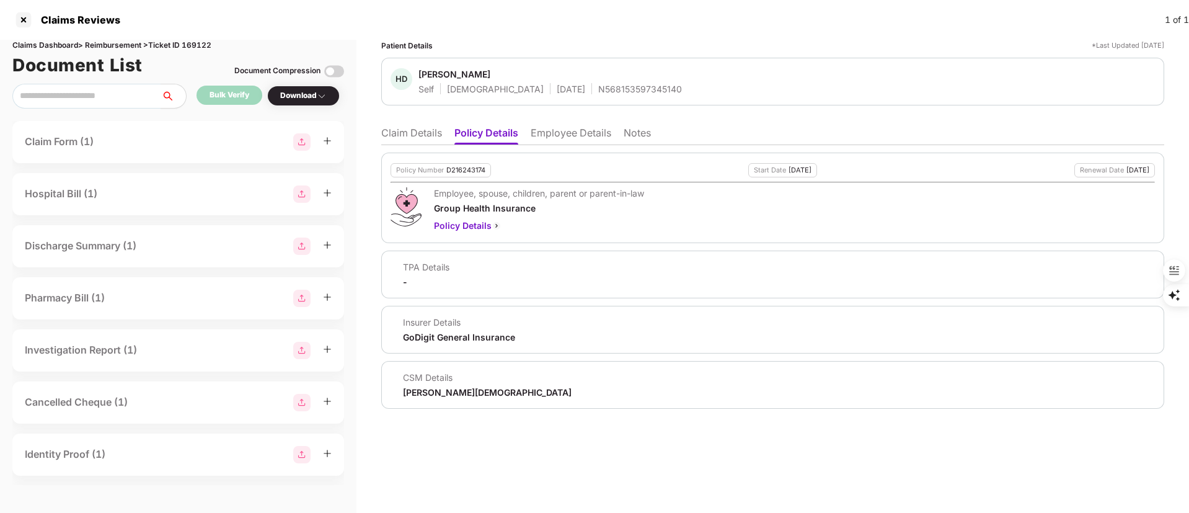
click at [576, 130] on li "Employee Details" at bounding box center [571, 135] width 81 height 18
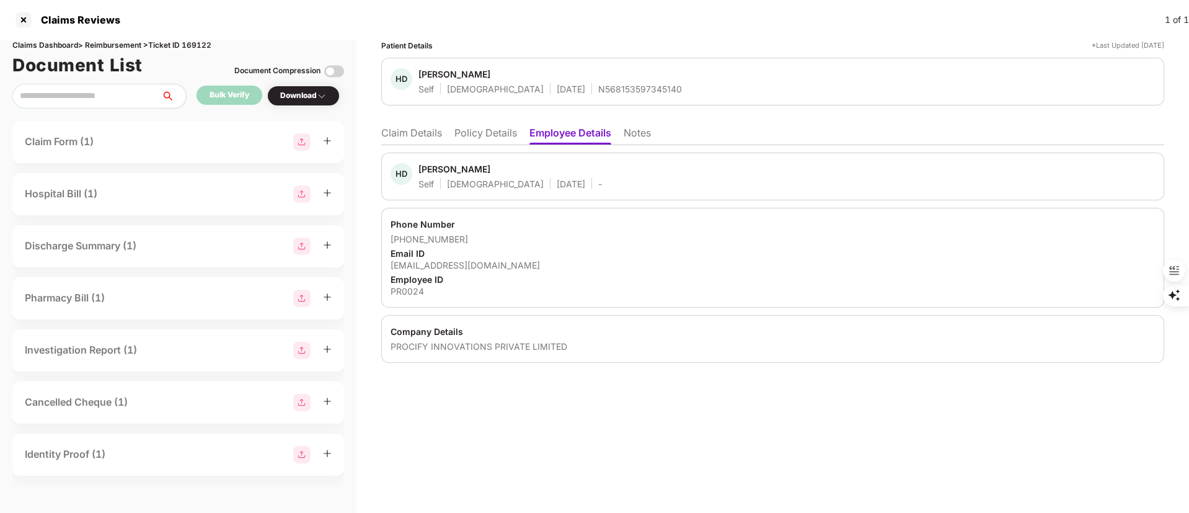
click at [423, 134] on li "Claim Details" at bounding box center [411, 135] width 61 height 18
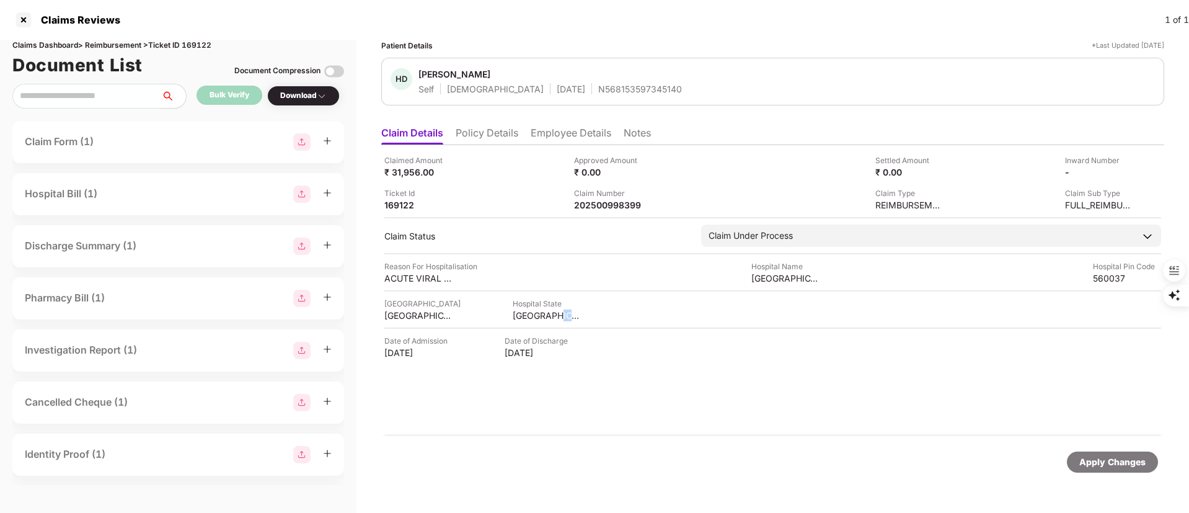
drag, startPoint x: 423, startPoint y: 133, endPoint x: 761, endPoint y: 330, distance: 391.3
click at [749, 322] on div "Claimed Amount ₹ 31,956.00 Approved Amount ₹ 0.00 Settled Amount ₹ 0.00 Inward …" at bounding box center [772, 290] width 783 height 291
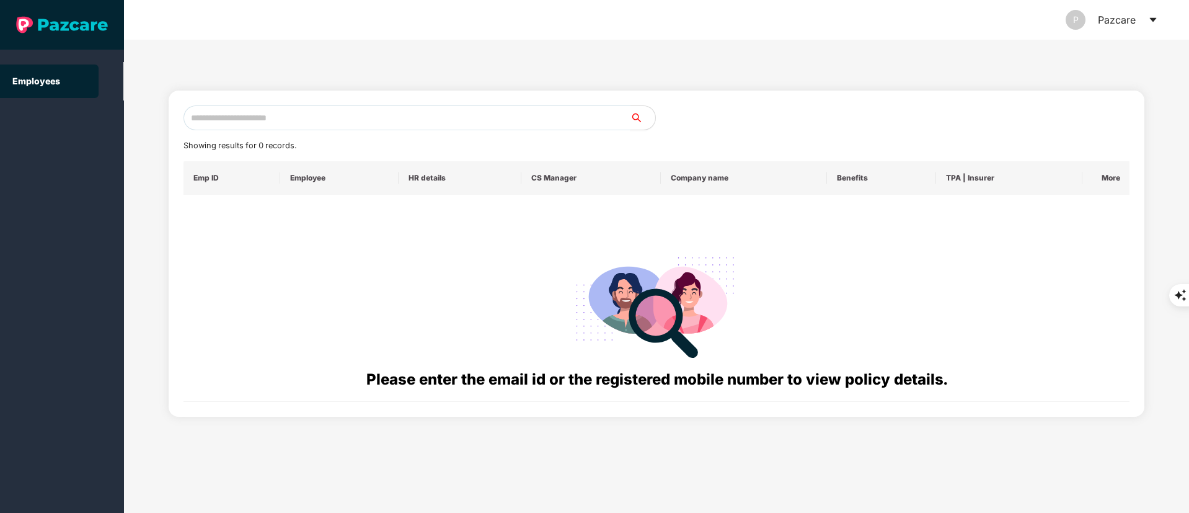
click at [320, 128] on input "text" at bounding box center [406, 117] width 447 height 25
click at [319, 119] on input "text" at bounding box center [406, 117] width 447 height 25
drag, startPoint x: 340, startPoint y: 106, endPoint x: 329, endPoint y: 123, distance: 20.1
click at [340, 110] on input "text" at bounding box center [406, 117] width 447 height 25
paste input "**********"
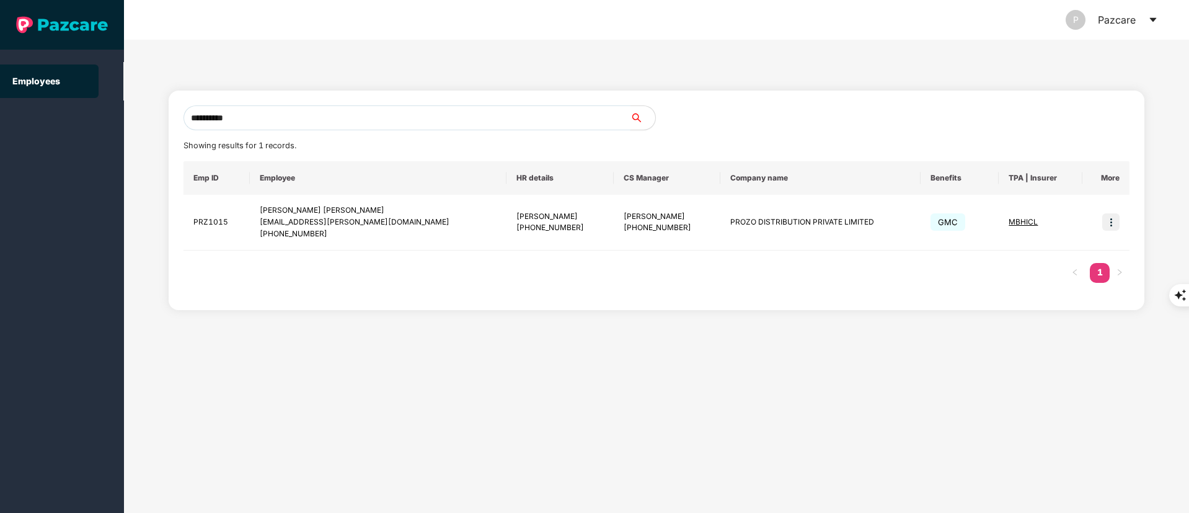
type input "**********"
